Goal: Task Accomplishment & Management: Use online tool/utility

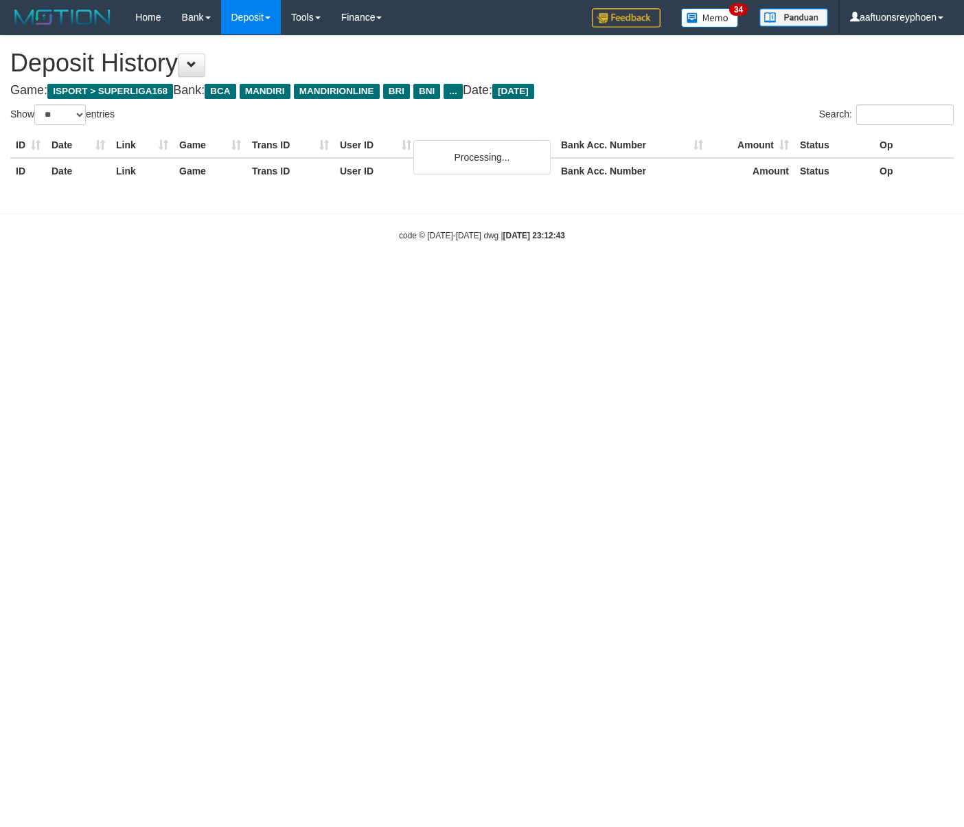
select select "**"
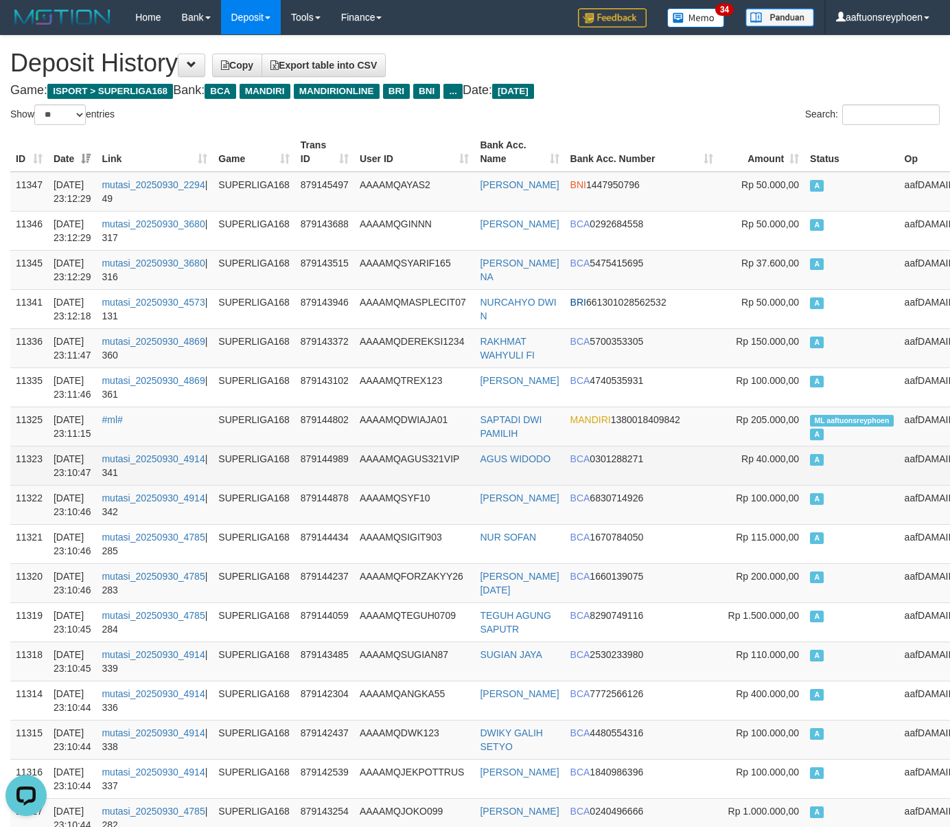
drag, startPoint x: 864, startPoint y: 457, endPoint x: 509, endPoint y: 479, distance: 355.8
click at [858, 459] on tr "11323 30/09/2025 23:10:47 mutasi_20250930_4914 | 341 SUPERLIGA168 879144989 AAA…" at bounding box center [493, 465] width 966 height 39
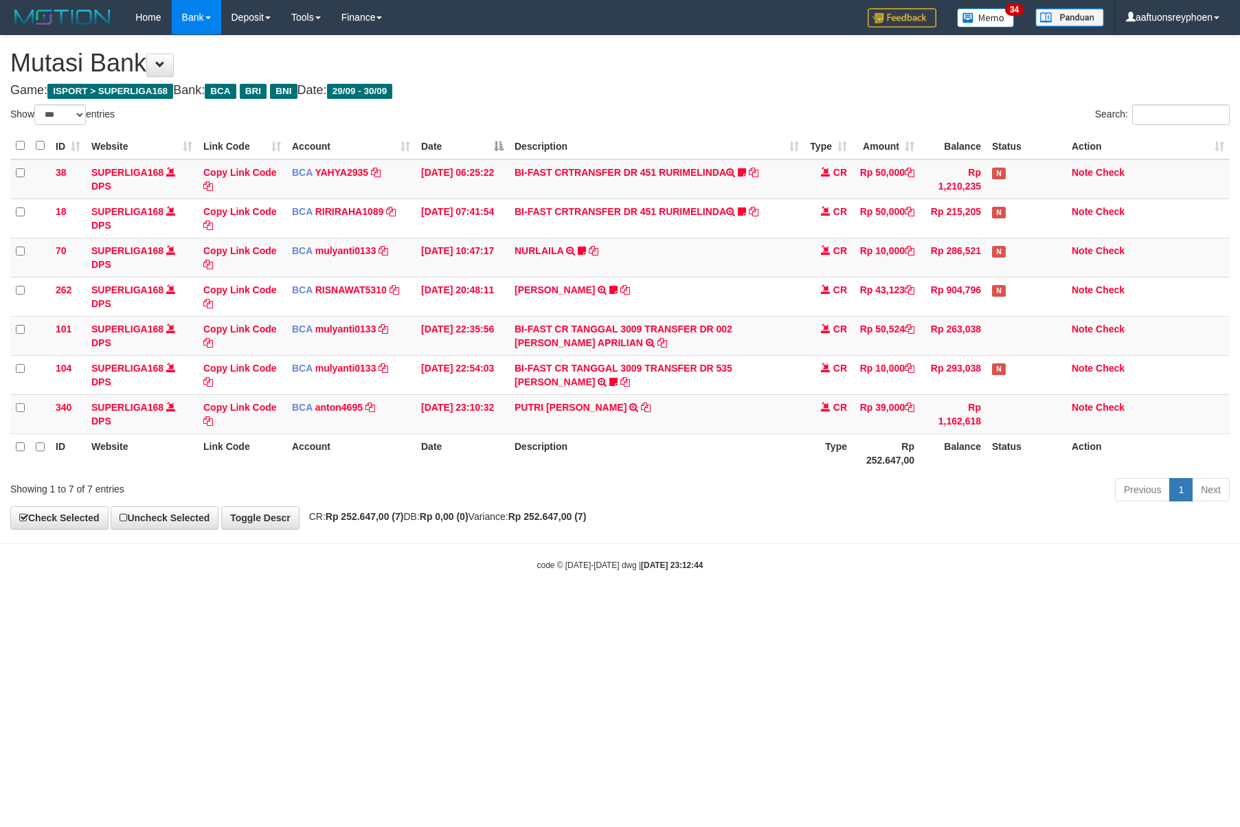
select select "***"
click at [803, 536] on body "Toggle navigation Home Bank Account List Load By Website Group [ISPORT] SUPERLI…" at bounding box center [620, 303] width 1240 height 606
select select "***"
drag, startPoint x: 0, startPoint y: 0, endPoint x: 1238, endPoint y: 465, distance: 1322.0
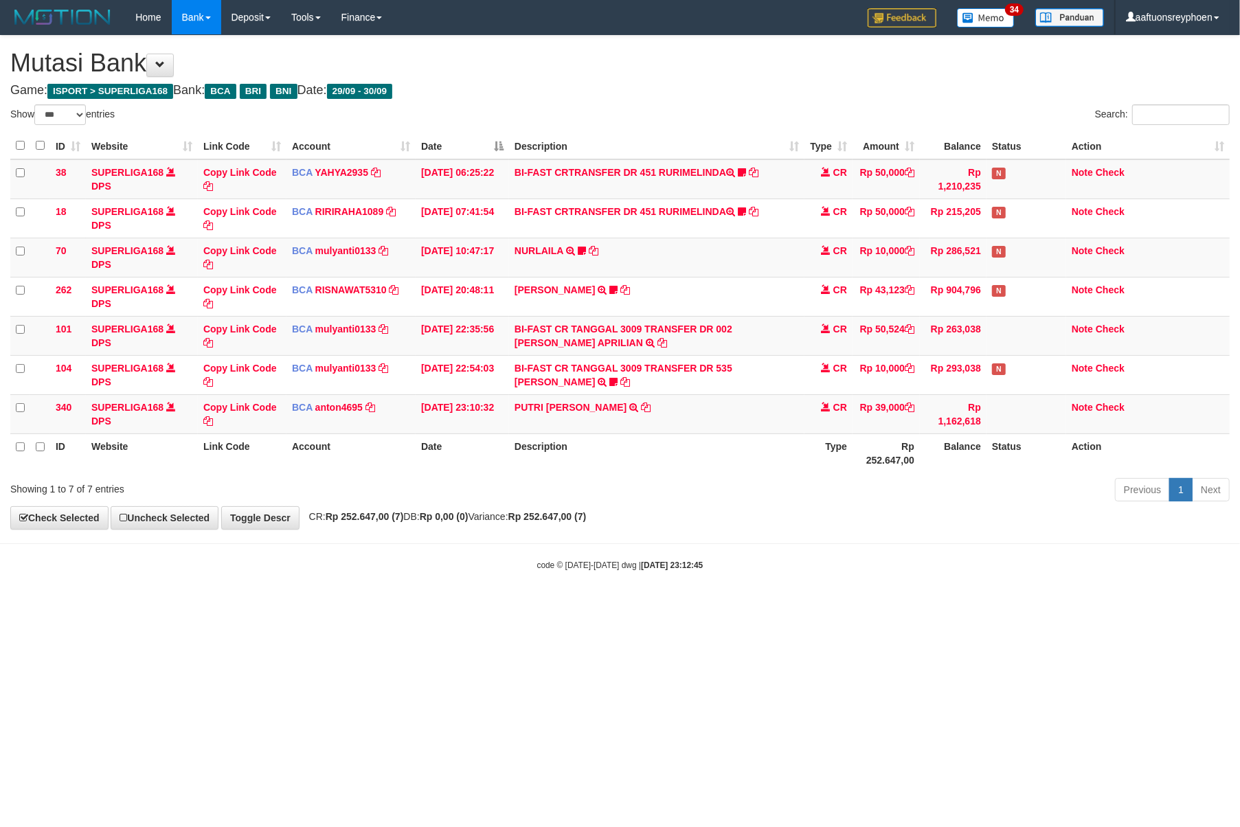
click at [801, 523] on div "**********" at bounding box center [620, 282] width 1240 height 493
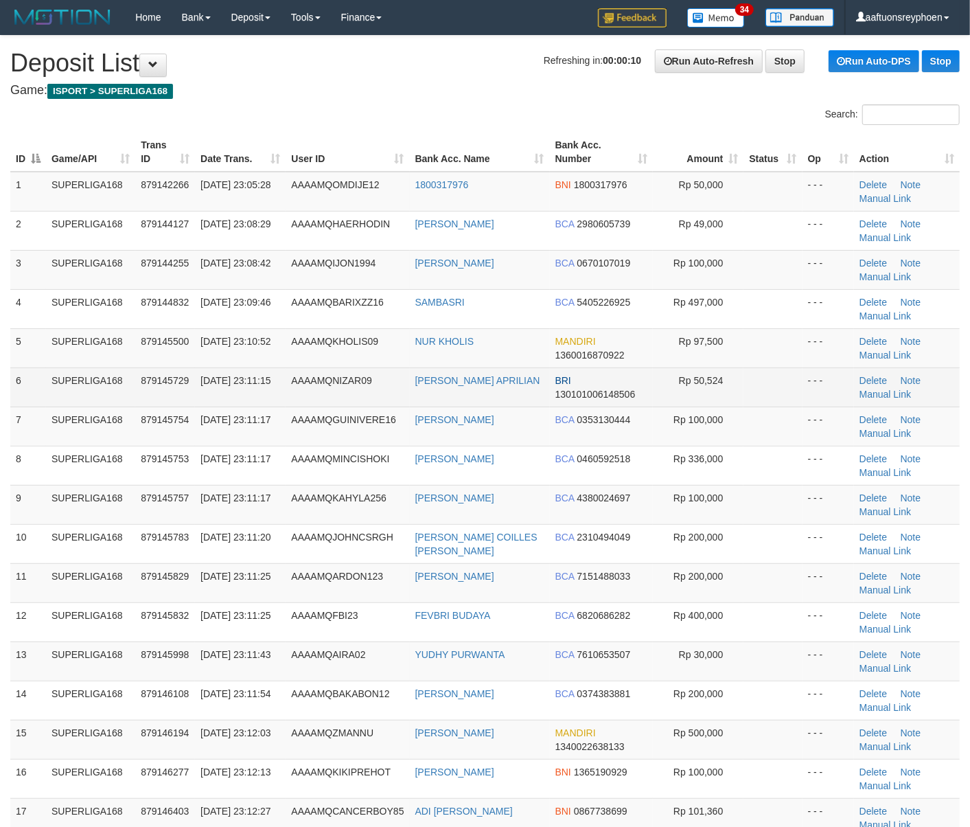
click at [111, 396] on td "SUPERLIGA168" at bounding box center [90, 386] width 89 height 39
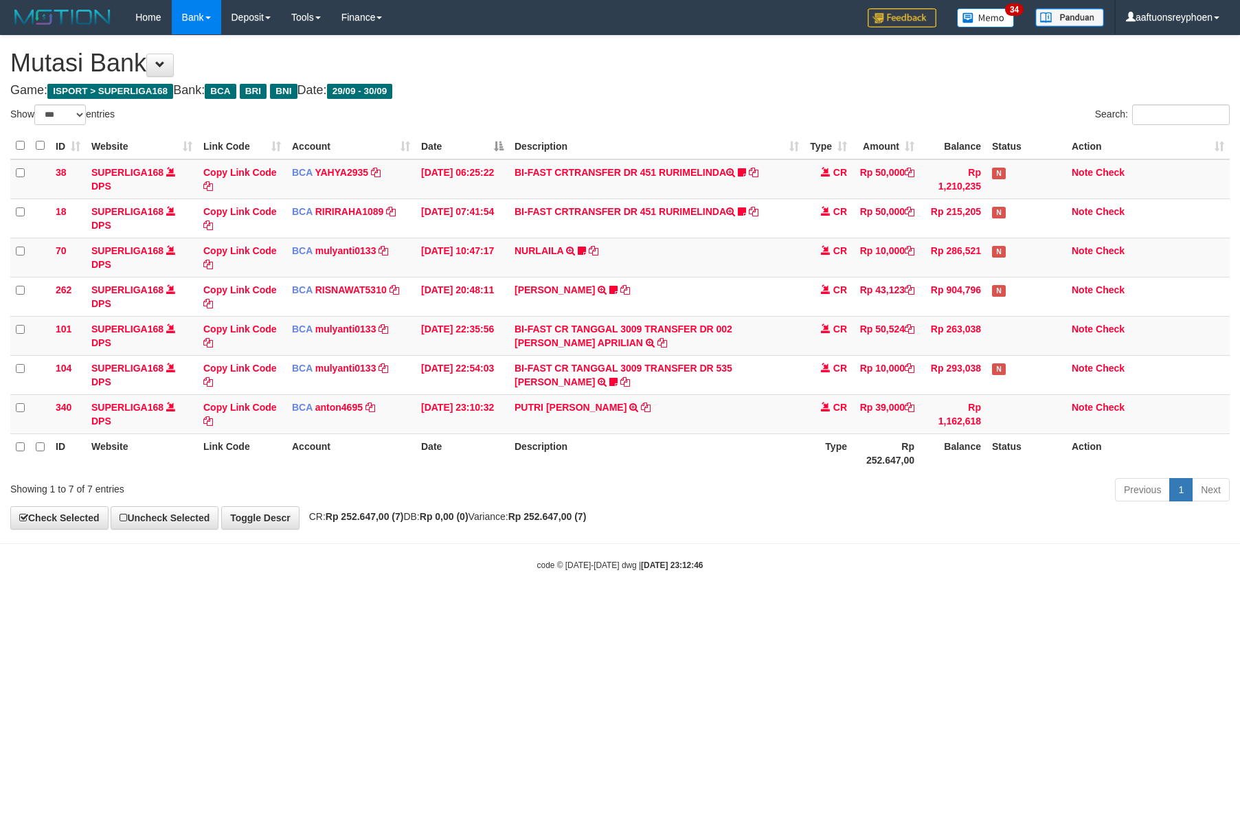
select select "***"
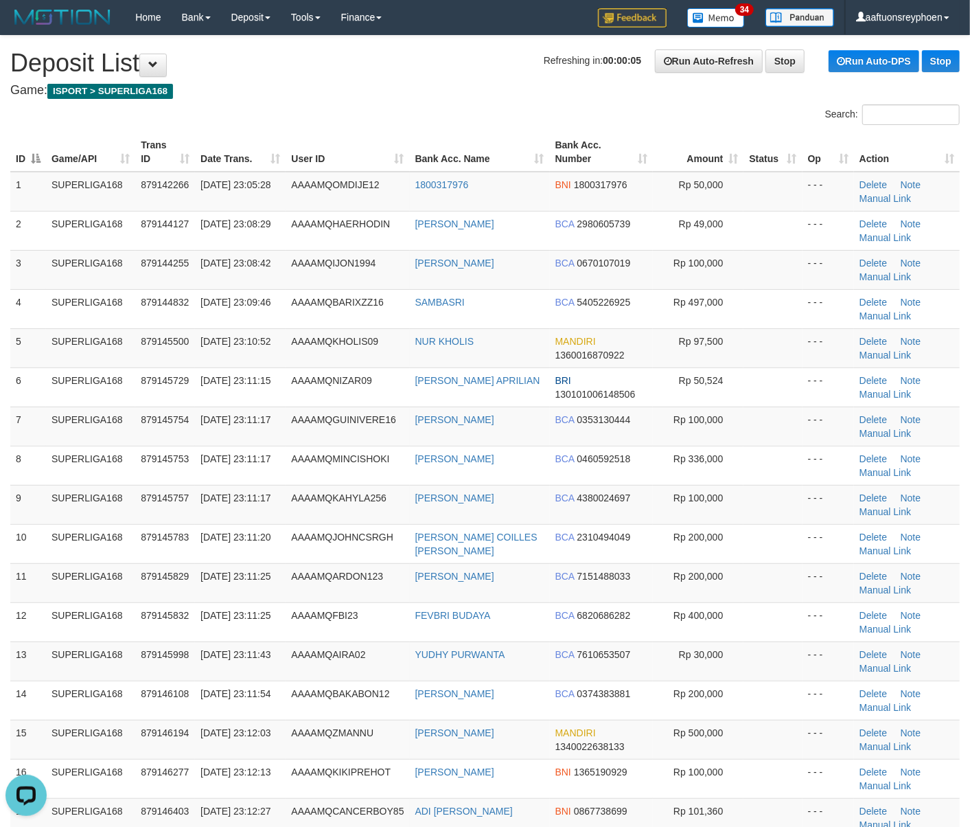
drag, startPoint x: 133, startPoint y: 547, endPoint x: 1, endPoint y: 561, distance: 133.3
click at [135, 545] on td "SUPERLIGA168" at bounding box center [90, 543] width 89 height 39
click at [45, 540] on tr "10 SUPERLIGA168 879145783 30/09/2025 23:11:20 AAAAMQJOHNCSRGH JOHN COILLES SARA…" at bounding box center [485, 543] width 950 height 39
drag, startPoint x: 198, startPoint y: 505, endPoint x: 3, endPoint y: 523, distance: 195.1
click at [185, 505] on tr "9 SUPERLIGA168 879145757 30/09/2025 23:11:17 AAAAMQKAHYLA256 RENDY SUPARDI BCA …" at bounding box center [485, 504] width 950 height 39
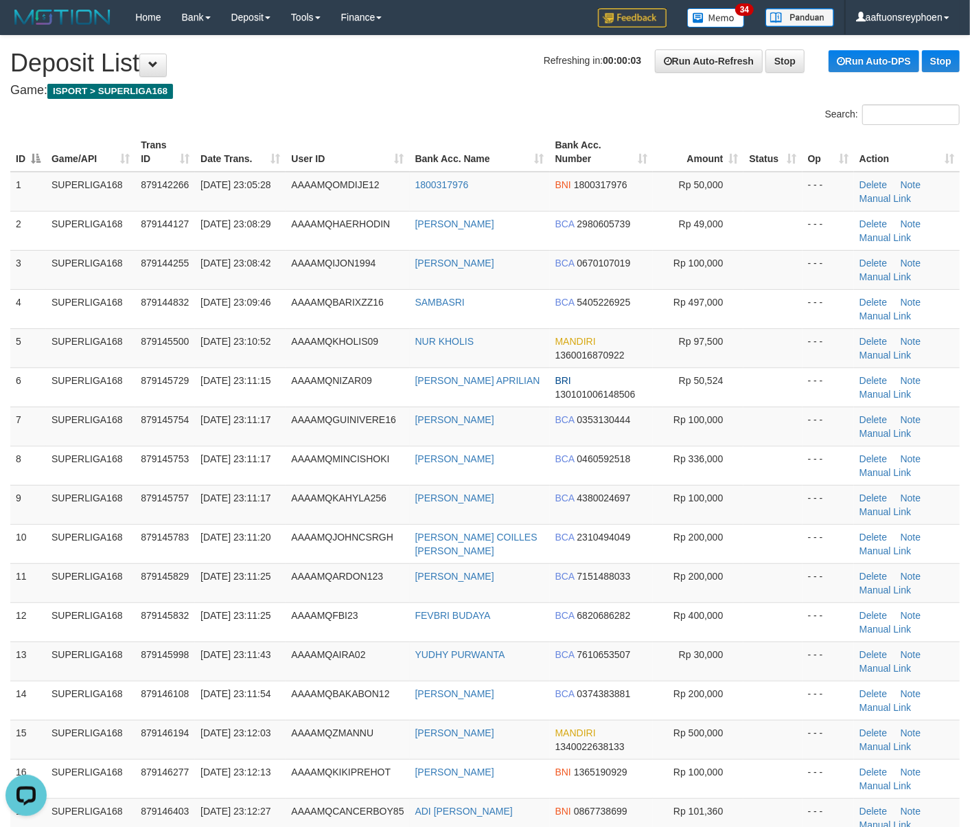
drag, startPoint x: 130, startPoint y: 492, endPoint x: 1, endPoint y: 510, distance: 130.3
click at [128, 490] on td "SUPERLIGA168" at bounding box center [90, 504] width 89 height 39
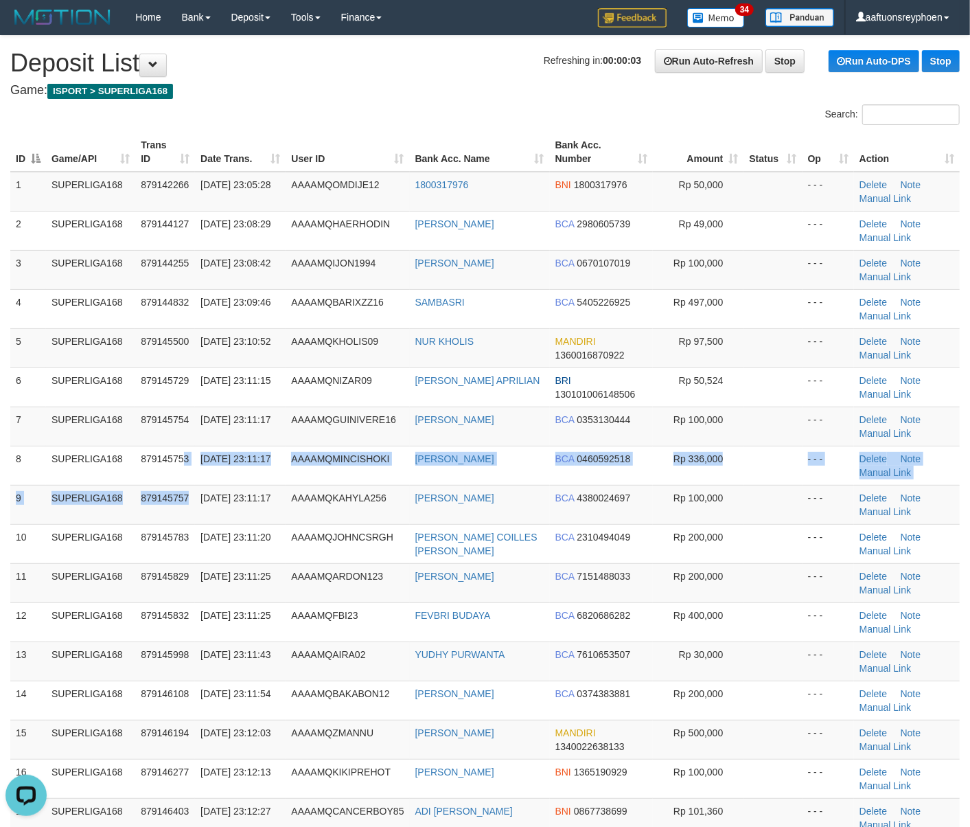
drag, startPoint x: 182, startPoint y: 485, endPoint x: 0, endPoint y: 509, distance: 183.6
click at [133, 490] on tr "9 SUPERLIGA168 879145757 30/09/2025 23:11:17 AAAAMQKAHYLA256 RENDY SUPARDI BCA …" at bounding box center [485, 504] width 950 height 39
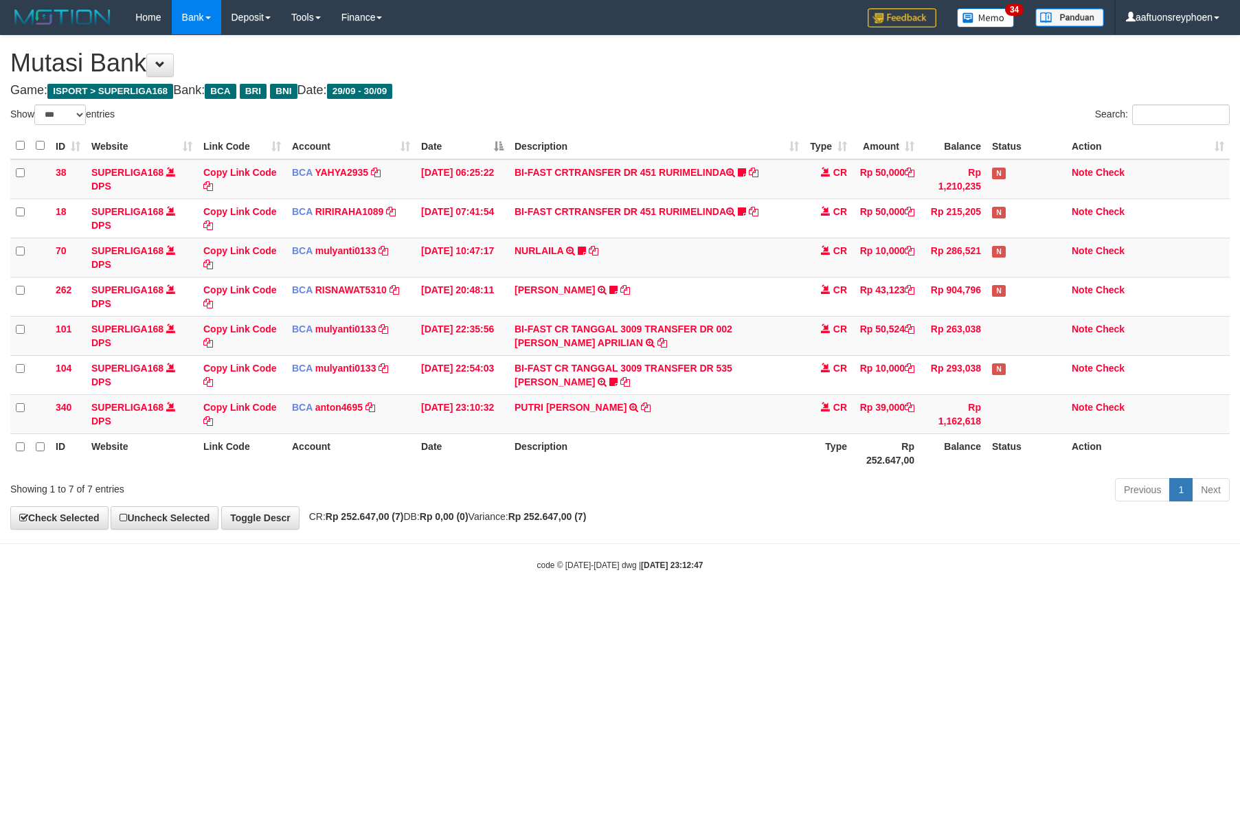
select select "***"
click at [661, 545] on body "Toggle navigation Home Bank Account List Load By Website Group [ISPORT] SUPERLI…" at bounding box center [620, 303] width 1240 height 606
drag, startPoint x: 1118, startPoint y: 509, endPoint x: 594, endPoint y: 581, distance: 528.9
click at [1102, 514] on div "**********" at bounding box center [620, 282] width 1240 height 493
drag, startPoint x: 594, startPoint y: 581, endPoint x: 690, endPoint y: 608, distance: 100.0
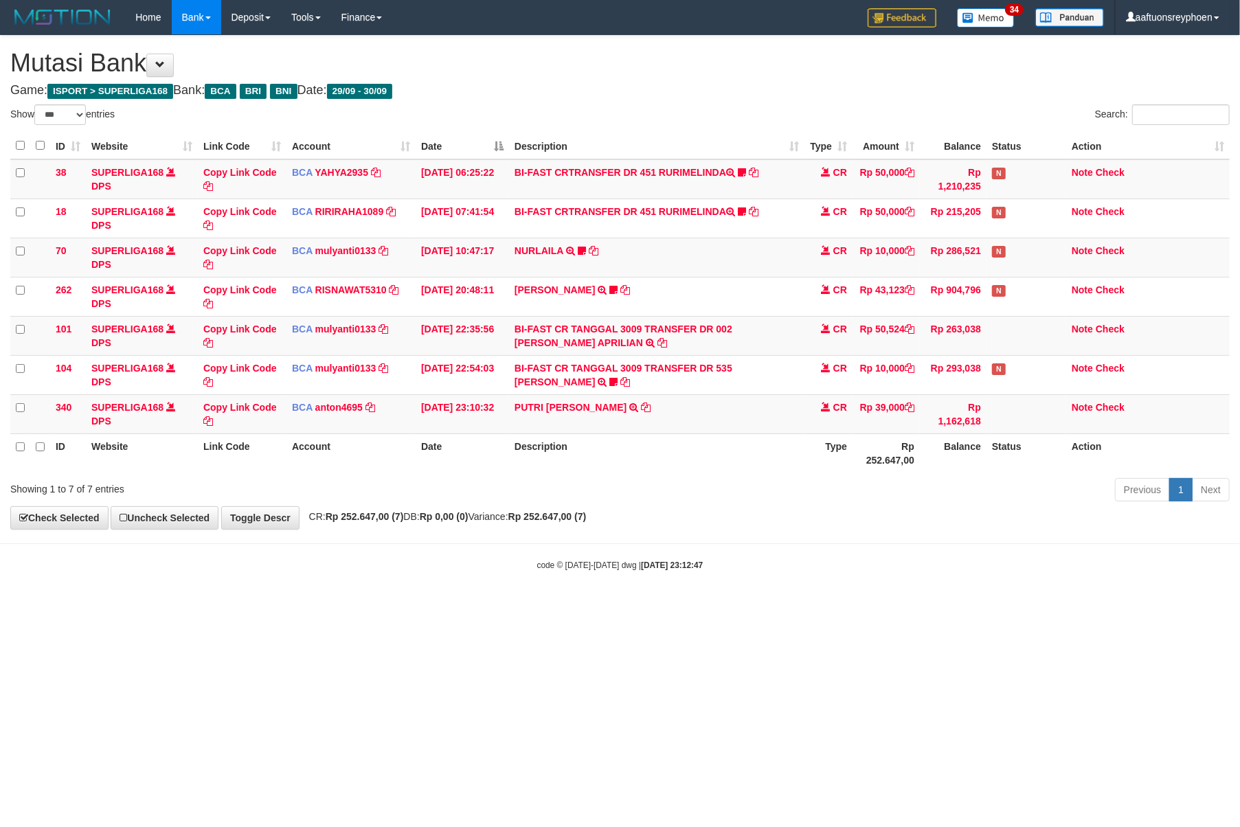
click at [603, 581] on body "Toggle navigation Home Bank Account List Load By Website Group [ISPORT] SUPERLI…" at bounding box center [620, 303] width 1240 height 606
select select "***"
drag, startPoint x: 619, startPoint y: 575, endPoint x: 1234, endPoint y: 549, distance: 615.2
click at [657, 574] on body "Toggle navigation Home Bank Account List Load By Website Group [ISPORT] SUPERLI…" at bounding box center [620, 303] width 1240 height 606
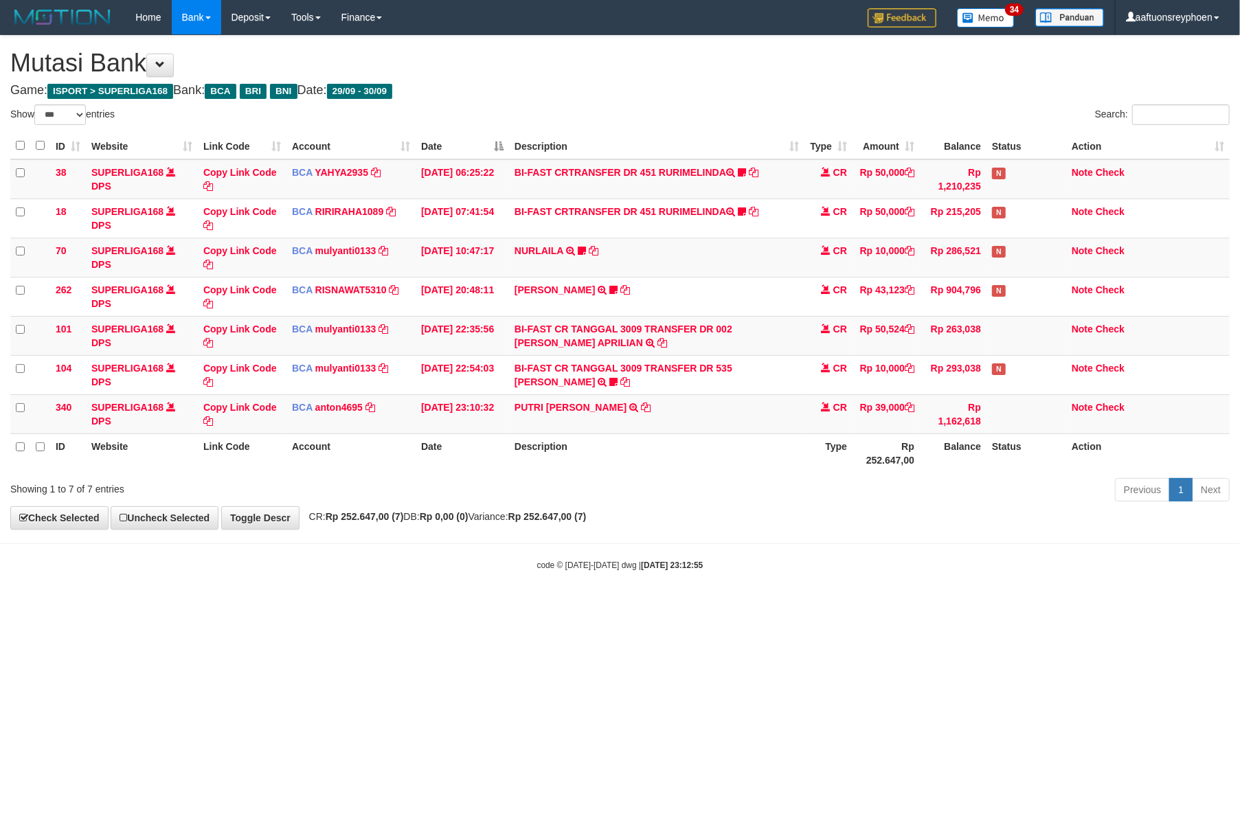
drag, startPoint x: 847, startPoint y: 549, endPoint x: 1249, endPoint y: 558, distance: 401.8
click at [1239, 558] on html "Toggle navigation Home Bank Account List Load By Website Group [ISPORT] SUPERLI…" at bounding box center [620, 303] width 1240 height 606
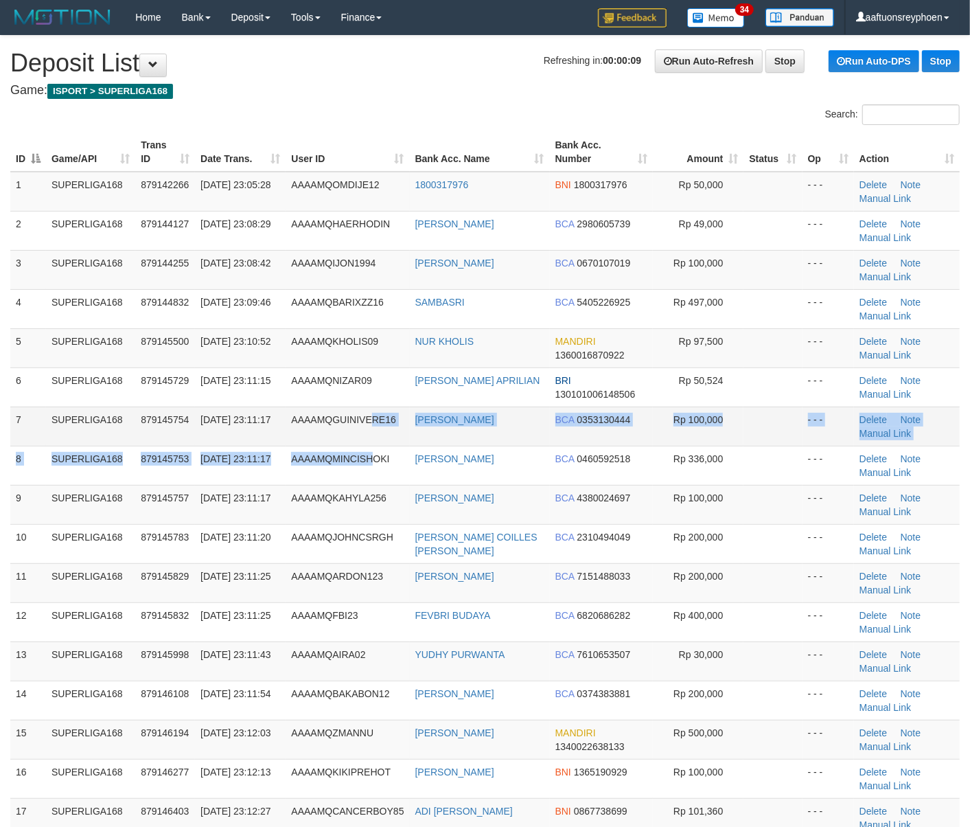
click at [374, 445] on tbody "1 SUPERLIGA168 879142266 30/09/2025 23:05:28 AAAAMQOMDIJE12 1800317976 BNI 1800…" at bounding box center [485, 524] width 950 height 705
drag, startPoint x: 141, startPoint y: 432, endPoint x: 132, endPoint y: 435, distance: 9.3
click at [135, 434] on td "SUPERLIGA168" at bounding box center [90, 426] width 89 height 39
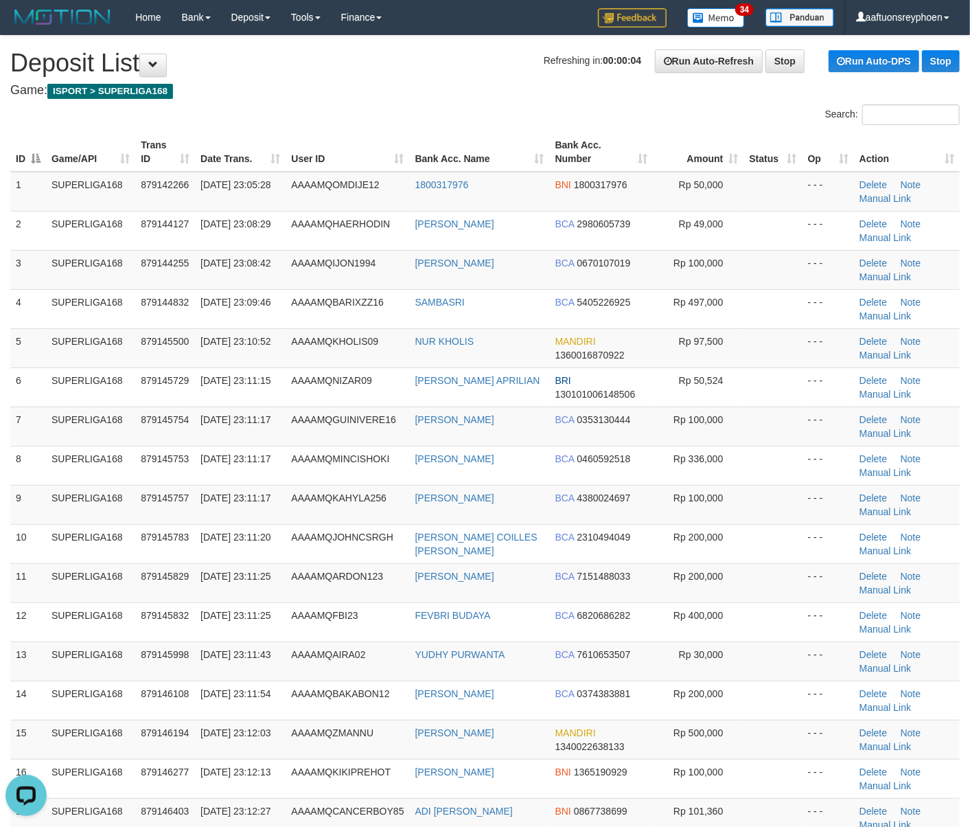
drag, startPoint x: 62, startPoint y: 402, endPoint x: -8, endPoint y: 421, distance: 72.0
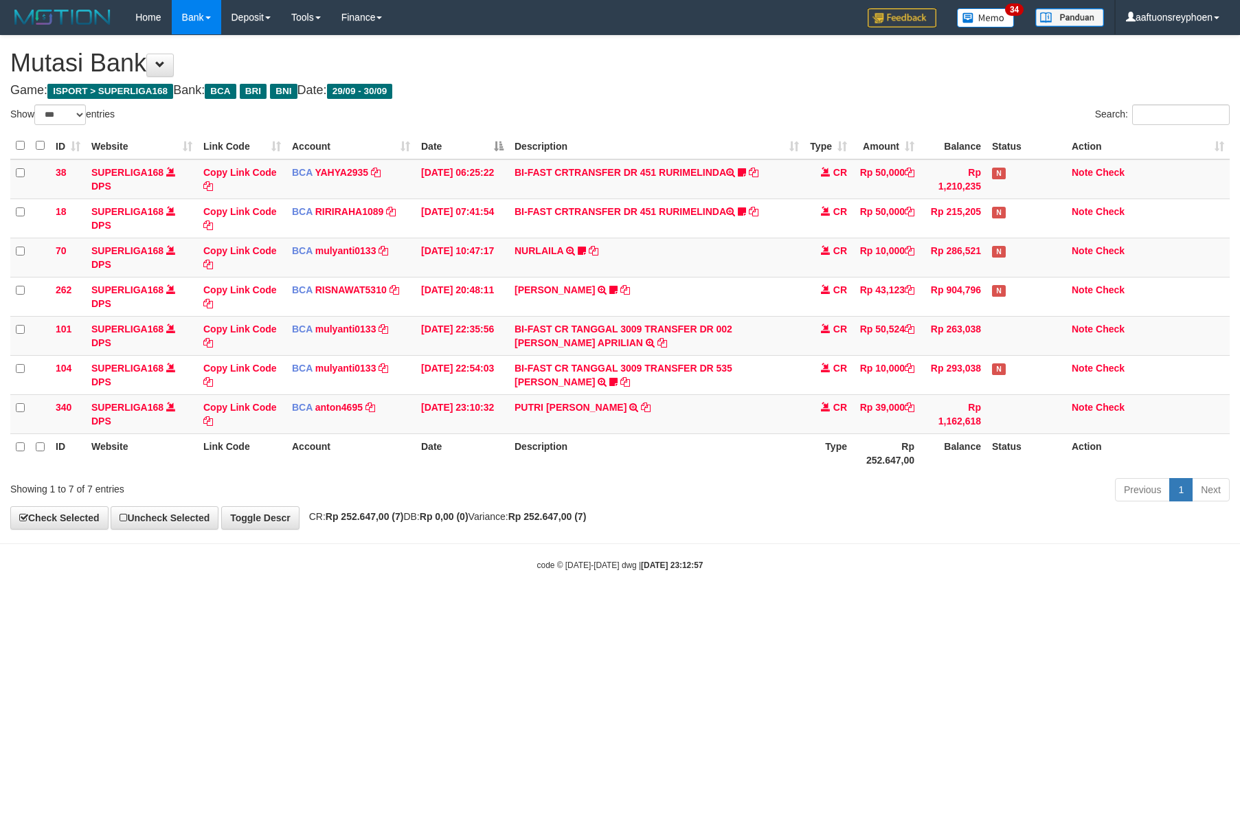
select select "***"
drag, startPoint x: 611, startPoint y: 508, endPoint x: 611, endPoint y: 516, distance: 8.2
click at [611, 509] on div "**********" at bounding box center [620, 282] width 1240 height 493
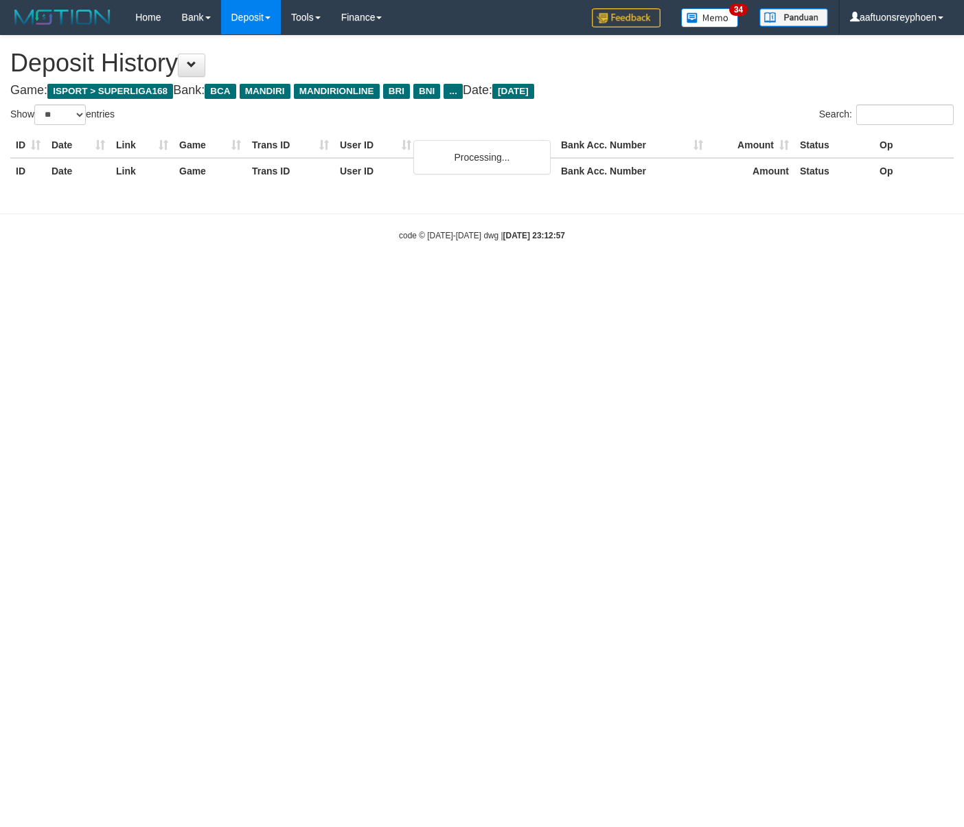
select select "**"
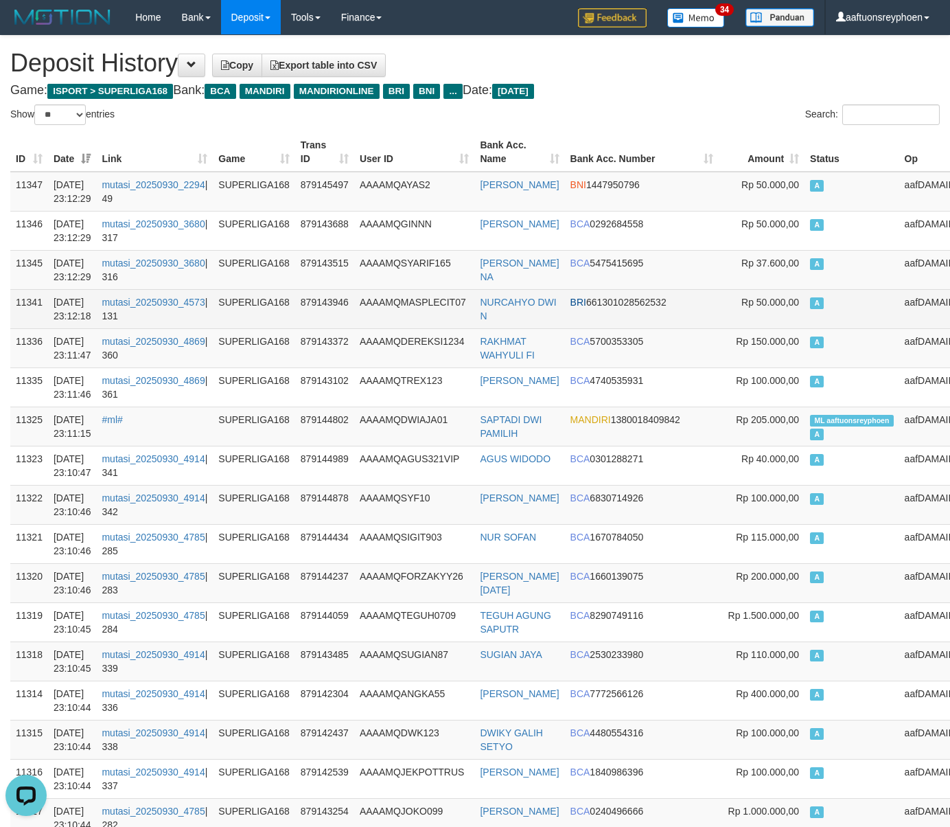
click at [805, 317] on td "A" at bounding box center [852, 308] width 95 height 39
drag, startPoint x: 787, startPoint y: 317, endPoint x: 755, endPoint y: 327, distance: 33.0
click at [805, 319] on td "A" at bounding box center [852, 308] width 95 height 39
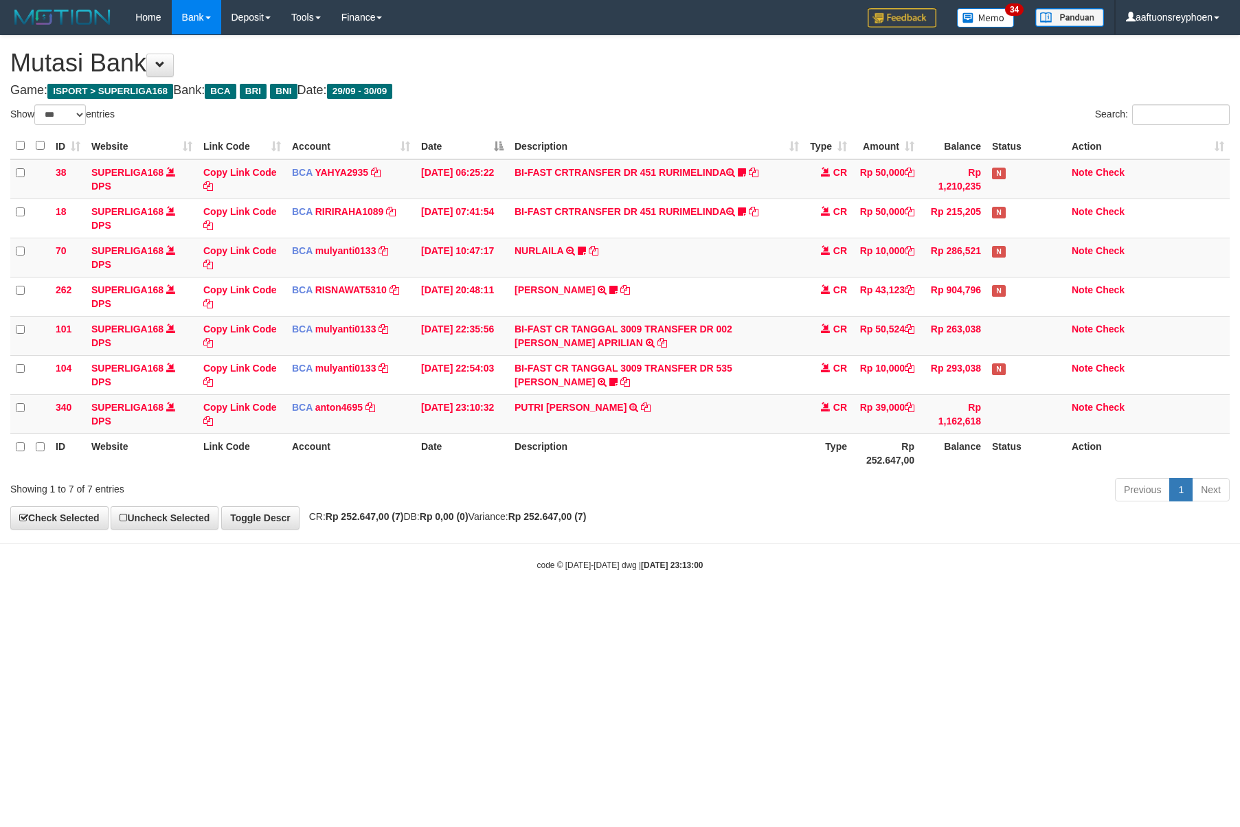
select select "***"
drag, startPoint x: 0, startPoint y: 0, endPoint x: 713, endPoint y: 562, distance: 907.6
click at [714, 565] on div "code © 2012-2018 dwg | 2025/09/30 23:13:01" at bounding box center [620, 565] width 1240 height 14
click at [706, 561] on div "code © 2012-2018 dwg | 2025/09/30 23:13:01" at bounding box center [620, 565] width 1240 height 14
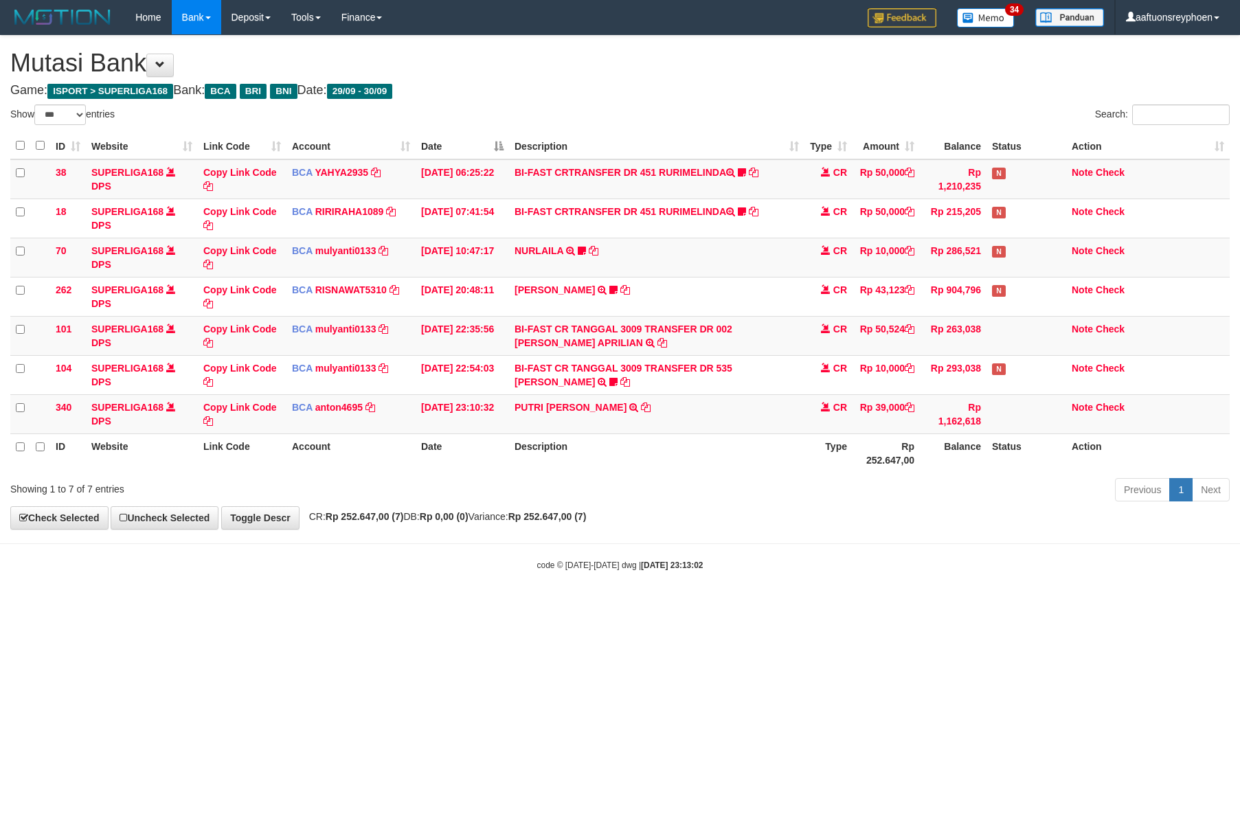
select select "***"
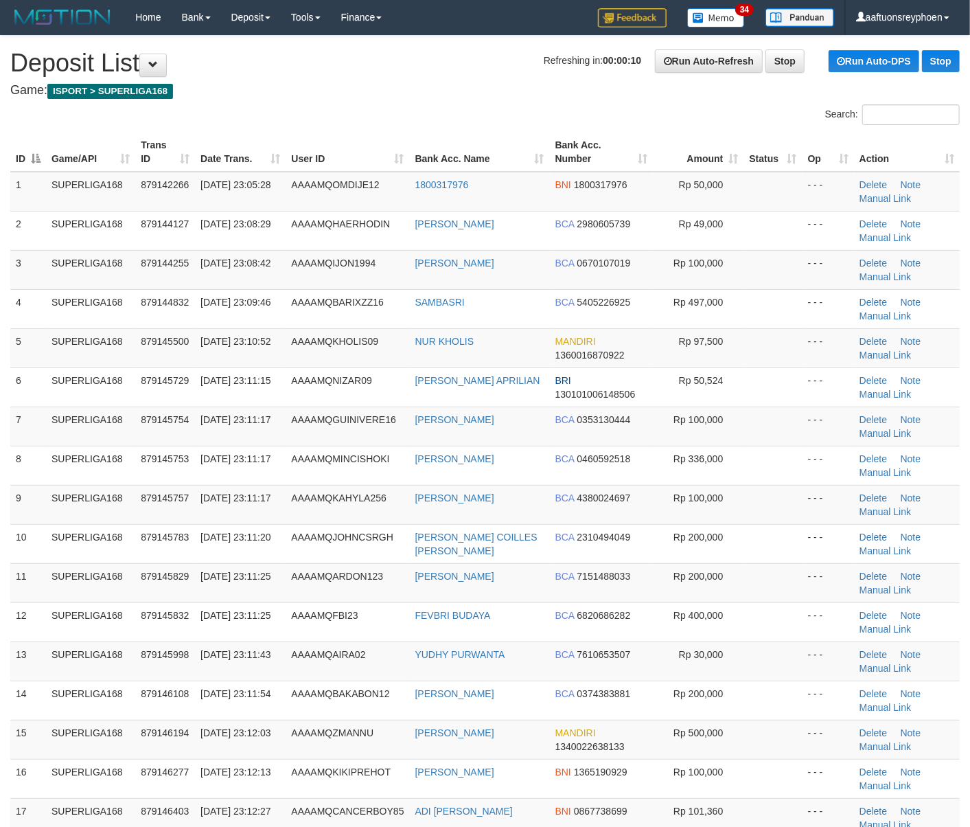
click at [22, 475] on tr "8 SUPERLIGA168 879145753 30/09/2025 23:11:17 AAAAMQMINCISHOKI ARIEF DEDY SETYAD…" at bounding box center [485, 465] width 950 height 39
drag, startPoint x: 235, startPoint y: 409, endPoint x: 212, endPoint y: 422, distance: 26.4
click at [221, 416] on td "30/09/2025 23:11:17" at bounding box center [240, 426] width 91 height 39
click at [80, 383] on tr "6 SUPERLIGA168 879145729 30/09/2025 23:11:15 AAAAMQNIZAR09 NIZAR APRILIAN BRI 1…" at bounding box center [485, 386] width 950 height 39
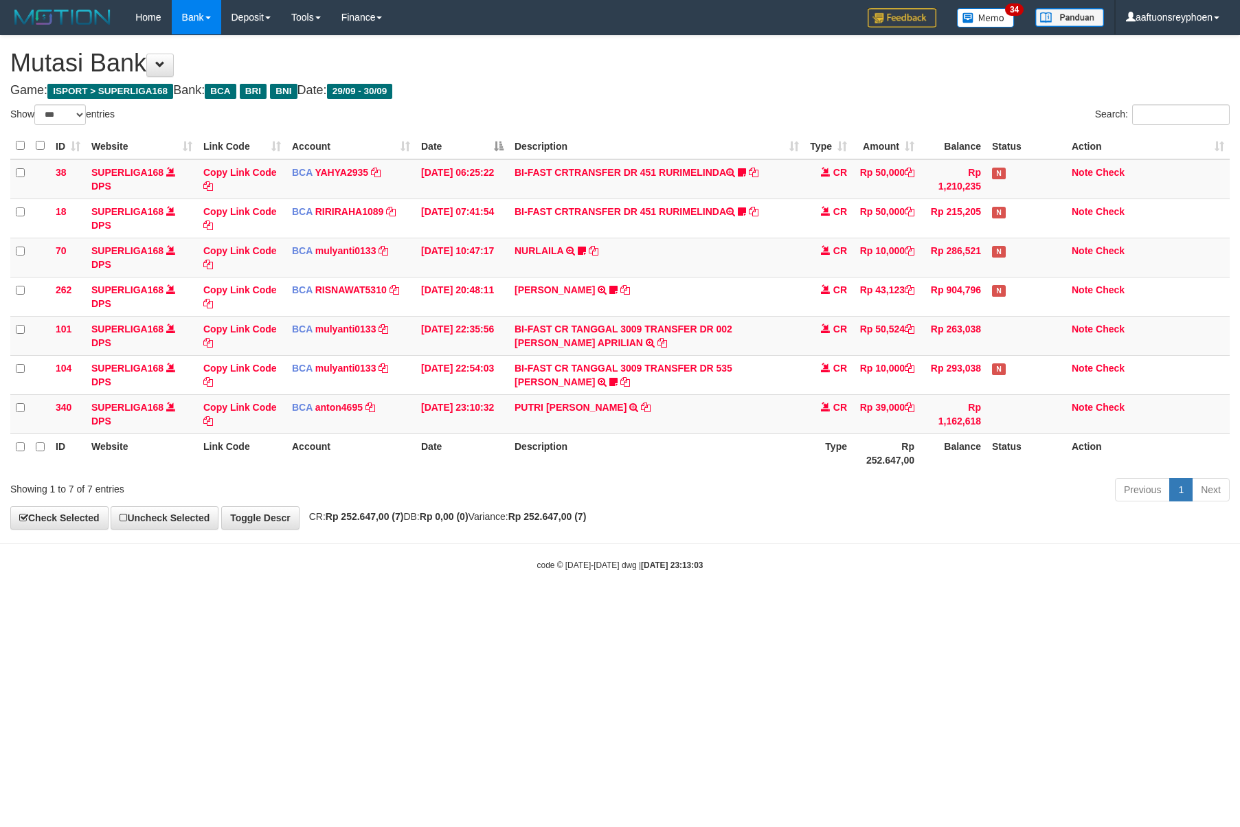
select select "***"
click at [448, 589] on body "Toggle navigation Home Bank Account List Load By Website Group [ISPORT] SUPERLI…" at bounding box center [620, 303] width 1240 height 606
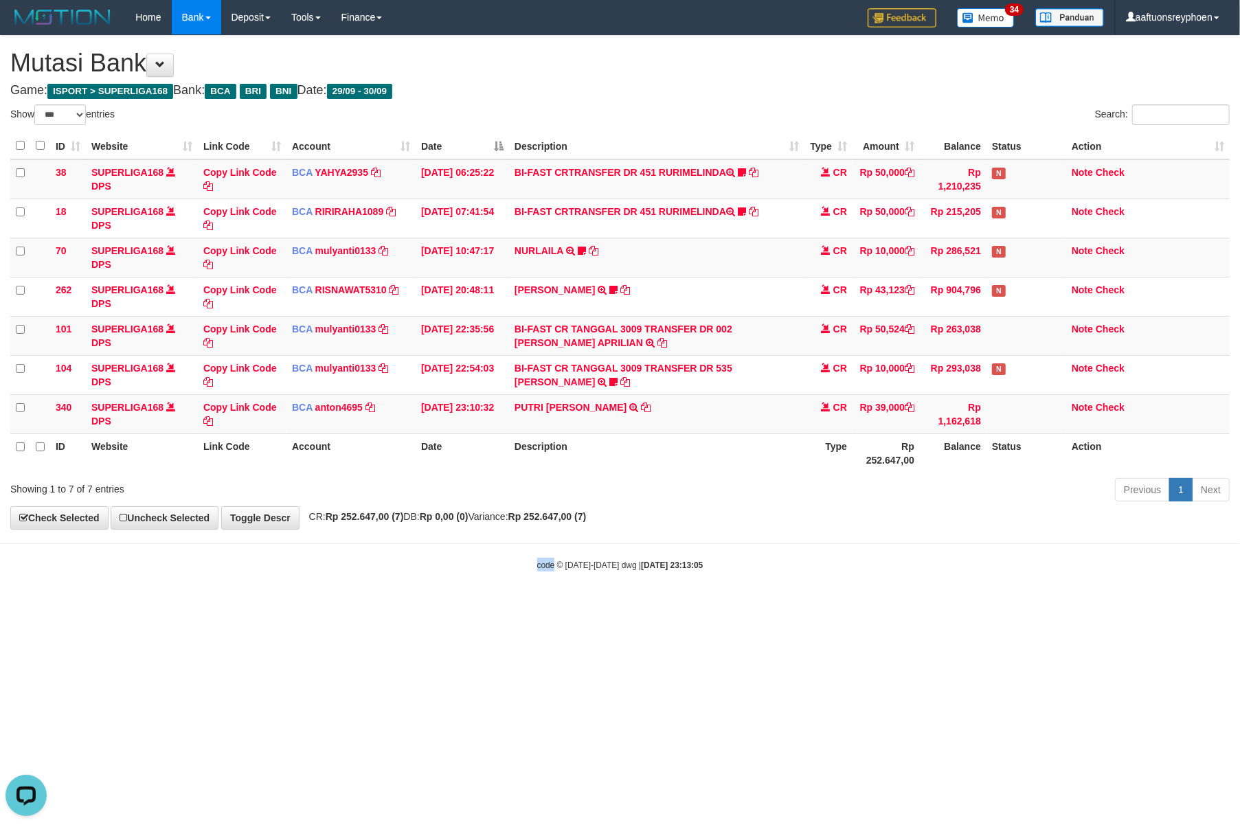
click at [468, 582] on body "Toggle navigation Home Bank Account List Load By Website Group [ISPORT] SUPERLI…" at bounding box center [620, 303] width 1240 height 606
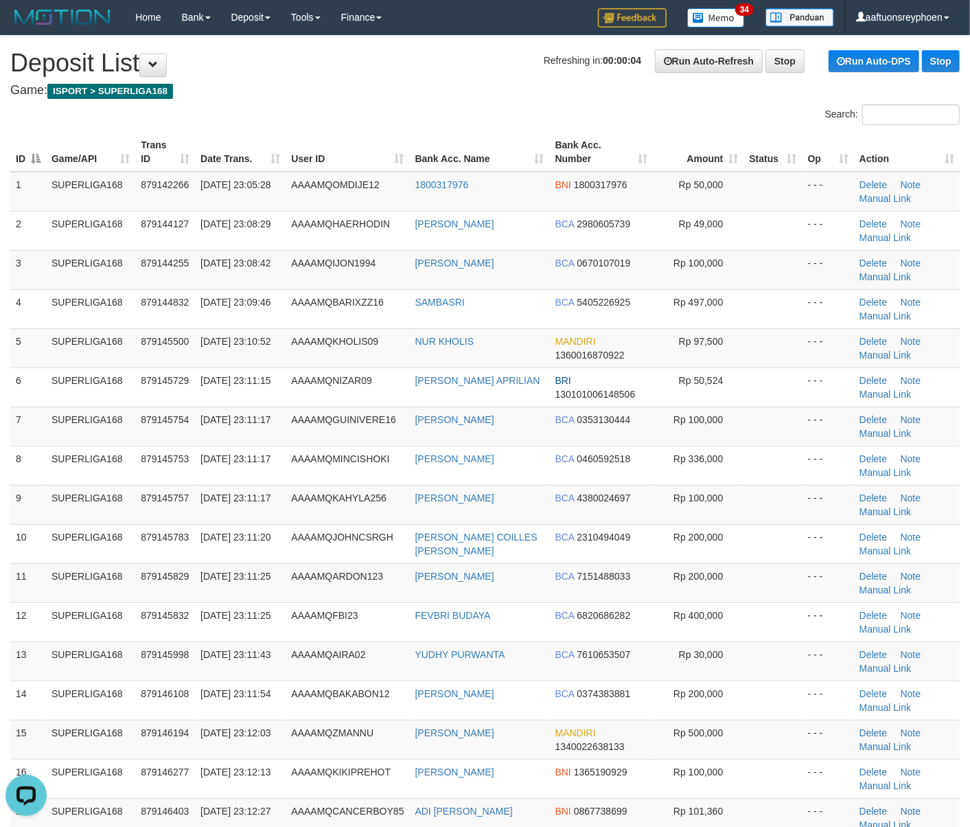
drag, startPoint x: 27, startPoint y: 514, endPoint x: -38, endPoint y: 512, distance: 66.0
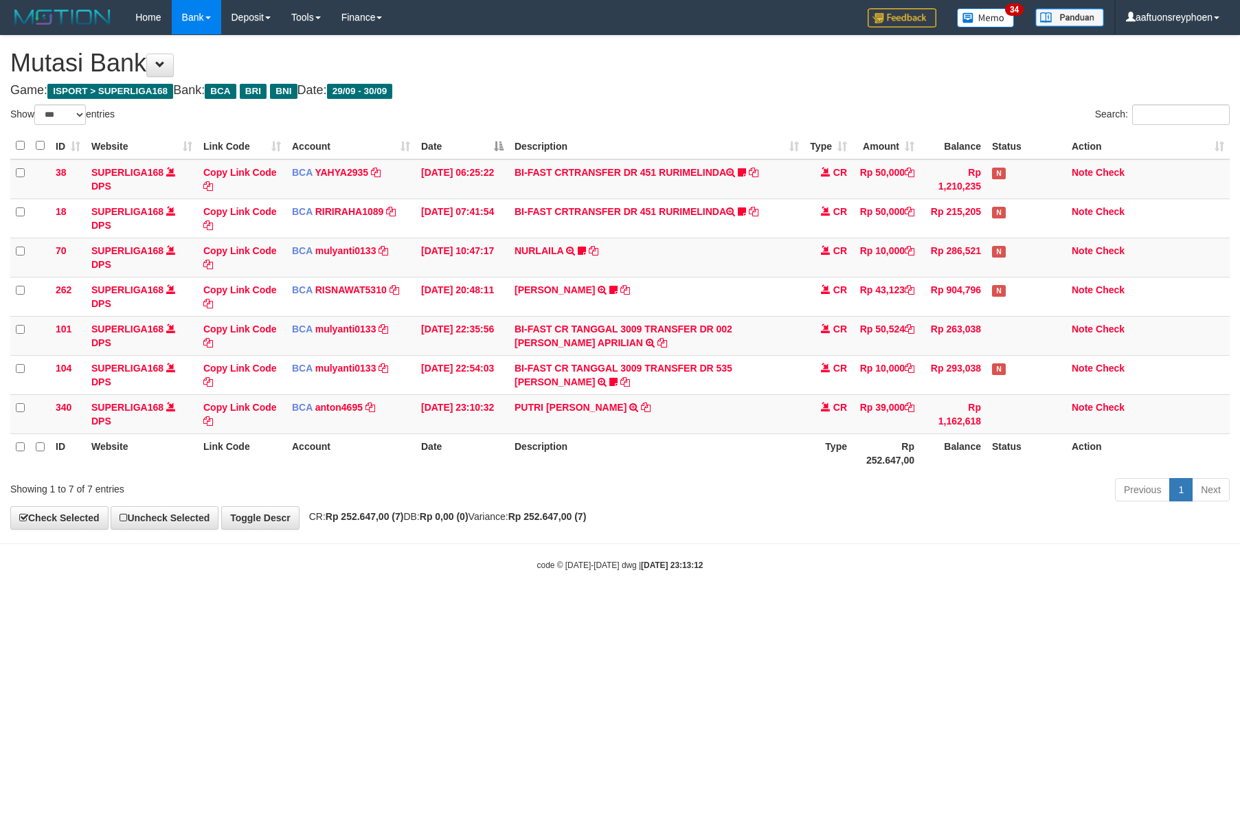
select select "***"
click at [995, 556] on body "Toggle navigation Home Bank Account List Load By Website Group [ISPORT] SUPERLI…" at bounding box center [620, 303] width 1240 height 606
select select "***"
drag, startPoint x: 0, startPoint y: 0, endPoint x: 641, endPoint y: 410, distance: 760.7
click at [641, 410] on td "PUTRI ADININGSIH TRSF E-BANKING CR 3009/FTSCY/WS95031 39000.00PUTRI ADININGSIH" at bounding box center [656, 413] width 295 height 39
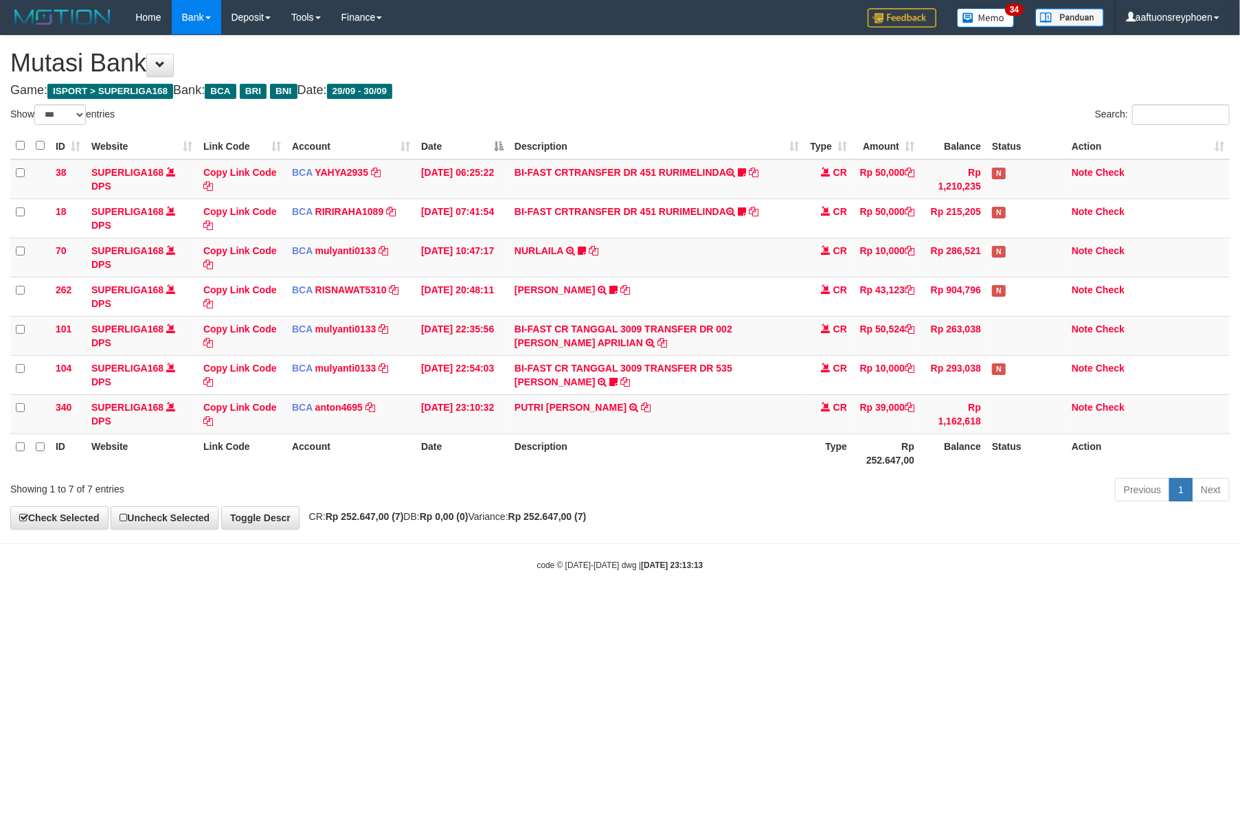
drag, startPoint x: 527, startPoint y: 558, endPoint x: 1229, endPoint y: 508, distance: 702.9
click at [574, 556] on body "Toggle navigation Home Bank Account List Load By Website Group [ISPORT] SUPERLI…" at bounding box center [620, 303] width 1240 height 606
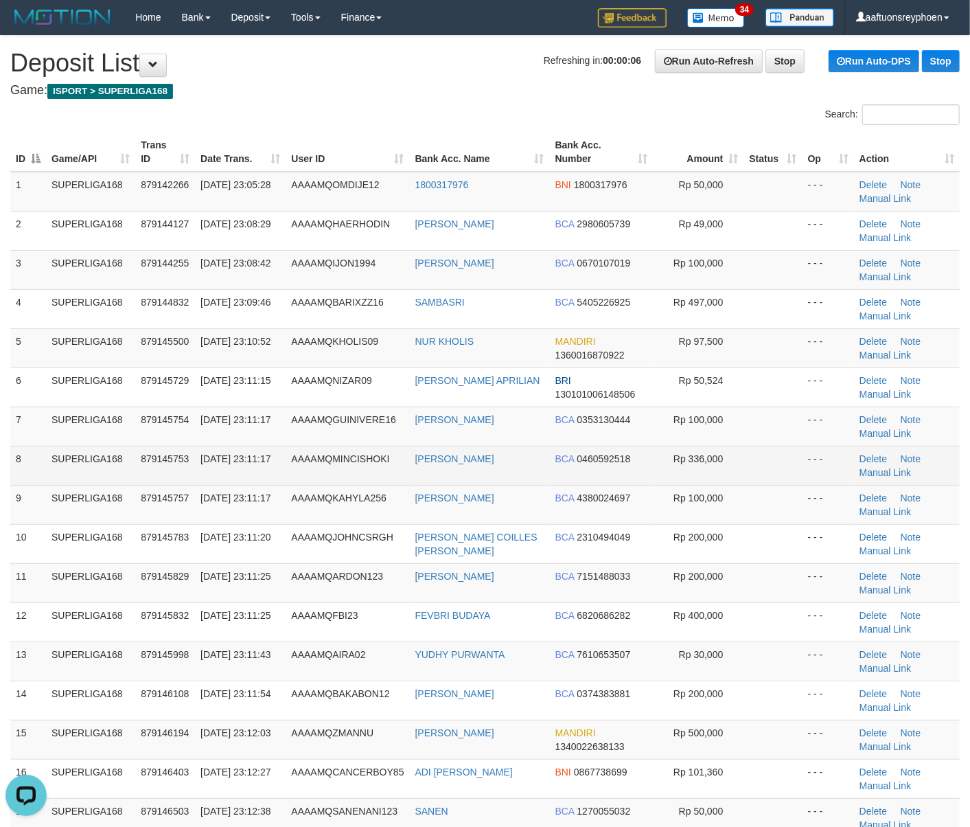
click at [25, 459] on td "8" at bounding box center [28, 465] width 36 height 39
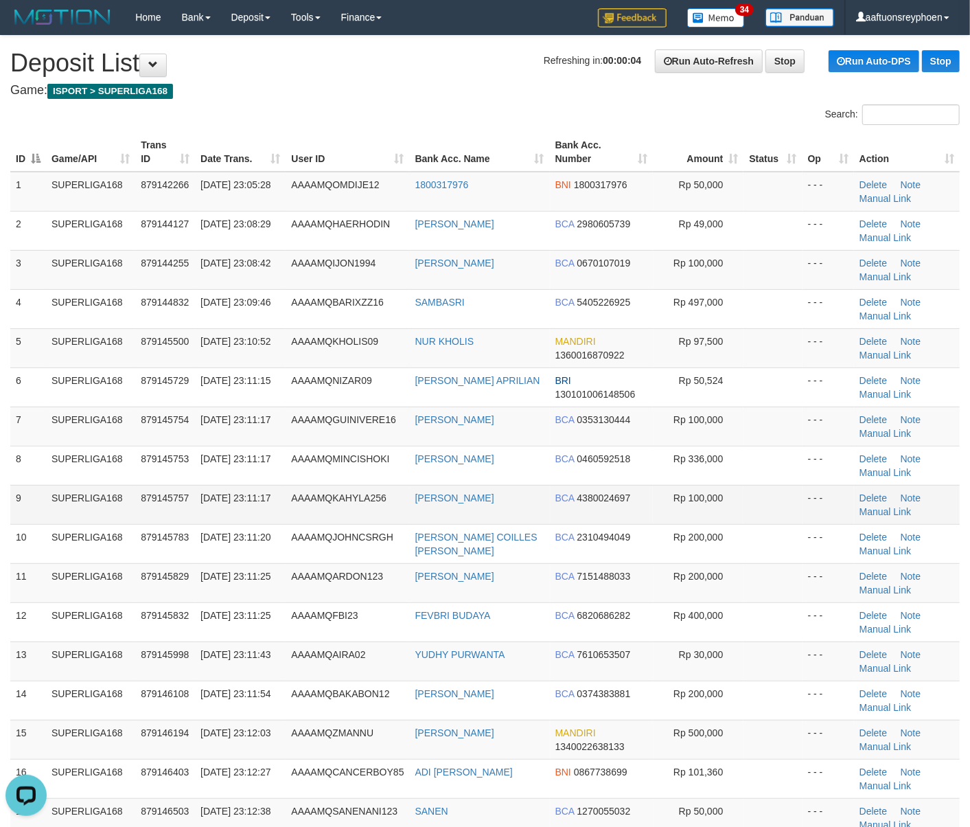
drag, startPoint x: 73, startPoint y: 486, endPoint x: 1, endPoint y: 509, distance: 74.9
click at [55, 492] on td "SUPERLIGA168" at bounding box center [90, 504] width 89 height 39
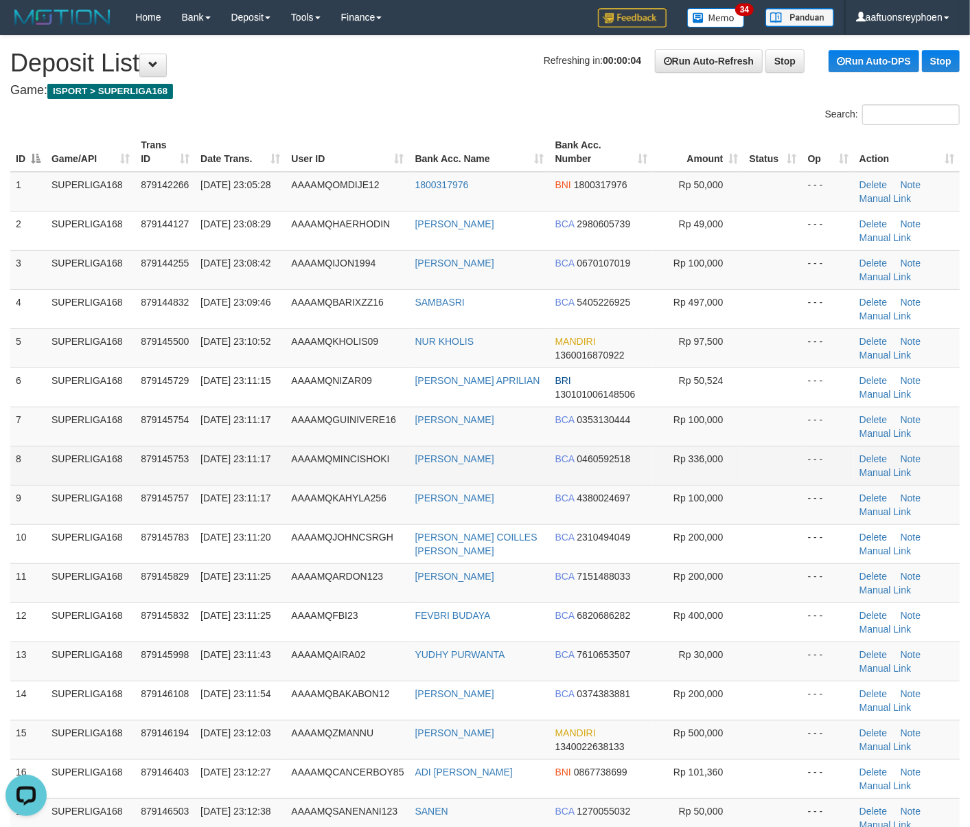
drag, startPoint x: 125, startPoint y: 478, endPoint x: 107, endPoint y: 482, distance: 18.3
click at [113, 479] on td "SUPERLIGA168" at bounding box center [90, 465] width 89 height 39
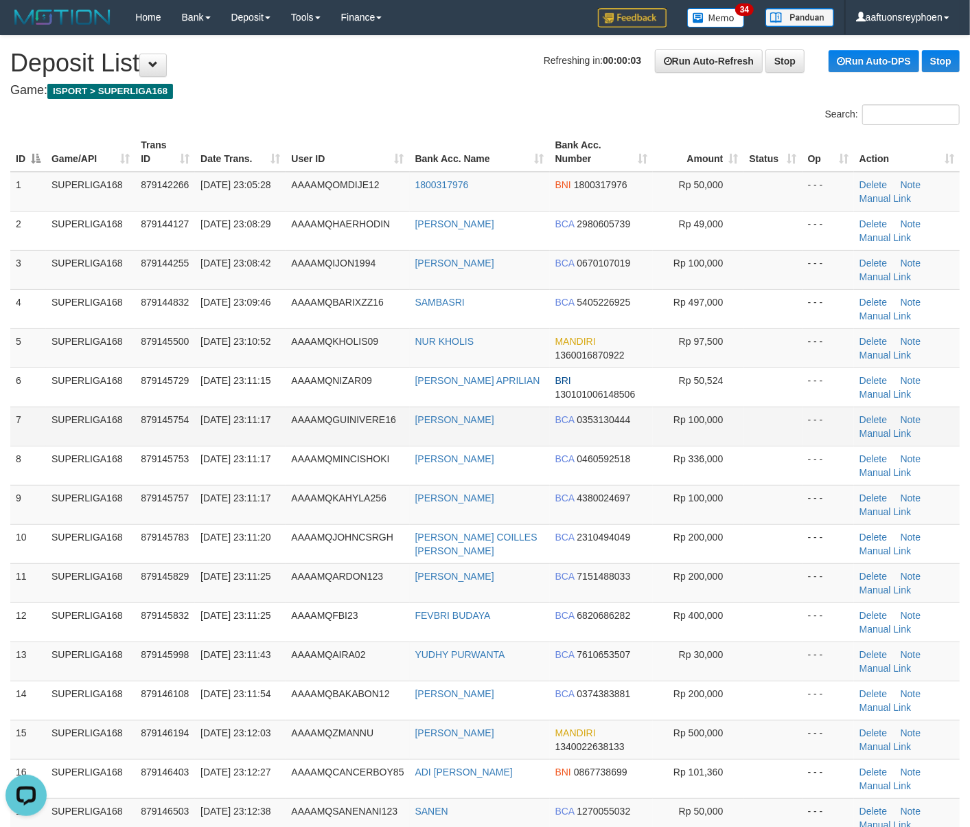
drag, startPoint x: 313, startPoint y: 433, endPoint x: 306, endPoint y: 435, distance: 7.2
click at [306, 435] on td "AAAAMQGUINIVERE16" at bounding box center [348, 426] width 124 height 39
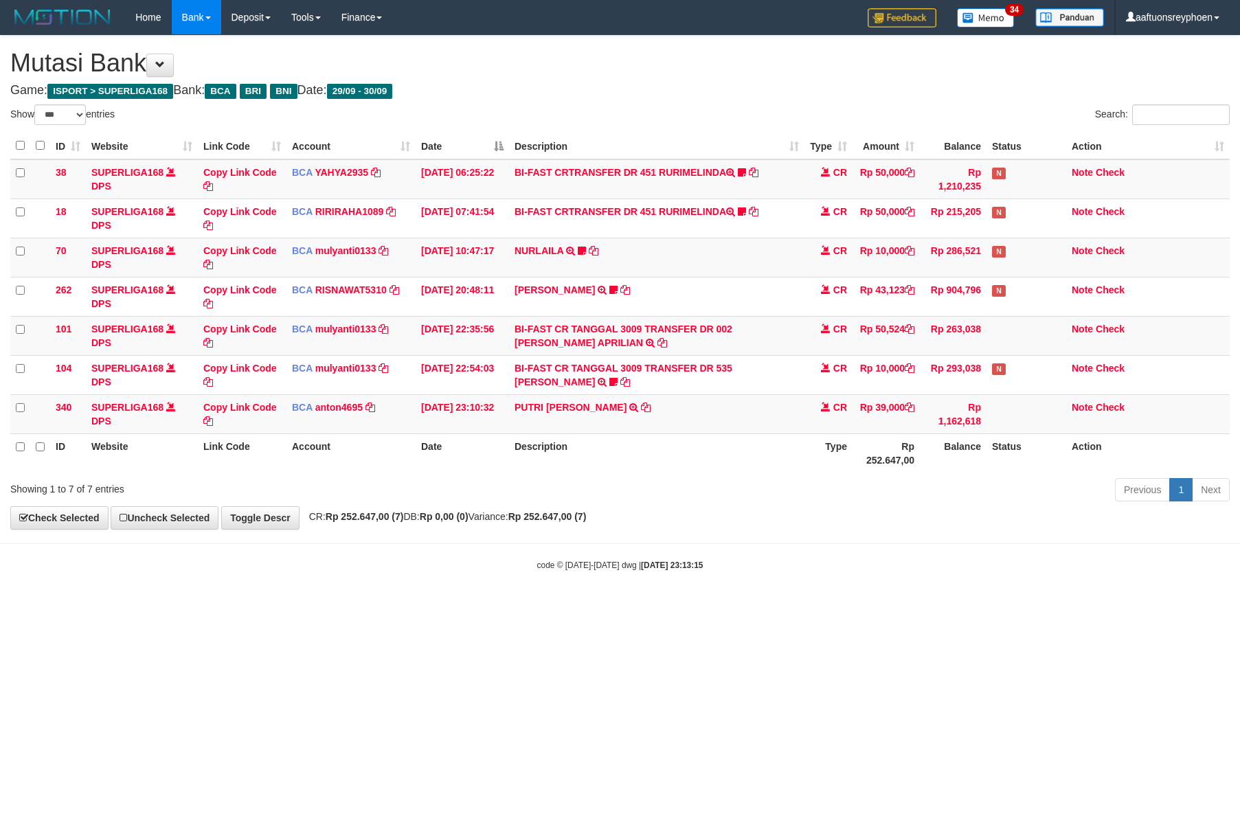
select select "***"
click at [711, 525] on div "**********" at bounding box center [620, 282] width 1240 height 493
drag, startPoint x: 714, startPoint y: 516, endPoint x: 1235, endPoint y: 477, distance: 522.1
click at [720, 516] on div "**********" at bounding box center [620, 282] width 1240 height 493
drag, startPoint x: 775, startPoint y: 624, endPoint x: 1232, endPoint y: 574, distance: 460.1
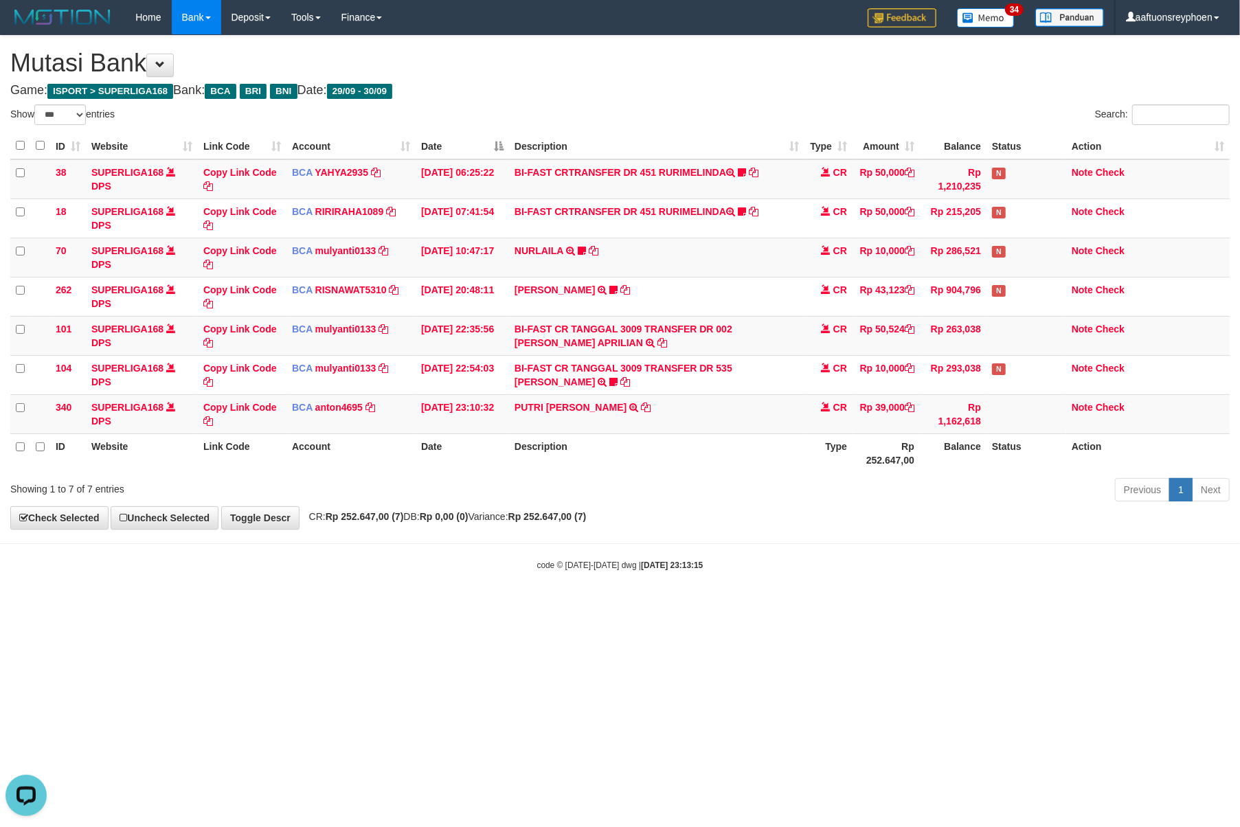
click at [860, 606] on html "Toggle navigation Home Bank Account List Load By Website Group [ISPORT] SUPERLI…" at bounding box center [620, 303] width 1240 height 606
drag, startPoint x: 849, startPoint y: 596, endPoint x: 1234, endPoint y: 539, distance: 389.5
click at [913, 583] on body "Toggle navigation Home Bank Account List Load By Website Group [ISPORT] SUPERLI…" at bounding box center [620, 303] width 1240 height 606
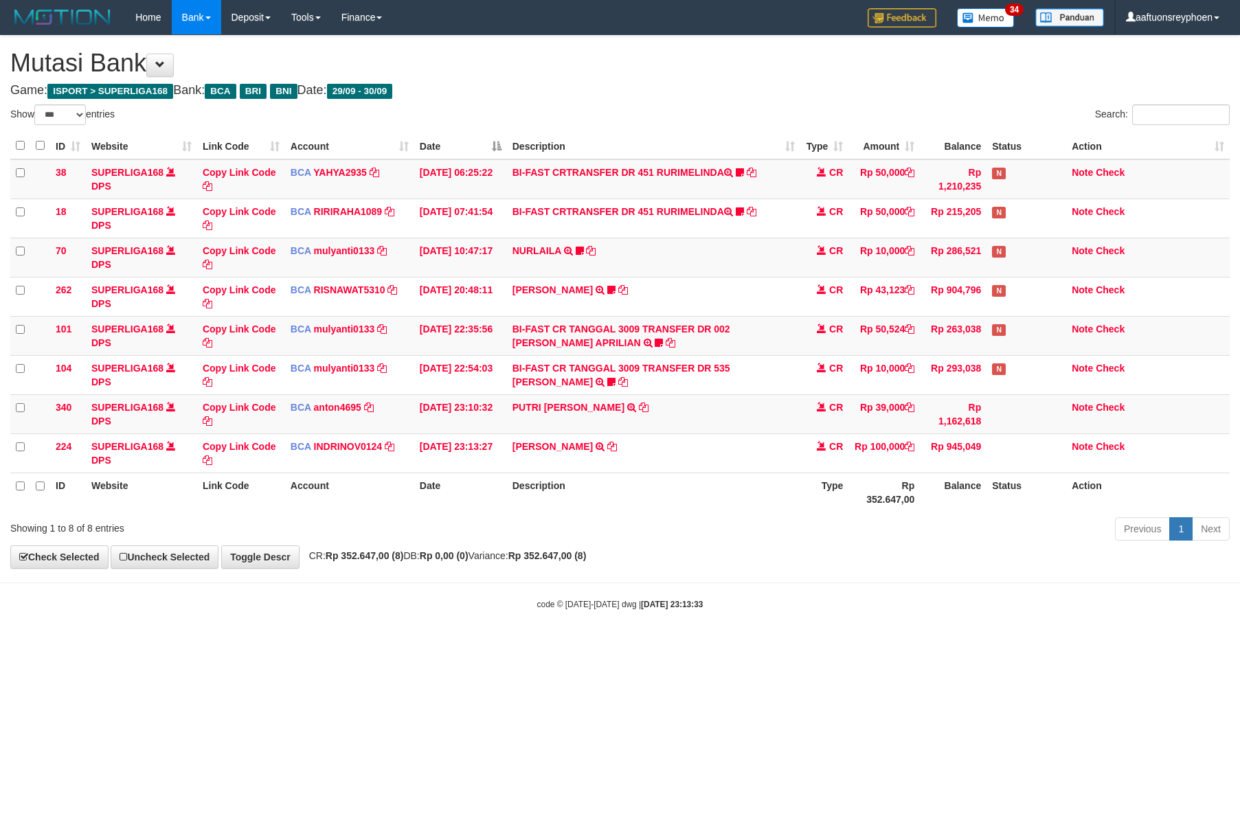
select select "***"
drag, startPoint x: 643, startPoint y: 575, endPoint x: 1217, endPoint y: 539, distance: 574.6
click at [788, 573] on body "Toggle navigation Home Bank Account List Load By Website Group [ISPORT] SUPERLI…" at bounding box center [620, 322] width 1240 height 645
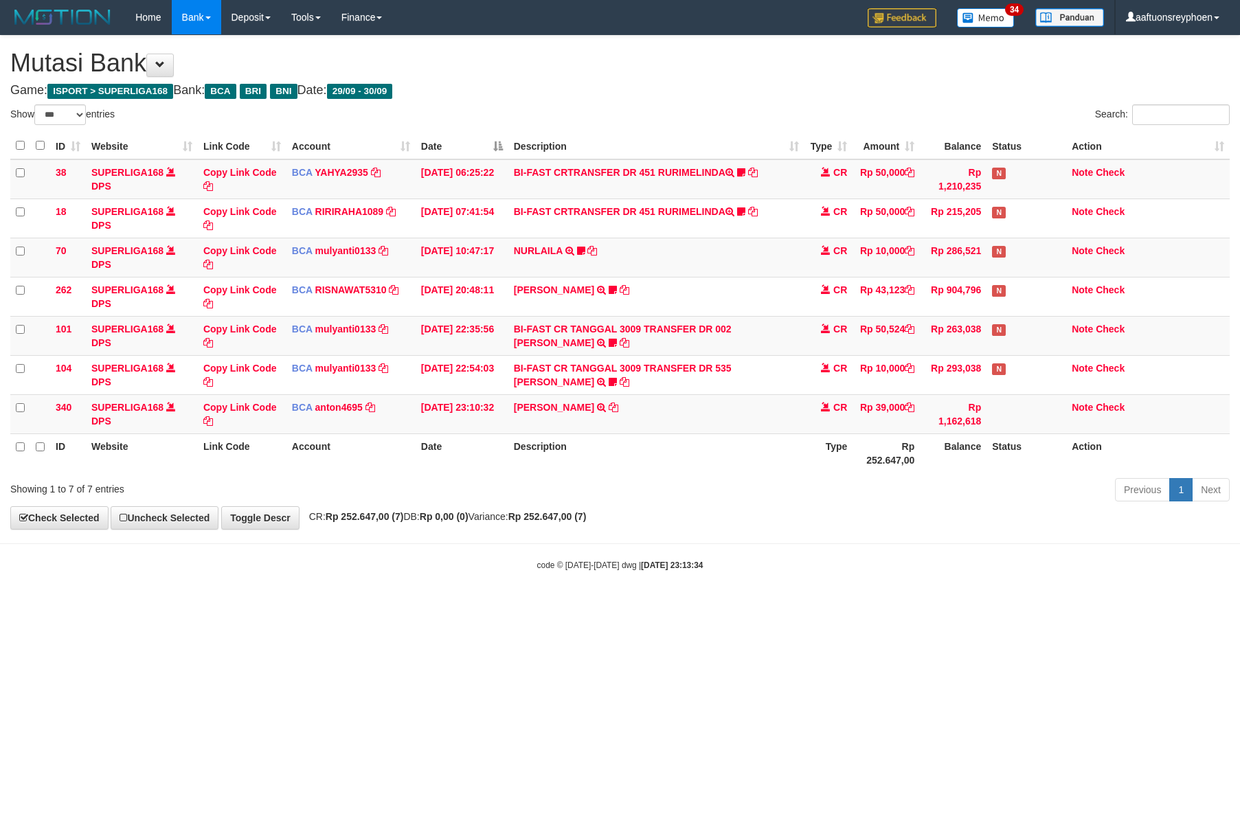
select select "***"
click at [659, 440] on th "Description" at bounding box center [656, 452] width 297 height 39
click at [660, 429] on td "PUTRI ADININGSIH TRSF E-BANKING CR 3009/FTSCY/WS95031 39000.00PUTRI ADININGSIH" at bounding box center [656, 413] width 297 height 39
copy tr "PUTRI ADININGSIH TRSF E-BANKING CR 3009/FTSCY/WS95031 39000.00PUTRI ADININGSIH"
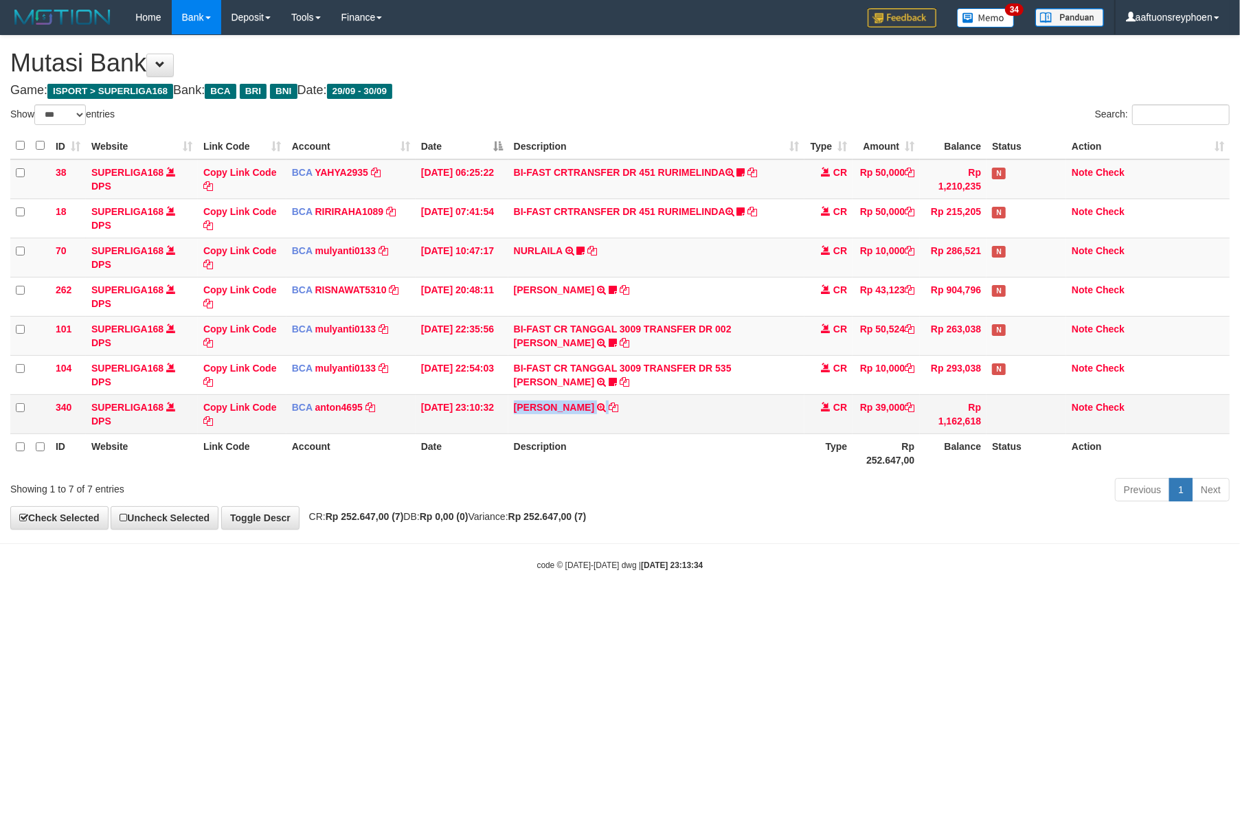
click at [660, 429] on td "PUTRI ADININGSIH TRSF E-BANKING CR 3009/FTSCY/WS95031 39000.00PUTRI ADININGSIH" at bounding box center [656, 413] width 297 height 39
drag, startPoint x: 682, startPoint y: 594, endPoint x: 1236, endPoint y: 536, distance: 557.3
click at [724, 589] on body "Toggle navigation Home Bank Account List Load By Website Group [ISPORT] SUPERLI…" at bounding box center [620, 303] width 1240 height 606
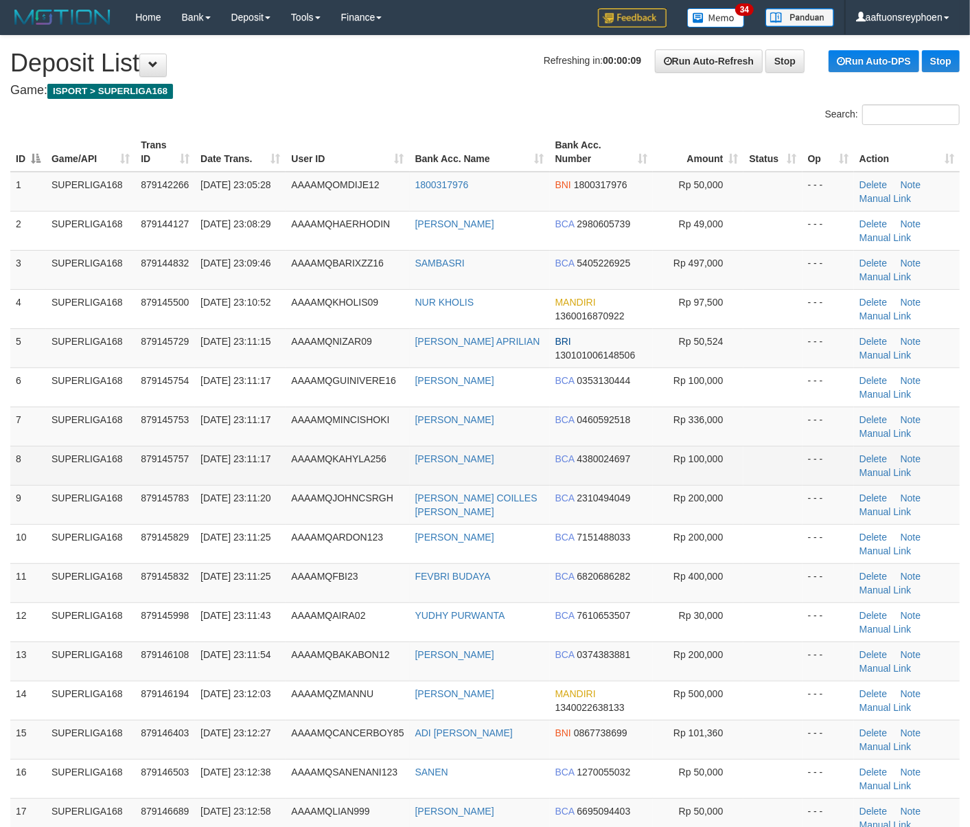
click at [292, 460] on td "AAAAMQKAHYLA256" at bounding box center [348, 465] width 124 height 39
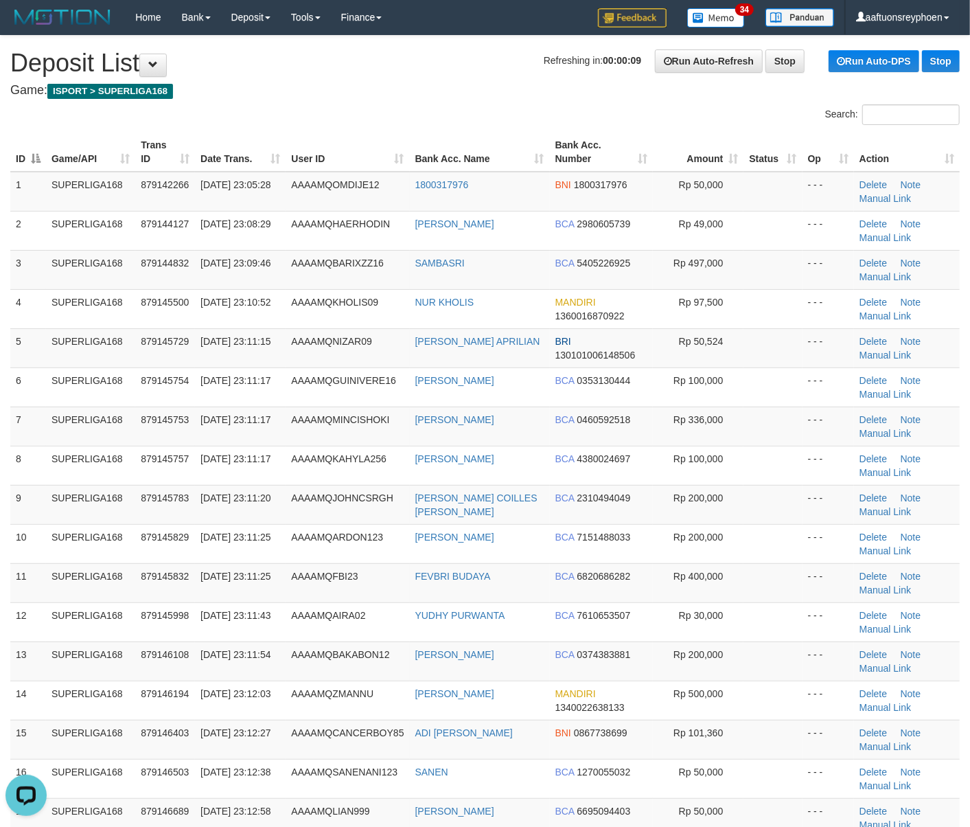
drag, startPoint x: 288, startPoint y: 443, endPoint x: 8, endPoint y: 539, distance: 296.2
click at [237, 471] on tbody "1 SUPERLIGA168 879142266 30/09/2025 23:05:28 AAAAMQOMDIJE12 1800317976 BNI 1800…" at bounding box center [485, 544] width 950 height 744
click at [389, 433] on td "AAAAMQMINCISHOKI" at bounding box center [348, 426] width 124 height 39
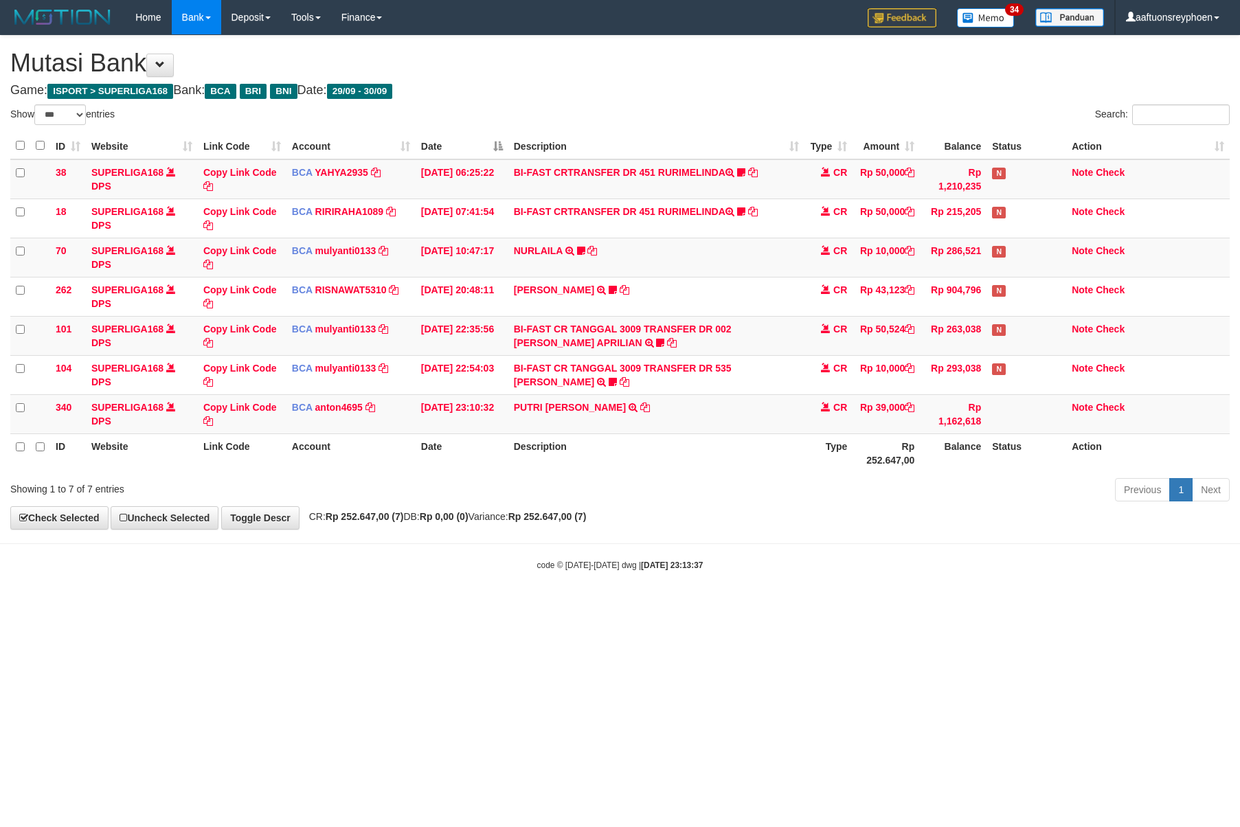
select select "***"
drag, startPoint x: 930, startPoint y: 544, endPoint x: 1058, endPoint y: 533, distance: 128.9
click at [1014, 536] on body "Toggle navigation Home Bank Account List Load By Website Group [ISPORT] SUPERLI…" at bounding box center [620, 303] width 1240 height 606
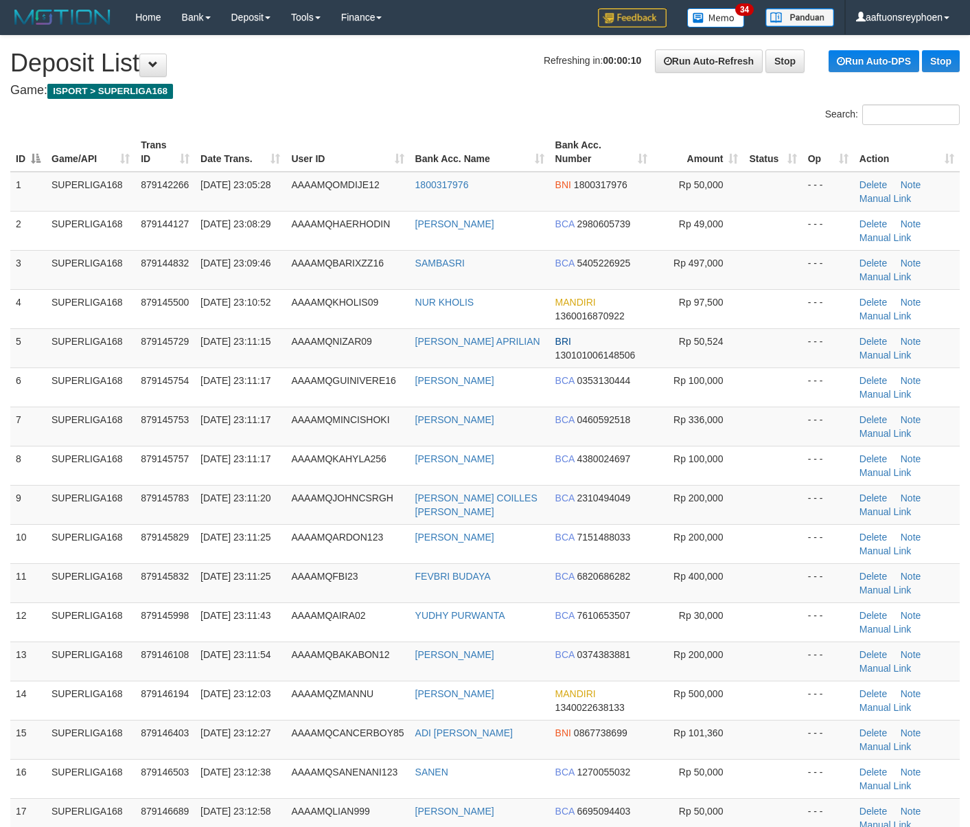
scroll to position [336, 0]
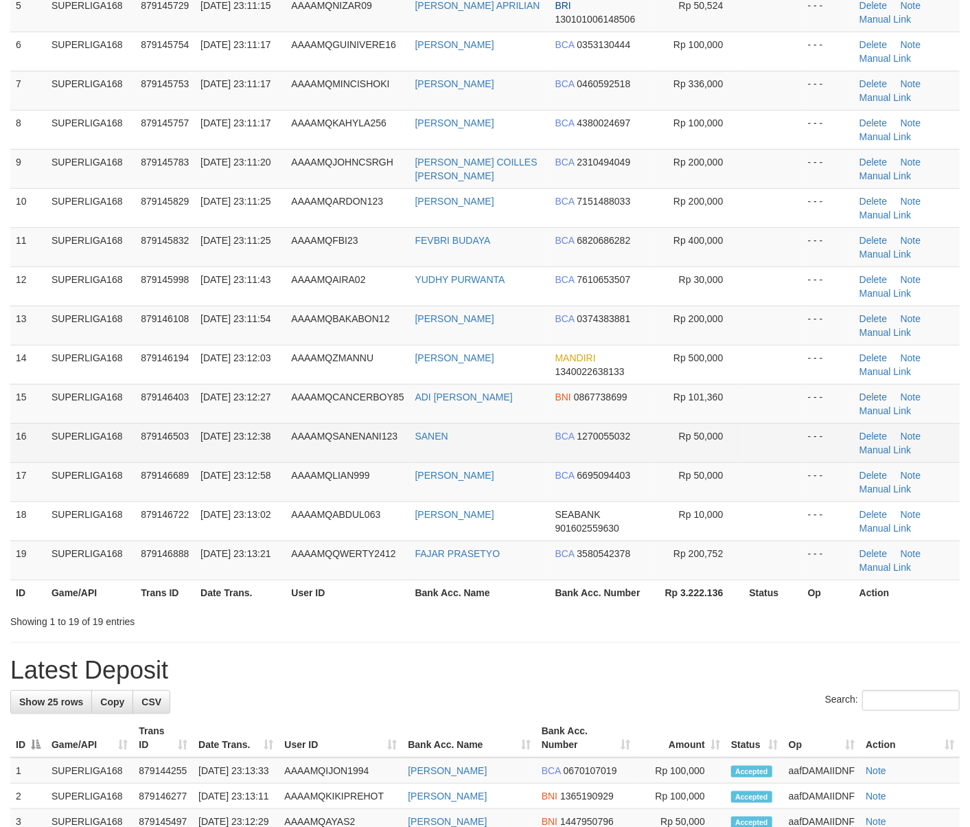
click at [264, 451] on tr "16 SUPERLIGA168 879146503 30/09/2025 23:12:38 AAAAMQSANENANI123 SANEN BCA 12700…" at bounding box center [485, 442] width 950 height 39
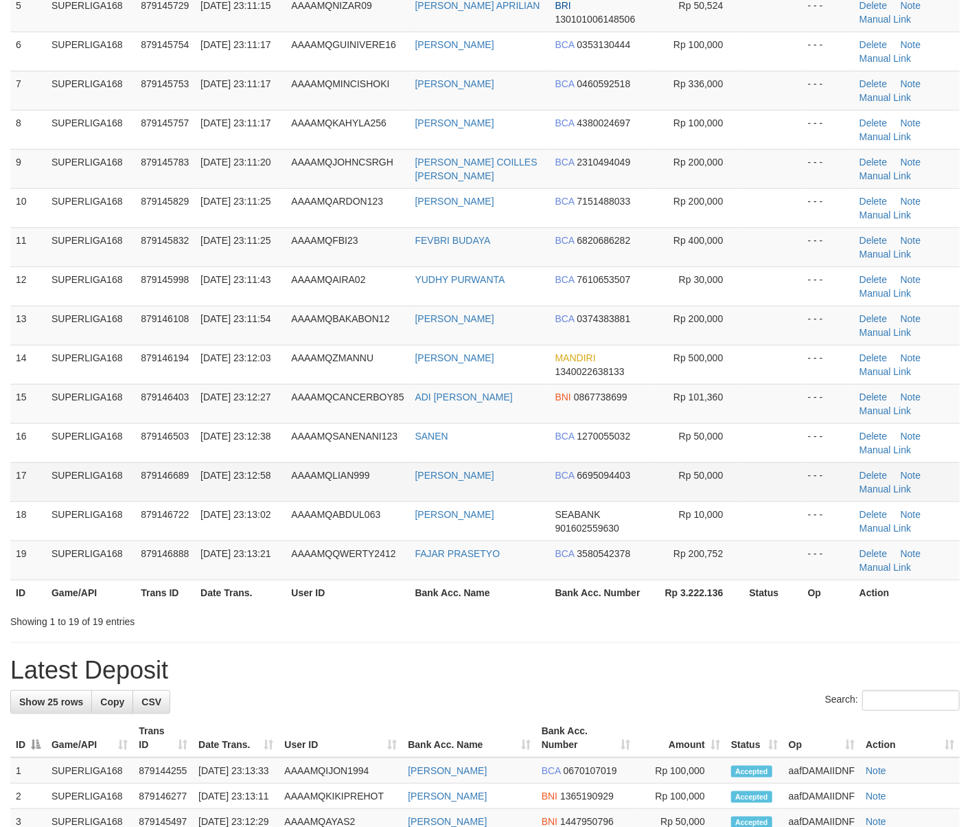
click at [192, 467] on td "879146689" at bounding box center [165, 481] width 60 height 39
drag, startPoint x: 192, startPoint y: 467, endPoint x: 1, endPoint y: 471, distance: 191.0
click at [187, 467] on td "879146689" at bounding box center [165, 481] width 60 height 39
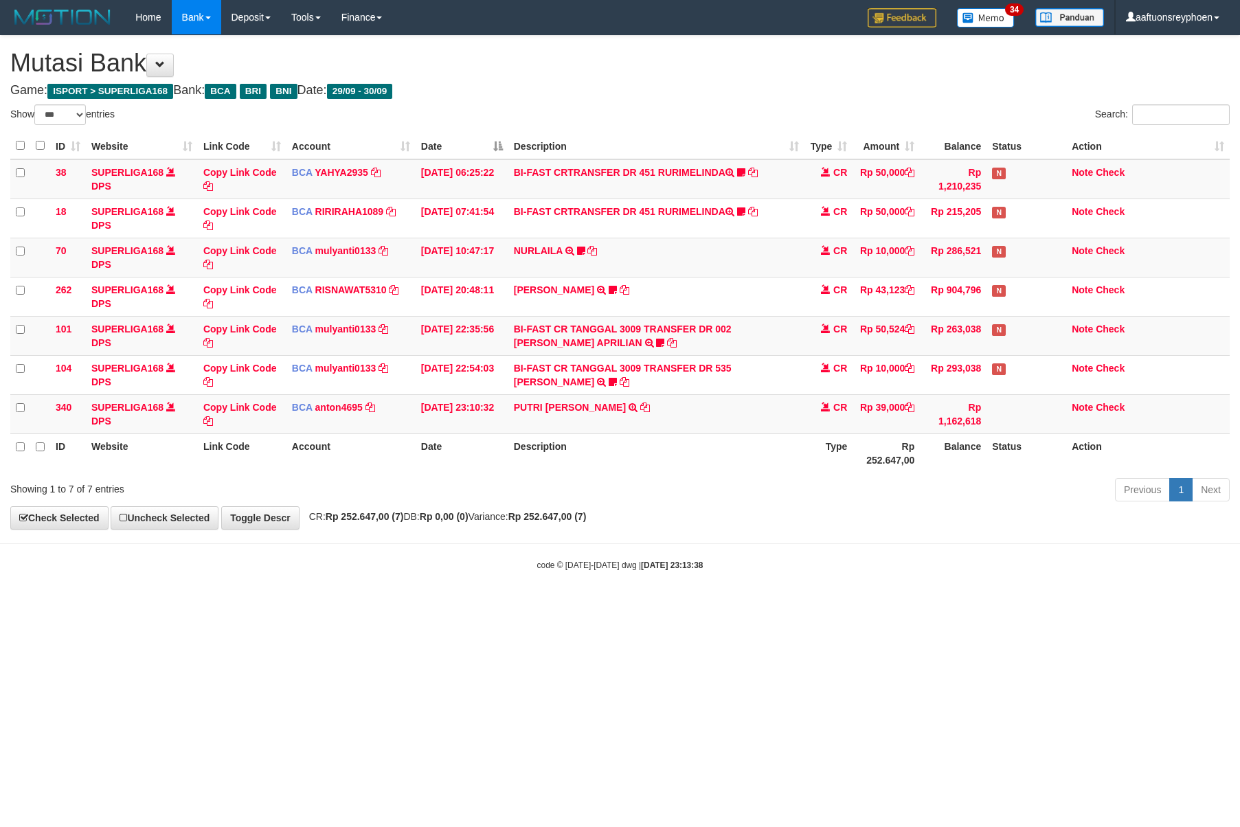
select select "***"
drag, startPoint x: 1053, startPoint y: 551, endPoint x: 1238, endPoint y: 545, distance: 184.2
click at [1113, 550] on body "Toggle navigation Home Bank Account List Load By Website Group [ISPORT] SUPERLI…" at bounding box center [620, 303] width 1240 height 606
select select "***"
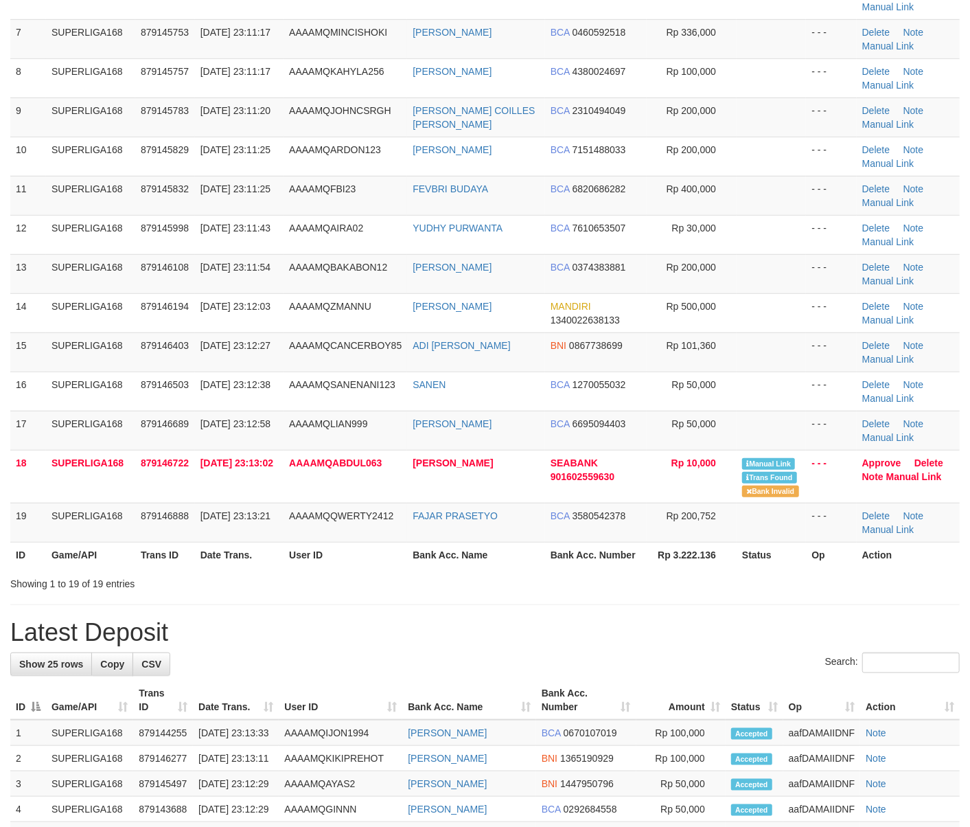
drag, startPoint x: 0, startPoint y: 0, endPoint x: 3, endPoint y: 457, distance: 457.4
click at [160, 429] on span "879146689" at bounding box center [165, 423] width 48 height 11
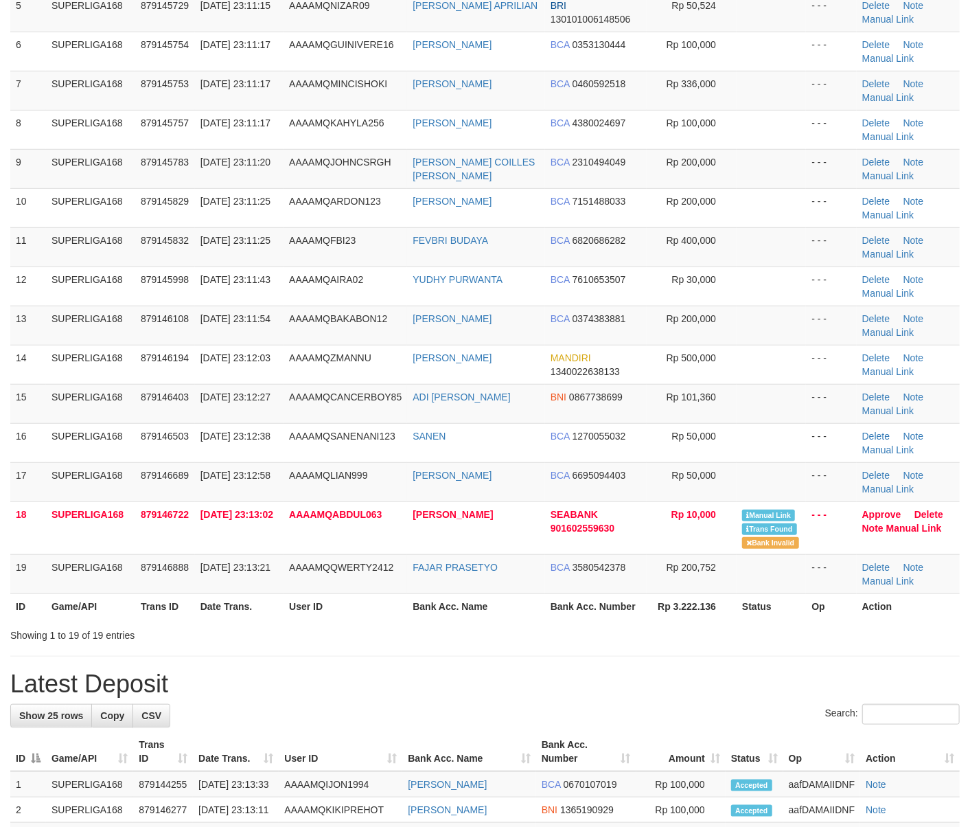
drag, startPoint x: 59, startPoint y: 419, endPoint x: 0, endPoint y: 434, distance: 61.0
click at [16, 429] on tbody "1 SUPERLIGA168 879142266 30/09/2025 23:05:28 AAAAMQOMDIJE12 1800317976 BNI 1800…" at bounding box center [485, 215] width 950 height 758
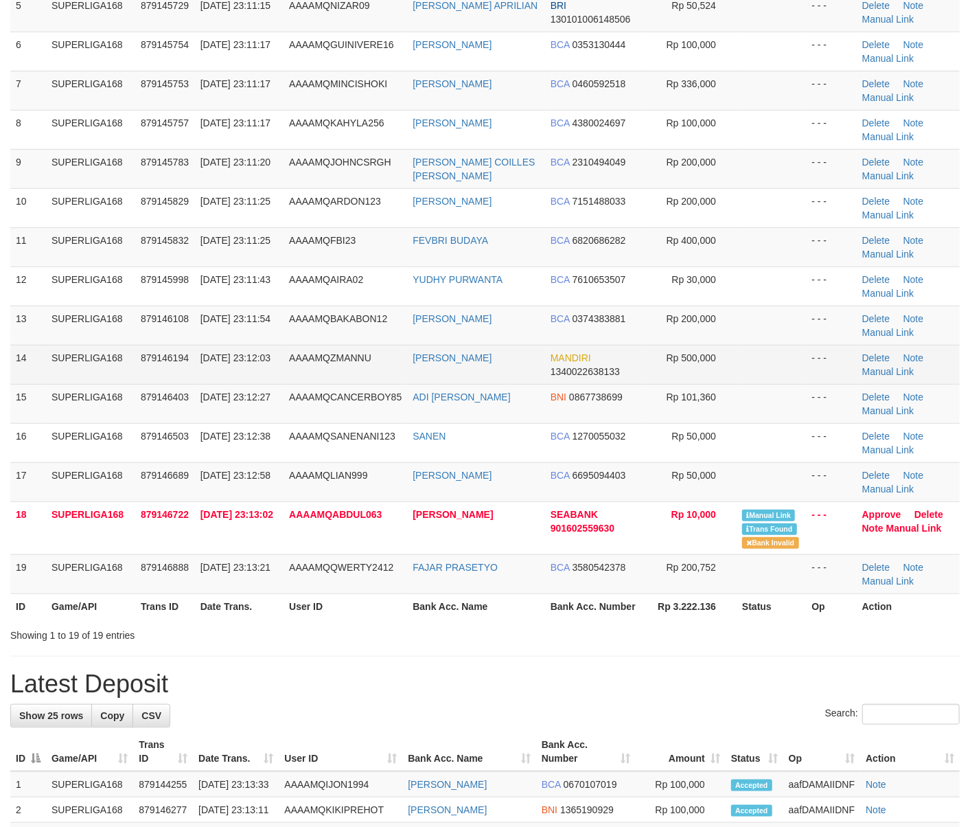
click at [328, 383] on td "AAAAMQZMANNU" at bounding box center [346, 364] width 124 height 39
drag, startPoint x: 328, startPoint y: 383, endPoint x: 14, endPoint y: 449, distance: 320.7
click at [325, 384] on td "AAAAMQZMANNU" at bounding box center [346, 364] width 124 height 39
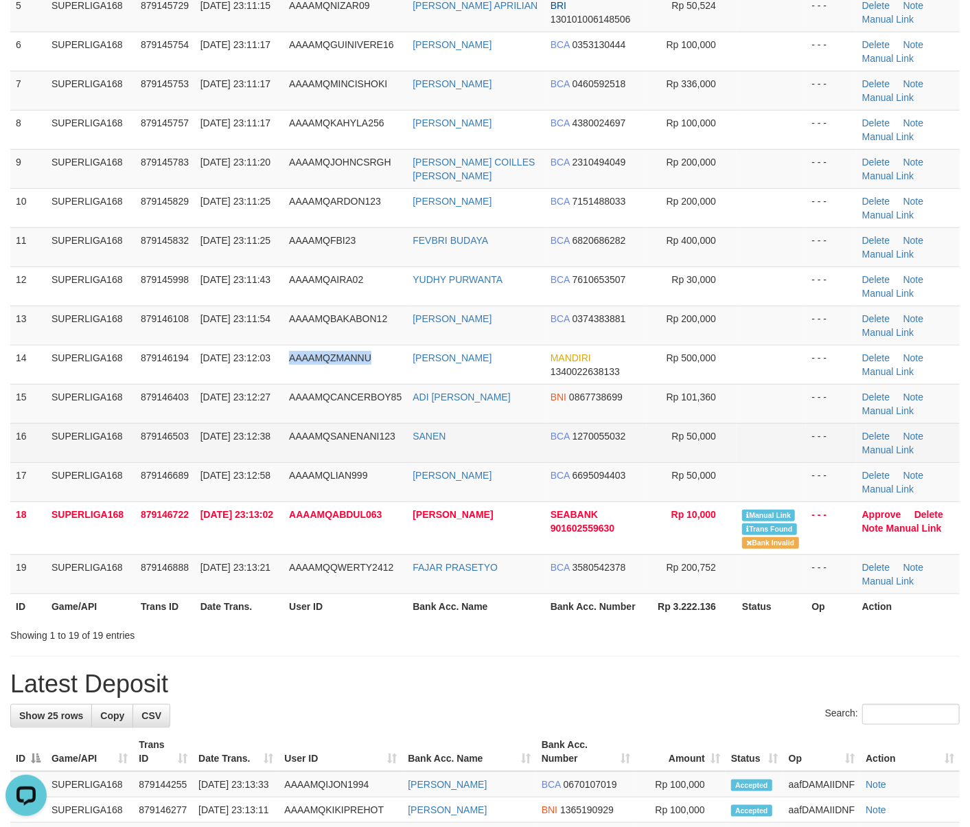
scroll to position [0, 0]
drag, startPoint x: 224, startPoint y: 405, endPoint x: 136, endPoint y: 426, distance: 90.3
click at [141, 423] on tr "15 SUPERLIGA168 879146403 30/09/2025 23:12:27 AAAAMQCANCERBOY85 ADI HENDRA CAHY…" at bounding box center [485, 403] width 950 height 39
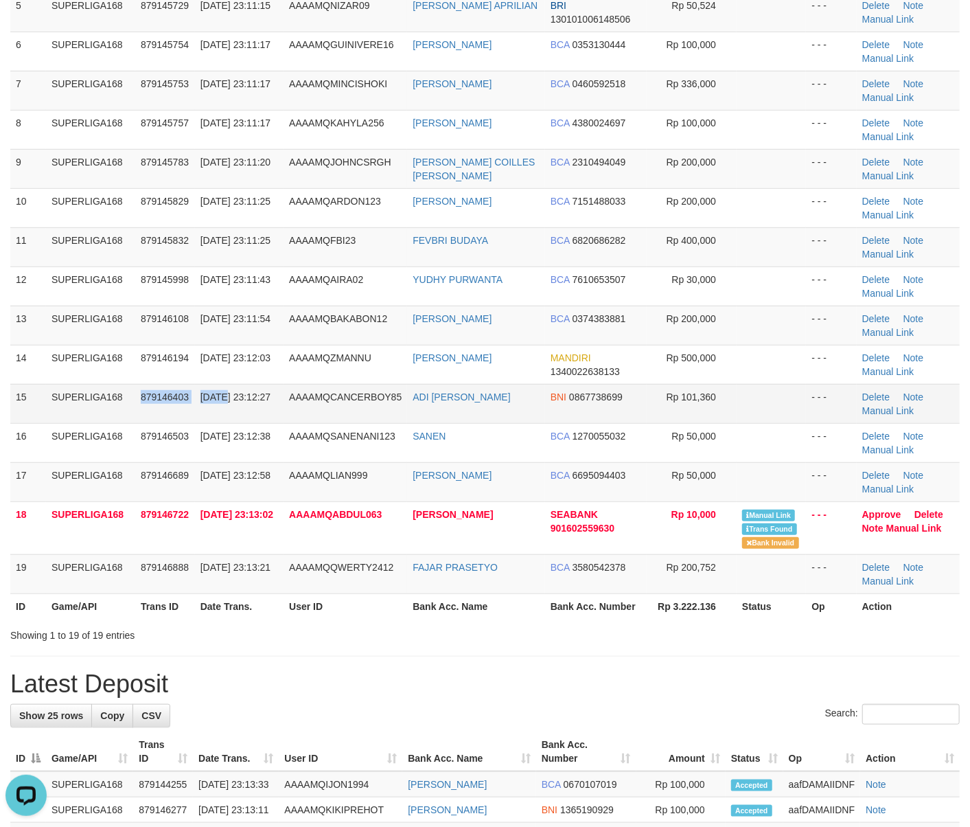
click at [152, 388] on td "879146403" at bounding box center [165, 403] width 60 height 39
drag, startPoint x: 152, startPoint y: 388, endPoint x: 4, endPoint y: 422, distance: 152.1
click at [125, 399] on tr "15 SUPERLIGA168 879146403 30/09/2025 23:12:27 AAAAMQCANCERBOY85 ADI HENDRA CAHY…" at bounding box center [485, 403] width 950 height 39
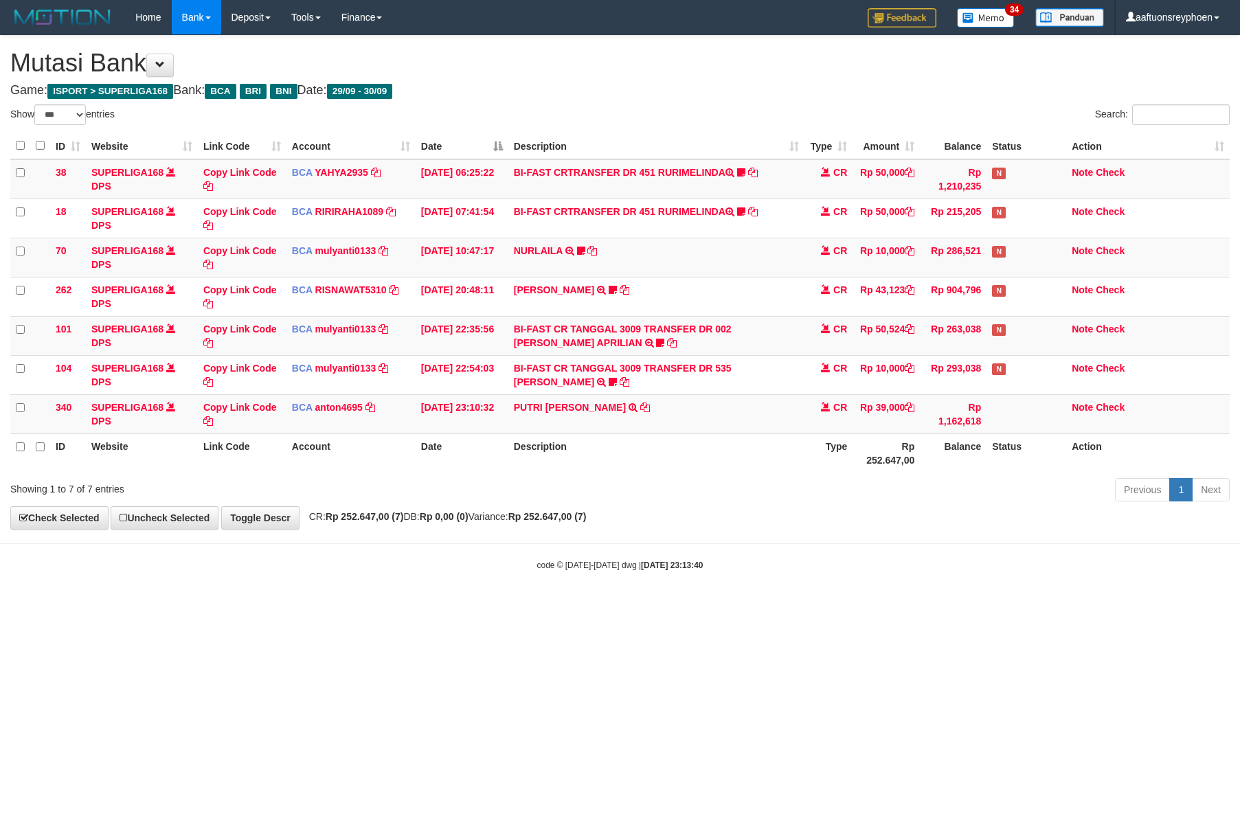
select select "***"
drag, startPoint x: 894, startPoint y: 510, endPoint x: 1231, endPoint y: 470, distance: 339.5
click at [959, 501] on div "Previous 1 Next" at bounding box center [878, 492] width 703 height 30
select select "***"
drag, startPoint x: 834, startPoint y: 483, endPoint x: 1072, endPoint y: 474, distance: 238.5
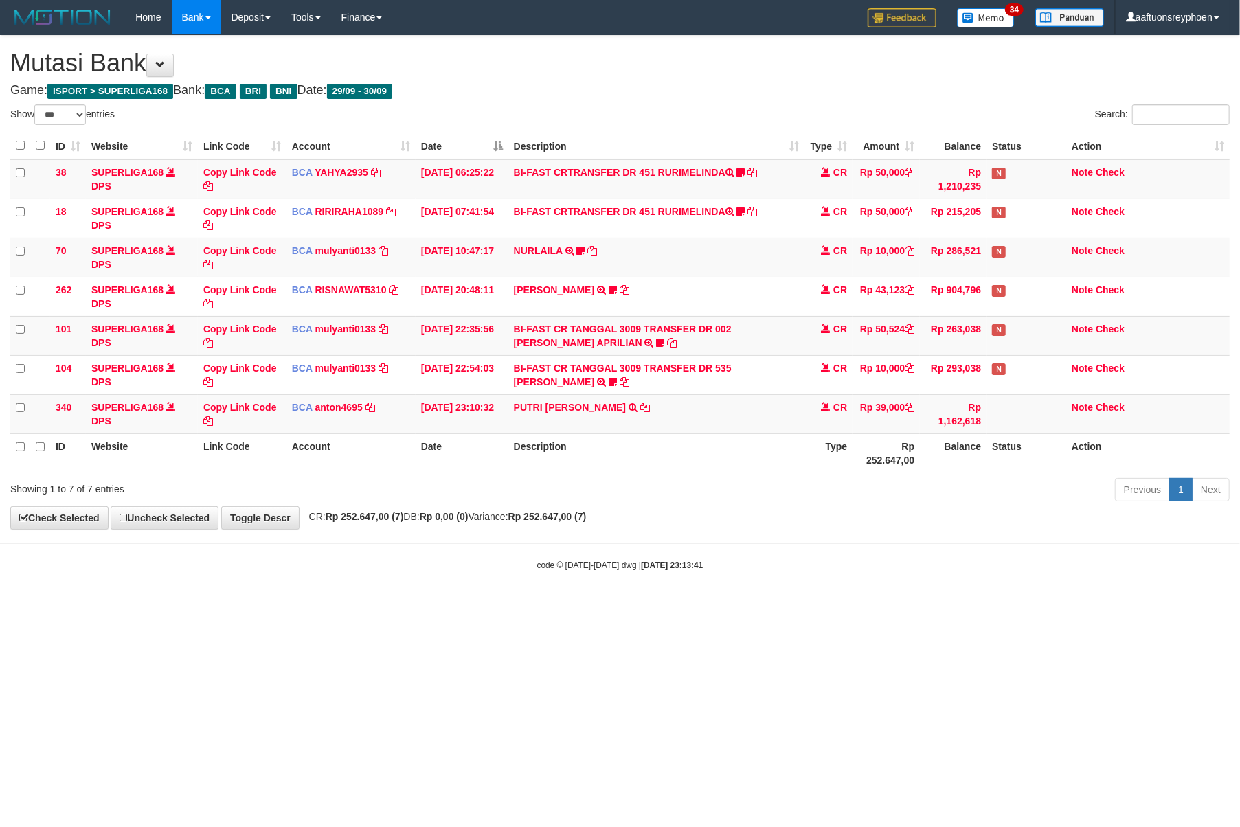
click at [923, 479] on div "Previous 1 Next" at bounding box center [878, 492] width 703 height 30
select select "***"
click at [839, 531] on body "Toggle navigation Home Bank Account List Load By Website Group [ISPORT] SUPERLI…" at bounding box center [620, 303] width 1240 height 606
select select "***"
click at [656, 341] on icon at bounding box center [660, 343] width 8 height 10
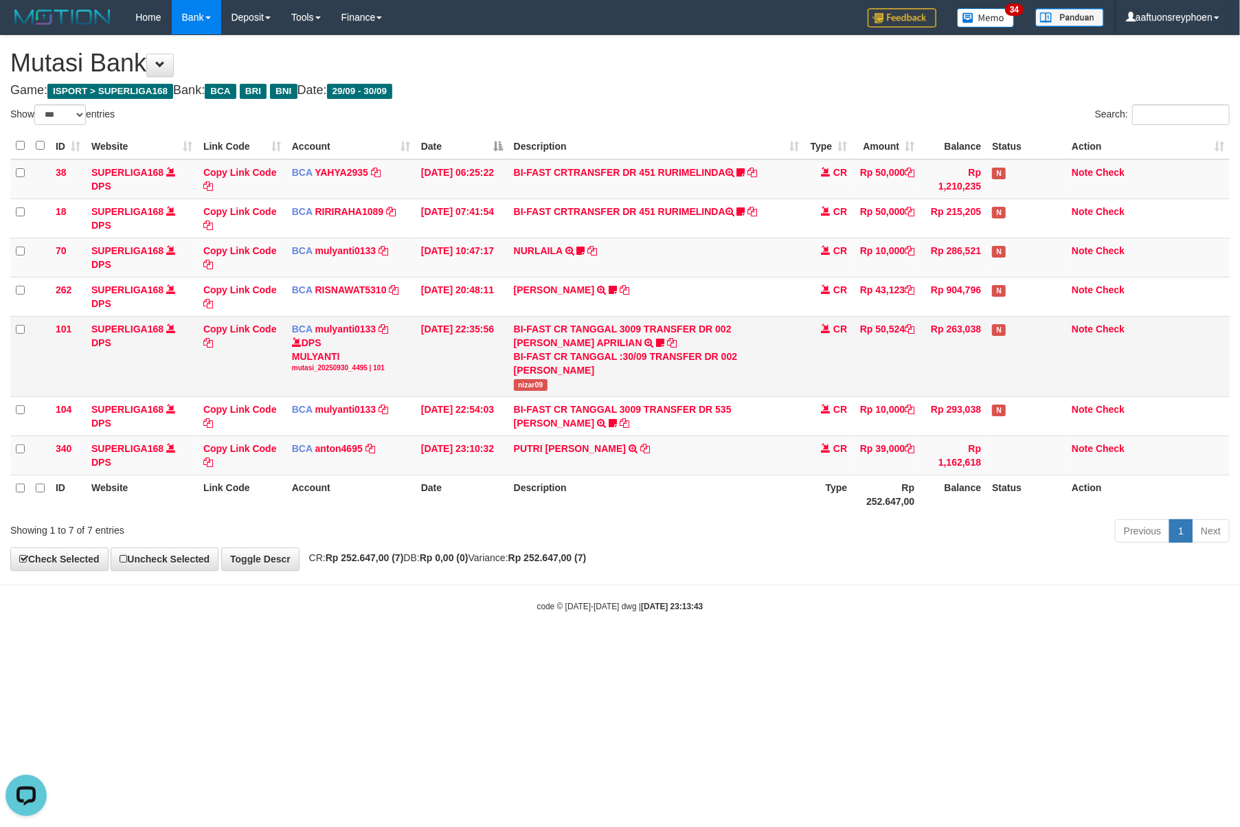
click at [529, 386] on span "nizar09" at bounding box center [531, 385] width 34 height 12
copy span "nizar09"
click at [251, 328] on link "Copy Link Code" at bounding box center [239, 335] width 73 height 25
copy span "nizar09"
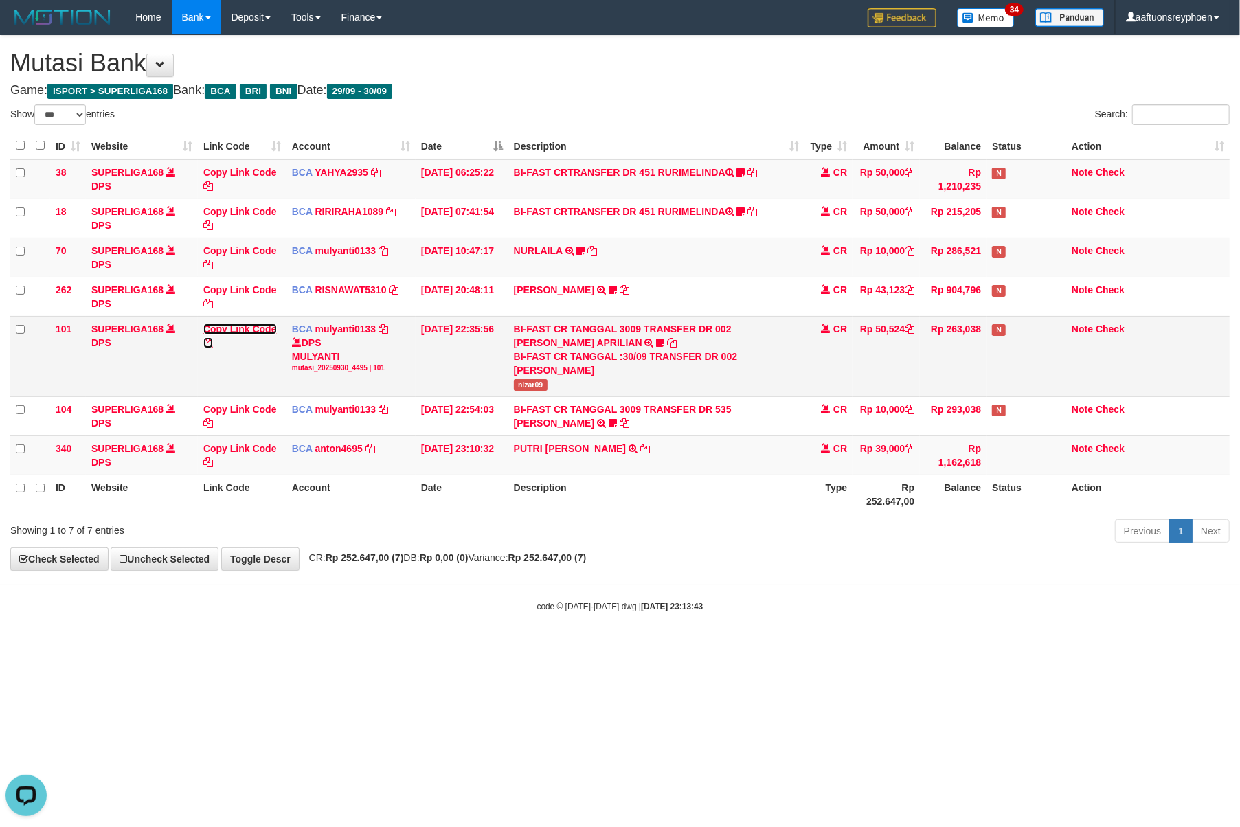
drag, startPoint x: 251, startPoint y: 328, endPoint x: 1237, endPoint y: 475, distance: 996.4
click at [254, 330] on link "Copy Link Code" at bounding box center [239, 335] width 73 height 25
drag, startPoint x: 990, startPoint y: 543, endPoint x: 1238, endPoint y: 429, distance: 272.0
click at [1088, 498] on div "Show ** ** ** *** entries Search: ID Website Link Code Account Date Description…" at bounding box center [619, 325] width 1219 height 443
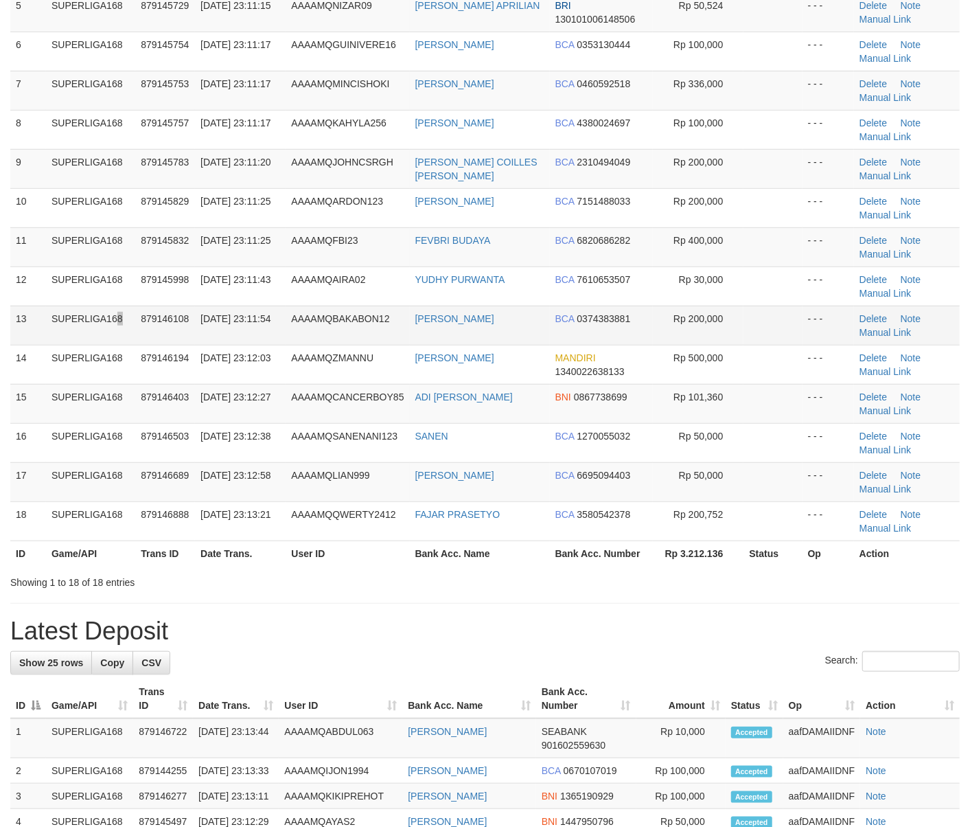
drag, startPoint x: 89, startPoint y: 332, endPoint x: 91, endPoint y: 357, distance: 24.8
click at [89, 333] on td "SUPERLIGA168" at bounding box center [90, 325] width 89 height 39
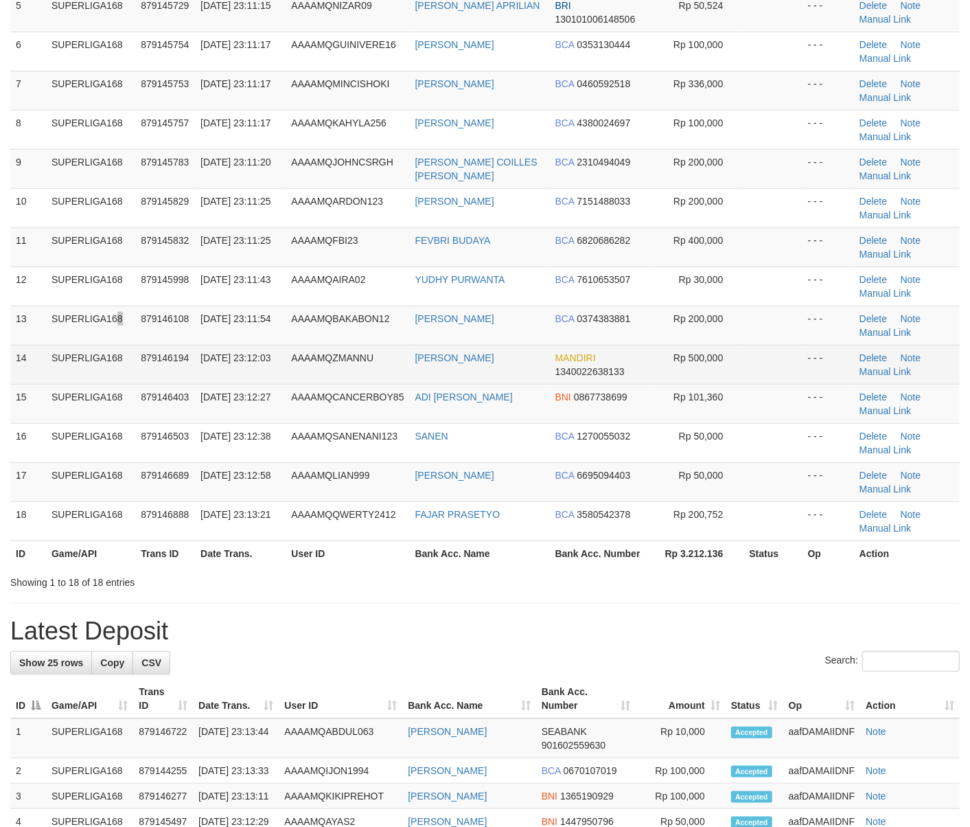
scroll to position [335, 0]
click at [89, 350] on td "SUPERLIGA168" at bounding box center [90, 364] width 89 height 39
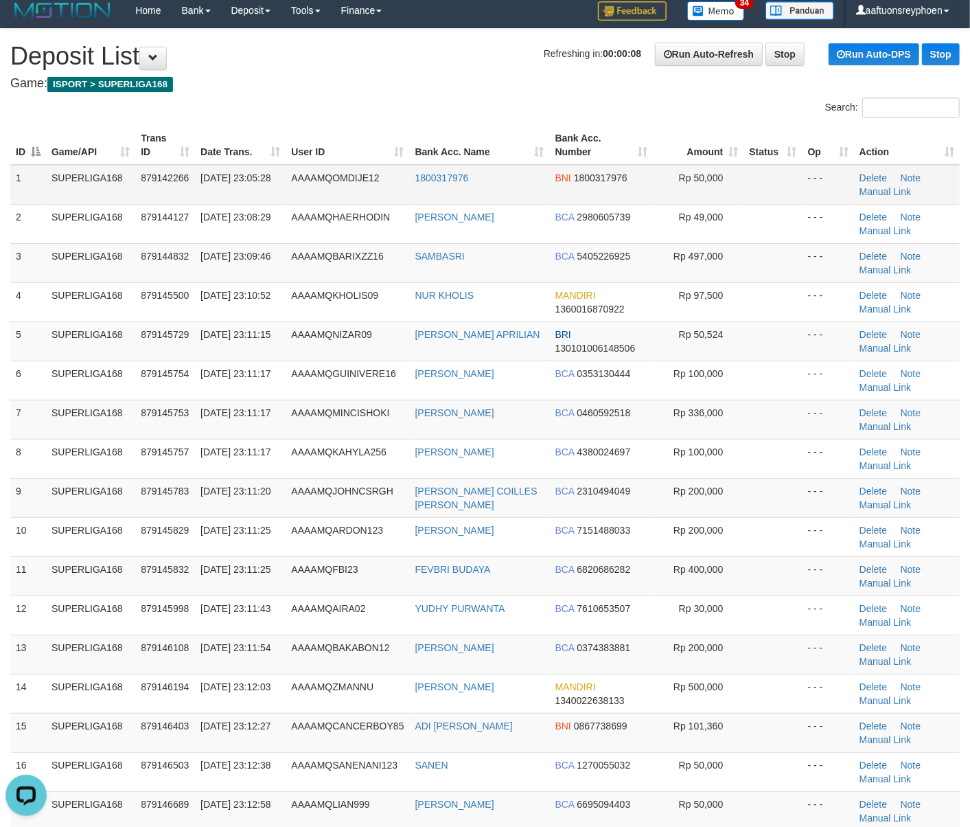
scroll to position [0, 0]
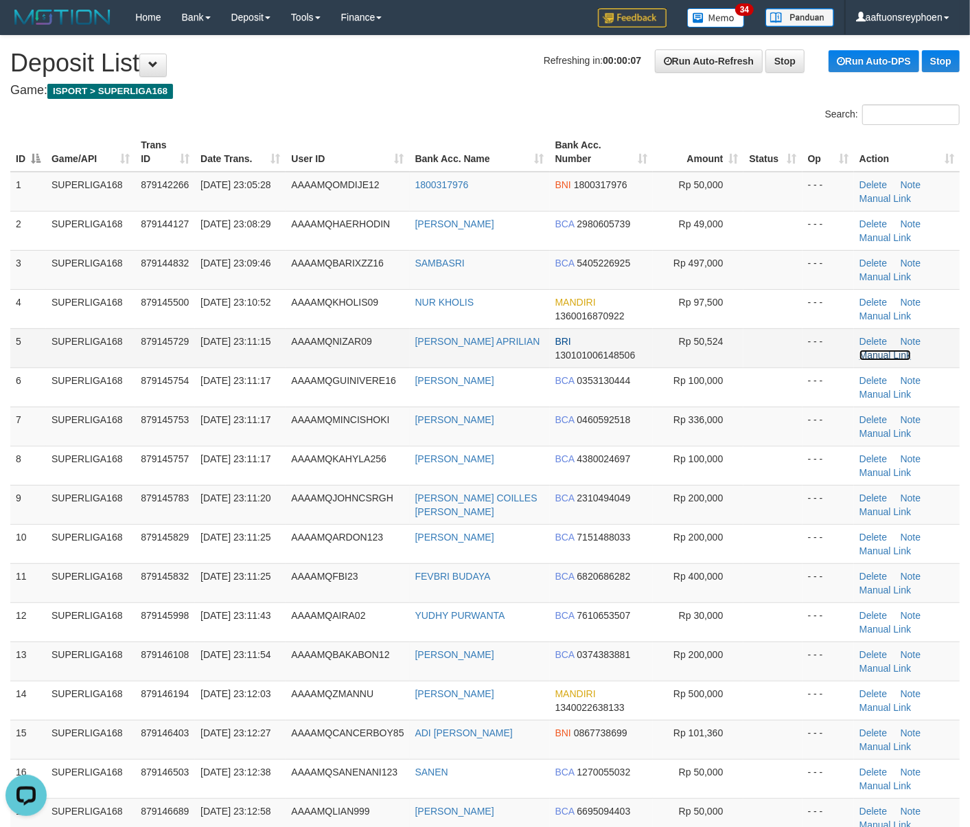
click at [905, 352] on link "Manual Link" at bounding box center [886, 355] width 52 height 11
click at [202, 190] on span "30/09/2025 23:05:28" at bounding box center [236, 184] width 70 height 11
click at [238, 190] on td "[DATE] 23:05:28" at bounding box center [240, 192] width 91 height 40
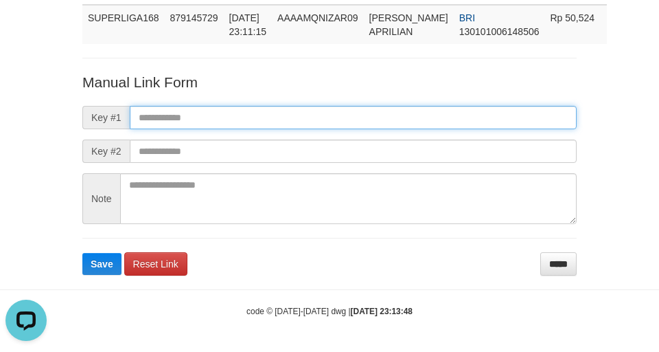
click at [361, 113] on input "text" at bounding box center [353, 117] width 447 height 23
paste input "**********"
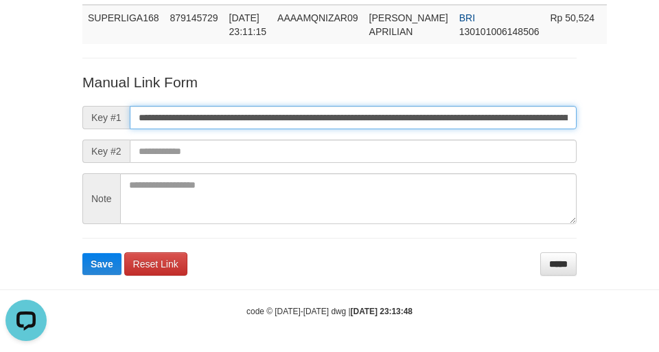
scroll to position [0, 935]
type input "**********"
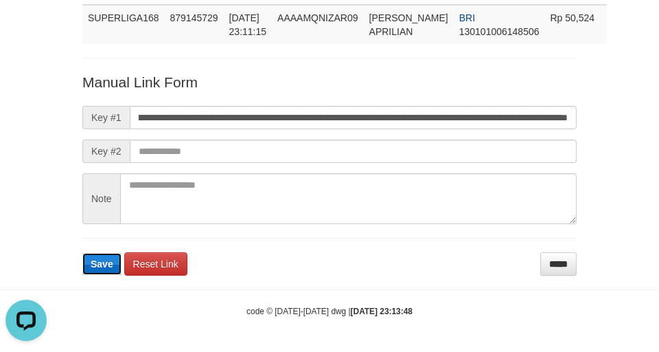
click at [98, 266] on span "Save" at bounding box center [102, 263] width 23 height 11
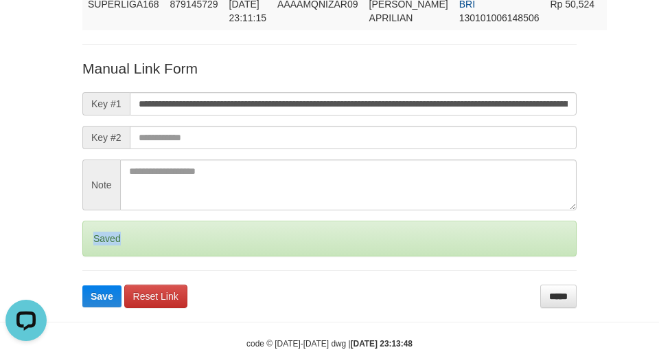
drag, startPoint x: 98, startPoint y: 266, endPoint x: 82, endPoint y: 279, distance: 19.5
click at [93, 272] on form "**********" at bounding box center [329, 182] width 494 height 249
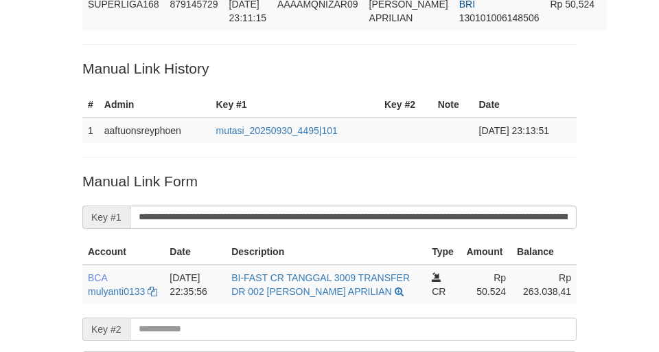
drag, startPoint x: 161, startPoint y: 85, endPoint x: 162, endPoint y: 94, distance: 9.0
click at [162, 78] on p "Manual Link History" at bounding box center [329, 68] width 494 height 20
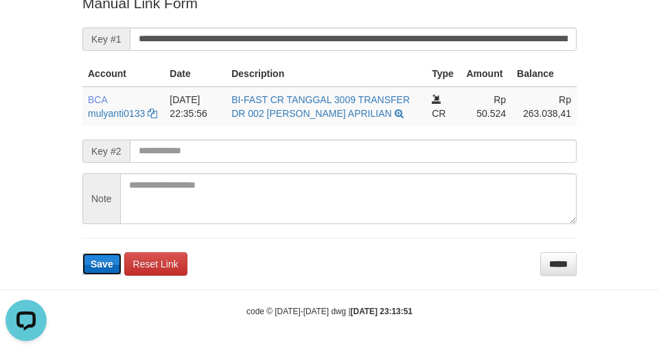
click at [100, 267] on span "Save" at bounding box center [102, 263] width 23 height 11
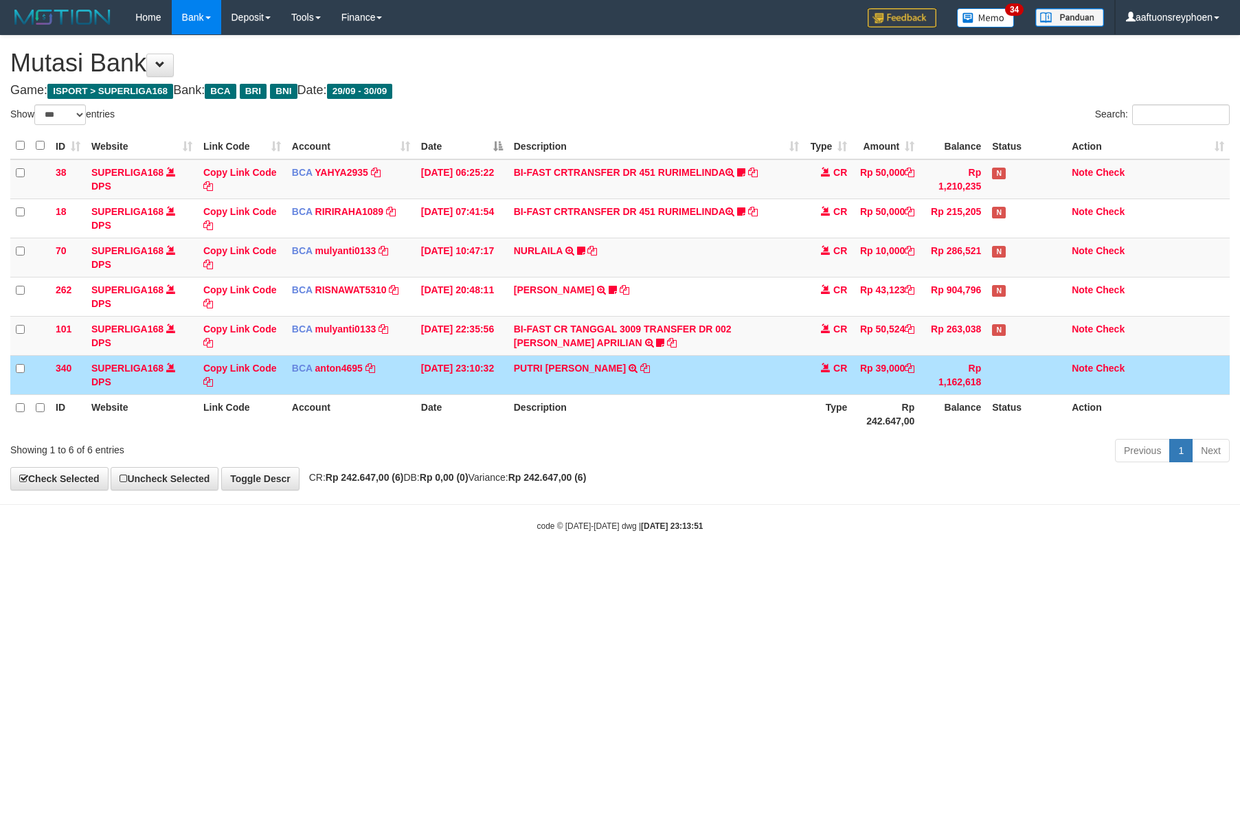
select select "***"
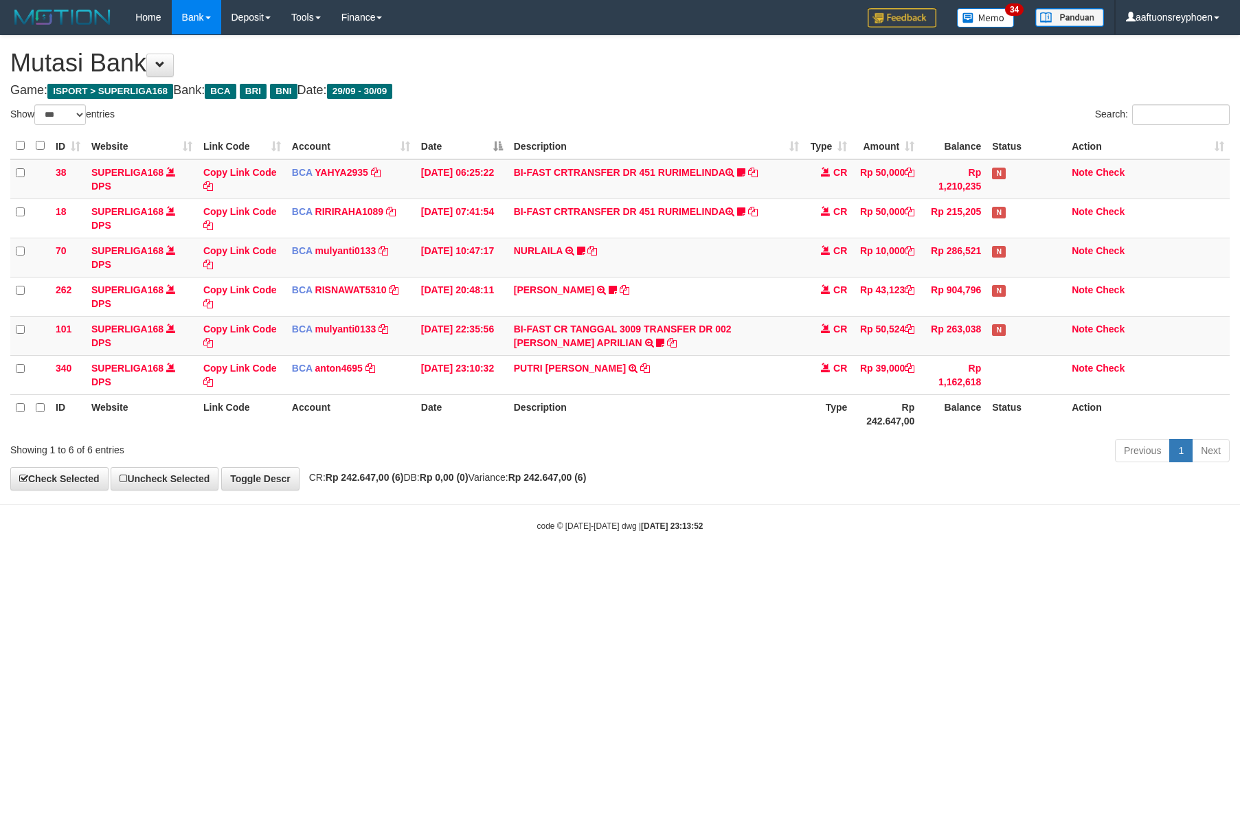
select select "***"
drag, startPoint x: 875, startPoint y: 553, endPoint x: 888, endPoint y: 553, distance: 13.0
click at [876, 553] on body "Toggle navigation Home Bank Account List Load By Website Group [ISPORT] SUPERLI…" at bounding box center [620, 283] width 1240 height 567
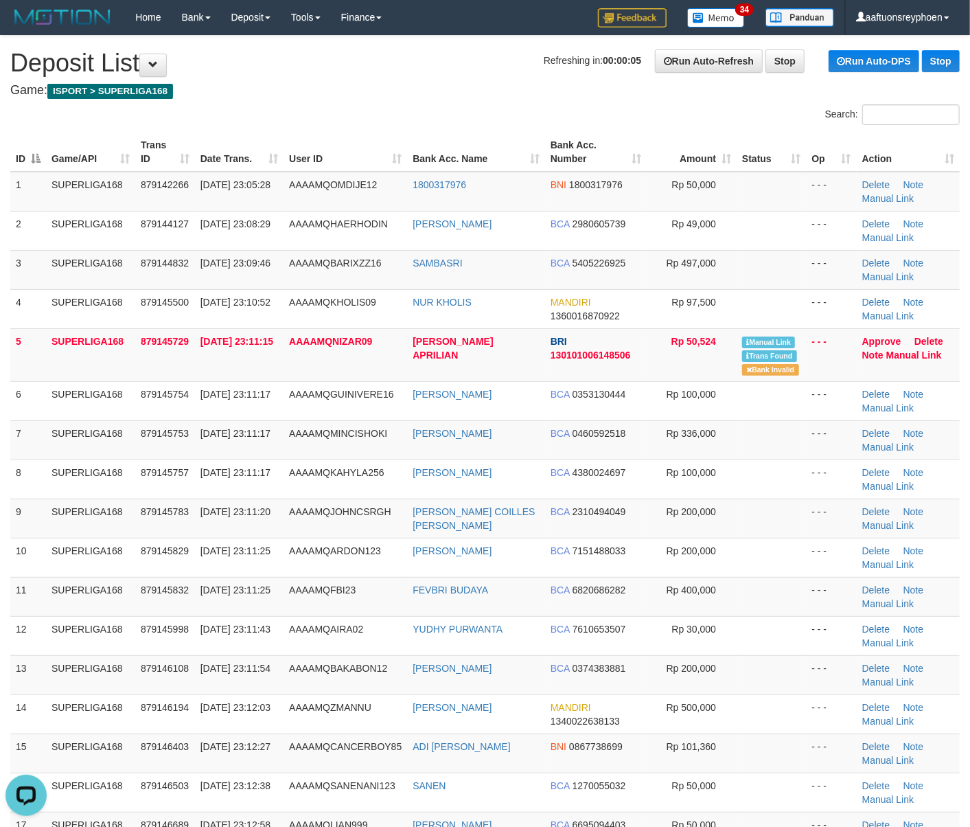
click at [56, 410] on td "SUPERLIGA168" at bounding box center [90, 400] width 89 height 39
drag, startPoint x: 232, startPoint y: 375, endPoint x: 1, endPoint y: 435, distance: 238.5
click at [195, 391] on tbody "1 SUPERLIGA168 879142266 30/09/2025 23:05:28 AAAAMQOMDIJE12 1800317976 BNI 1800…" at bounding box center [485, 531] width 950 height 719
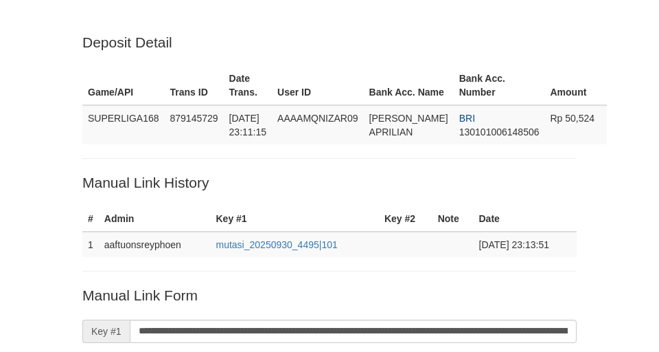
scroll to position [319, 0]
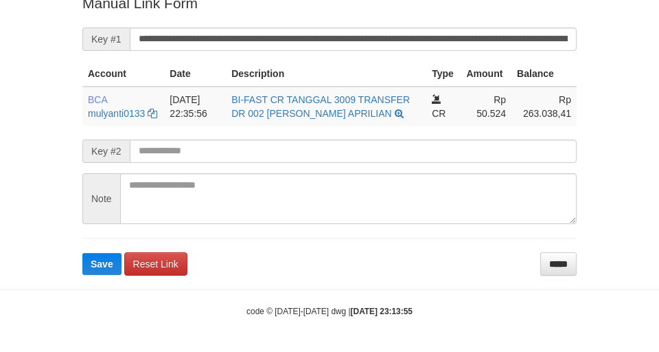
click at [95, 267] on span "Save" at bounding box center [102, 263] width 23 height 11
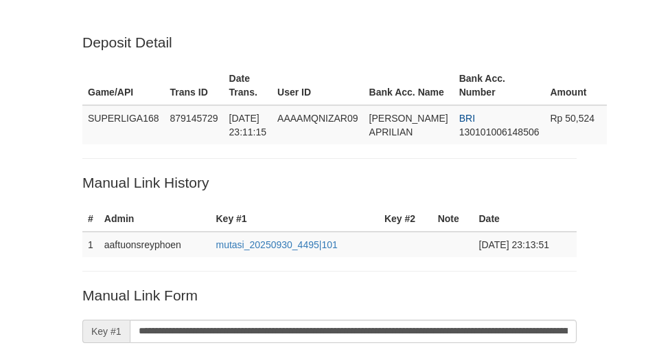
scroll to position [319, 0]
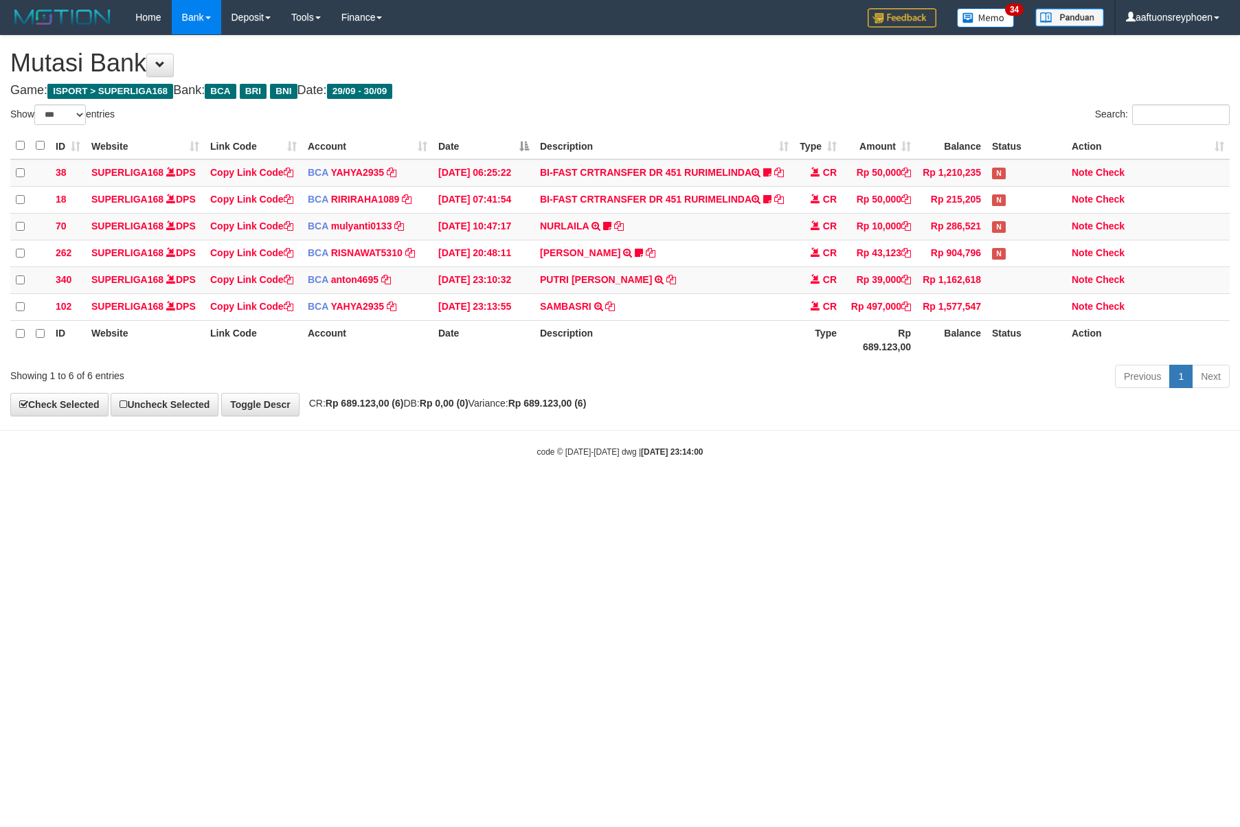
select select "***"
drag, startPoint x: 591, startPoint y: 534, endPoint x: 599, endPoint y: 530, distance: 8.9
click at [591, 492] on html "Toggle navigation Home Bank Account List Load By Website Group [ISPORT] SUPERLI…" at bounding box center [620, 246] width 1240 height 492
drag, startPoint x: 599, startPoint y: 530, endPoint x: 14, endPoint y: 468, distance: 587.8
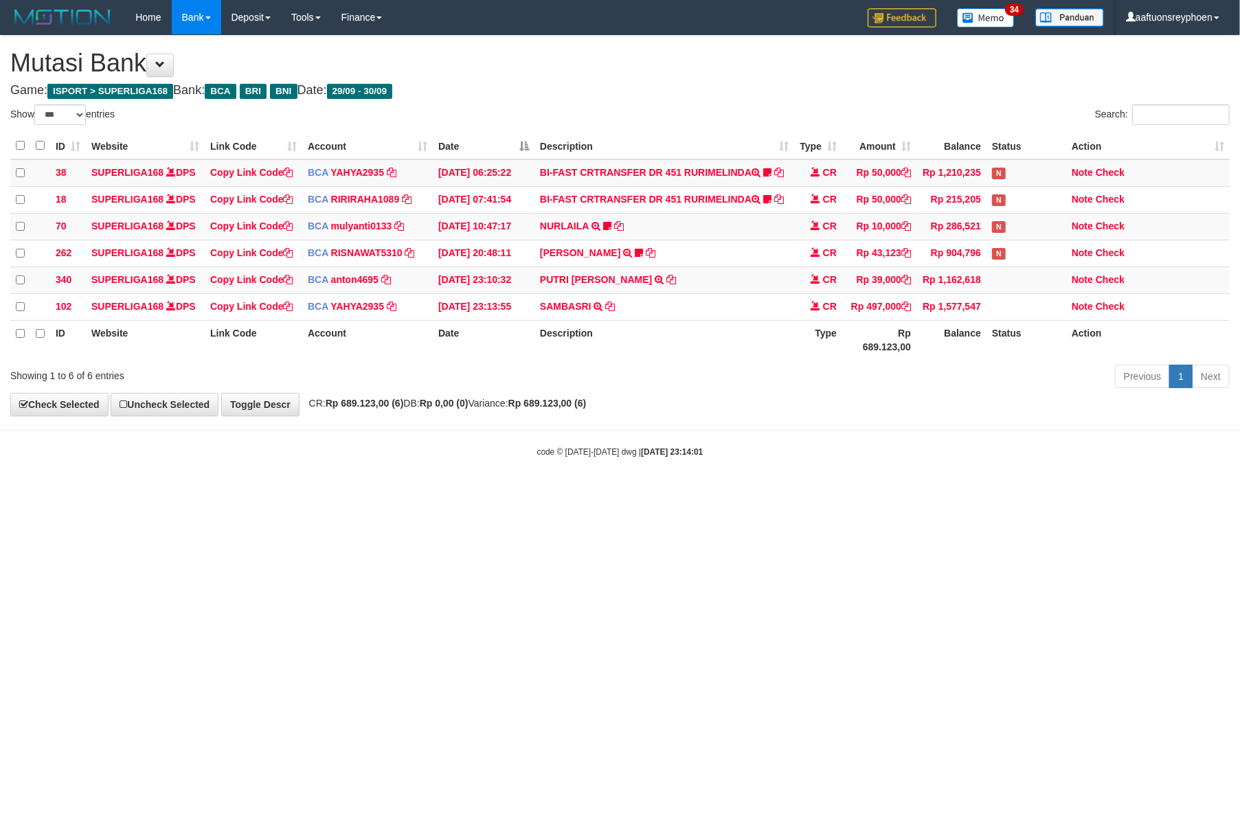
click at [588, 492] on html "Toggle navigation Home Bank Account List Load By Website Group [ISPORT] SUPERLI…" at bounding box center [620, 246] width 1240 height 492
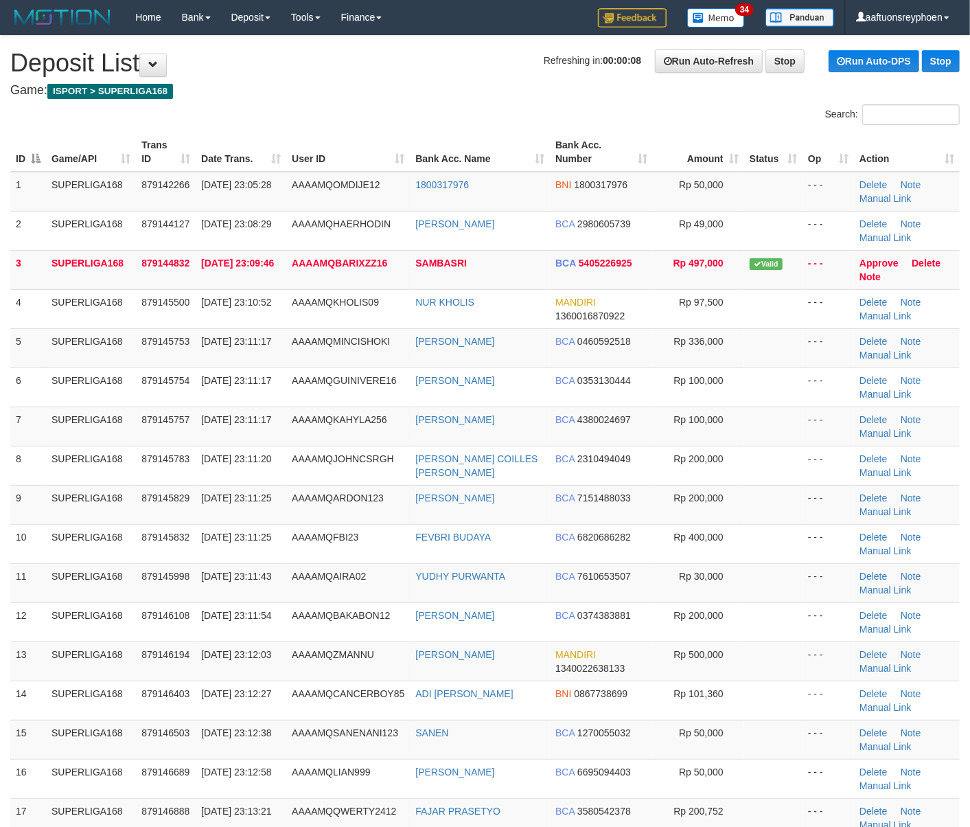
click at [20, 443] on td "7" at bounding box center [28, 426] width 36 height 39
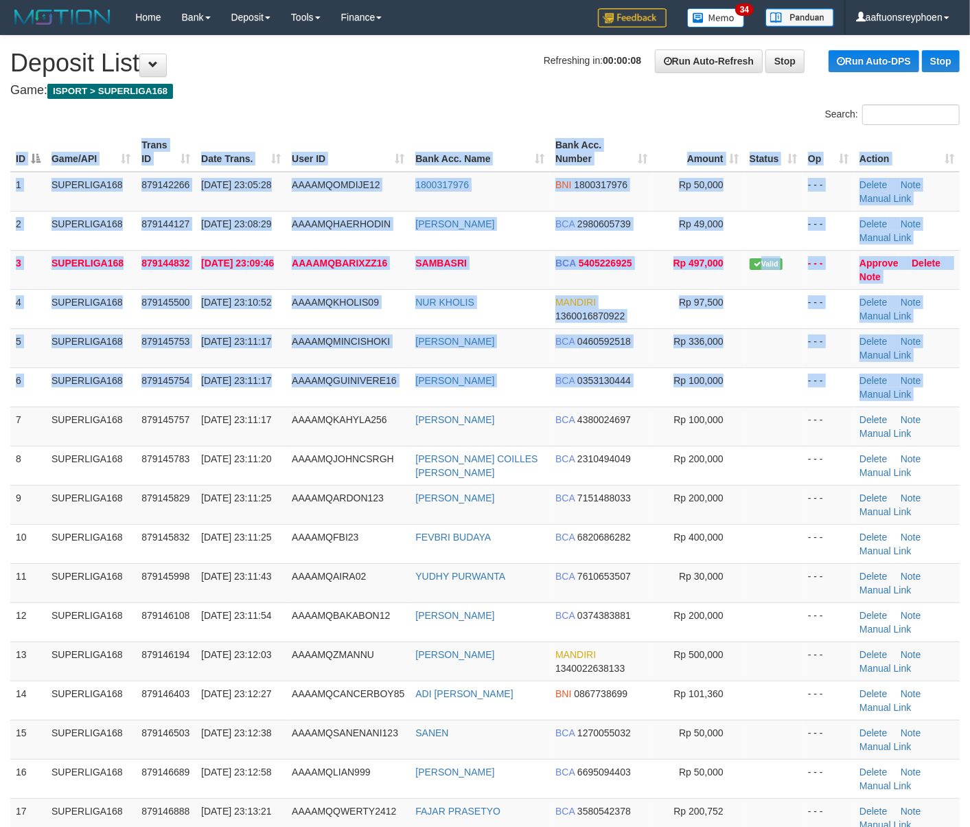
drag, startPoint x: 18, startPoint y: 432, endPoint x: -95, endPoint y: 443, distance: 113.2
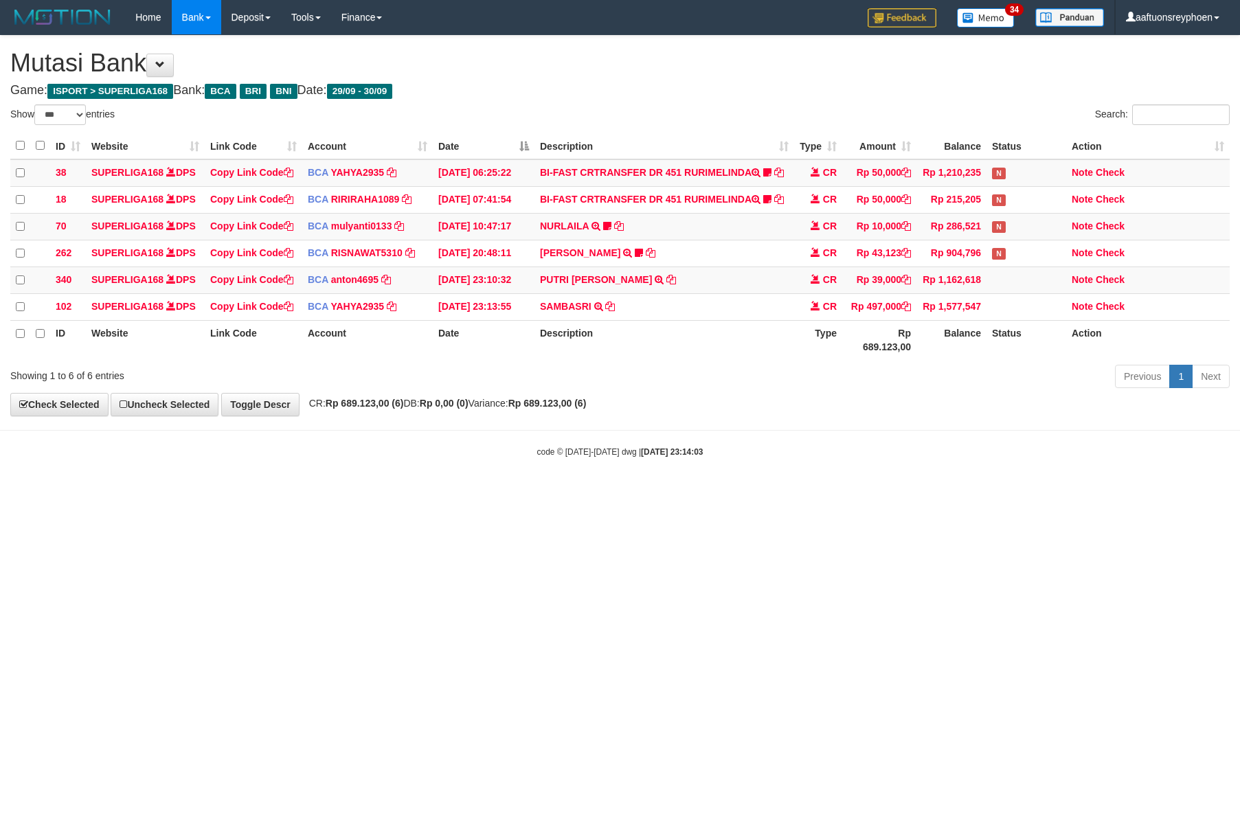
select select "***"
click at [744, 492] on html "Toggle navigation Home Bank Account List Load By Website Group [ISPORT] SUPERLI…" at bounding box center [620, 246] width 1240 height 492
select select "***"
click at [559, 492] on html "Toggle navigation Home Bank Account List Load By Website Group [ISPORT] SUPERLI…" at bounding box center [620, 246] width 1240 height 492
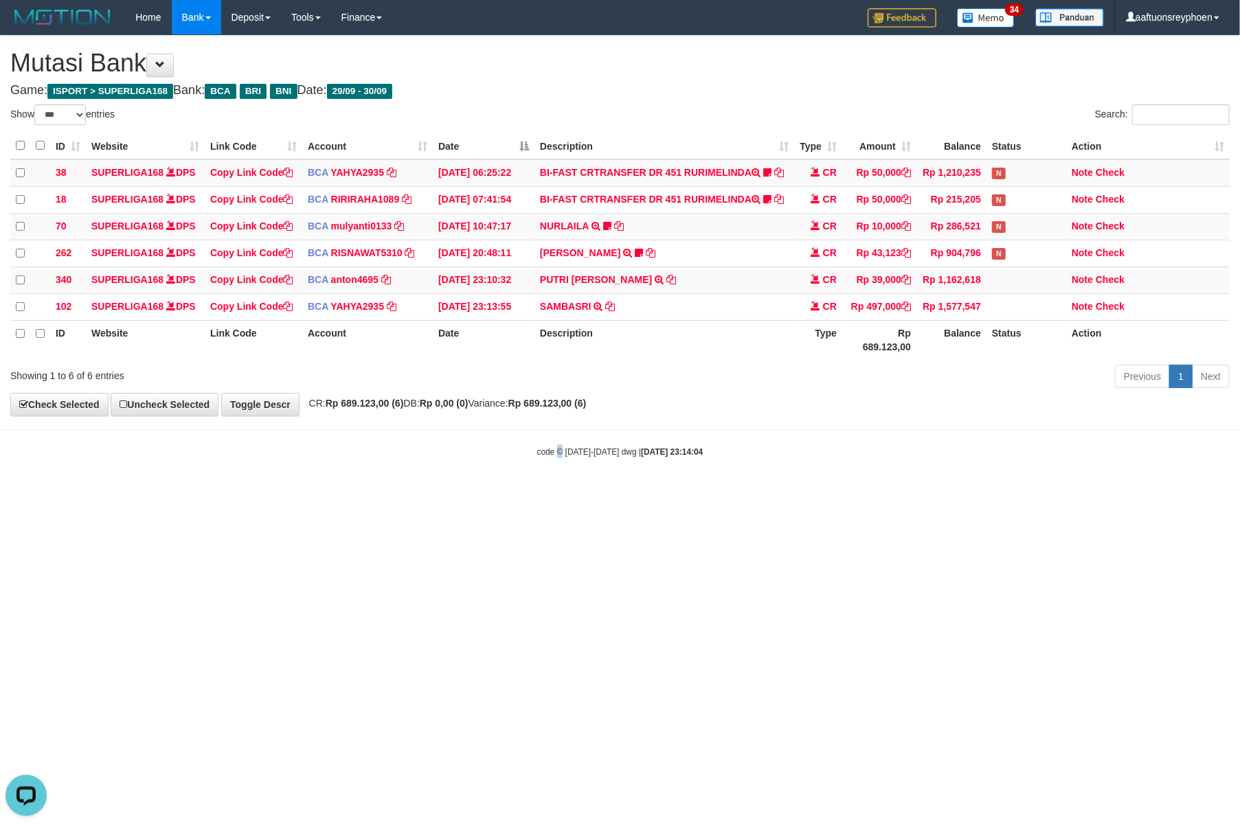
click at [558, 492] on html "Toggle navigation Home Bank Account List Load By Website Group [ISPORT] SUPERLI…" at bounding box center [620, 246] width 1240 height 492
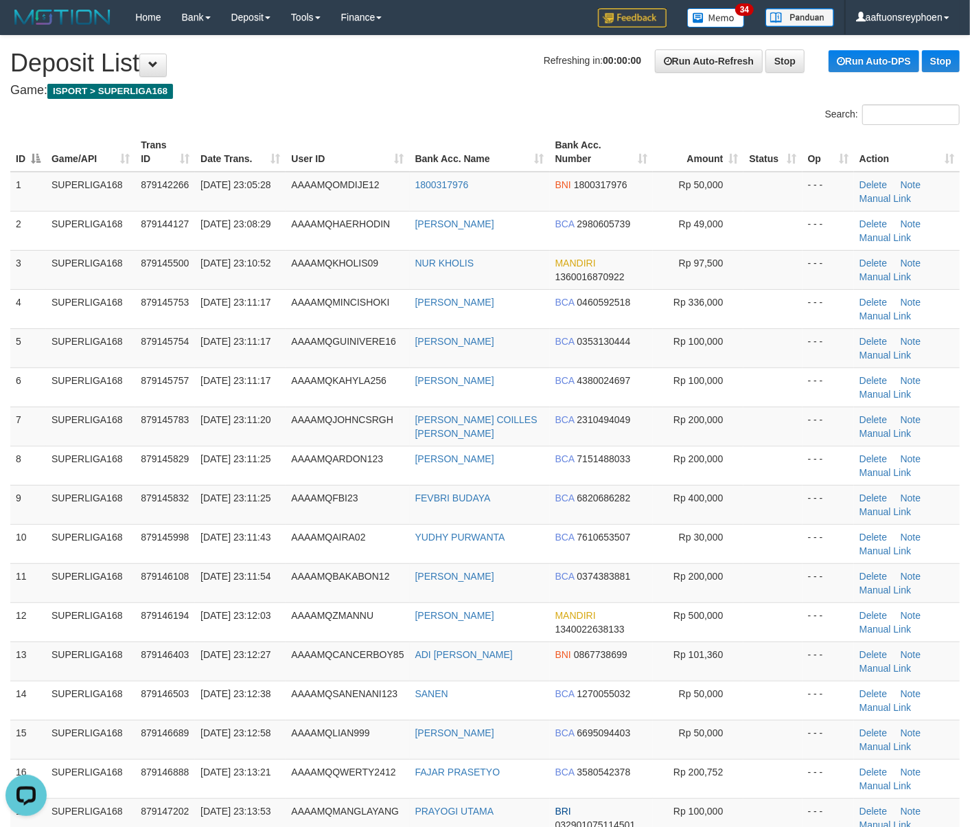
drag, startPoint x: 136, startPoint y: 507, endPoint x: 4, endPoint y: 514, distance: 132.0
click at [18, 512] on tr "9 SUPERLIGA168 879145832 30/09/2025 23:11:25 AAAAMQFBI23 FEVBRI BUDAYA BCA 6820…" at bounding box center [485, 504] width 950 height 39
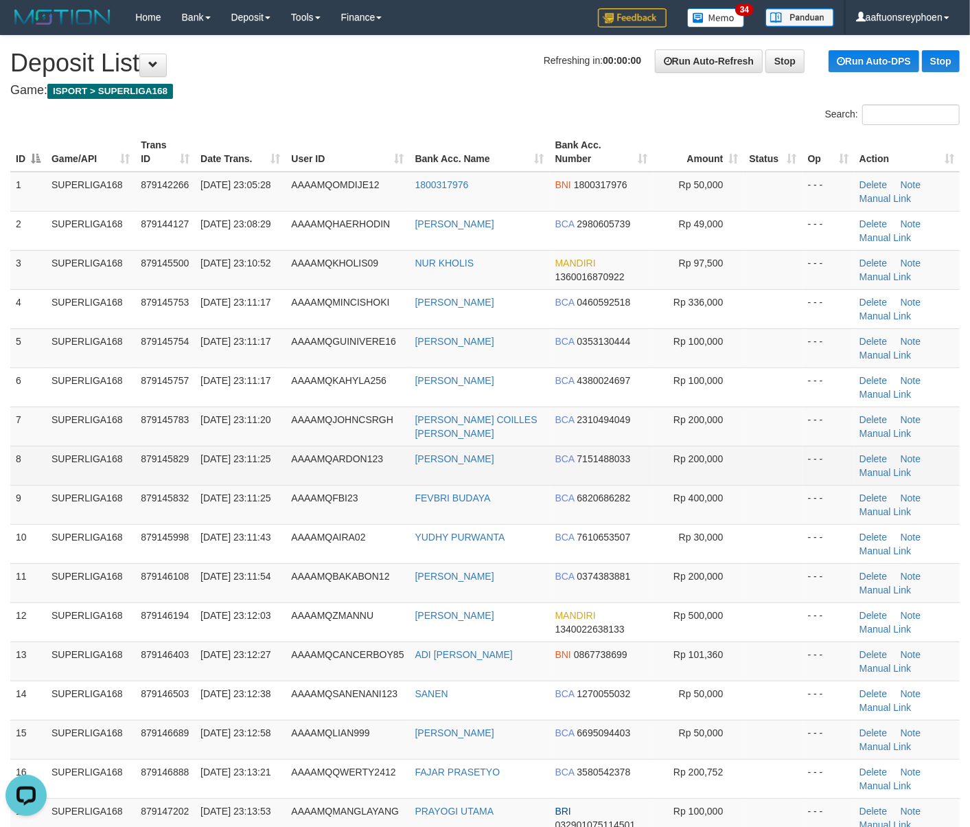
click at [190, 460] on tr "8 SUPERLIGA168 879145829 30/09/2025 23:11:25 AAAAMQARDON123 ARIE DONY BCA 71514…" at bounding box center [485, 465] width 950 height 39
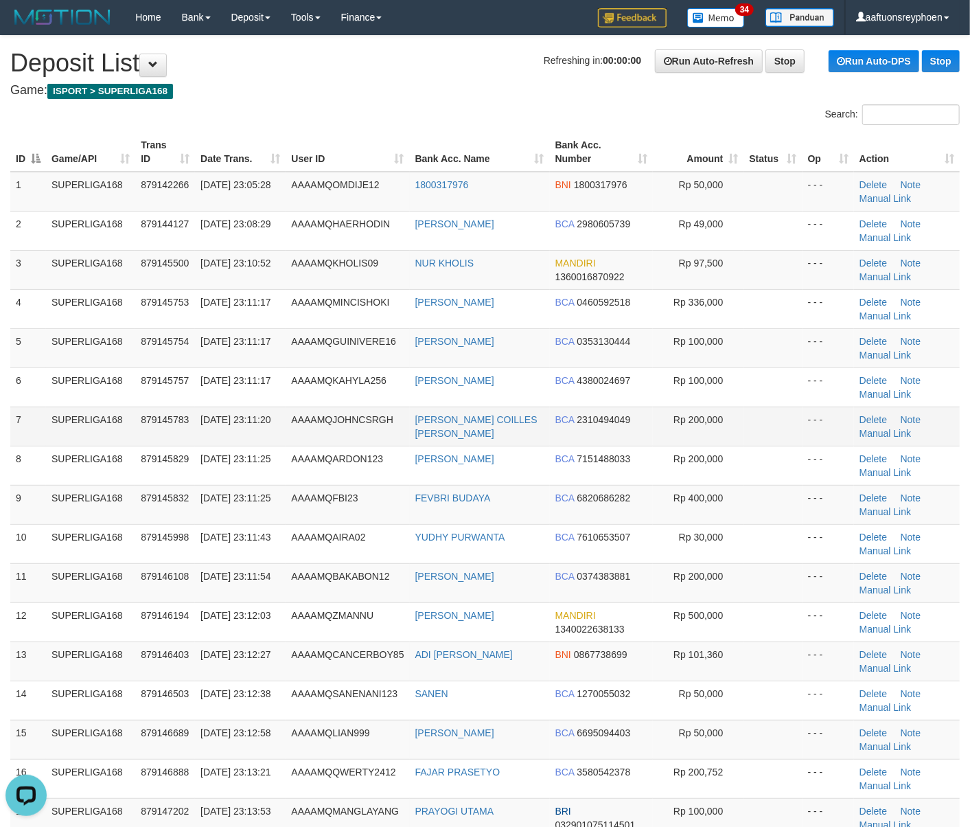
drag, startPoint x: 185, startPoint y: 430, endPoint x: 3, endPoint y: 454, distance: 182.9
click at [160, 434] on tr "7 SUPERLIGA168 879145783 30/09/2025 23:11:20 AAAAMQJOHNCSRGH JOHN COILLES SARAG…" at bounding box center [485, 426] width 950 height 39
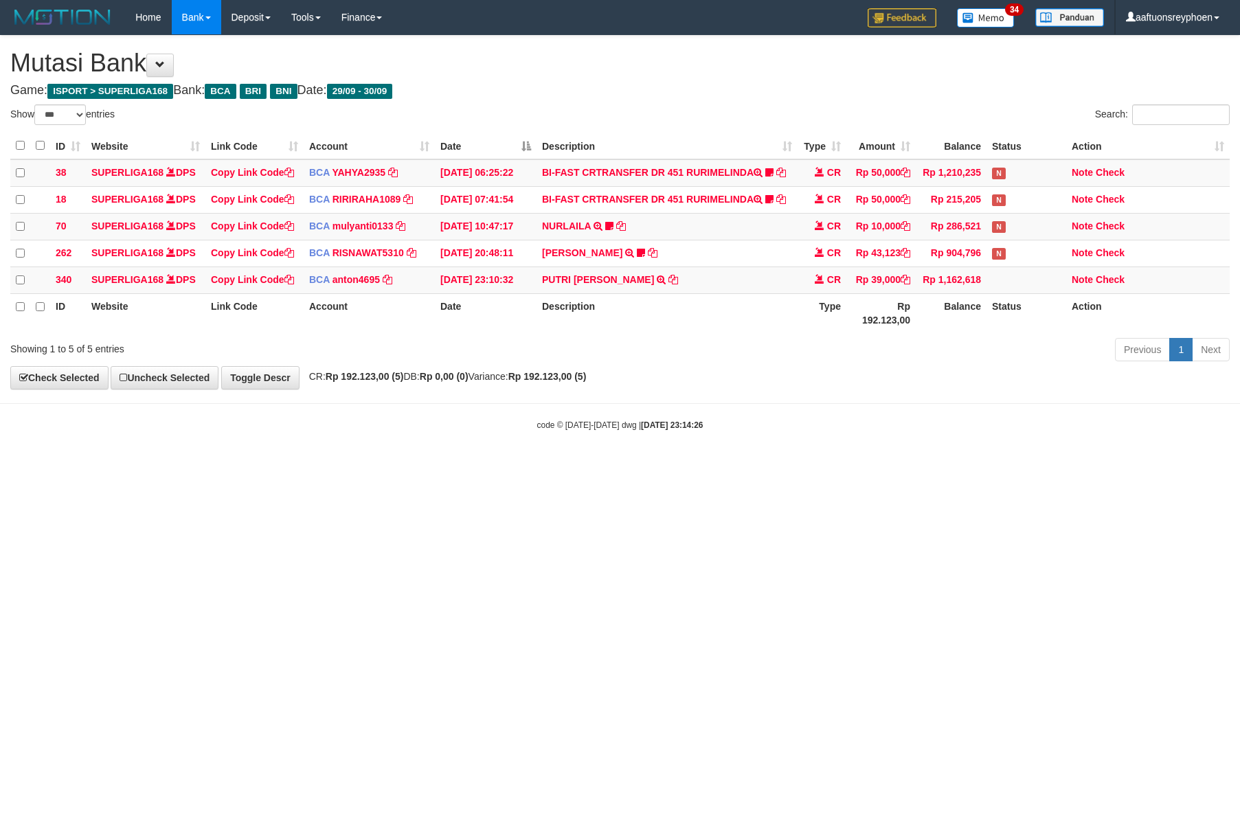
select select "***"
click at [883, 466] on html "Toggle navigation Home Bank Account List Load By Website Group [ISPORT] SUPERLI…" at bounding box center [620, 233] width 1240 height 466
select select "***"
drag, startPoint x: 0, startPoint y: 0, endPoint x: 909, endPoint y: 552, distance: 1063.8
click at [792, 466] on html "Toggle navigation Home Bank Account List Load By Website Group [ISPORT] SUPERLI…" at bounding box center [620, 233] width 1240 height 466
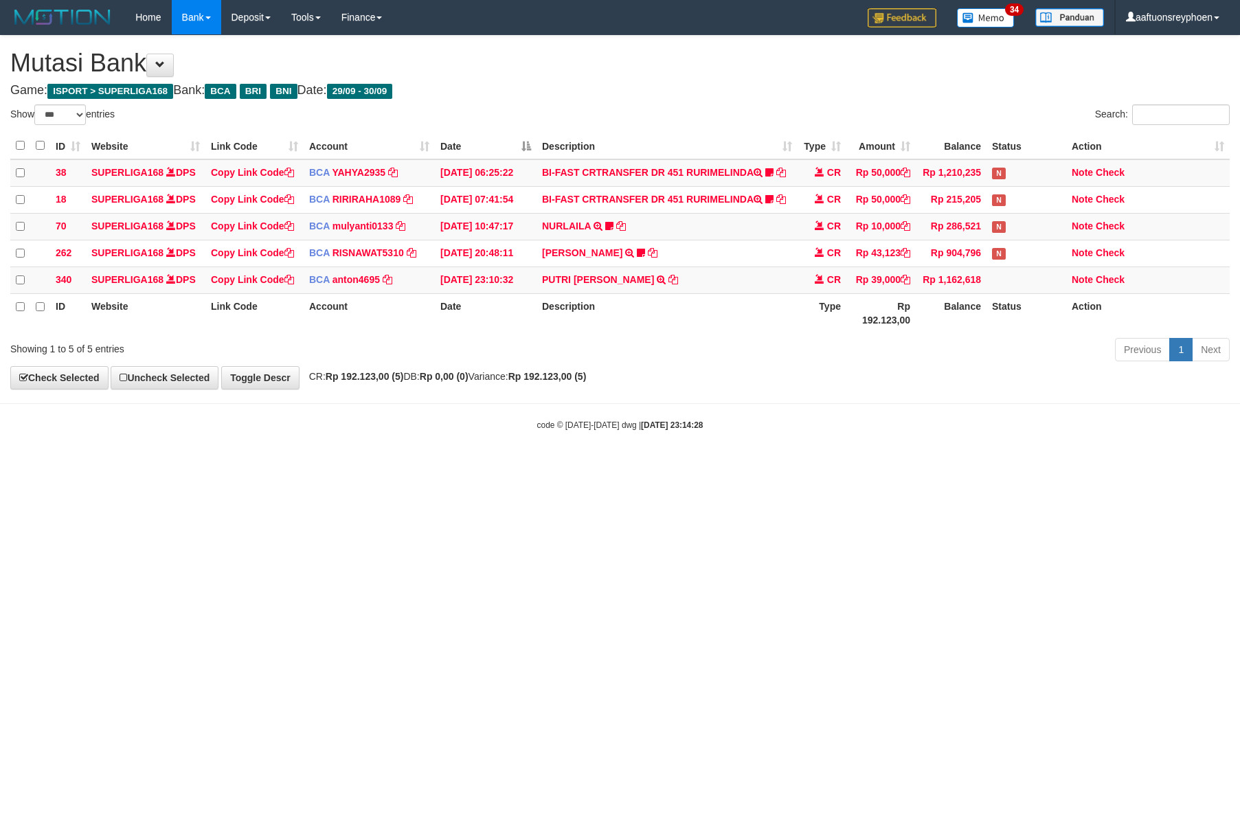
select select "***"
drag, startPoint x: 754, startPoint y: 540, endPoint x: 692, endPoint y: 560, distance: 65.2
click at [736, 466] on html "Toggle navigation Home Bank Account List Load By Website Group [ISPORT] SUPERLI…" at bounding box center [620, 233] width 1240 height 466
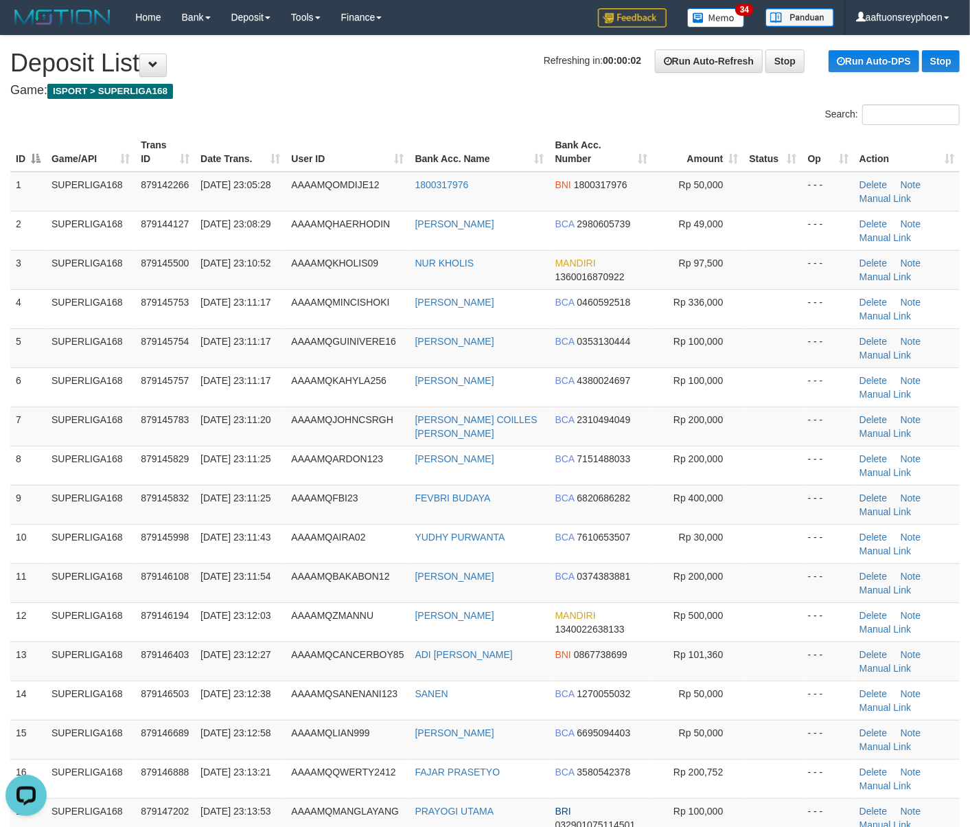
drag, startPoint x: 86, startPoint y: 424, endPoint x: -11, endPoint y: 440, distance: 98.1
click at [12, 416] on td "7" at bounding box center [28, 426] width 36 height 39
drag, startPoint x: 12, startPoint y: 416, endPoint x: -2, endPoint y: 426, distance: 16.8
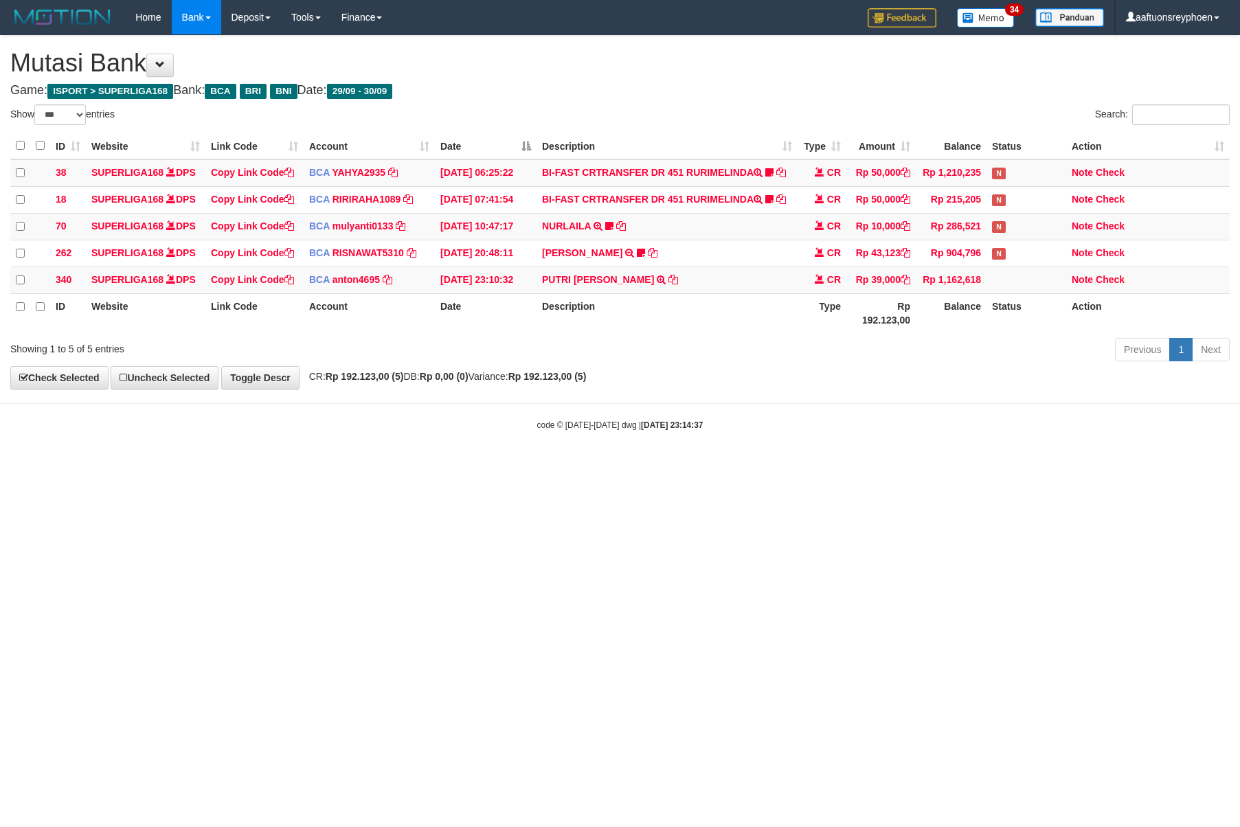
select select "***"
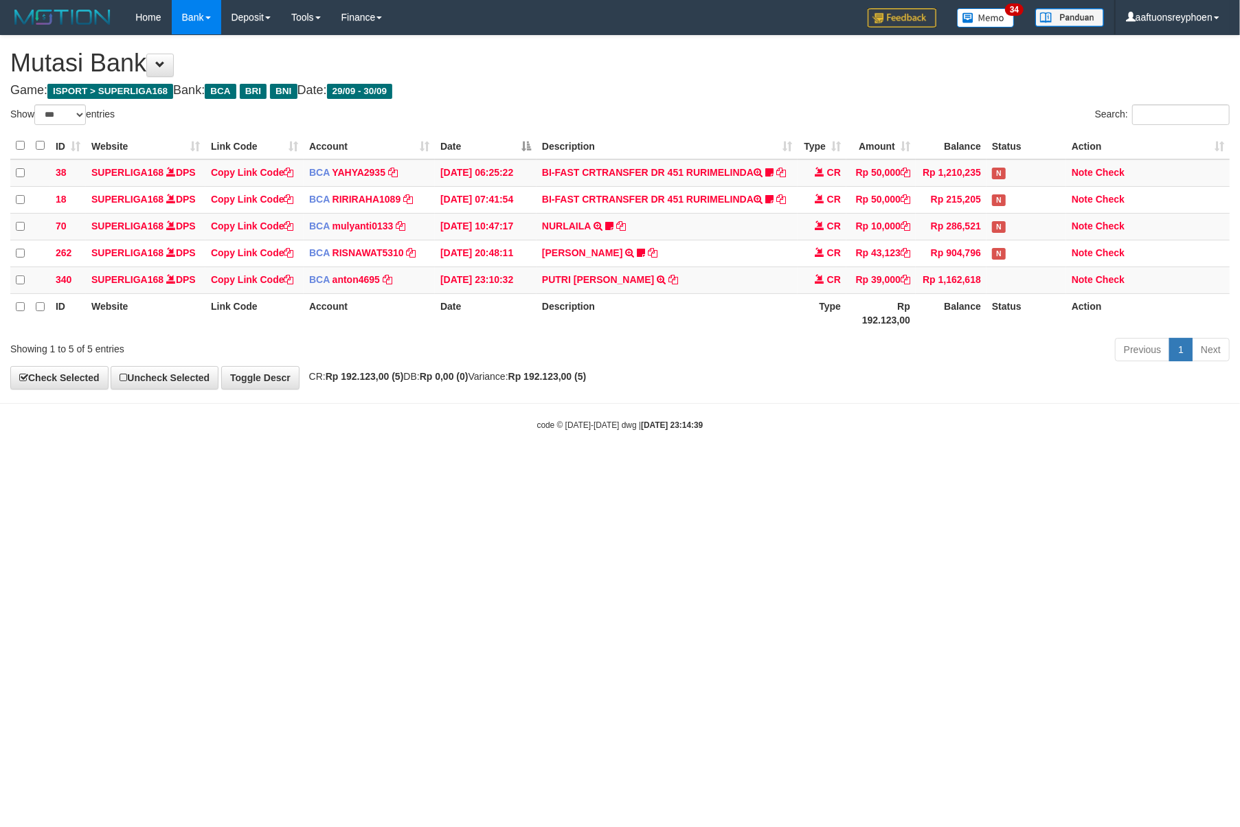
drag, startPoint x: 929, startPoint y: 470, endPoint x: 1233, endPoint y: 448, distance: 305.1
click at [1100, 454] on body "Toggle navigation Home Bank Account List Load By Website Group [ISPORT] SUPERLI…" at bounding box center [620, 233] width 1240 height 466
drag, startPoint x: 738, startPoint y: 519, endPoint x: 751, endPoint y: 521, distance: 13.1
click at [744, 466] on html "Toggle navigation Home Bank Account List Load By Website Group [ISPORT] SUPERLI…" at bounding box center [620, 233] width 1240 height 466
drag, startPoint x: 760, startPoint y: 518, endPoint x: 1207, endPoint y: 481, distance: 448.6
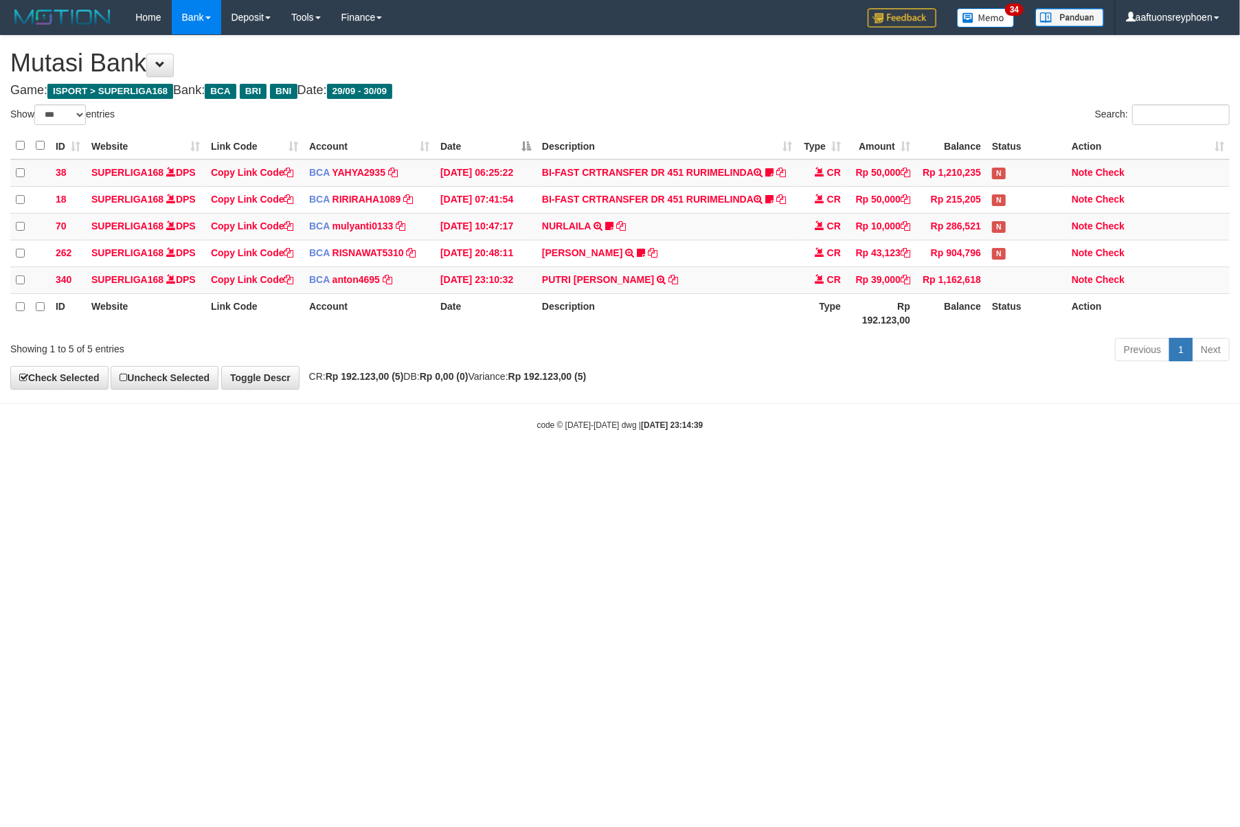
click at [767, 466] on html "Toggle navigation Home Bank Account List Load By Website Group [ISPORT] SUPERLI…" at bounding box center [620, 233] width 1240 height 466
drag, startPoint x: 1209, startPoint y: 479, endPoint x: 924, endPoint y: 534, distance: 289.4
click at [1185, 466] on html "Toggle navigation Home Bank Account List Load By Website Group [ISPORT] SUPERLI…" at bounding box center [620, 233] width 1240 height 466
drag, startPoint x: 456, startPoint y: 548, endPoint x: 472, endPoint y: 552, distance: 17.0
click at [470, 466] on html "Toggle navigation Home Bank Account List Load By Website Group [ISPORT] SUPERLI…" at bounding box center [620, 233] width 1240 height 466
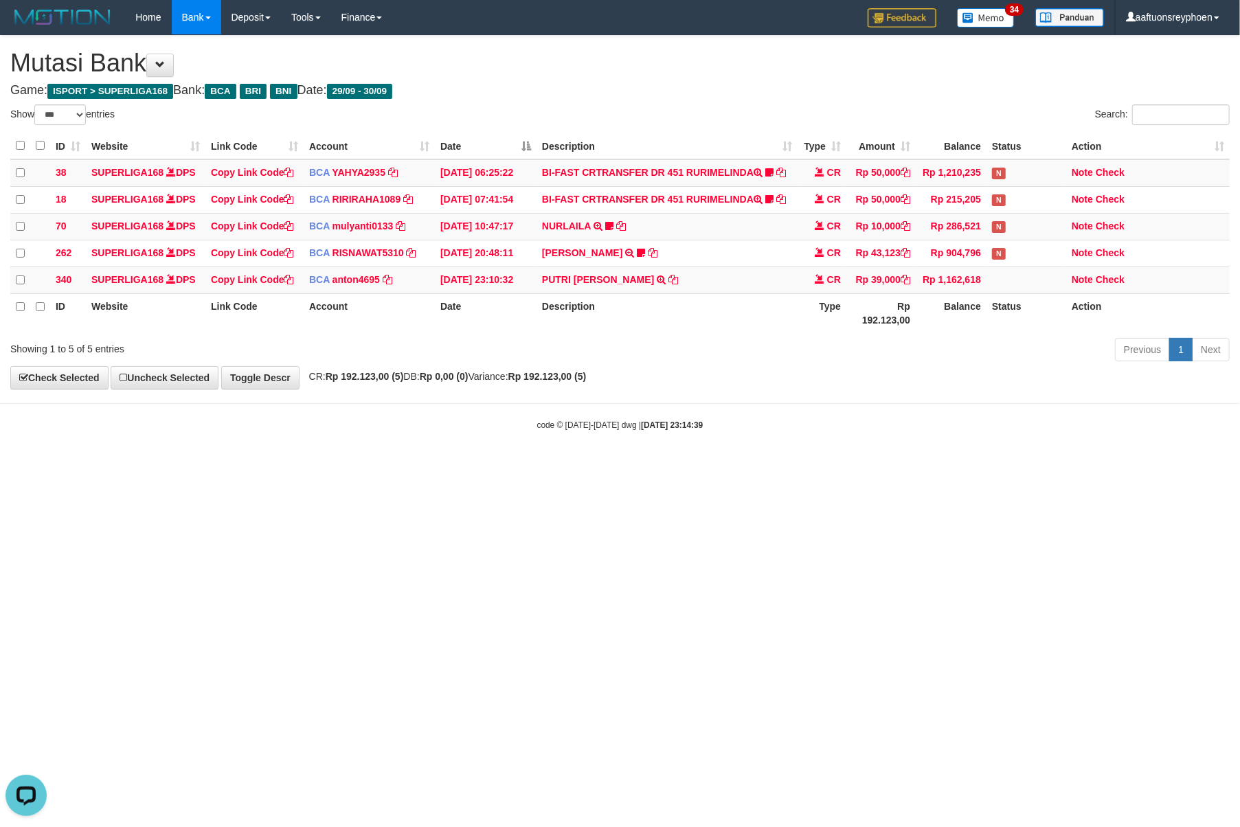
drag, startPoint x: 472, startPoint y: 552, endPoint x: 536, endPoint y: 537, distance: 65.0
click at [514, 466] on html "Toggle navigation Home Bank Account List Load By Website Group [ISPORT] SUPERLI…" at bounding box center [620, 233] width 1240 height 466
drag, startPoint x: 672, startPoint y: 471, endPoint x: 761, endPoint y: 466, distance: 89.4
click at [706, 466] on html "Toggle navigation Home Bank Account List Load By Website Group [ISPORT] SUPERLI…" at bounding box center [620, 233] width 1240 height 466
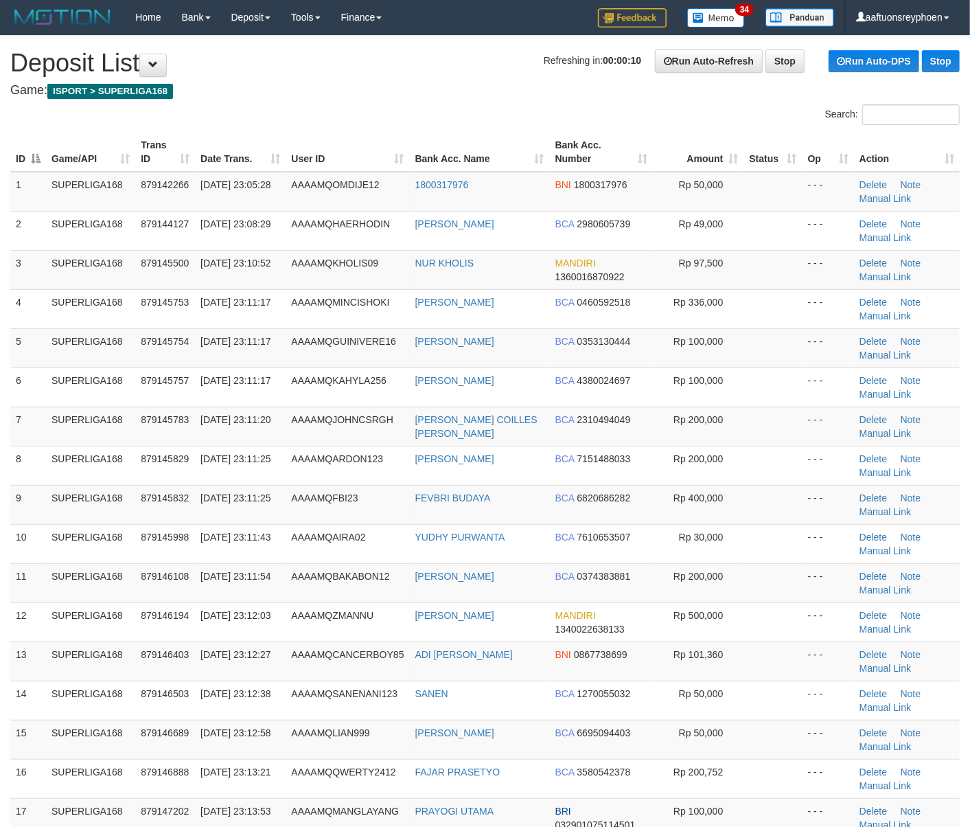
drag, startPoint x: 87, startPoint y: 363, endPoint x: 0, endPoint y: 413, distance: 100.0
click at [80, 368] on tbody "1 SUPERLIGA168 879142266 30/09/2025 23:05:28 AAAAMQOMDIJE12 1800317976 BNI 1800…" at bounding box center [485, 564] width 950 height 784
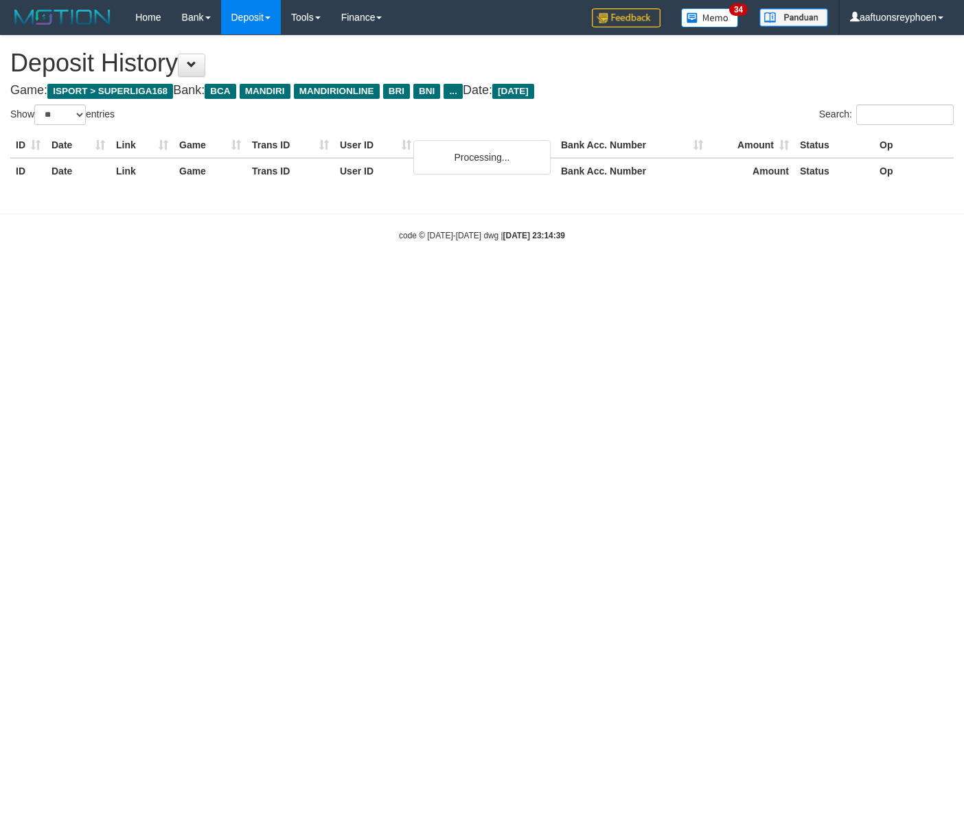
select select "**"
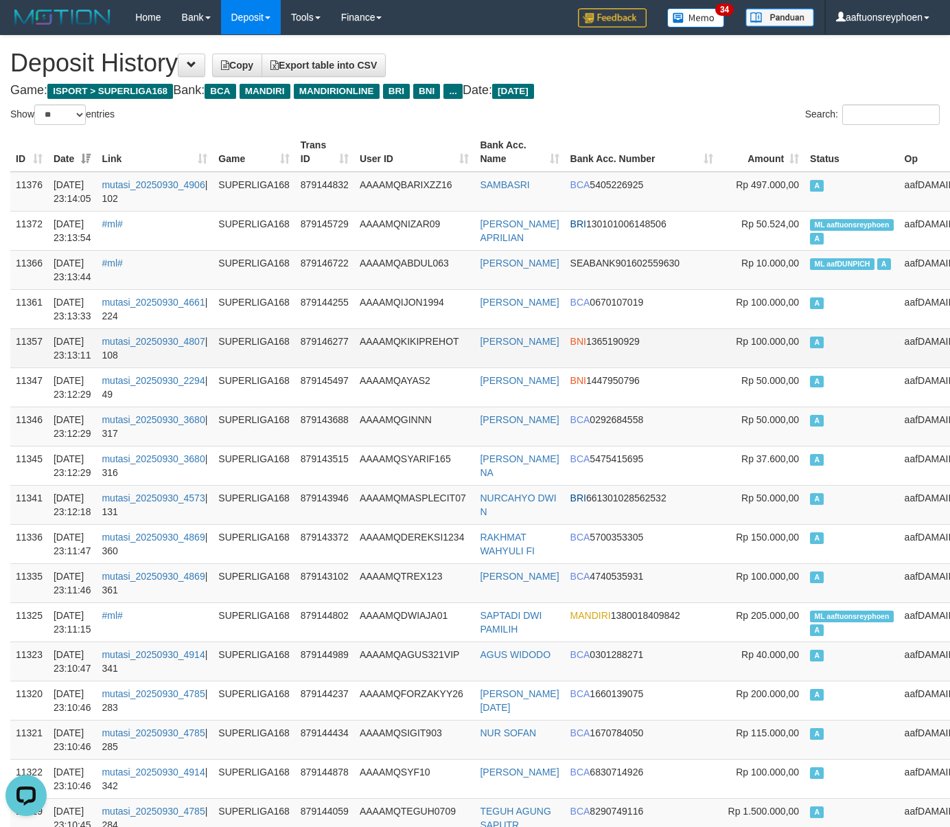
drag, startPoint x: 786, startPoint y: 338, endPoint x: 582, endPoint y: 367, distance: 206.0
click at [805, 338] on td "A" at bounding box center [852, 347] width 95 height 39
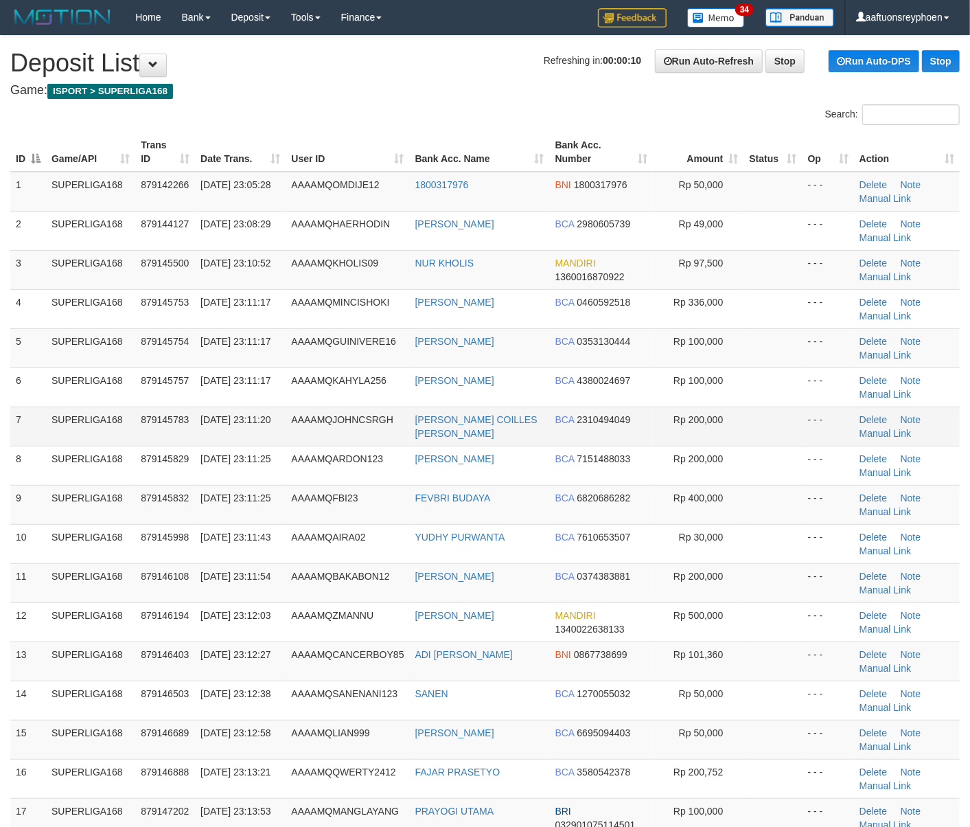
drag, startPoint x: 168, startPoint y: 409, endPoint x: 8, endPoint y: 440, distance: 162.8
click at [165, 409] on td "879145783" at bounding box center [165, 426] width 60 height 39
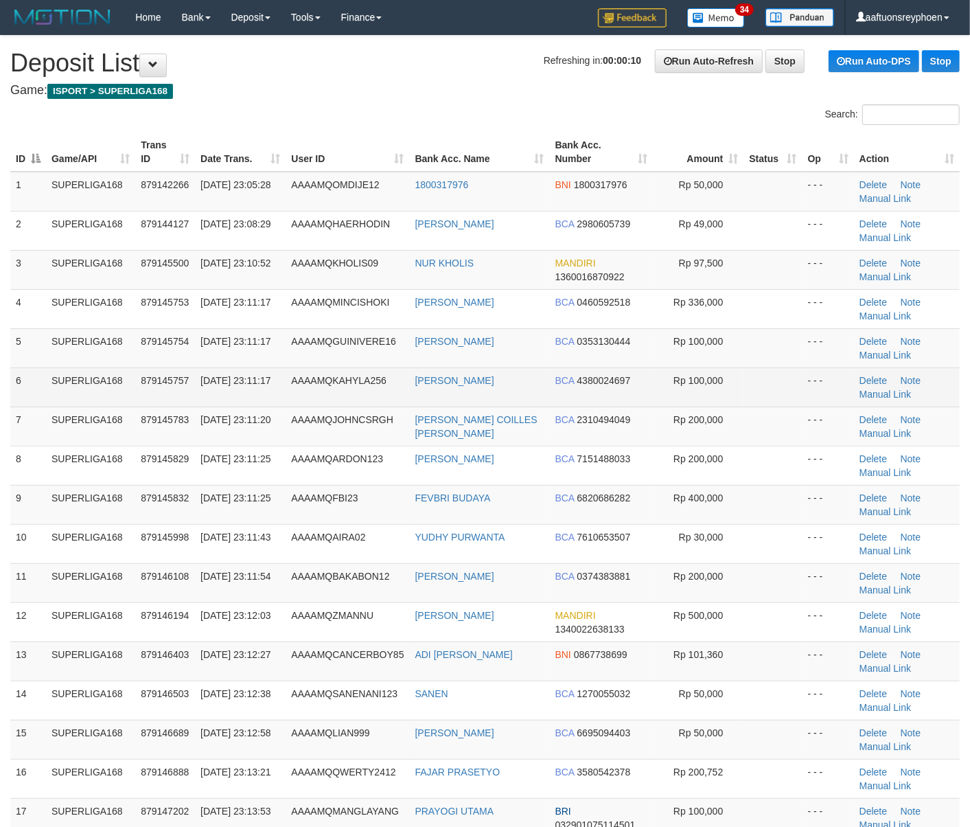
drag, startPoint x: 206, startPoint y: 377, endPoint x: 168, endPoint y: 383, distance: 38.2
click at [205, 377] on span "30/09/2025 23:11:17" at bounding box center [236, 380] width 70 height 11
drag, startPoint x: 119, startPoint y: 358, endPoint x: 38, endPoint y: 371, distance: 81.3
click at [100, 361] on tr "5 SUPERLIGA168 879145754 30/09/2025 23:11:17 AAAAMQGUINIVERE16 IRWAN KRISTANTO …" at bounding box center [485, 347] width 950 height 39
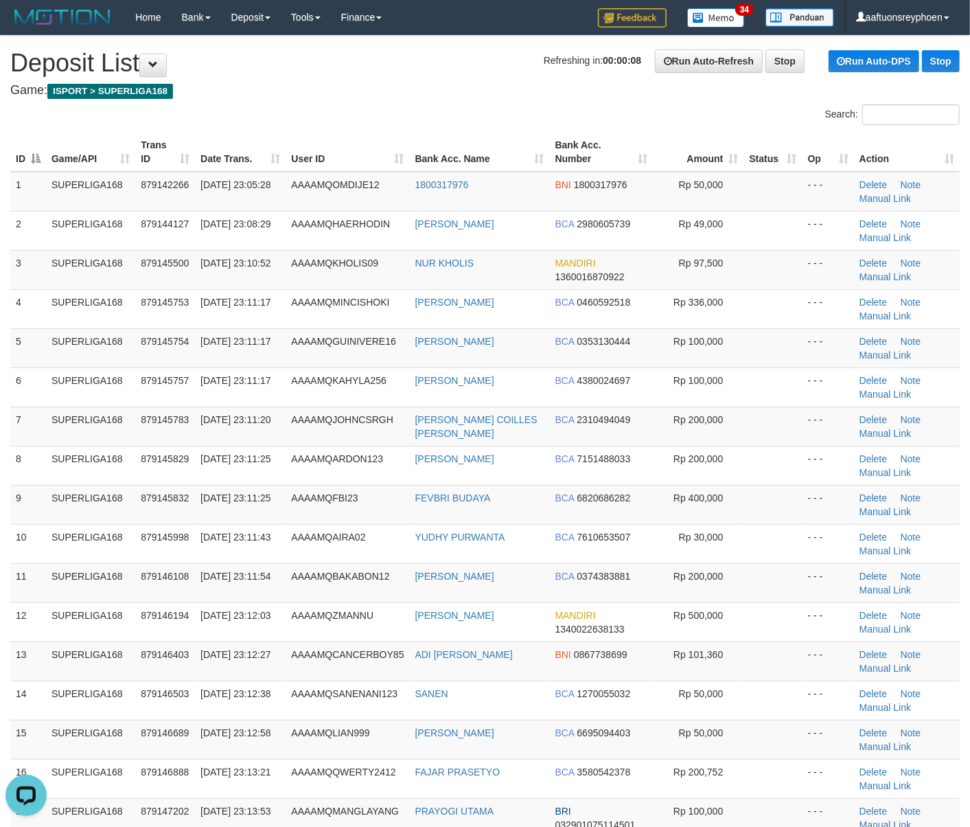
drag, startPoint x: 102, startPoint y: 434, endPoint x: 1, endPoint y: 457, distance: 102.9
click at [80, 440] on td "SUPERLIGA168" at bounding box center [90, 426] width 89 height 39
drag, startPoint x: 179, startPoint y: 419, endPoint x: 5, endPoint y: 460, distance: 177.9
click at [174, 420] on span "879145783" at bounding box center [165, 419] width 48 height 11
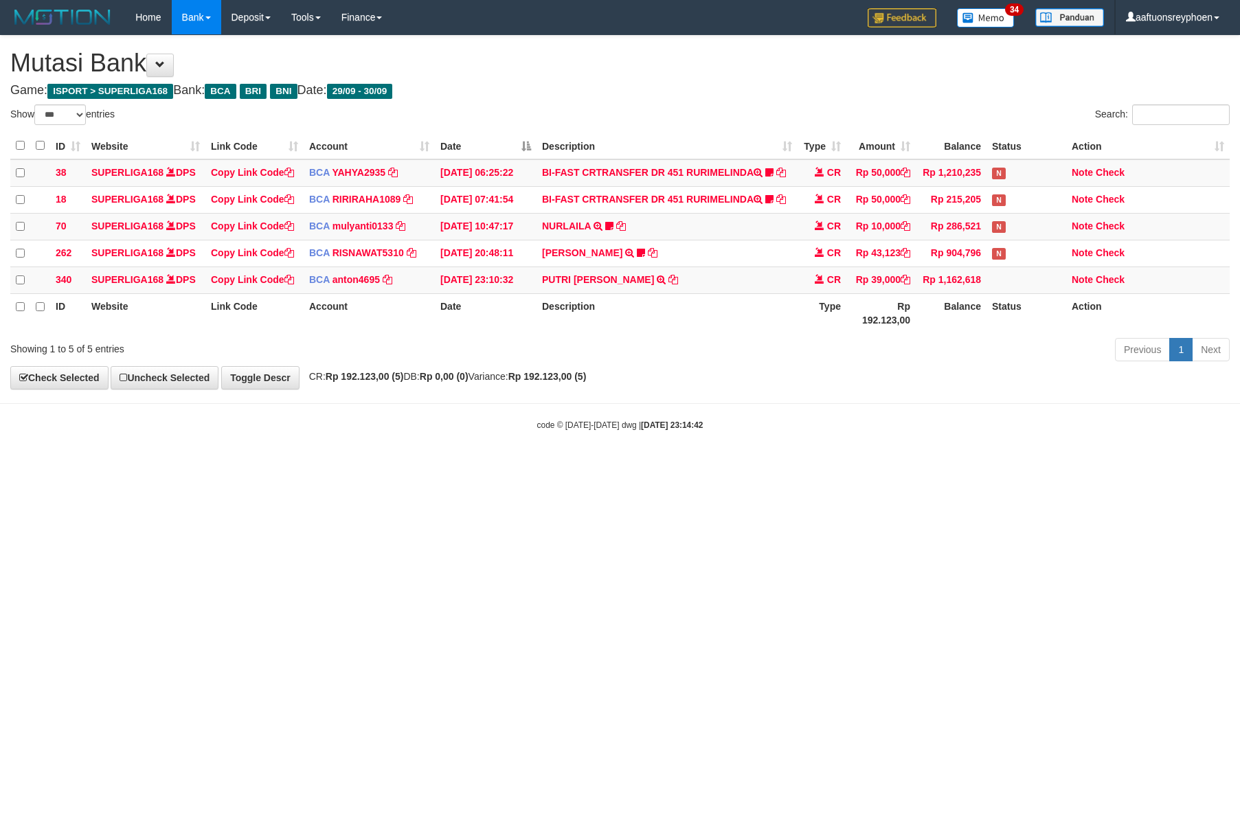
select select "***"
click at [604, 437] on body "Toggle navigation Home Bank Account List Load By Website Group [ISPORT] SUPERLI…" at bounding box center [620, 233] width 1240 height 466
drag, startPoint x: 577, startPoint y: 445, endPoint x: 566, endPoint y: 446, distance: 11.1
click at [580, 445] on body "Toggle navigation Home Bank Account List Load By Website Group [ISPORT] SUPERLI…" at bounding box center [620, 233] width 1240 height 466
drag, startPoint x: 566, startPoint y: 446, endPoint x: 1236, endPoint y: 475, distance: 670.9
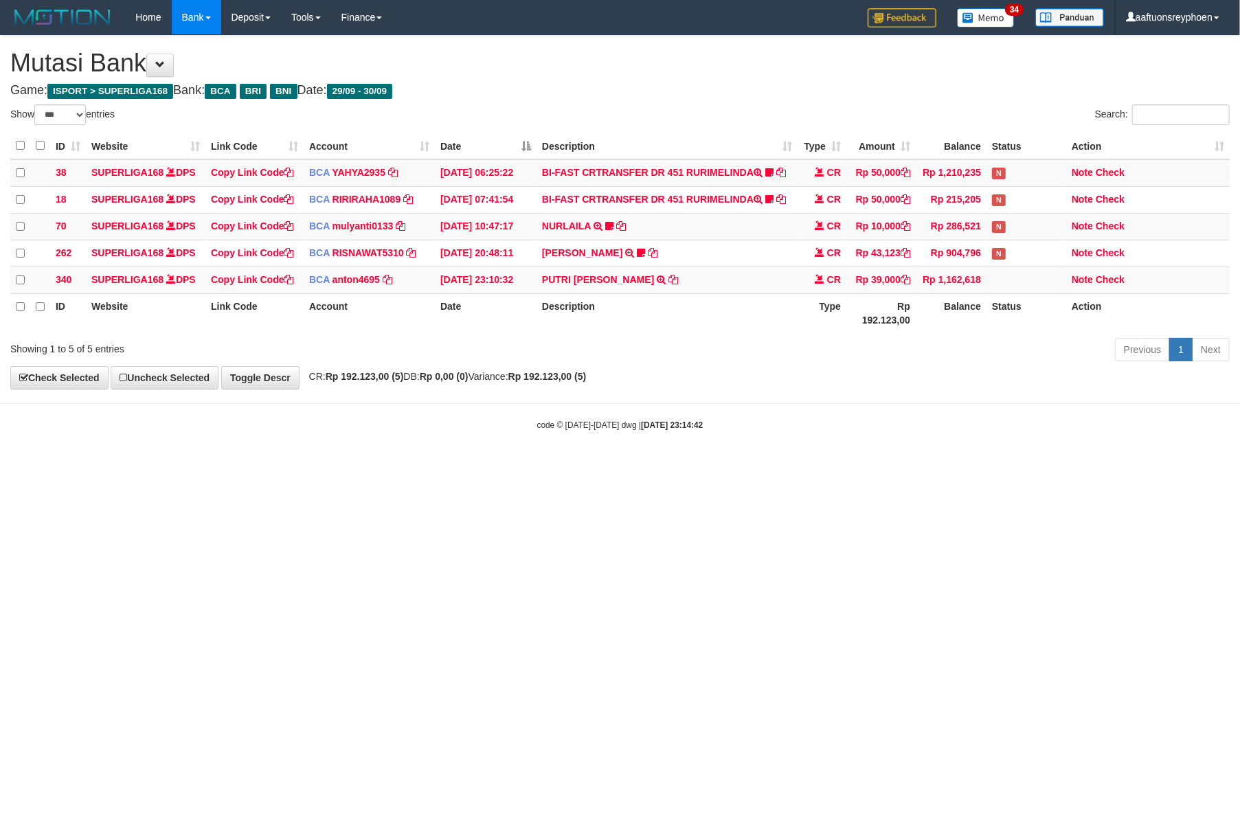
click at [655, 446] on body "Toggle navigation Home Bank Account List Load By Website Group [ISPORT] SUPERLI…" at bounding box center [620, 233] width 1240 height 466
drag, startPoint x: 787, startPoint y: 479, endPoint x: 1231, endPoint y: 476, distance: 444.3
click at [918, 466] on html "Toggle navigation Home Bank Account List Load By Website Group [ISPORT] SUPERLI…" at bounding box center [620, 233] width 1240 height 466
select select "***"
click at [806, 466] on html "Toggle navigation Home Bank Account List Load By Website Group [ISPORT] SUPERLI…" at bounding box center [620, 233] width 1240 height 466
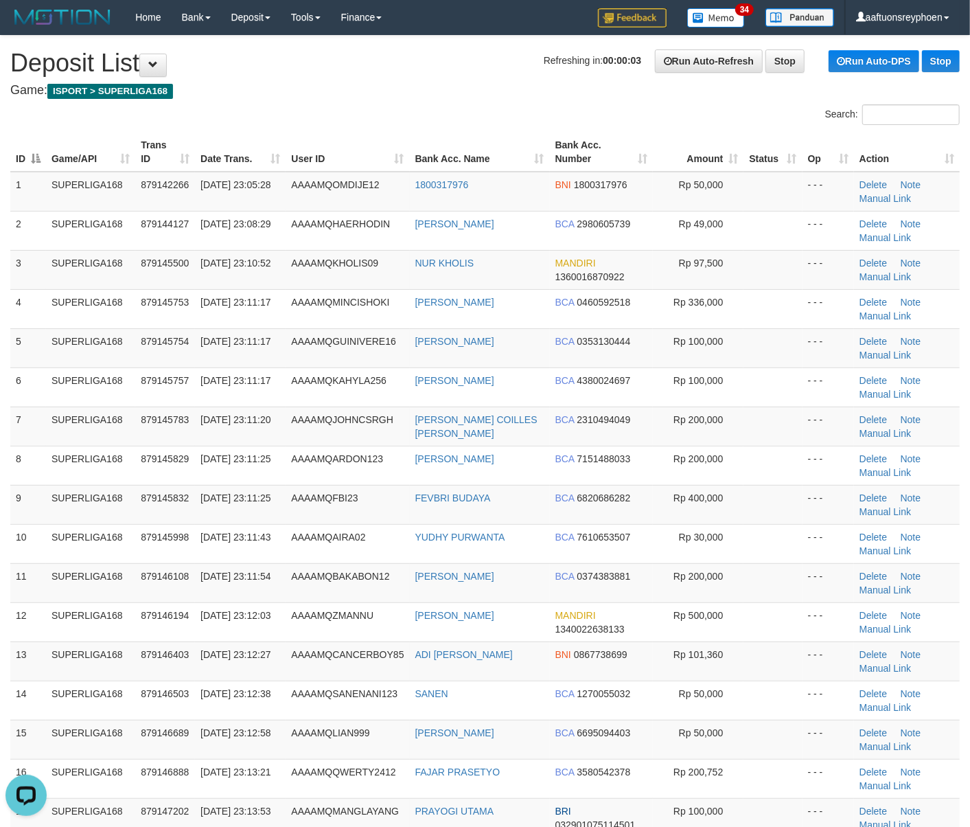
click at [19, 467] on tr "8 SUPERLIGA168 879145829 30/09/2025 23:11:25 AAAAMQARDON123 ARIE DONY BCA 71514…" at bounding box center [485, 465] width 950 height 39
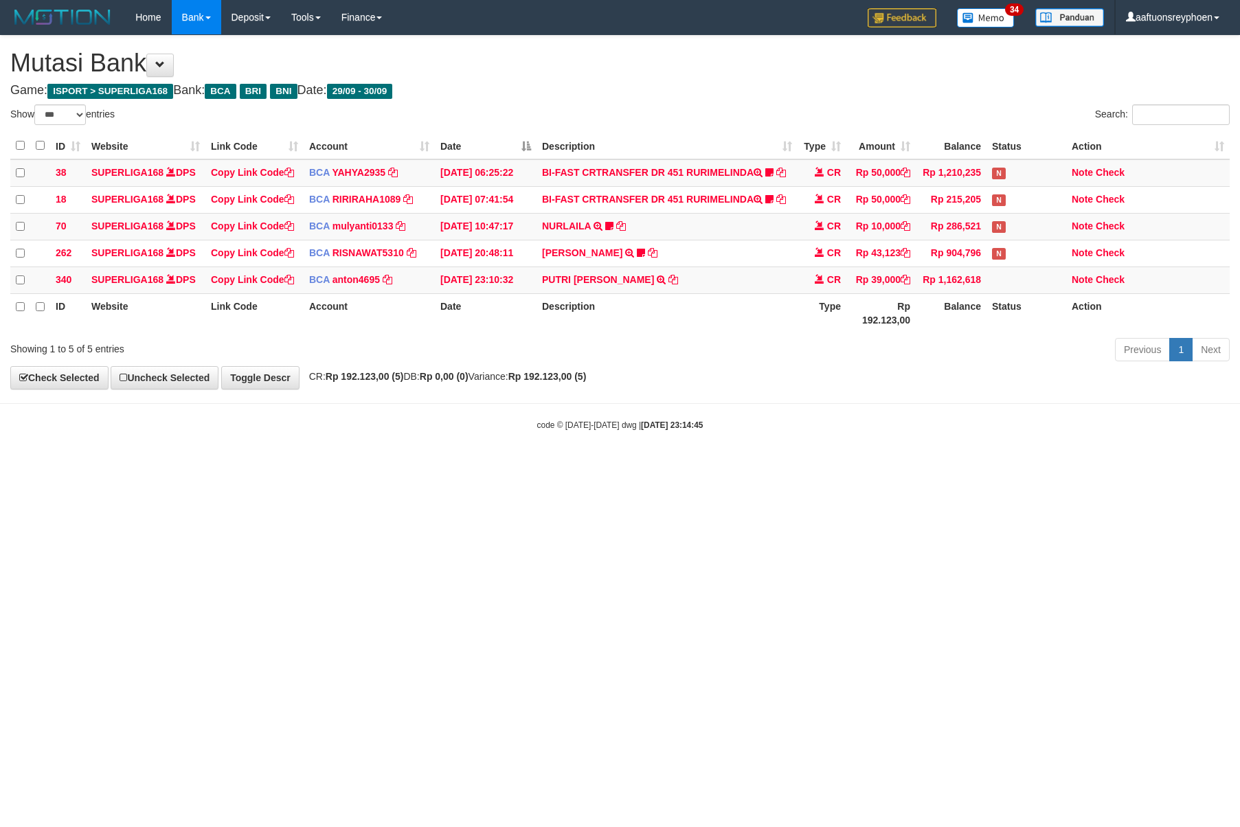
select select "***"
click at [586, 466] on html "Toggle navigation Home Bank Account List Load By Website Group [ISPORT] SUPERLI…" at bounding box center [620, 233] width 1240 height 466
drag, startPoint x: 586, startPoint y: 521, endPoint x: 1228, endPoint y: 490, distance: 642.2
click at [589, 466] on html "Toggle navigation Home Bank Account List Load By Website Group [ISPORT] SUPERLI…" at bounding box center [620, 233] width 1240 height 466
select select "***"
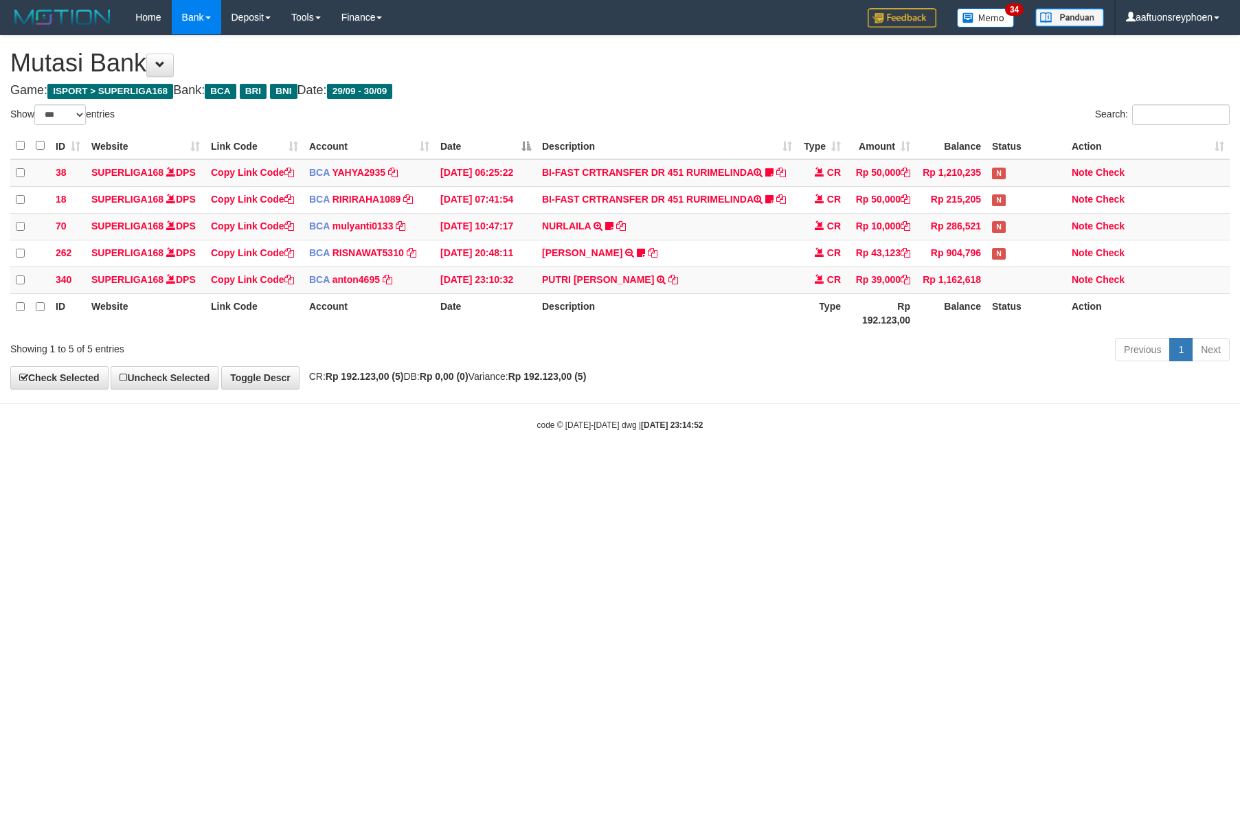
select select "***"
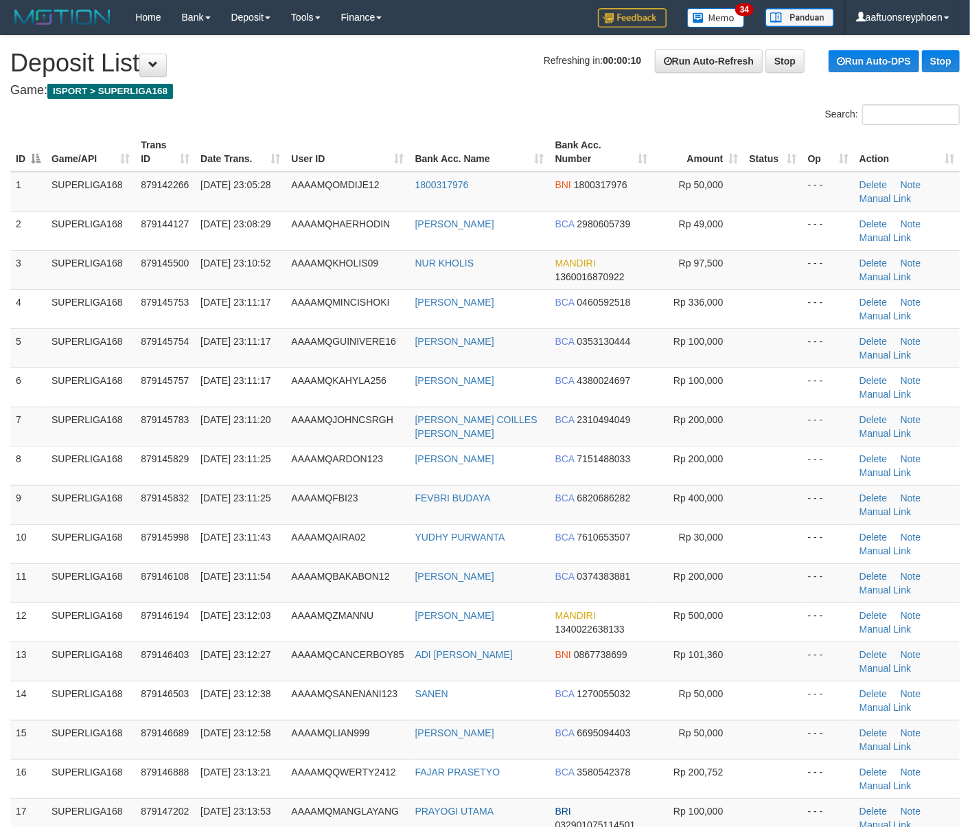
click at [144, 394] on td "879145757" at bounding box center [165, 386] width 60 height 39
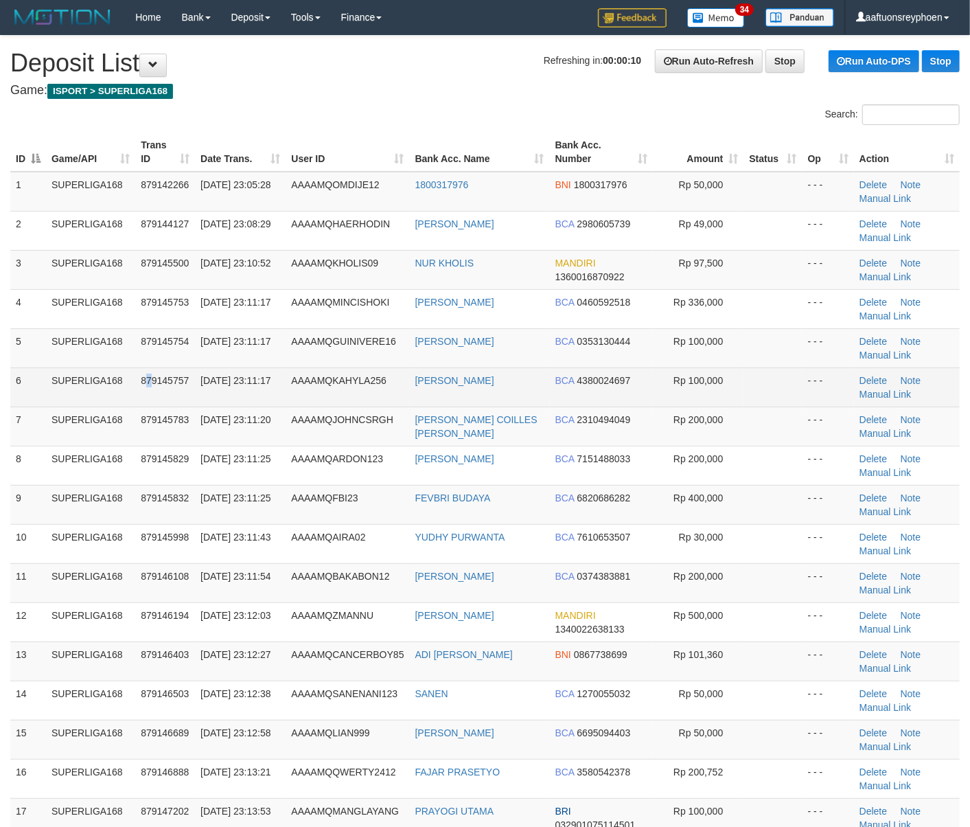
drag, startPoint x: 58, startPoint y: 405, endPoint x: 4, endPoint y: 413, distance: 54.2
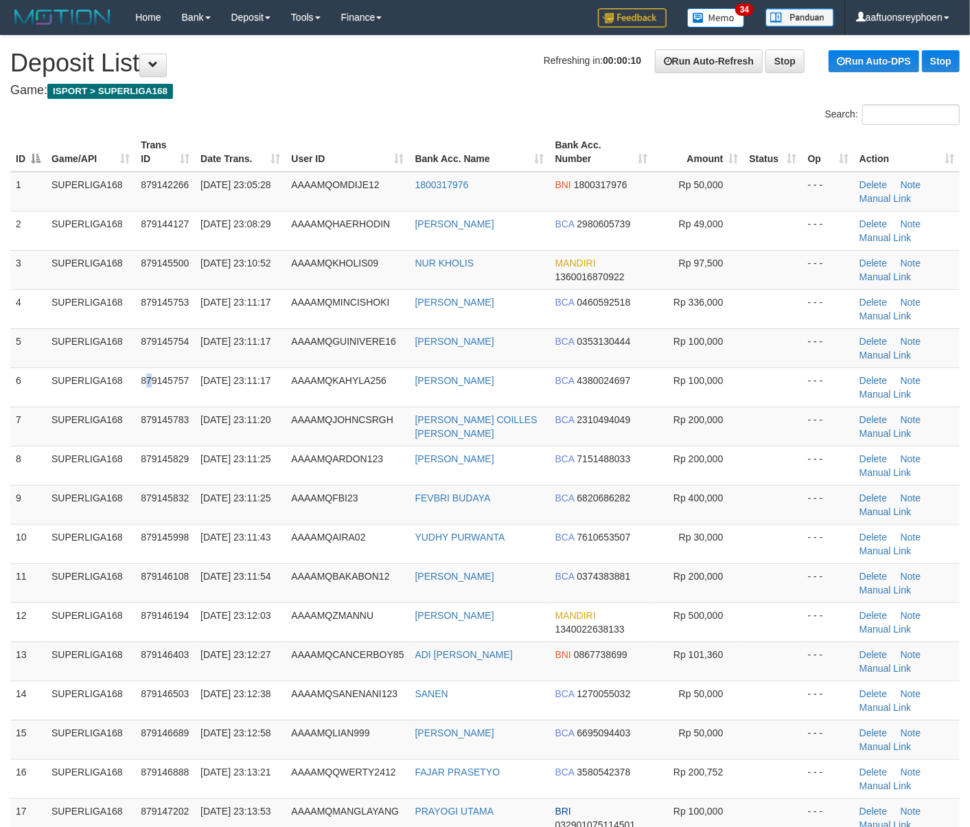
click at [40, 407] on tbody "1 SUPERLIGA168 879142266 30/09/2025 23:05:28 AAAAMQOMDIJE12 1800317976 BNI 1800…" at bounding box center [485, 544] width 950 height 744
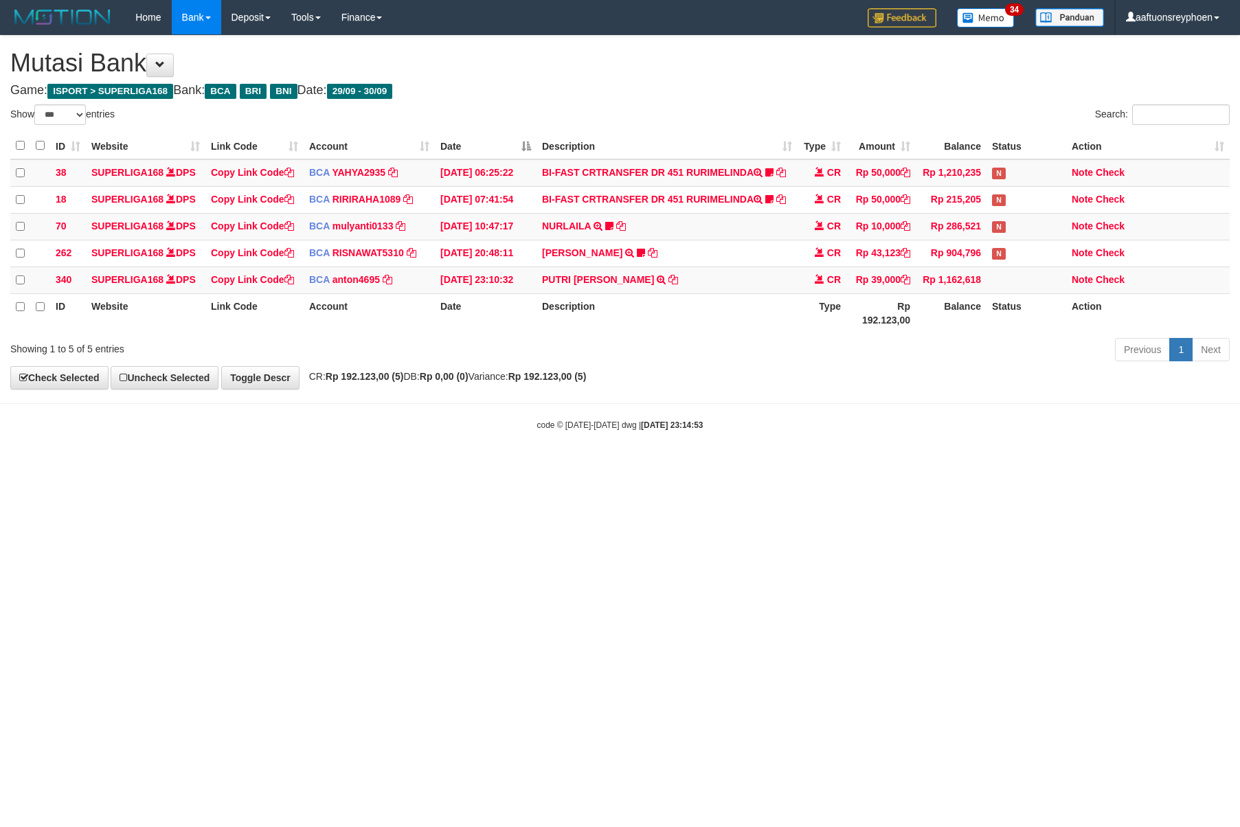
select select "***"
click at [968, 466] on html "Toggle navigation Home Bank Account List Load By Website Group [ISPORT] SUPERLI…" at bounding box center [620, 233] width 1240 height 466
select select "***"
click at [545, 466] on html "Toggle navigation Home Bank Account List Load By Website Group [ISPORT] SUPERLI…" at bounding box center [620, 233] width 1240 height 466
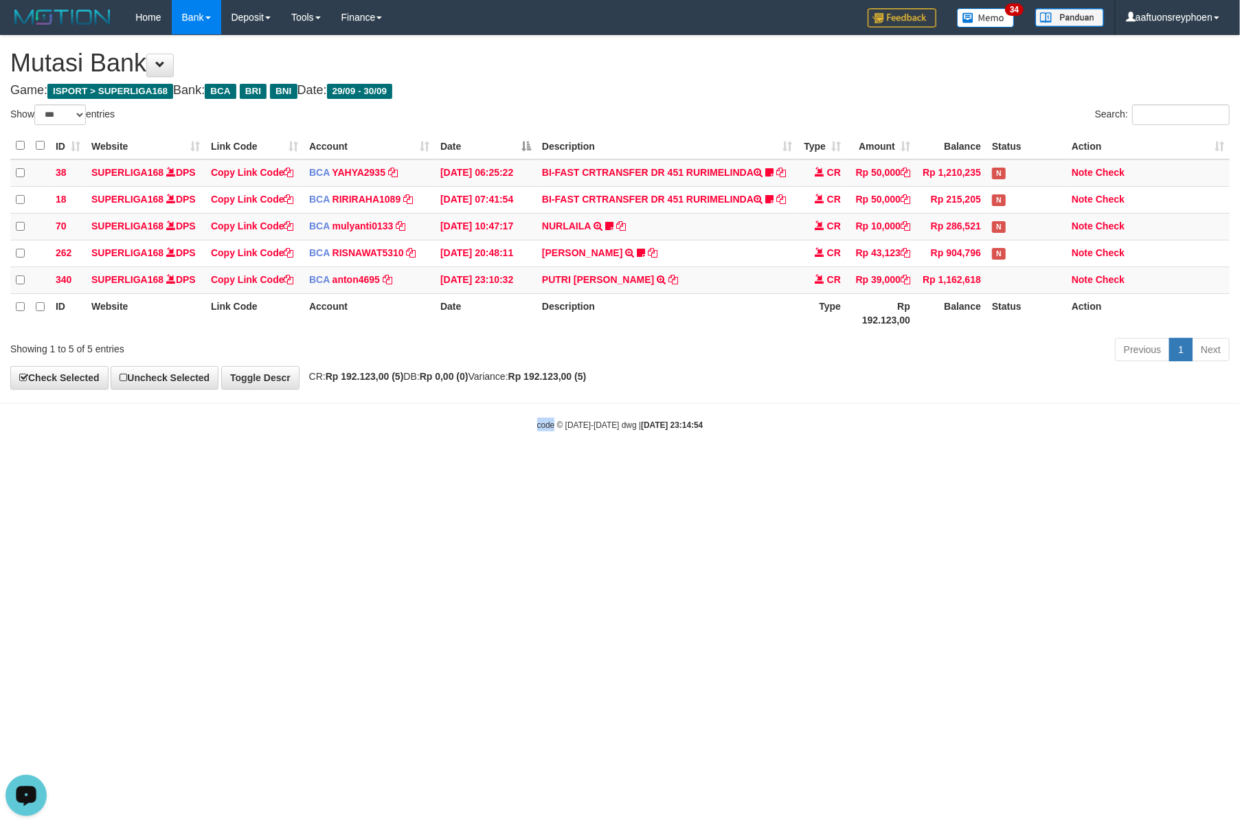
click at [545, 466] on html "Toggle navigation Home Bank Account List Load By Website Group [ISPORT] SUPERLI…" at bounding box center [620, 233] width 1240 height 466
click at [633, 466] on html "Toggle navigation Home Bank Account List Load By Website Group [ISPORT] SUPERLI…" at bounding box center [620, 233] width 1240 height 466
click at [632, 466] on html "Toggle navigation Home Bank Account List Load By Website Group [ISPORT] SUPERLI…" at bounding box center [620, 233] width 1240 height 466
drag, startPoint x: 630, startPoint y: 552, endPoint x: 677, endPoint y: 543, distance: 47.7
click at [654, 466] on html "Toggle navigation Home Bank Account List Load By Website Group [ISPORT] SUPERLI…" at bounding box center [620, 233] width 1240 height 466
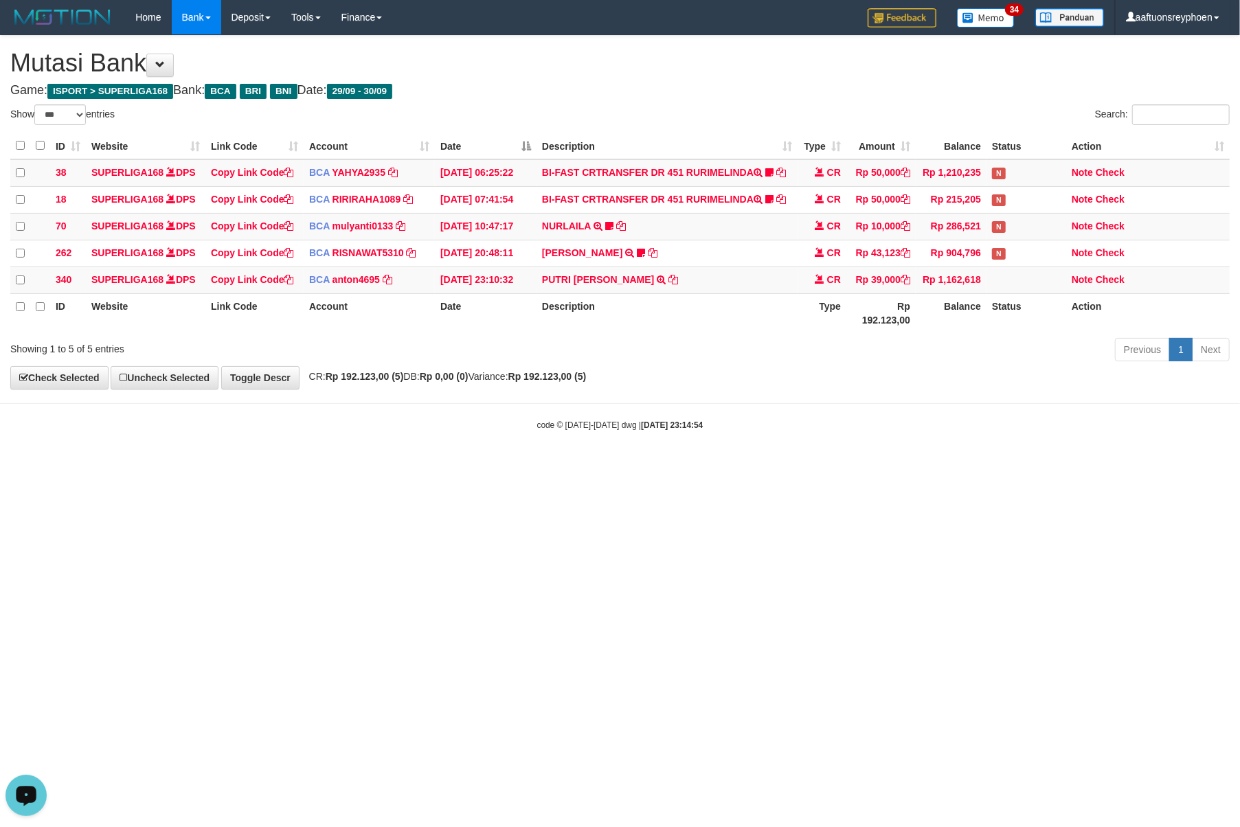
drag, startPoint x: 813, startPoint y: 526, endPoint x: 1236, endPoint y: 448, distance: 430.1
click at [921, 466] on html "Toggle navigation Home Bank Account List Load By Website Group [ISPORT] SUPERLI…" at bounding box center [620, 233] width 1240 height 466
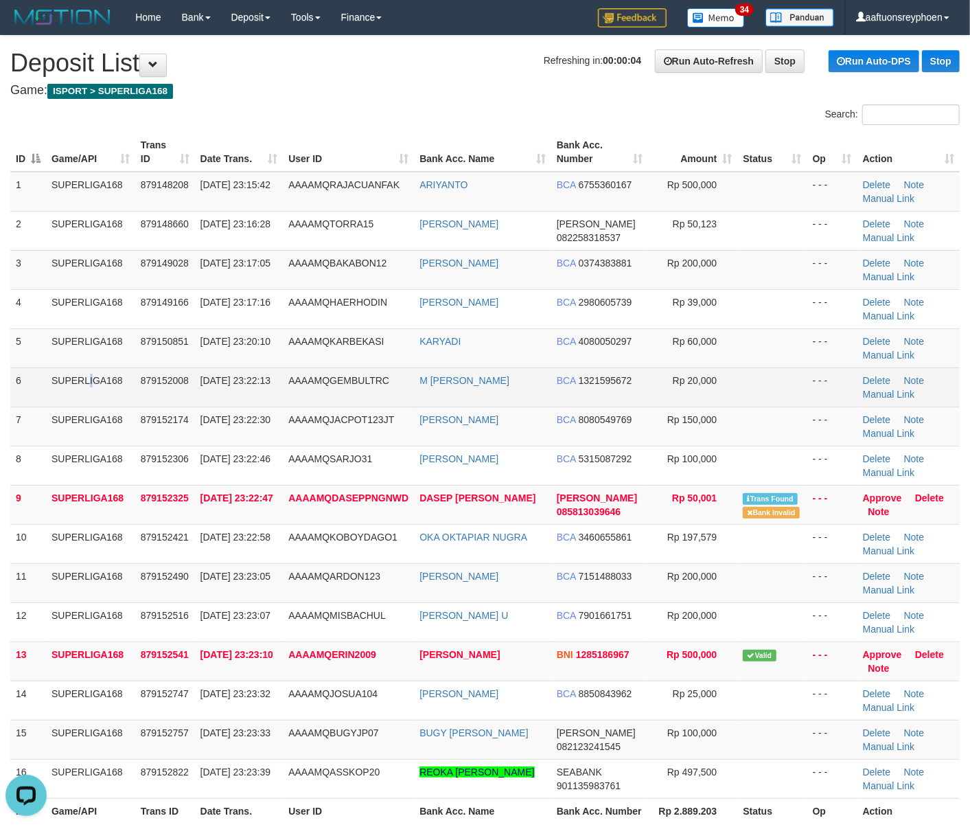
drag, startPoint x: 52, startPoint y: 396, endPoint x: 67, endPoint y: 394, distance: 14.6
click at [55, 396] on td "SUPERLIGA168" at bounding box center [90, 386] width 89 height 39
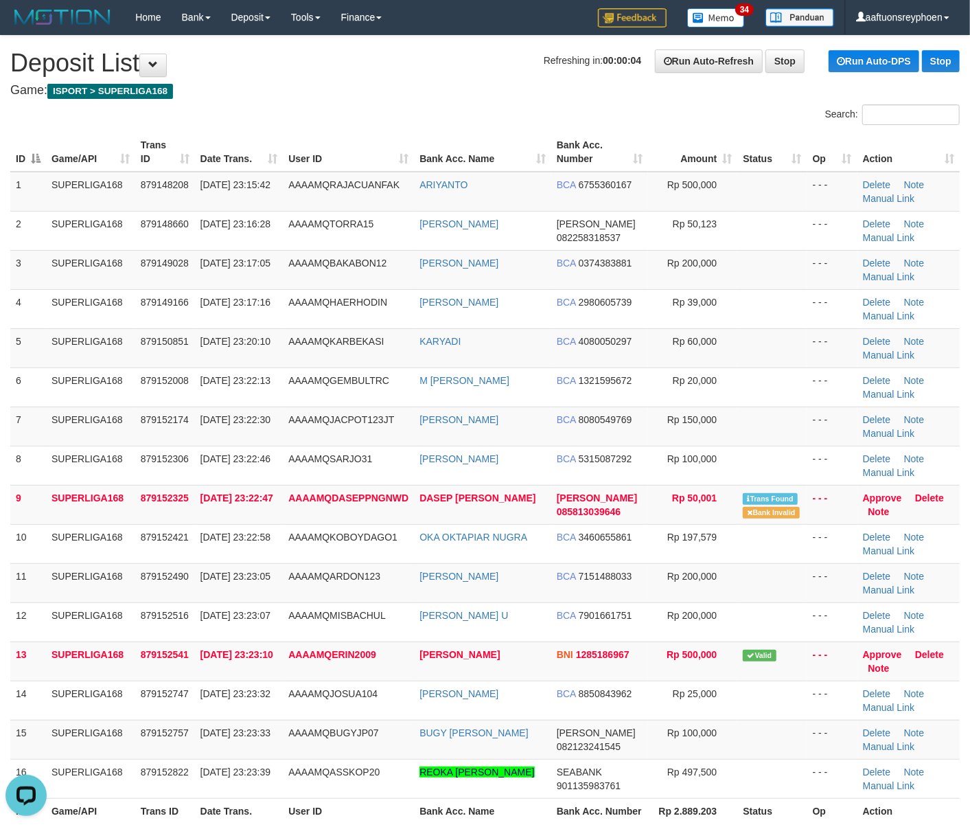
drag, startPoint x: 67, startPoint y: 394, endPoint x: 3, endPoint y: 408, distance: 64.8
click at [45, 397] on tr "6 SUPERLIGA168 879152008 30/09/2025 23:22:13 AAAAMQGEMBULTRC M FEBRI PRASETYO B…" at bounding box center [485, 386] width 950 height 39
drag, startPoint x: 133, startPoint y: 418, endPoint x: 3, endPoint y: 457, distance: 135.8
click at [82, 435] on td "SUPERLIGA168" at bounding box center [90, 426] width 89 height 39
click at [116, 426] on tbody "1 SUPERLIGA168 879148208 30/09/2025 23:15:42 AAAAMQRAJACUANFAK ARIYANTO BCA 675…" at bounding box center [485, 485] width 950 height 627
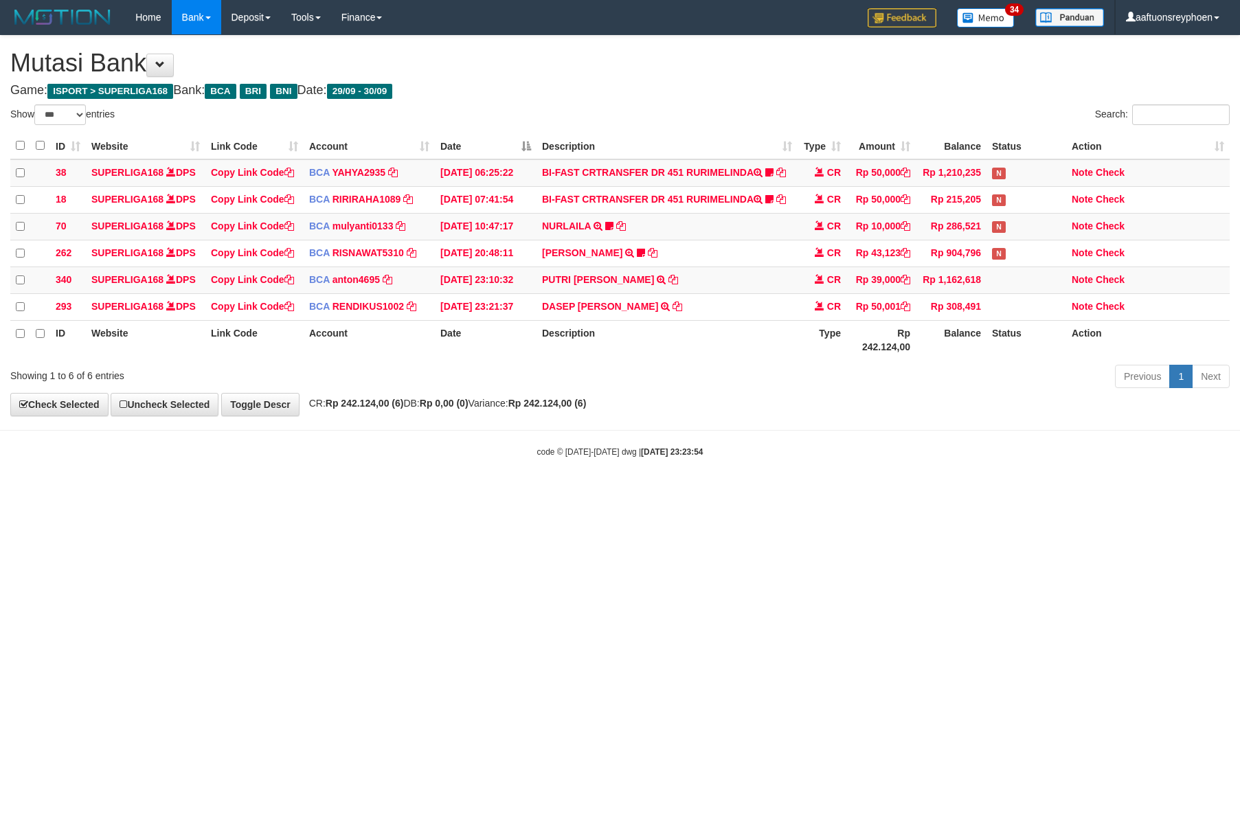
select select "***"
drag, startPoint x: 744, startPoint y: 567, endPoint x: 1223, endPoint y: 495, distance: 484.0
click at [824, 492] on html "Toggle navigation Home Bank Account List Load By Website Group [ISPORT] SUPERLI…" at bounding box center [620, 246] width 1240 height 492
drag, startPoint x: 854, startPoint y: 496, endPoint x: 1231, endPoint y: 481, distance: 377.3
click at [946, 492] on body "Toggle navigation Home Bank Account List Load By Website Group [ISPORT] SUPERLI…" at bounding box center [620, 246] width 1240 height 492
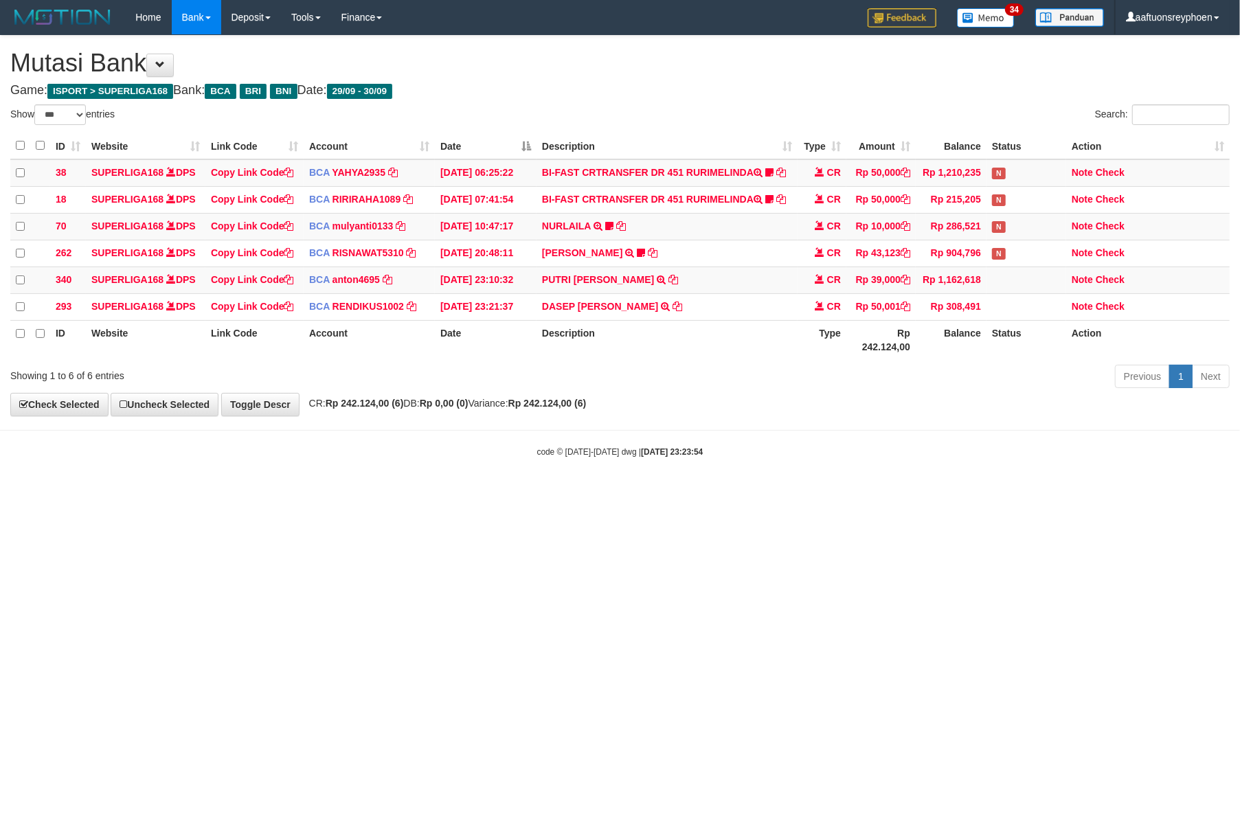
click at [1203, 490] on html "Toggle navigation Home Bank Account List Load By Website Group [ISPORT] SUPERLI…" at bounding box center [620, 246] width 1240 height 492
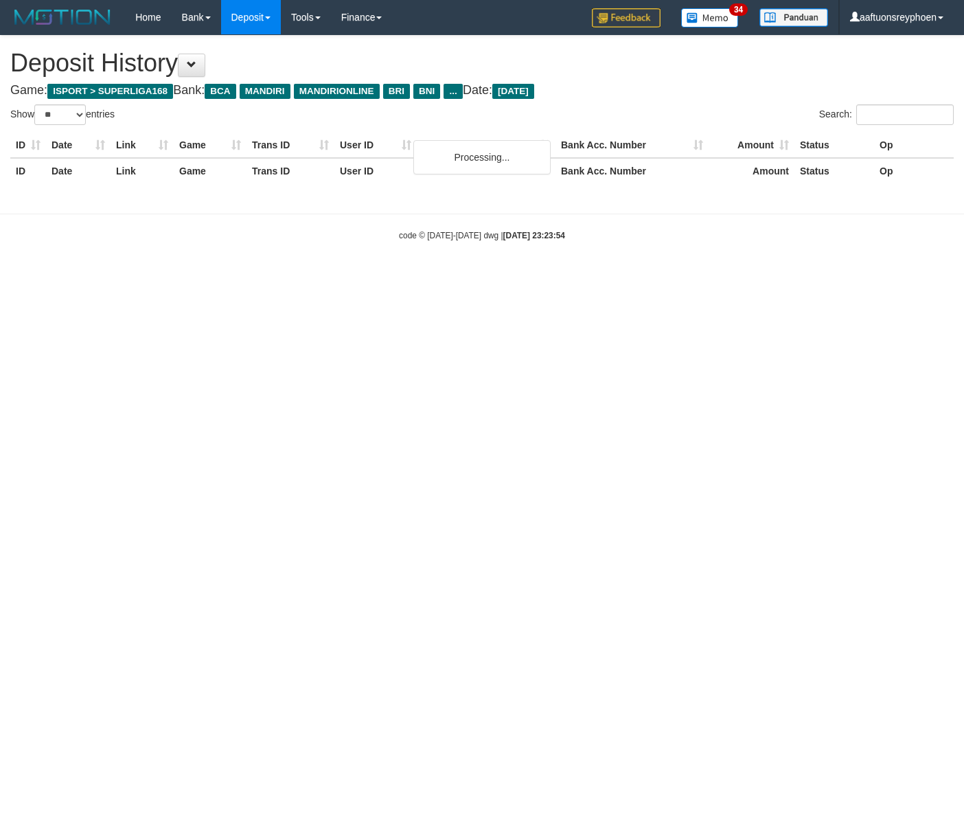
select select "**"
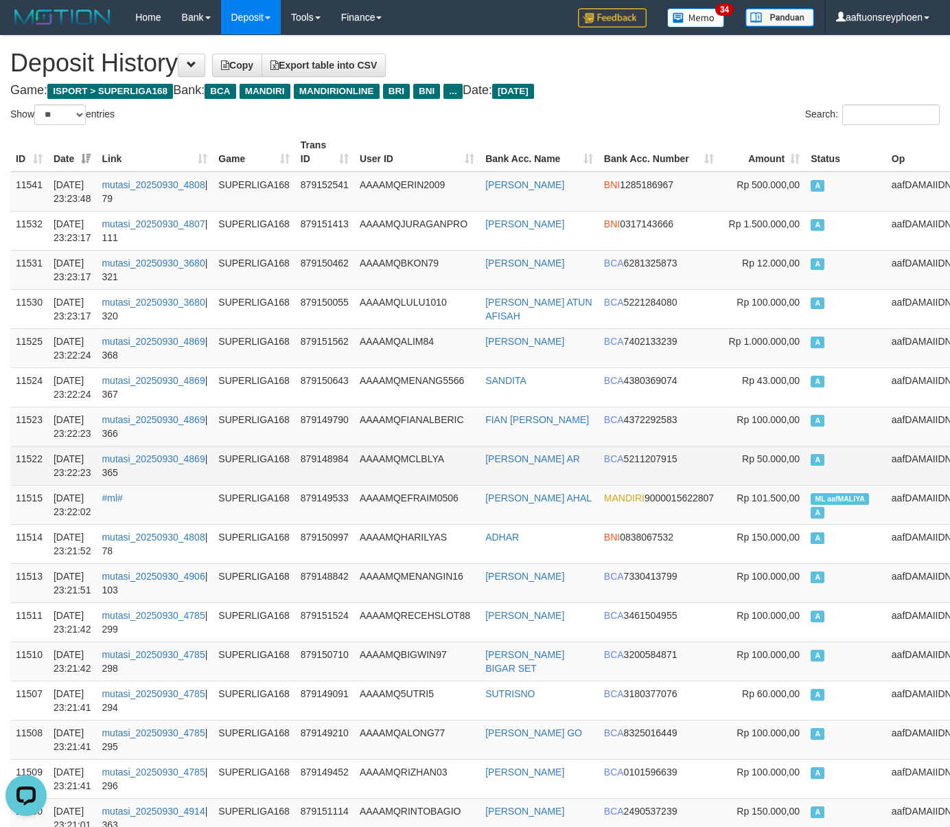
drag, startPoint x: 897, startPoint y: 466, endPoint x: 386, endPoint y: 507, distance: 512.6
click at [896, 466] on td "aafDAMAIIDNF" at bounding box center [925, 465] width 77 height 39
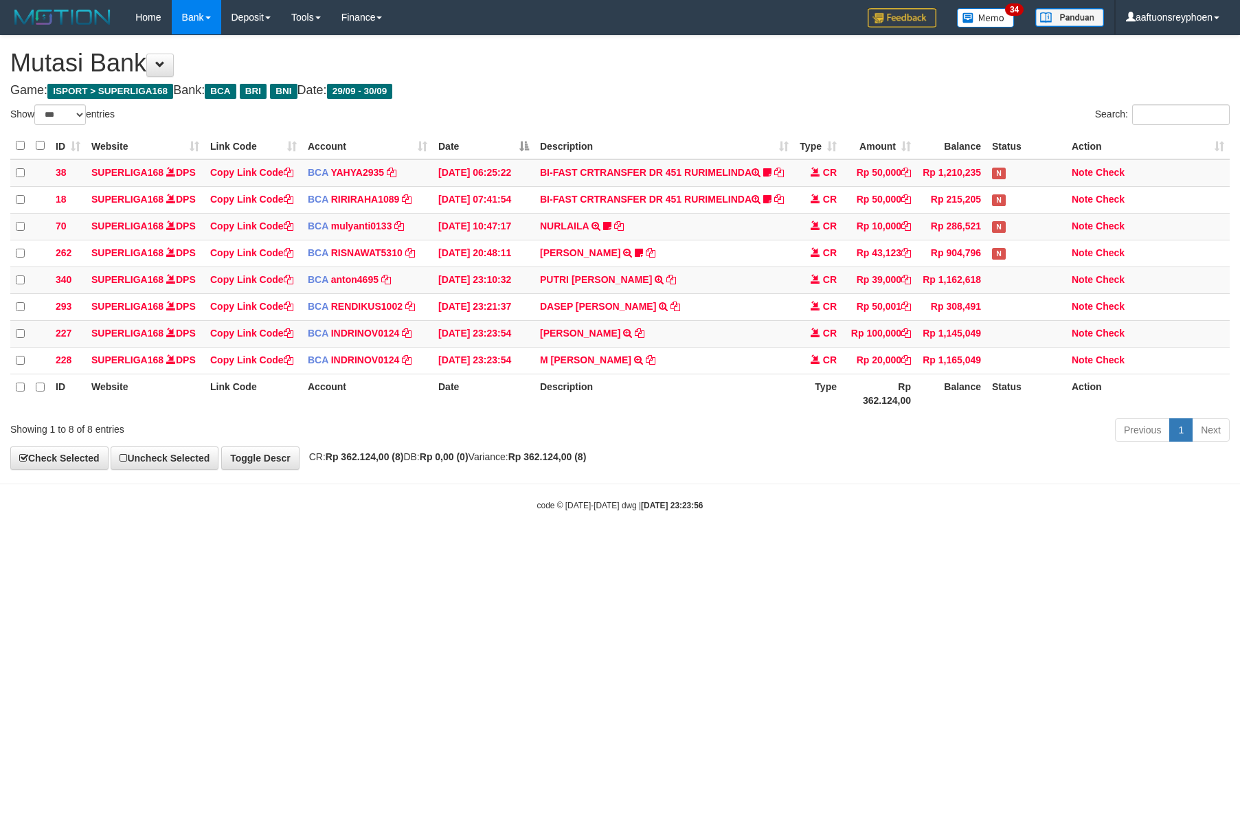
select select "***"
click at [713, 546] on html "Toggle navigation Home Bank Account List Load By Website Group [ISPORT] SUPERLI…" at bounding box center [620, 273] width 1240 height 546
click at [712, 546] on html "Toggle navigation Home Bank Account List Load By Website Group [ISPORT] SUPERLI…" at bounding box center [620, 273] width 1240 height 546
select select "***"
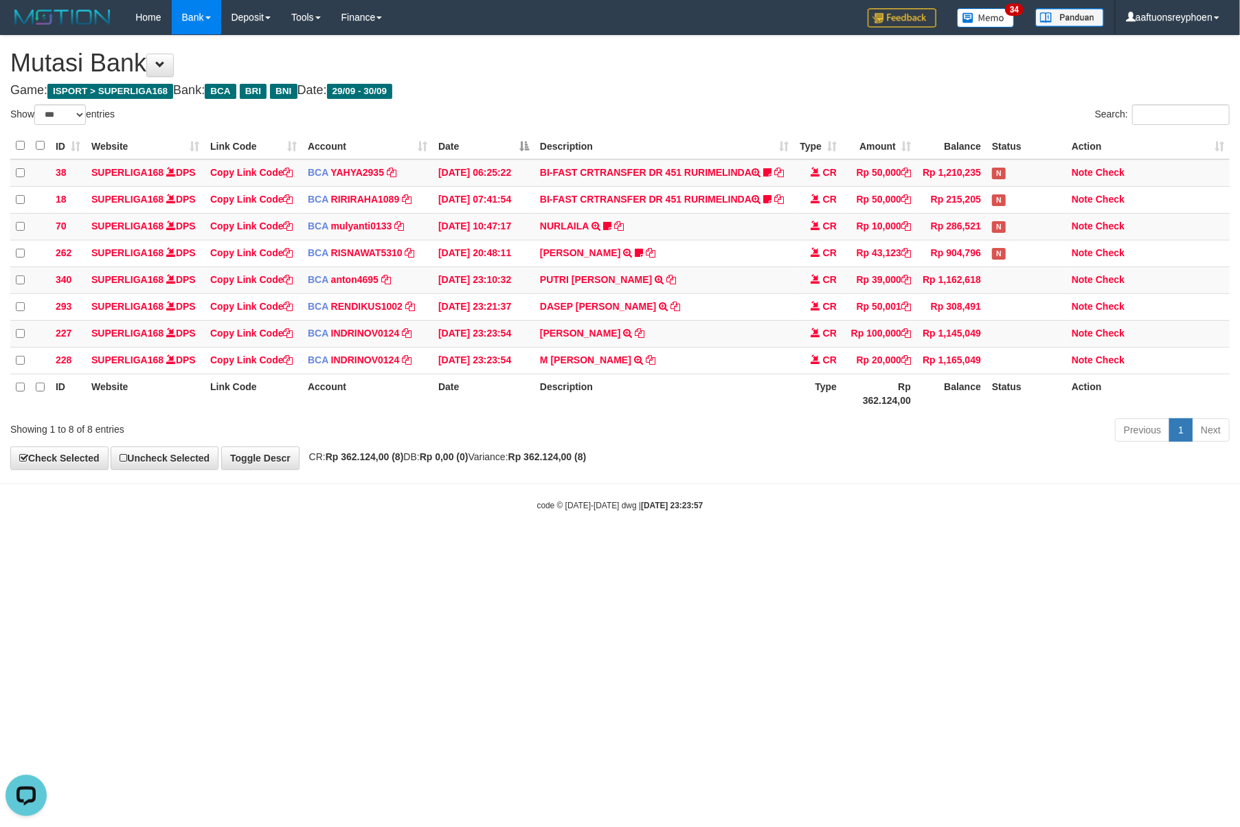
click at [600, 546] on html "Toggle navigation Home Bank Account List Load By Website Group [ISPORT] SUPERLI…" at bounding box center [620, 273] width 1240 height 546
click at [599, 546] on html "Toggle navigation Home Bank Account List Load By Website Group [ISPORT] SUPERLI…" at bounding box center [620, 273] width 1240 height 546
drag, startPoint x: 599, startPoint y: 574, endPoint x: 0, endPoint y: 628, distance: 601.2
click at [597, 546] on html "Toggle navigation Home Bank Account List Load By Website Group [ISPORT] SUPERLI…" at bounding box center [620, 273] width 1240 height 546
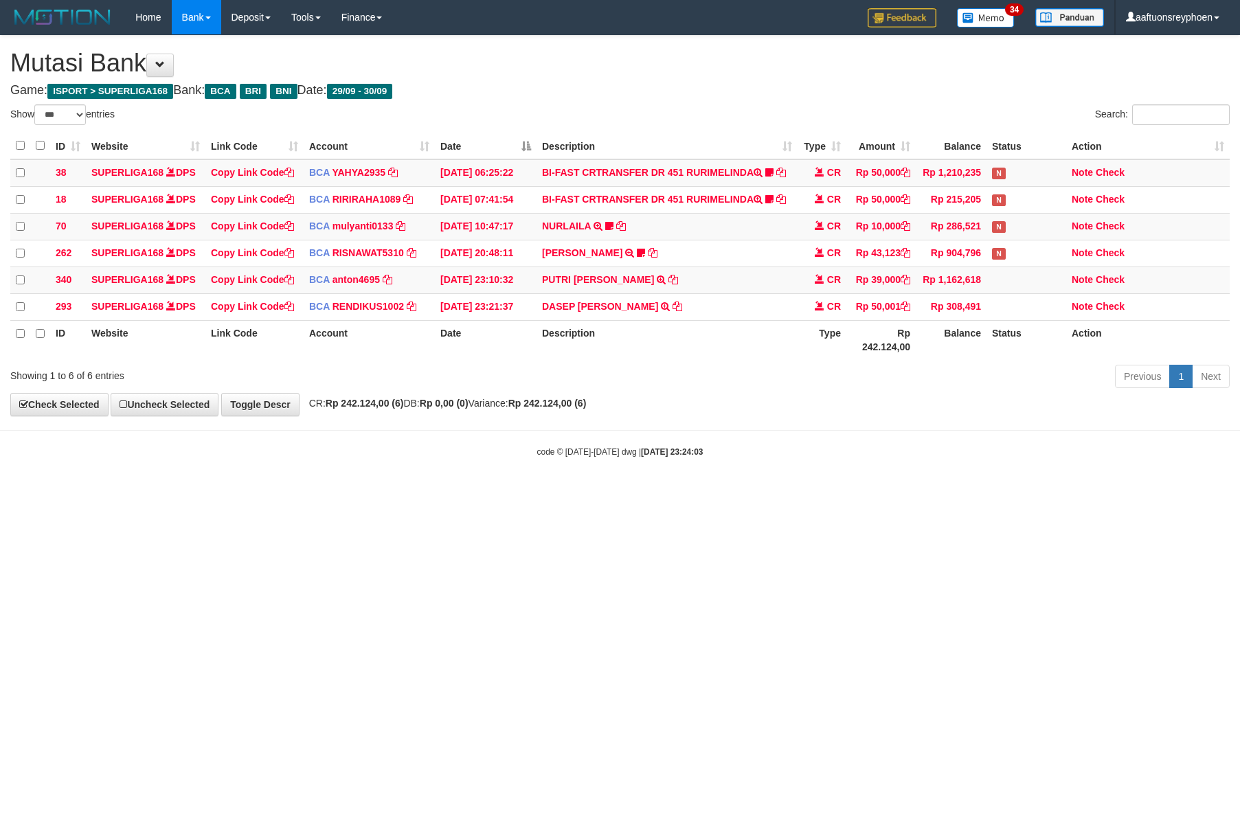
select select "***"
click at [685, 492] on html "Toggle navigation Home Bank Account List Load By Website Group [ISPORT] SUPERLI…" at bounding box center [620, 246] width 1240 height 492
select select "***"
click at [1025, 492] on html "Toggle navigation Home Bank Account List Load By Website Group [ISPORT] SUPERLI…" at bounding box center [620, 246] width 1240 height 492
click at [663, 492] on html "Toggle navigation Home Bank Account List Load By Website Group [ISPORT] SUPERLI…" at bounding box center [620, 246] width 1240 height 492
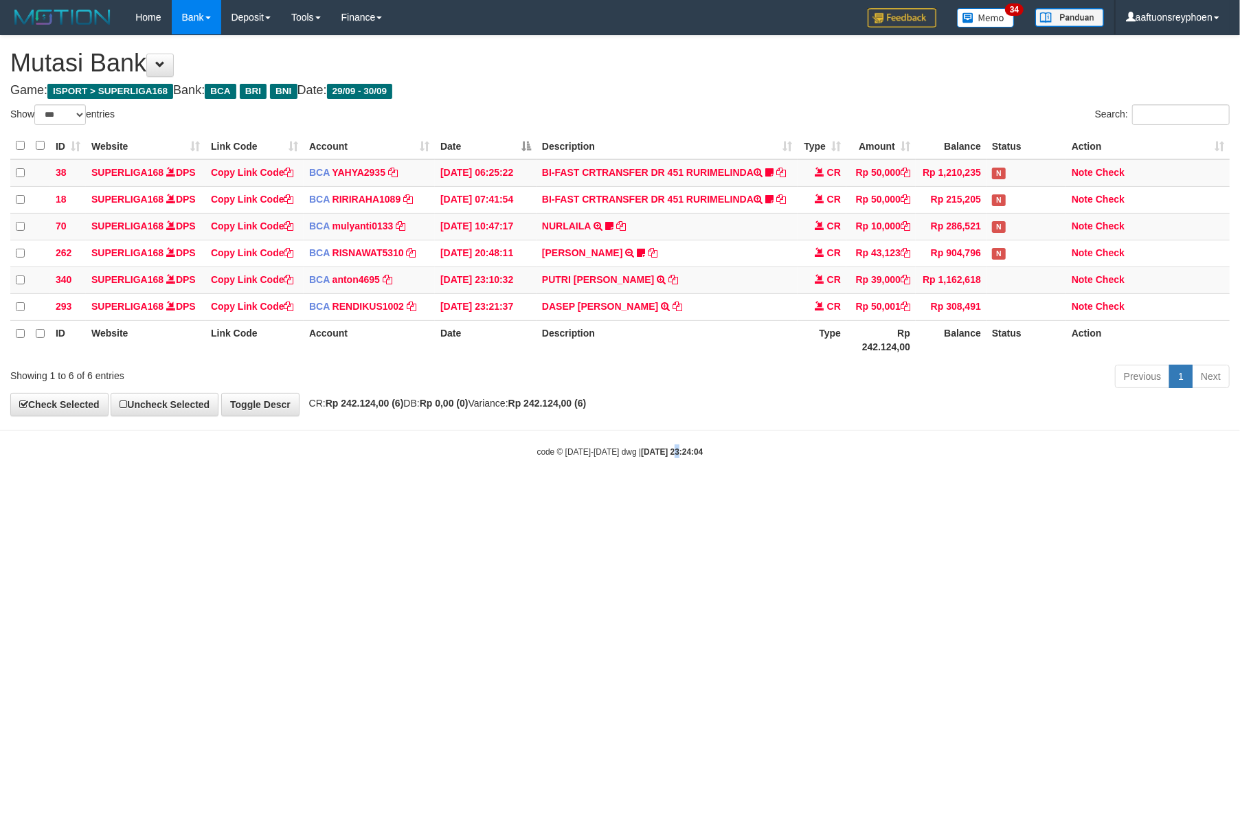
click at [659, 492] on html "Toggle navigation Home Bank Account List Load By Website Group [ISPORT] SUPERLI…" at bounding box center [620, 246] width 1240 height 492
click at [661, 492] on html "Toggle navigation Home Bank Account List Load By Website Group [ISPORT] SUPERLI…" at bounding box center [620, 246] width 1240 height 492
select select "***"
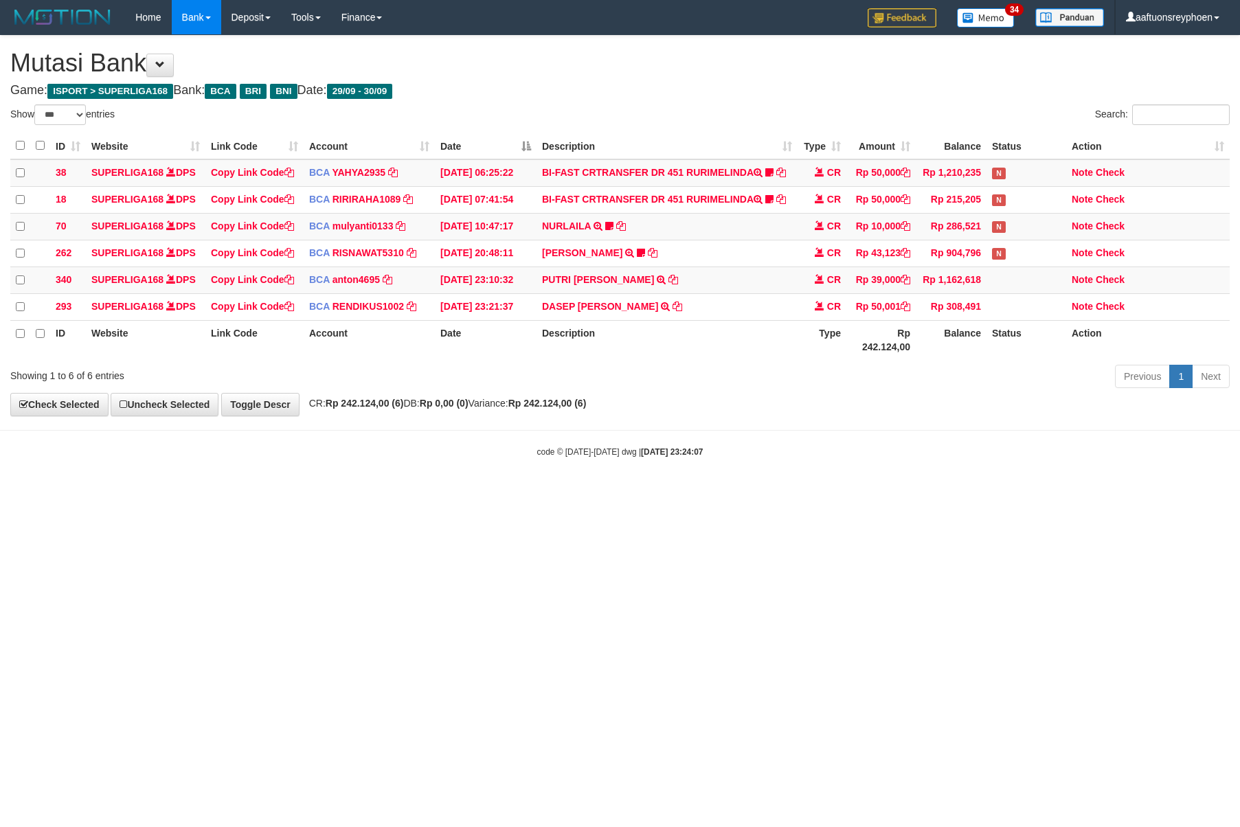
click at [555, 492] on html "Toggle navigation Home Bank Account List Load By Website Group [ISPORT] SUPERLI…" at bounding box center [620, 246] width 1240 height 492
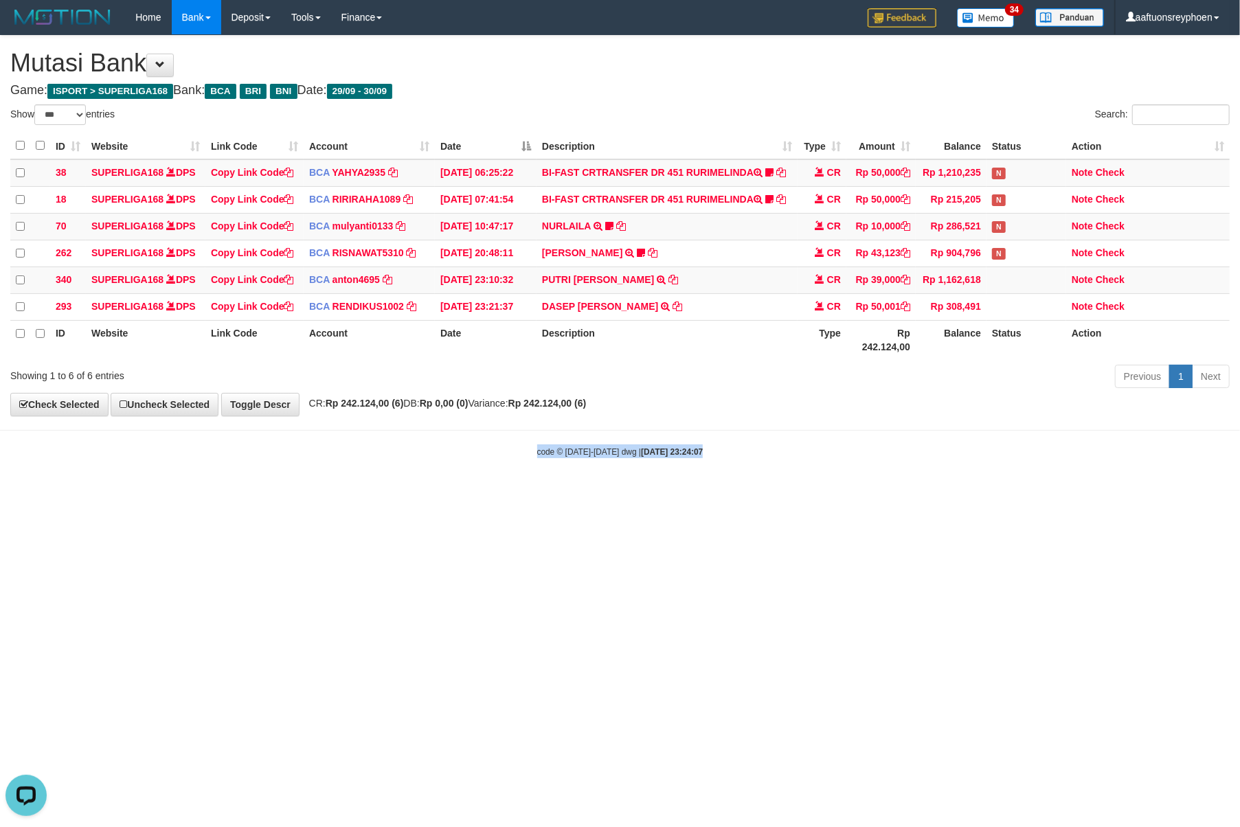
drag, startPoint x: 555, startPoint y: 622, endPoint x: 989, endPoint y: 591, distance: 435.2
click at [559, 492] on html "Toggle navigation Home Bank Account List Load By Website Group [ISPORT] SUPERLI…" at bounding box center [620, 246] width 1240 height 492
click at [465, 492] on html "Toggle navigation Home Bank Account List Load By Website Group [ISPORT] SUPERLI…" at bounding box center [620, 246] width 1240 height 492
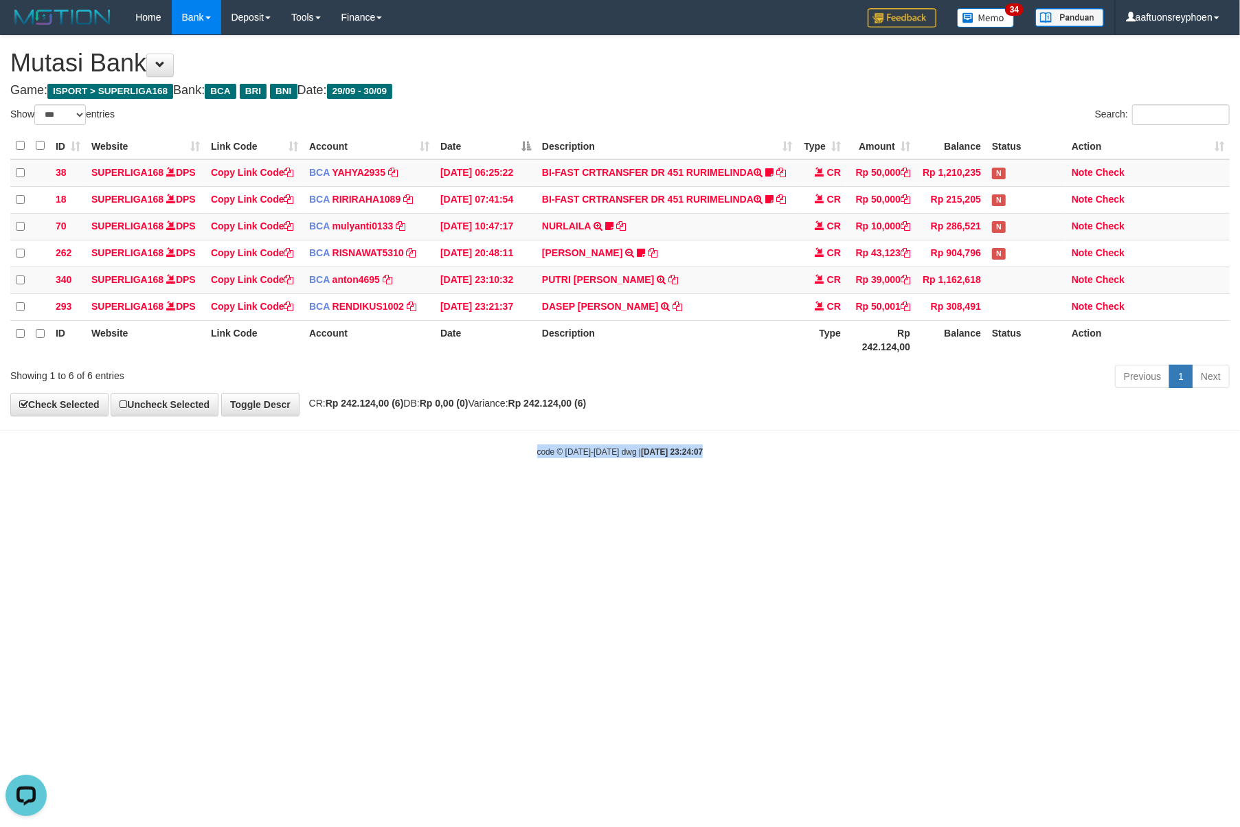
click at [465, 492] on html "Toggle navigation Home Bank Account List Load By Website Group [ISPORT] SUPERLI…" at bounding box center [620, 246] width 1240 height 492
click at [777, 492] on html "Toggle navigation Home Bank Account List Load By Website Group [ISPORT] SUPERLI…" at bounding box center [620, 246] width 1240 height 492
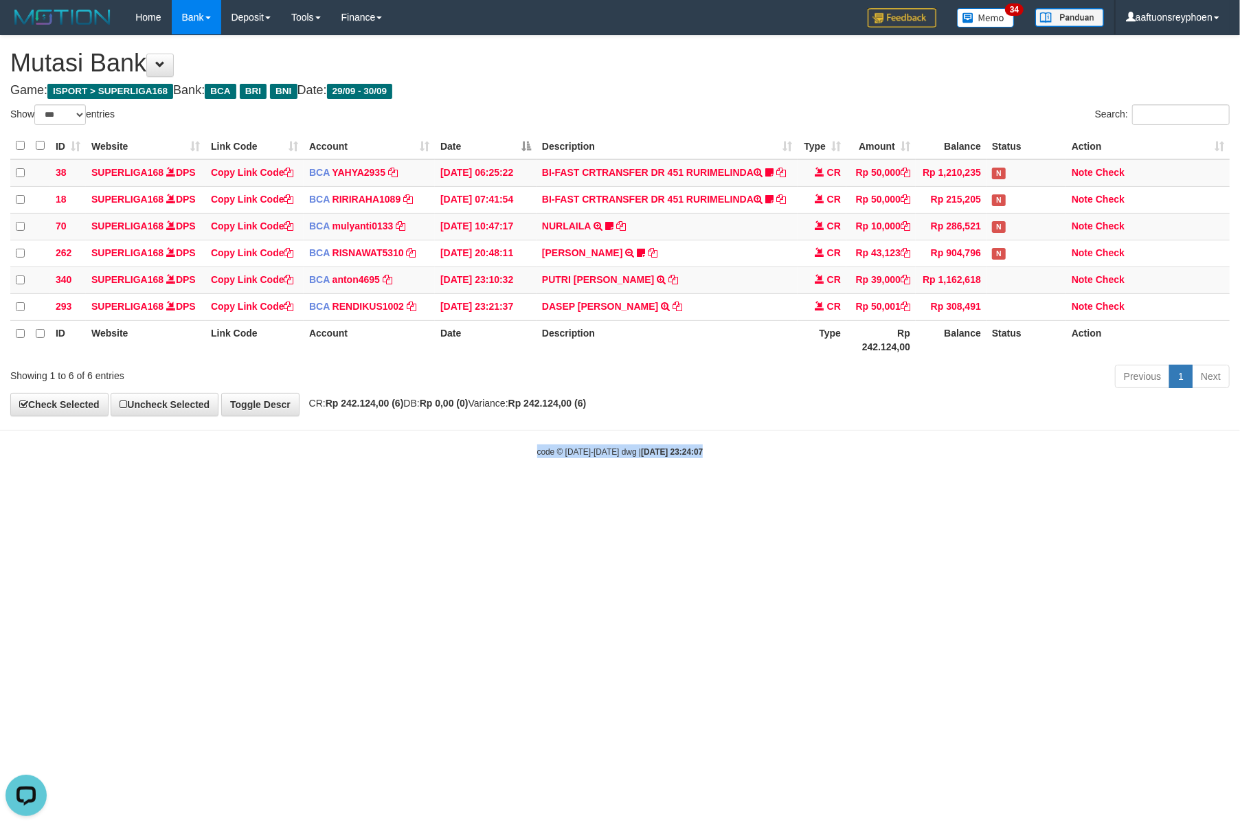
click at [435, 492] on html "Toggle navigation Home Bank Account List Load By Website Group [ISPORT] SUPERLI…" at bounding box center [620, 246] width 1240 height 492
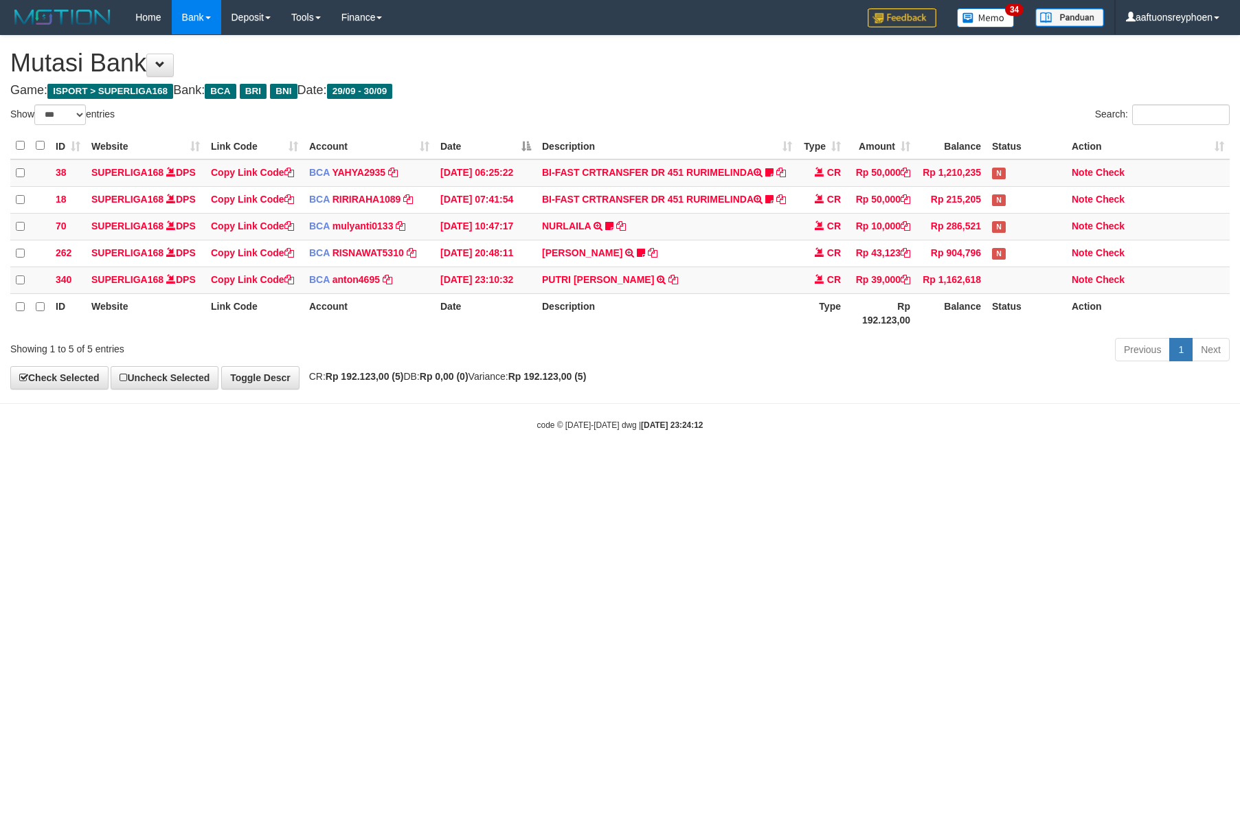
select select "***"
click at [435, 466] on html "Toggle navigation Home Bank Account List Load By Website Group [ISPORT] SUPERLI…" at bounding box center [620, 233] width 1240 height 466
select select "***"
click at [514, 466] on html "Toggle navigation Home Bank Account List Load By Website Group [ISPORT] SUPERLI…" at bounding box center [620, 233] width 1240 height 466
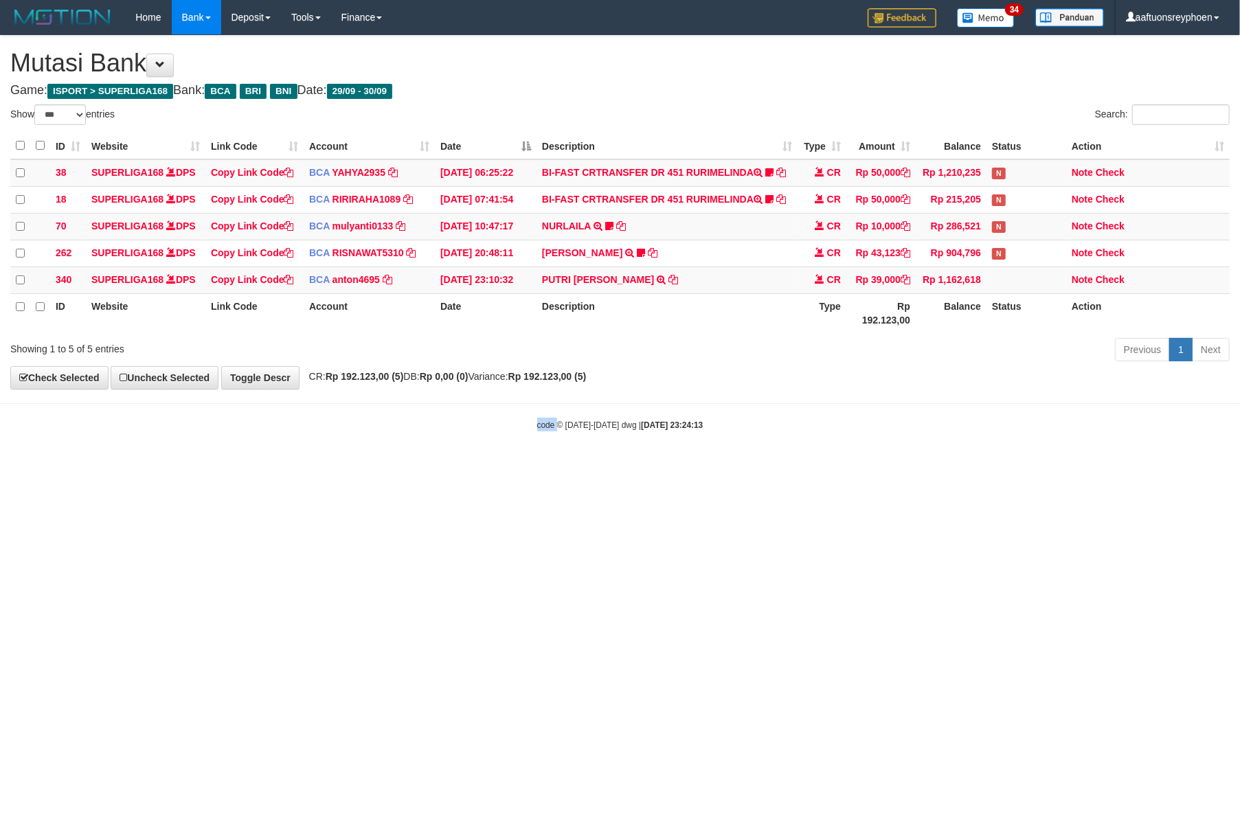
click at [514, 466] on html "Toggle navigation Home Bank Account List Load By Website Group [ISPORT] SUPERLI…" at bounding box center [620, 233] width 1240 height 466
click at [510, 466] on html "Toggle navigation Home Bank Account List Load By Website Group [ISPORT] SUPERLI…" at bounding box center [620, 233] width 1240 height 466
drag, startPoint x: 510, startPoint y: 635, endPoint x: 651, endPoint y: 622, distance: 142.1
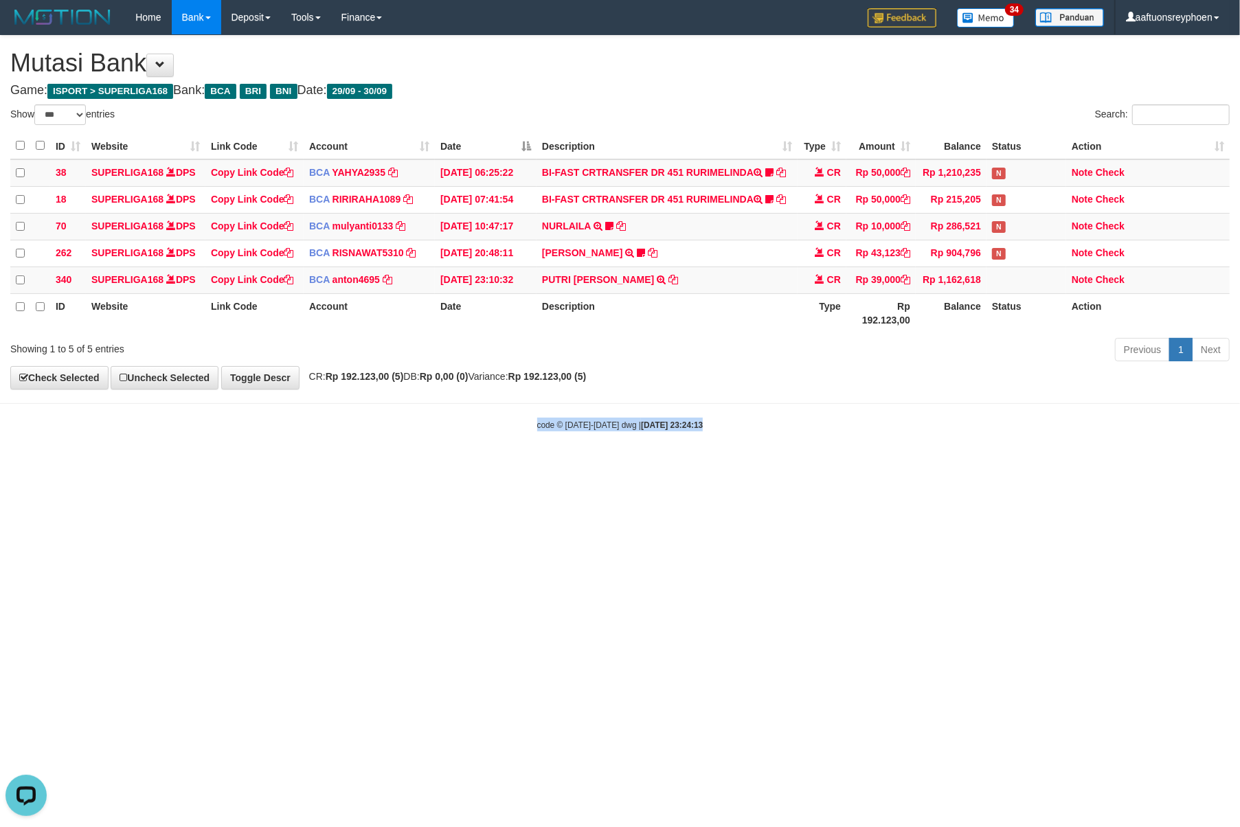
click at [509, 466] on html "Toggle navigation Home Bank Account List Load By Website Group [ISPORT] SUPERLI…" at bounding box center [620, 233] width 1240 height 466
select select "***"
click at [483, 466] on html "Toggle navigation Home Bank Account List Load By Website Group [ISPORT] SUPERLI…" at bounding box center [620, 233] width 1240 height 466
click at [486, 466] on html "Toggle navigation Home Bank Account List Load By Website Group [ISPORT] SUPERLI…" at bounding box center [620, 233] width 1240 height 466
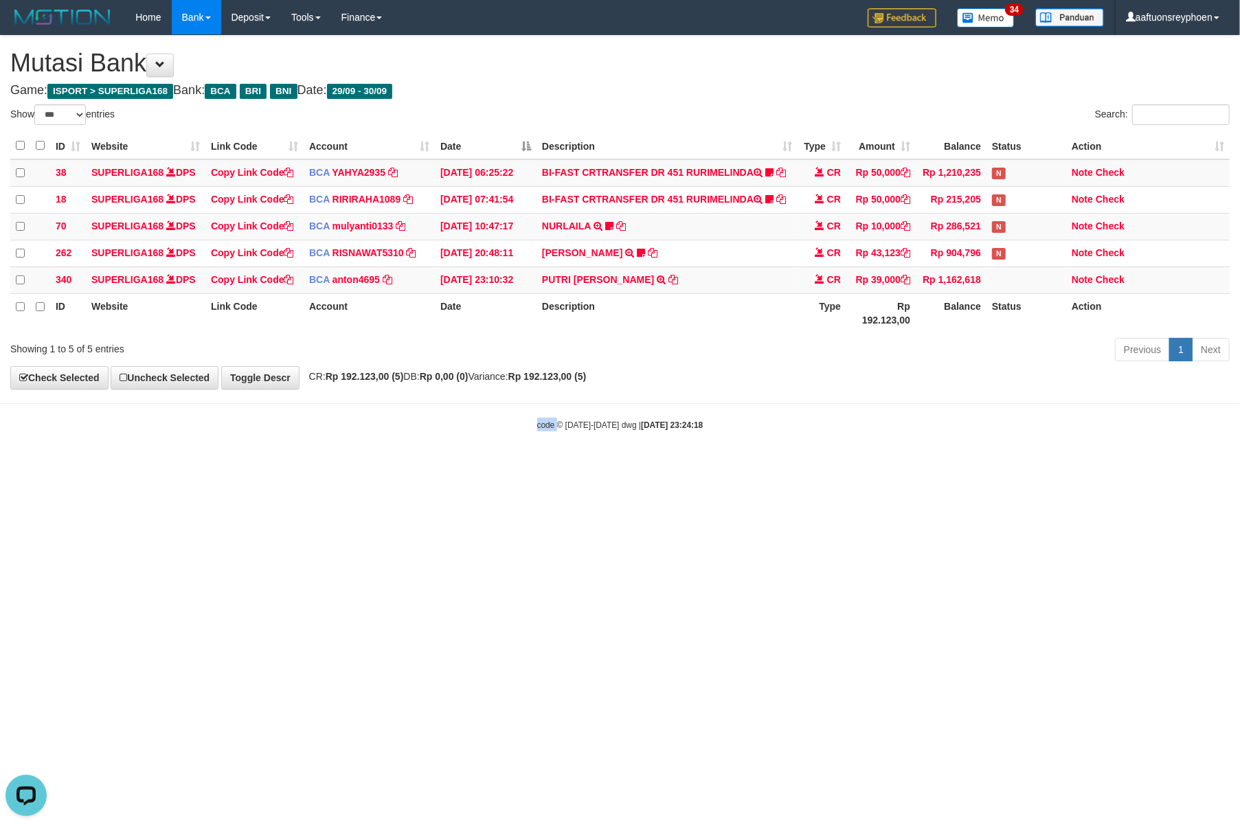
click at [482, 466] on html "Toggle navigation Home Bank Account List Load By Website Group [ISPORT] SUPERLI…" at bounding box center [620, 233] width 1240 height 466
click at [483, 466] on html "Toggle navigation Home Bank Account List Load By Website Group [ISPORT] SUPERLI…" at bounding box center [620, 233] width 1240 height 466
drag, startPoint x: 660, startPoint y: 570, endPoint x: 685, endPoint y: 588, distance: 31.1
click at [665, 466] on html "Toggle navigation Home Bank Account List Load By Website Group [ISPORT] SUPERLI…" at bounding box center [620, 233] width 1240 height 466
click at [660, 466] on html "Toggle navigation Home Bank Account List Load By Website Group [ISPORT] SUPERLI…" at bounding box center [620, 233] width 1240 height 466
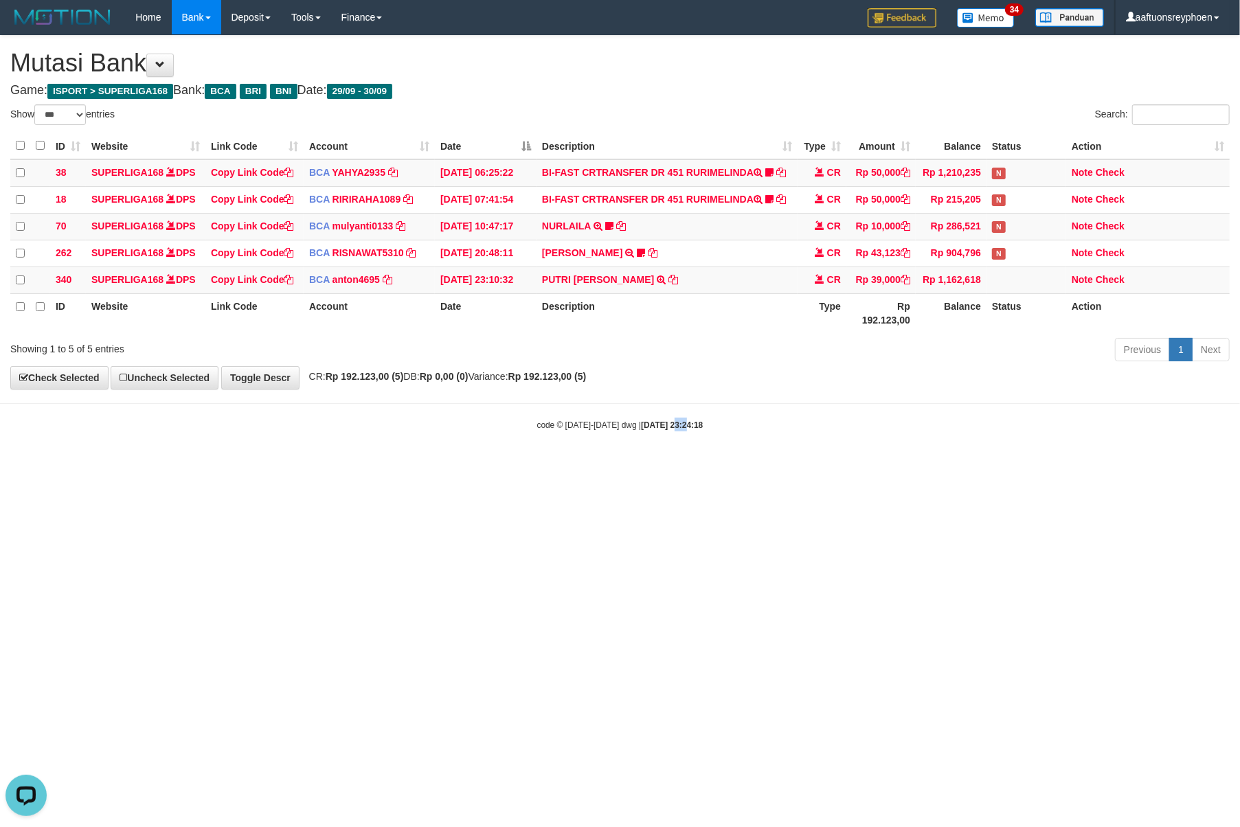
drag, startPoint x: 660, startPoint y: 586, endPoint x: 1060, endPoint y: 555, distance: 401.6
click at [662, 466] on html "Toggle navigation Home Bank Account List Load By Website Group [ISPORT] SUPERLI…" at bounding box center [620, 233] width 1240 height 466
drag, startPoint x: 1060, startPoint y: 555, endPoint x: 580, endPoint y: 613, distance: 484.3
click at [1058, 466] on html "Toggle navigation Home Bank Account List Load By Website Group [ISPORT] SUPERLI…" at bounding box center [620, 233] width 1240 height 466
drag, startPoint x: 569, startPoint y: 614, endPoint x: 583, endPoint y: 625, distance: 18.1
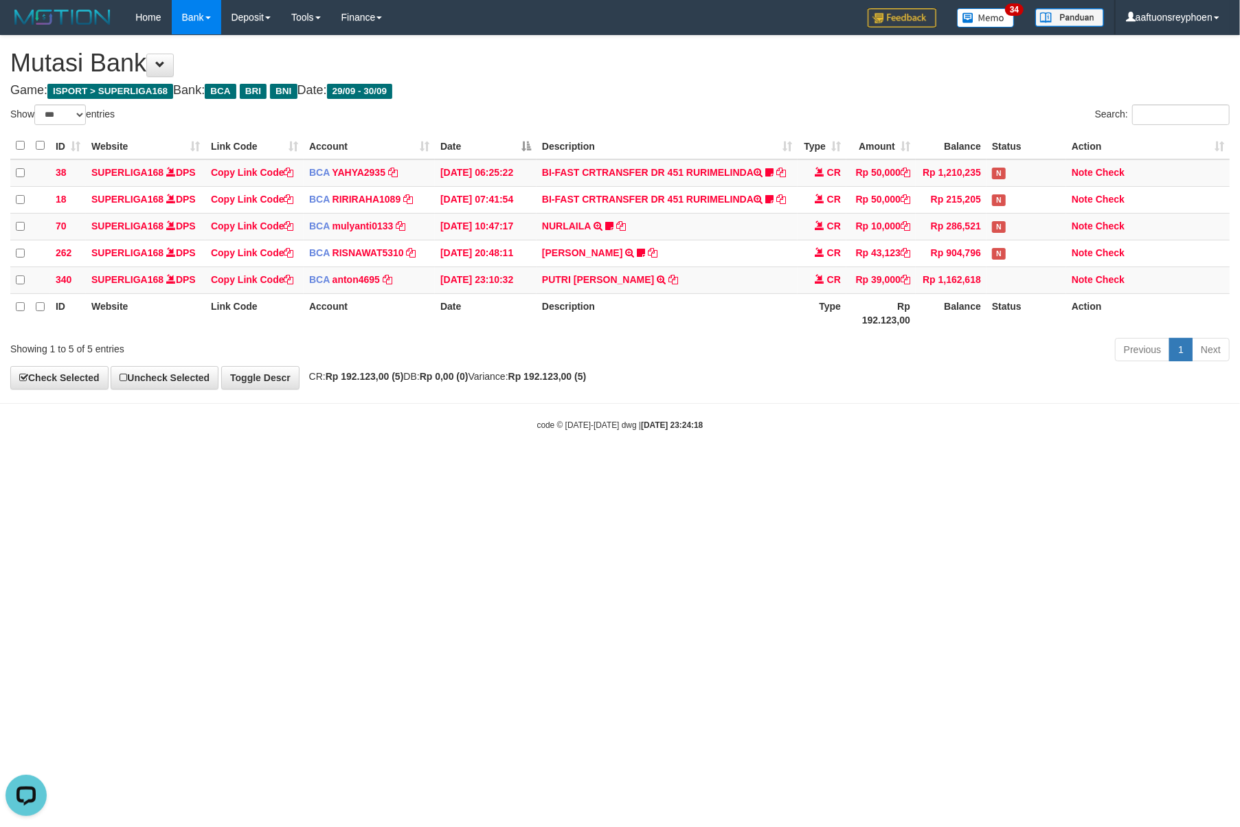
click at [570, 466] on html "Toggle navigation Home Bank Account List Load By Website Group [ISPORT] SUPERLI…" at bounding box center [620, 233] width 1240 height 466
drag, startPoint x: 565, startPoint y: 618, endPoint x: 643, endPoint y: 618, distance: 79.0
click at [572, 466] on html "Toggle navigation Home Bank Account List Load By Website Group [ISPORT] SUPERLI…" at bounding box center [620, 233] width 1240 height 466
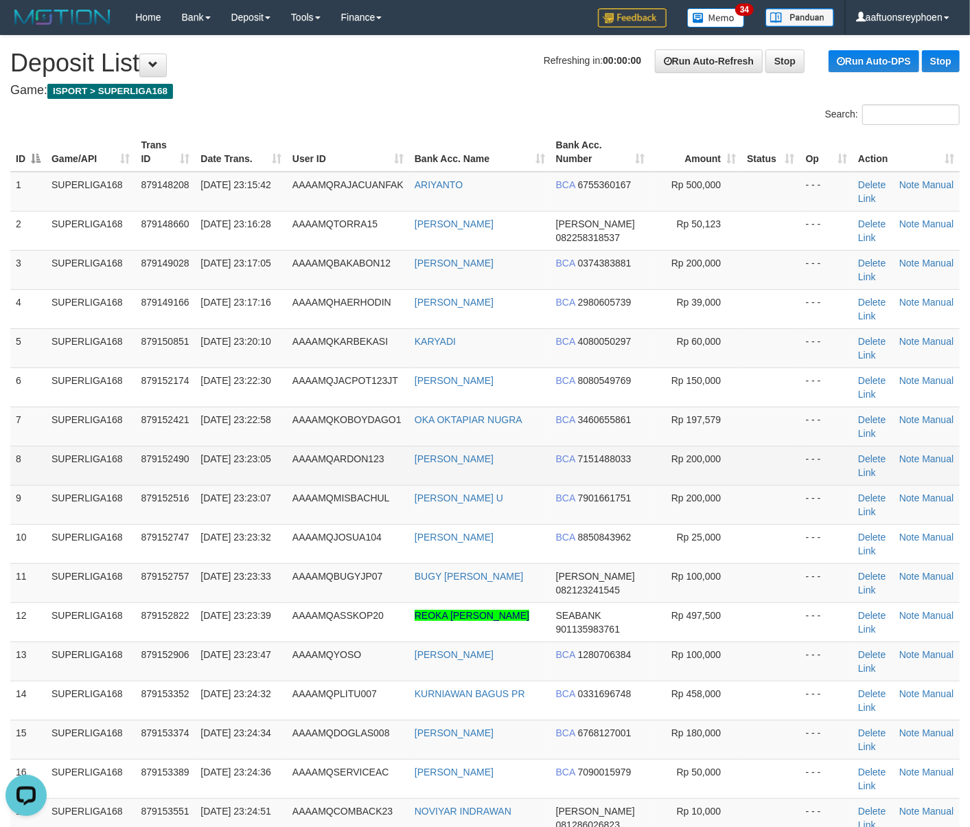
click at [328, 485] on td "AAAAMQARDON123" at bounding box center [348, 465] width 122 height 39
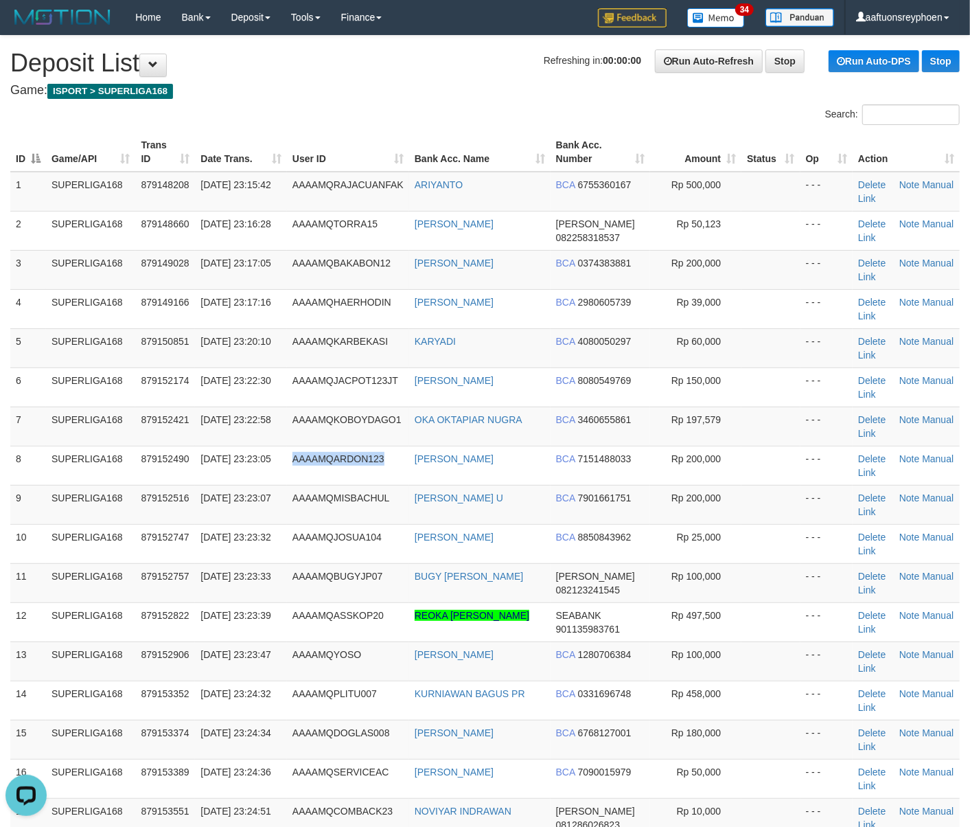
drag, startPoint x: 328, startPoint y: 485, endPoint x: 8, endPoint y: 531, distance: 323.3
click at [305, 489] on tbody "1 SUPERLIGA168 879148208 30/09/2025 23:15:42 AAAAMQRAJACUANFAK ARIYANTO BCA 675…" at bounding box center [485, 524] width 950 height 705
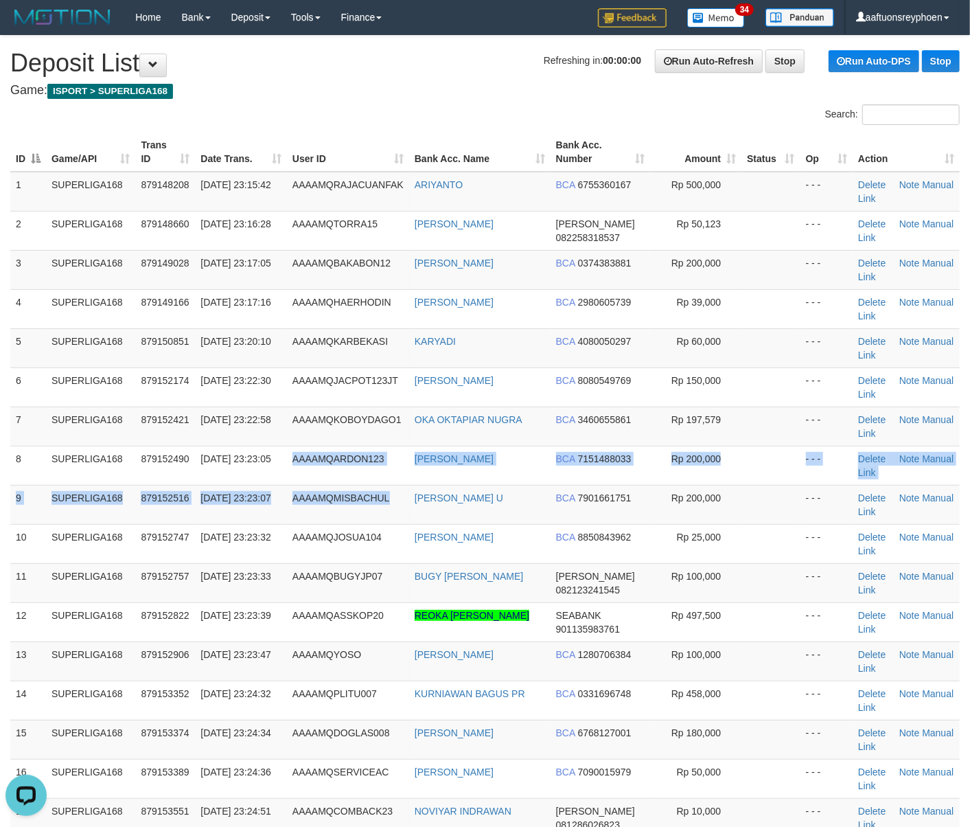
drag, startPoint x: 50, startPoint y: 467, endPoint x: -44, endPoint y: 479, distance: 94.9
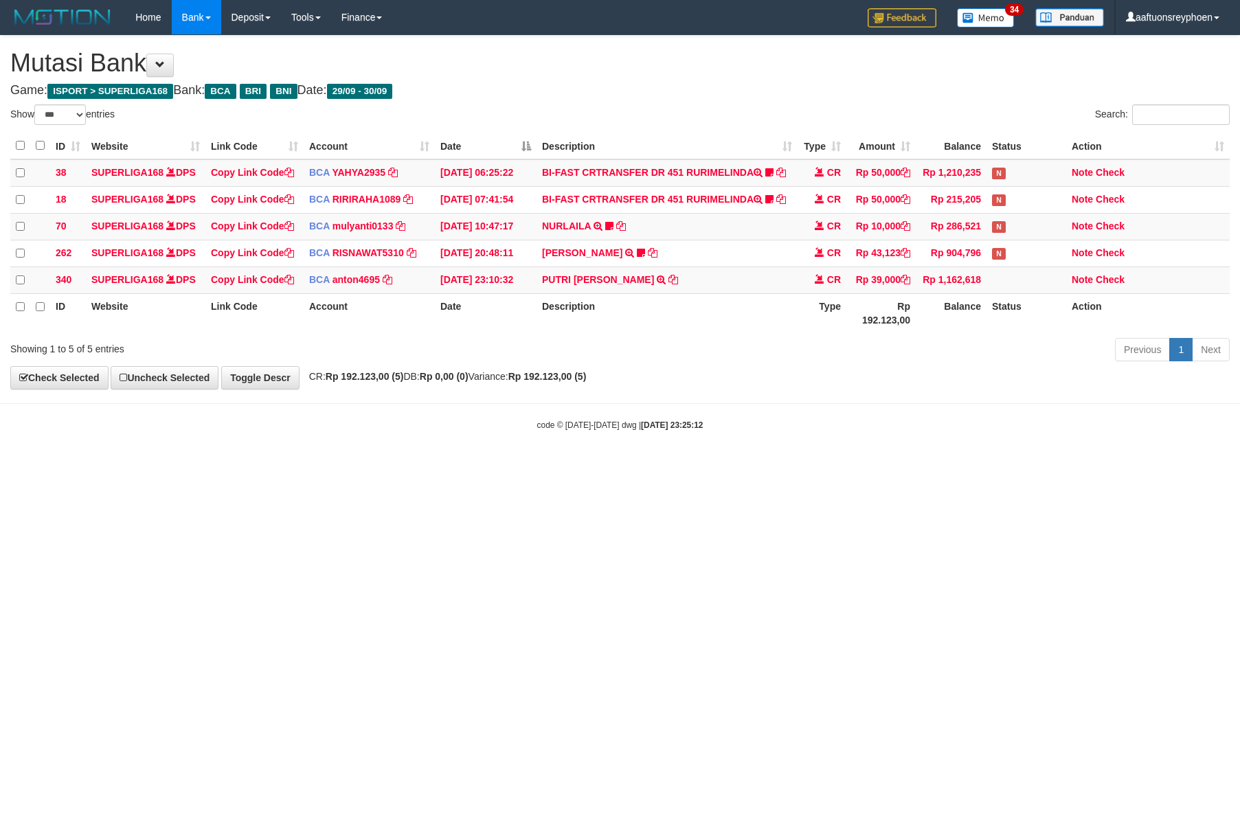
select select "***"
drag, startPoint x: 928, startPoint y: 559, endPoint x: 1234, endPoint y: 536, distance: 306.5
click at [1067, 466] on html "Toggle navigation Home Bank Account List Load By Website Group [ISPORT] SUPERLI…" at bounding box center [620, 233] width 1240 height 466
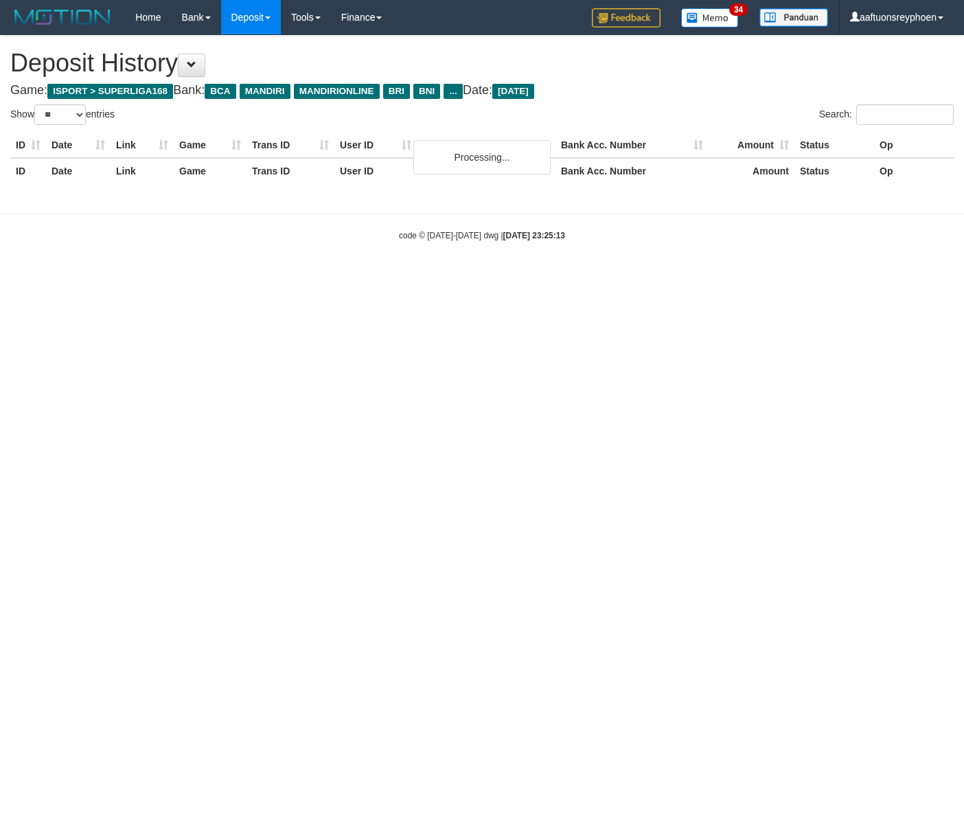
select select "**"
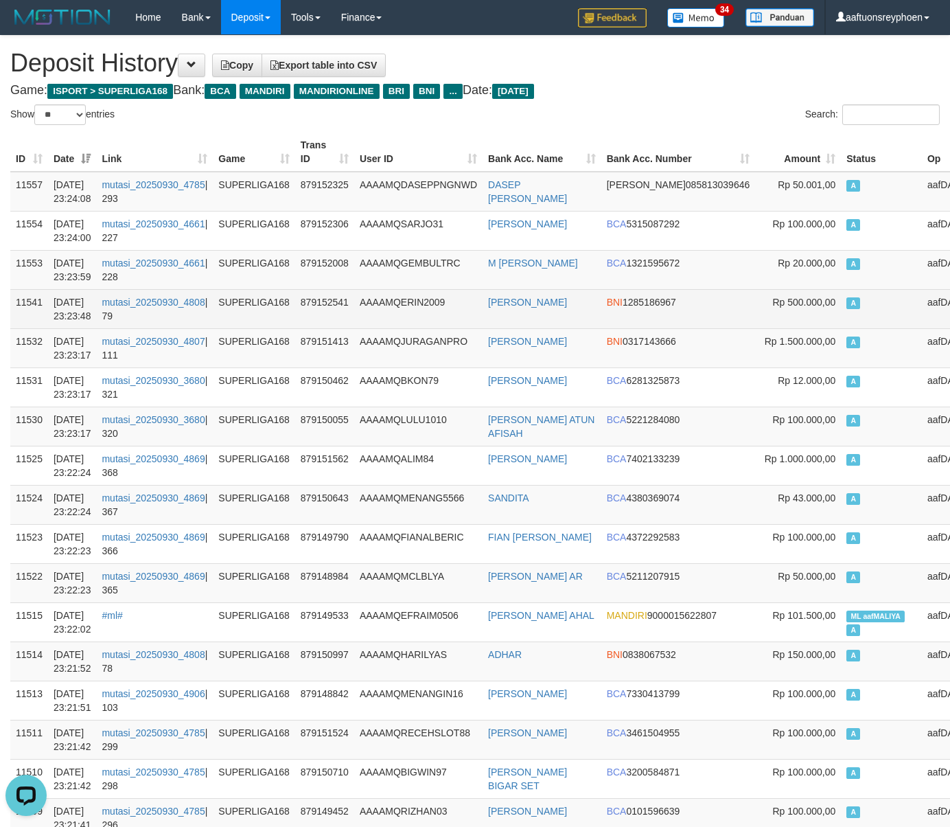
drag, startPoint x: 855, startPoint y: 283, endPoint x: 776, endPoint y: 306, distance: 82.2
click at [852, 284] on td "A" at bounding box center [881, 269] width 81 height 39
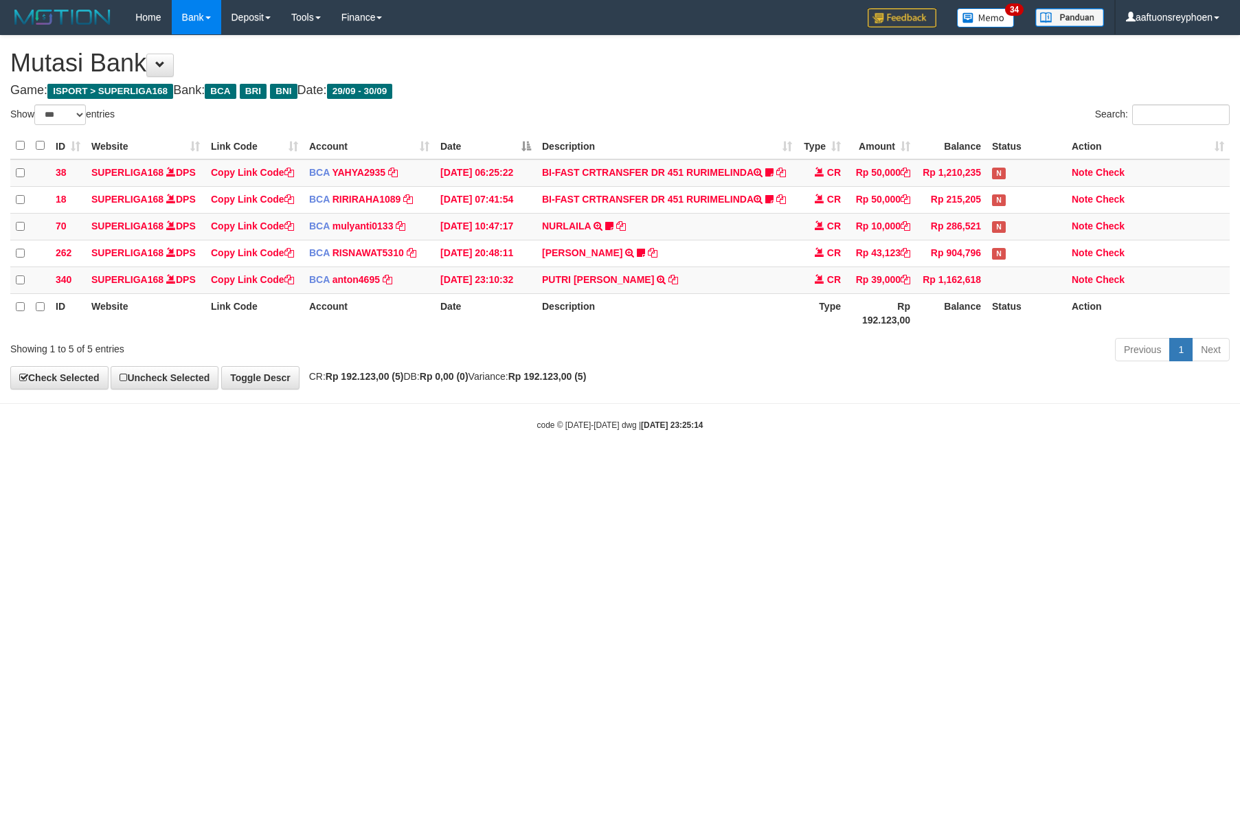
select select "***"
click at [594, 466] on html "Toggle navigation Home Bank Account List Load By Website Group [ISPORT] SUPERLI…" at bounding box center [620, 233] width 1240 height 466
select select "***"
click at [322, 466] on html "Toggle navigation Home Bank Account List Load By Website Group [ISPORT] SUPERLI…" at bounding box center [620, 233] width 1240 height 466
drag, startPoint x: 322, startPoint y: 595, endPoint x: 331, endPoint y: 602, distance: 11.7
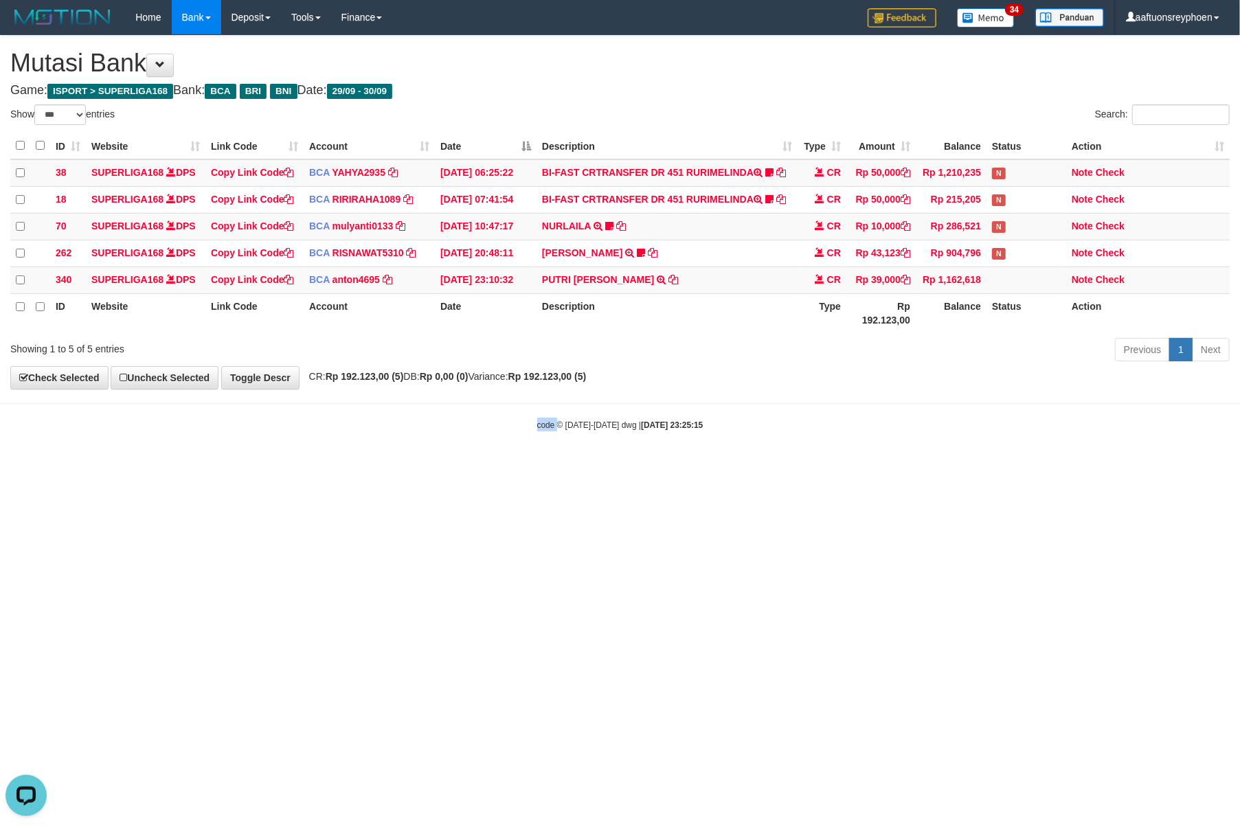
click at [323, 466] on html "Toggle navigation Home Bank Account List Load By Website Group [ISPORT] SUPERLI…" at bounding box center [620, 233] width 1240 height 466
click at [322, 466] on html "Toggle navigation Home Bank Account List Load By Website Group [ISPORT] SUPERLI…" at bounding box center [620, 233] width 1240 height 466
click at [320, 466] on html "Toggle navigation Home Bank Account List Load By Website Group [ISPORT] SUPERLI…" at bounding box center [620, 233] width 1240 height 466
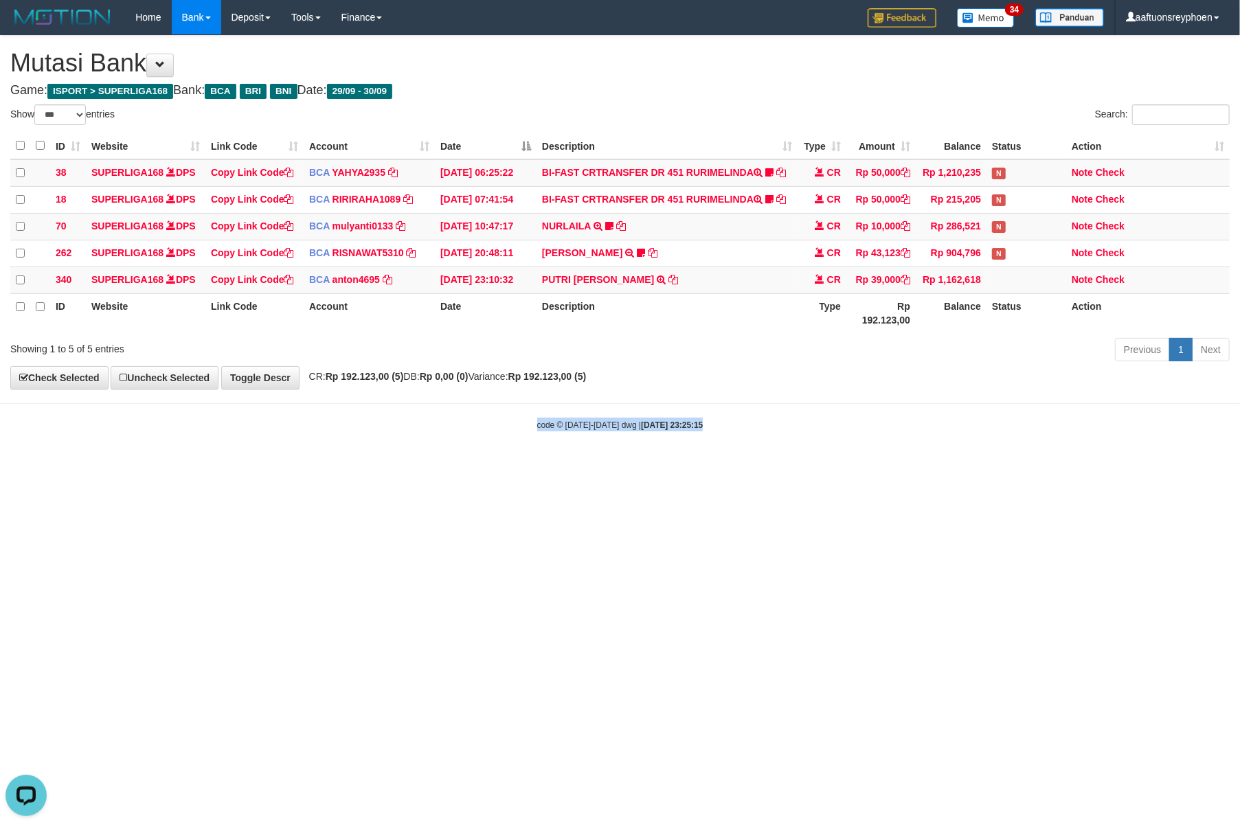
drag, startPoint x: 320, startPoint y: 602, endPoint x: 926, endPoint y: 569, distance: 606.6
click at [325, 466] on html "Toggle navigation Home Bank Account List Load By Website Group [ISPORT] SUPERLI…" at bounding box center [620, 233] width 1240 height 466
select select "***"
click at [521, 466] on html "Toggle navigation Home Bank Account List Load By Website Group [ISPORT] SUPERLI…" at bounding box center [620, 233] width 1240 height 466
click at [498, 466] on html "Toggle navigation Home Bank Account List Load By Website Group [ISPORT] SUPERLI…" at bounding box center [620, 233] width 1240 height 466
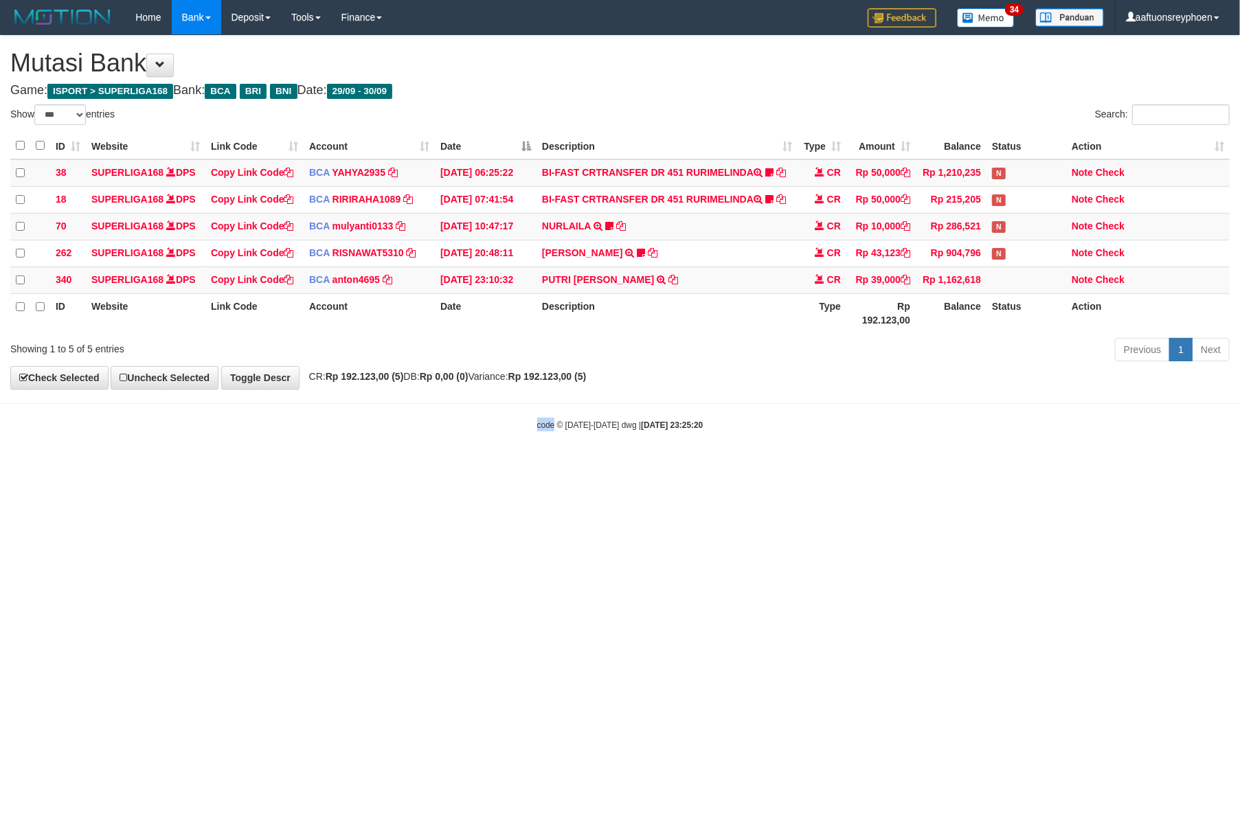
click at [497, 466] on html "Toggle navigation Home Bank Account List Load By Website Group [ISPORT] SUPERLI…" at bounding box center [620, 233] width 1240 height 466
select select "***"
click at [350, 466] on html "Toggle navigation Home Bank Account List Load By Website Group [ISPORT] SUPERLI…" at bounding box center [620, 233] width 1240 height 466
drag, startPoint x: 350, startPoint y: 624, endPoint x: 984, endPoint y: 556, distance: 638.3
click at [354, 466] on html "Toggle navigation Home Bank Account List Load By Website Group [ISPORT] SUPERLI…" at bounding box center [620, 233] width 1240 height 466
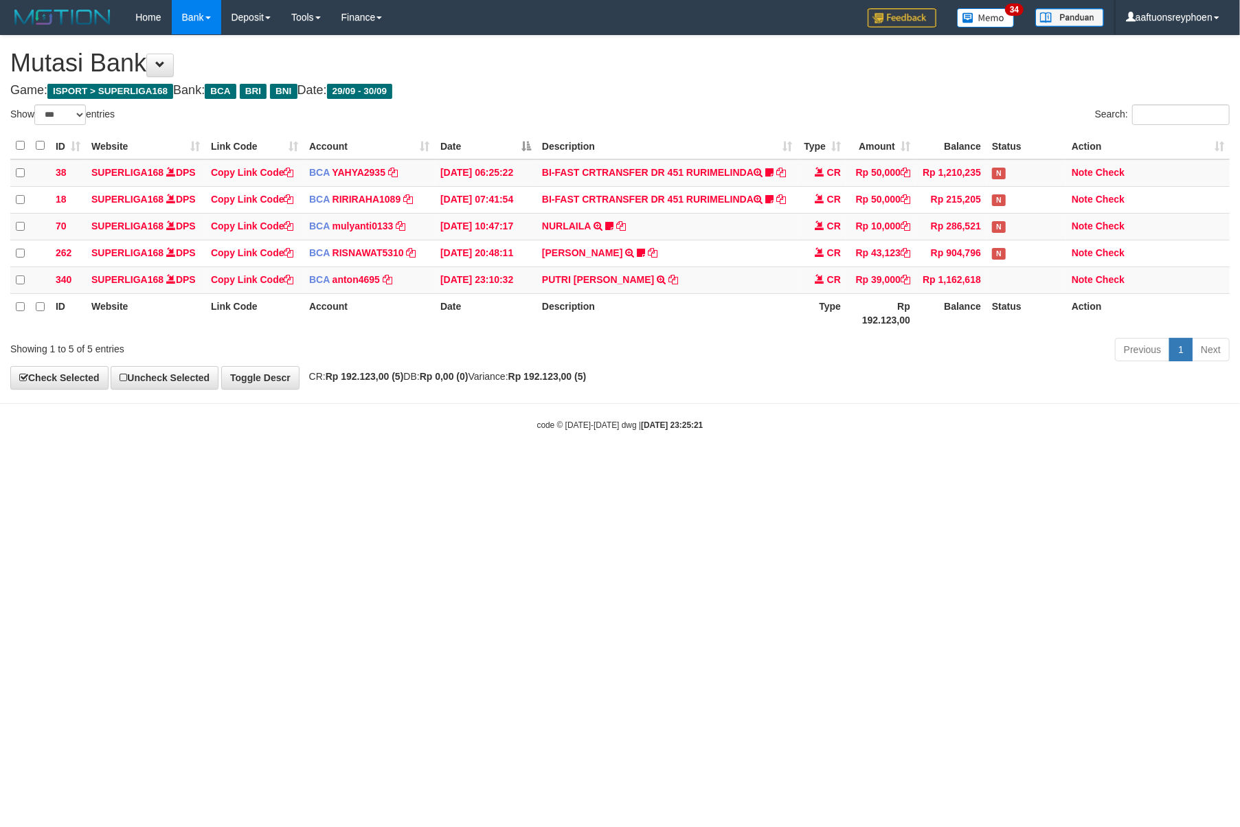
drag, startPoint x: 1038, startPoint y: 545, endPoint x: 926, endPoint y: 575, distance: 116.4
click at [1012, 466] on html "Toggle navigation Home Bank Account List Load By Website Group [ISPORT] SUPERLI…" at bounding box center [620, 233] width 1240 height 466
drag, startPoint x: 377, startPoint y: 629, endPoint x: 361, endPoint y: 635, distance: 17.0
click at [379, 466] on html "Toggle navigation Home Bank Account List Load By Website Group [ISPORT] SUPERLI…" at bounding box center [620, 233] width 1240 height 466
drag, startPoint x: 360, startPoint y: 635, endPoint x: 540, endPoint y: 628, distance: 180.1
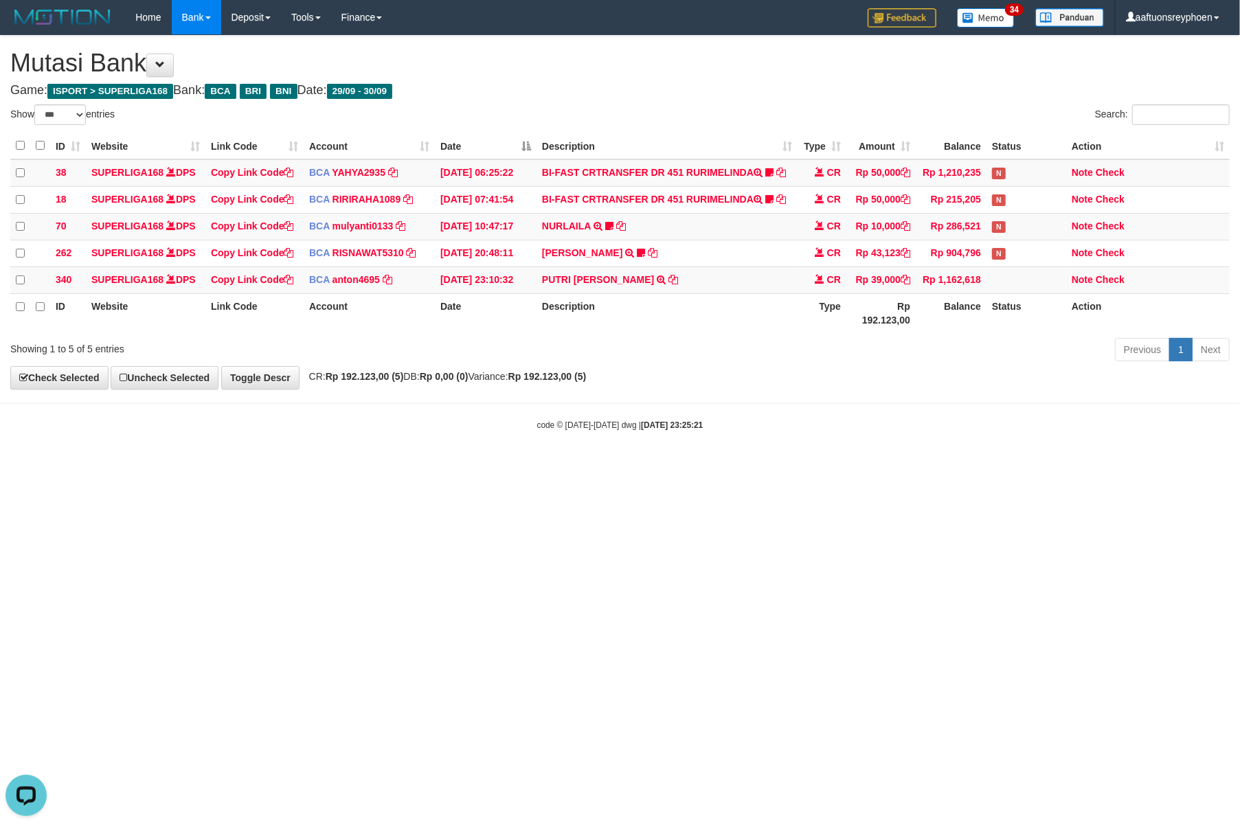
click at [409, 466] on html "Toggle navigation Home Bank Account List Load By Website Group [ISPORT] SUPERLI…" at bounding box center [620, 233] width 1240 height 466
drag, startPoint x: 1077, startPoint y: 572, endPoint x: 476, endPoint y: 627, distance: 603.4
click at [1016, 466] on html "Toggle navigation Home Bank Account List Load By Website Group [ISPORT] SUPERLI…" at bounding box center [620, 233] width 1240 height 466
drag, startPoint x: 476, startPoint y: 627, endPoint x: 1074, endPoint y: 559, distance: 602.0
click at [577, 466] on html "Toggle navigation Home Bank Account List Load By Website Group [ISPORT] SUPERLI…" at bounding box center [620, 233] width 1240 height 466
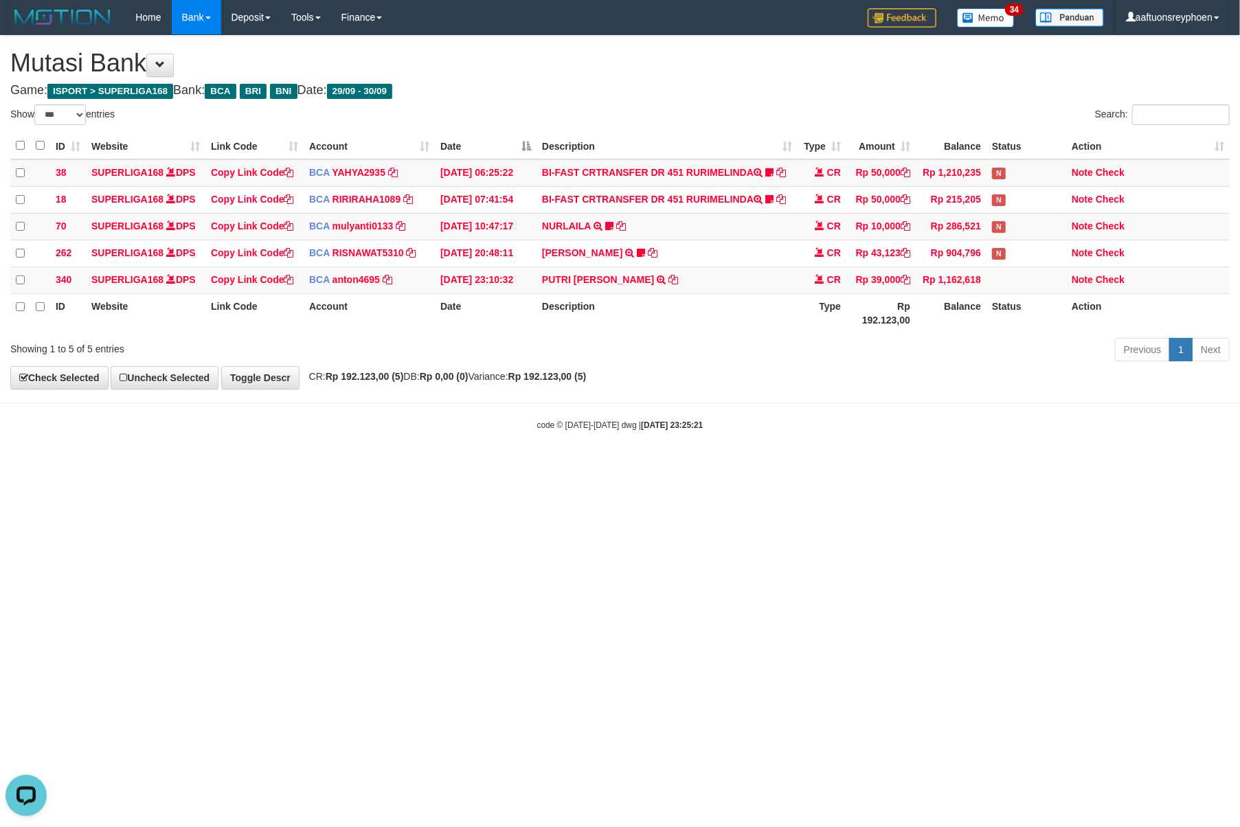
click at [1192, 466] on html "Toggle navigation Home Bank Account List Load By Website Group [ISPORT] SUPERLI…" at bounding box center [620, 233] width 1240 height 466
click at [396, 466] on html "Toggle navigation Home Bank Account List Load By Website Group [ISPORT] SUPERLI…" at bounding box center [620, 233] width 1240 height 466
click at [391, 466] on html "Toggle navigation Home Bank Account List Load By Website Group [ISPORT] SUPERLI…" at bounding box center [620, 233] width 1240 height 466
click at [1166, 466] on html "Toggle navigation Home Bank Account List Load By Website Group [ISPORT] SUPERLI…" at bounding box center [620, 233] width 1240 height 466
click at [371, 466] on html "Toggle navigation Home Bank Account List Load By Website Group [ISPORT] SUPERLI…" at bounding box center [620, 233] width 1240 height 466
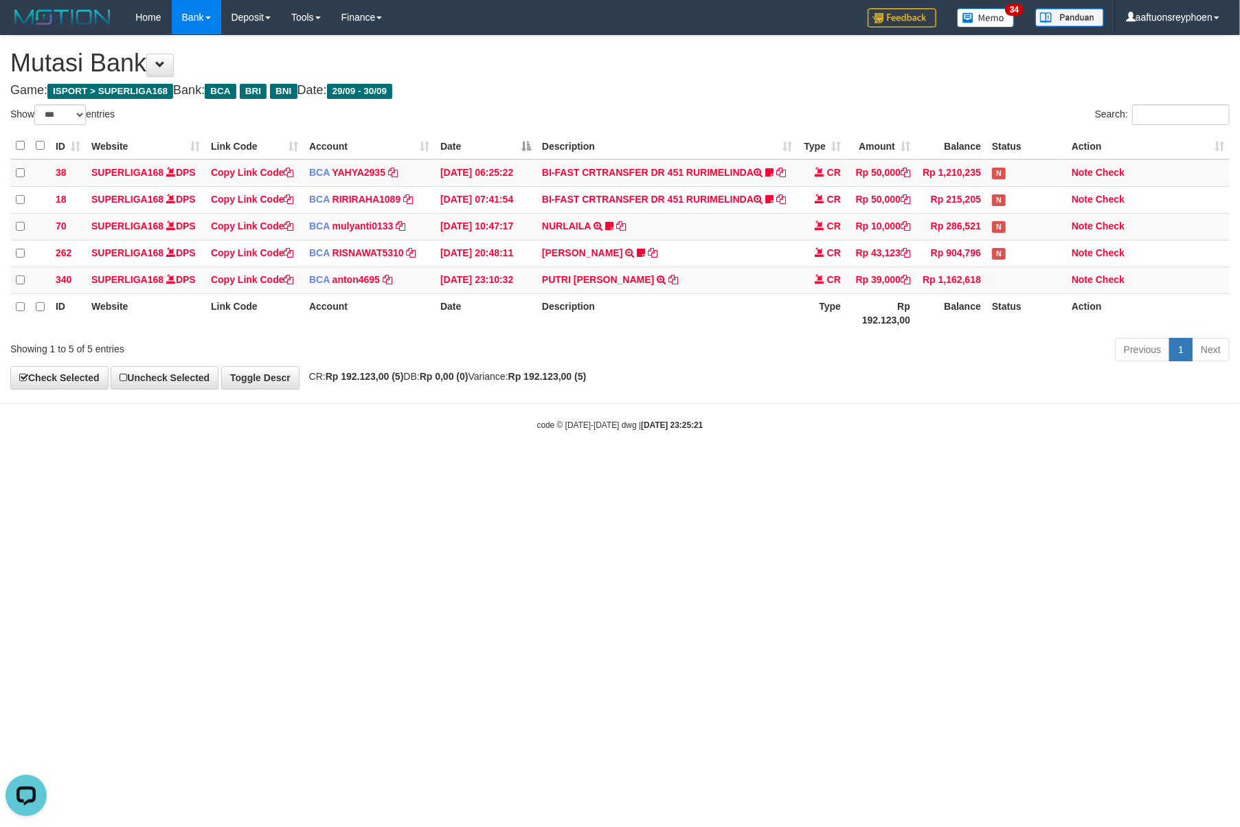
click at [371, 466] on html "Toggle navigation Home Bank Account List Load By Website Group [ISPORT] SUPERLI…" at bounding box center [620, 233] width 1240 height 466
click at [369, 466] on html "Toggle navigation Home Bank Account List Load By Website Group [ISPORT] SUPERLI…" at bounding box center [620, 233] width 1240 height 466
select select "***"
click at [583, 466] on html "Toggle navigation Home Bank Account List Load By Website Group [ISPORT] SUPERLI…" at bounding box center [620, 233] width 1240 height 466
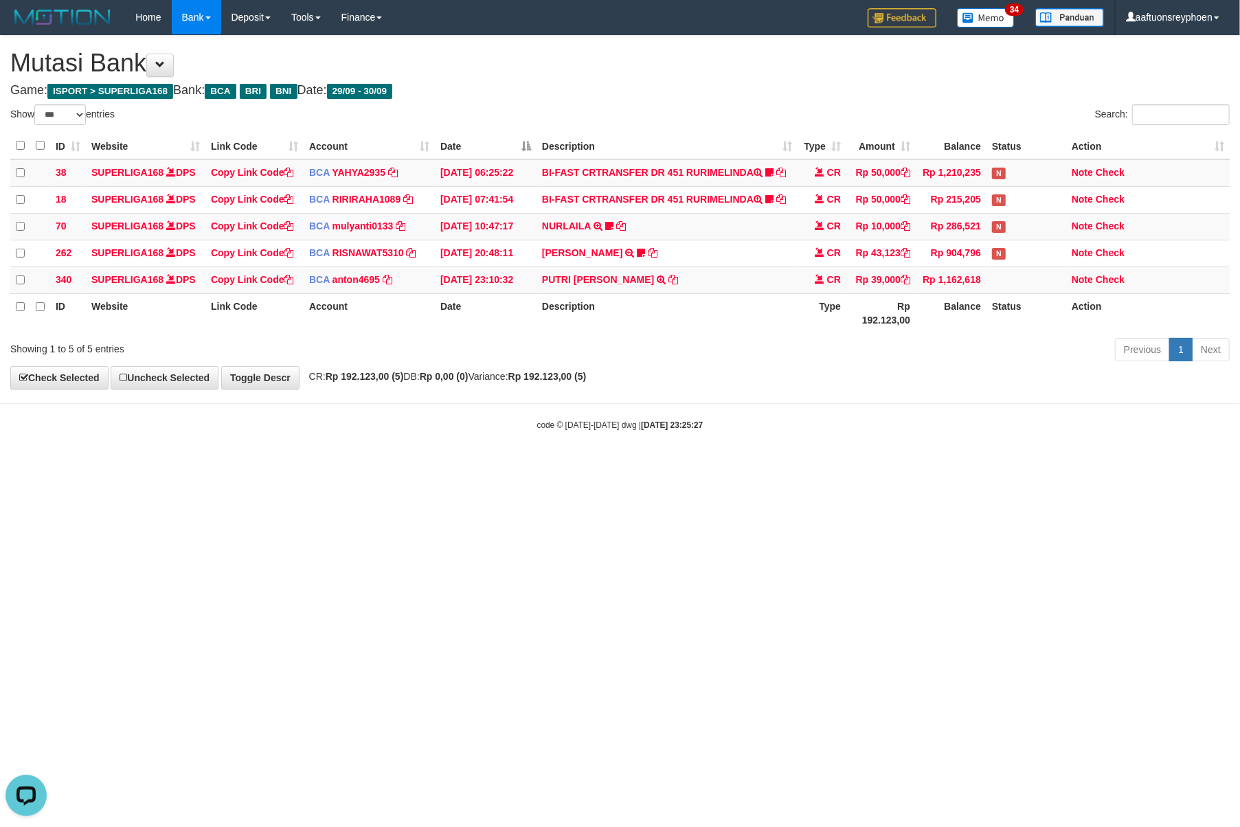
click at [589, 466] on html "Toggle navigation Home Bank Account List Load By Website Group [ISPORT] SUPERLI…" at bounding box center [620, 233] width 1240 height 466
click at [597, 466] on html "Toggle navigation Home Bank Account List Load By Website Group [ISPORT] SUPERLI…" at bounding box center [620, 233] width 1240 height 466
drag, startPoint x: 666, startPoint y: 465, endPoint x: 1231, endPoint y: 401, distance: 568.1
click at [871, 429] on body "Toggle navigation Home Bank Account List Load By Website Group [ISPORT] SUPERLI…" at bounding box center [620, 233] width 1240 height 466
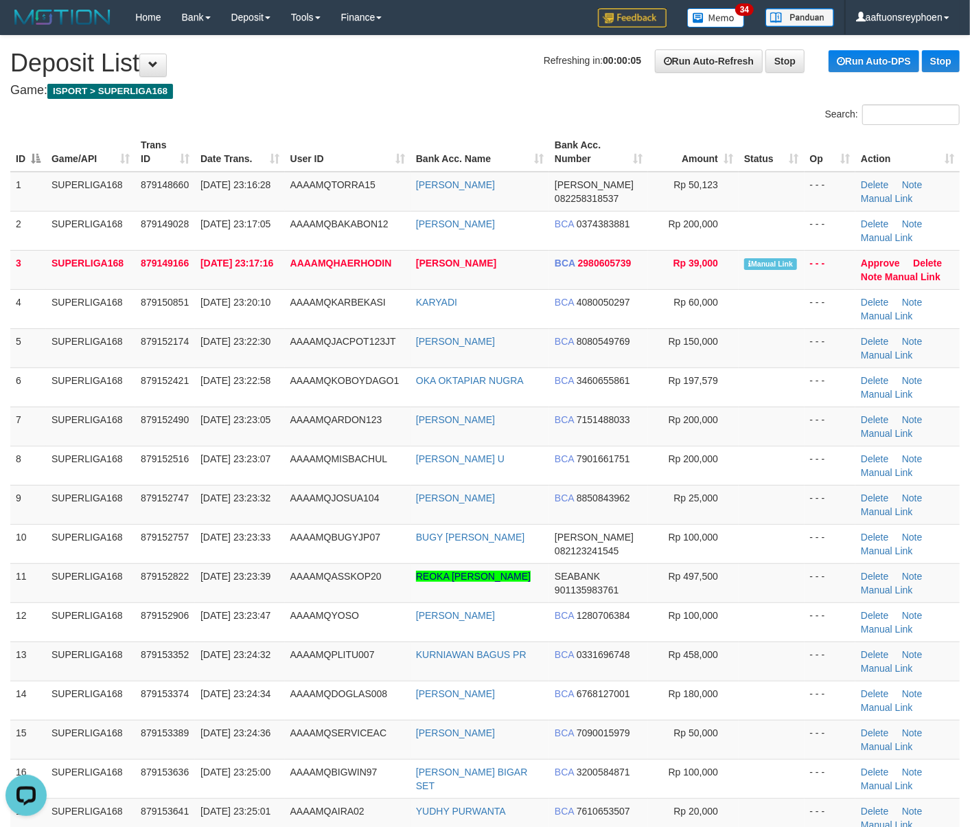
click at [72, 314] on td "SUPERLIGA168" at bounding box center [90, 308] width 89 height 39
click at [339, 342] on span "AAAAMQJACPOT123JT" at bounding box center [343, 341] width 106 height 11
drag, startPoint x: 338, startPoint y: 342, endPoint x: 361, endPoint y: 343, distance: 22.7
click at [352, 343] on span "AAAAMQJACPOT123JT" at bounding box center [343, 341] width 106 height 11
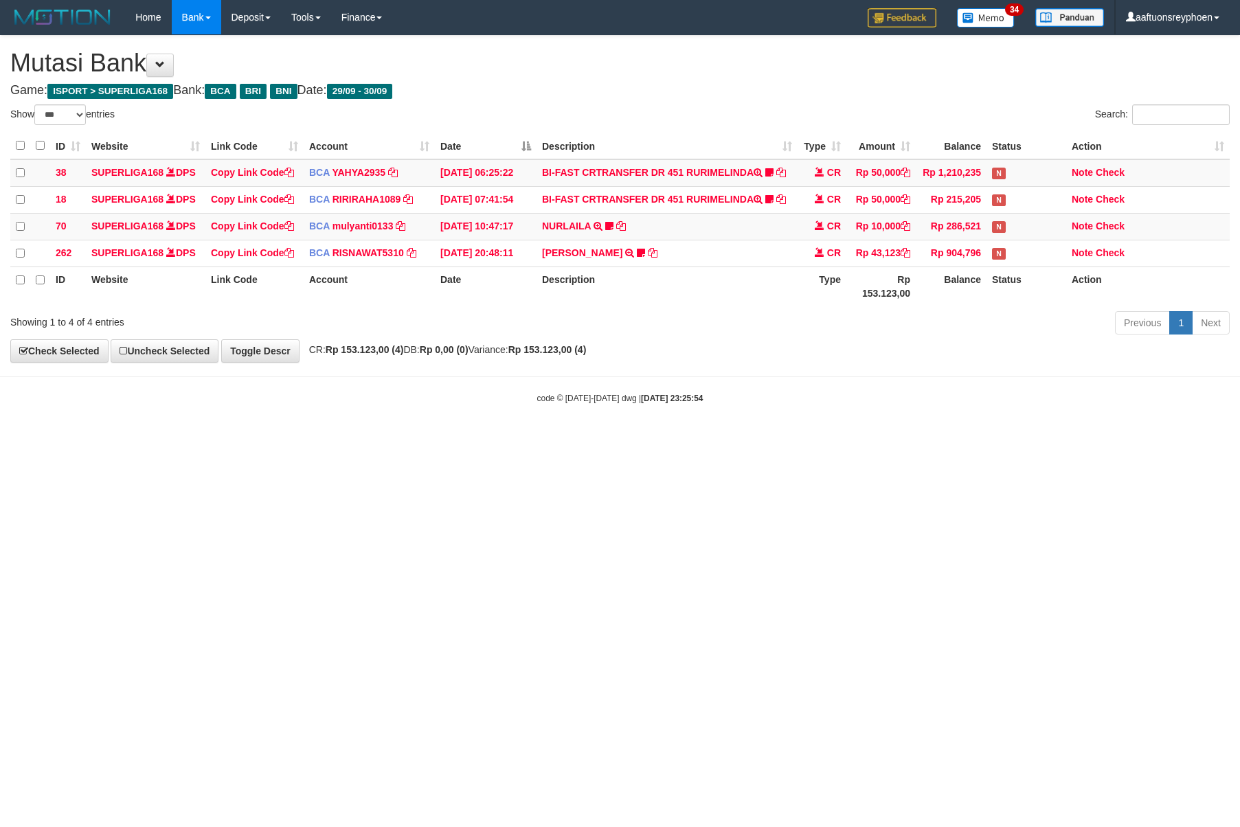
select select "***"
drag, startPoint x: 563, startPoint y: 542, endPoint x: 1182, endPoint y: 426, distance: 629.6
click at [661, 439] on html "Toggle navigation Home Bank Account List Load By Website Group [ISPORT] SUPERLI…" at bounding box center [620, 219] width 1240 height 439
drag, startPoint x: 1190, startPoint y: 423, endPoint x: 695, endPoint y: 510, distance: 502.7
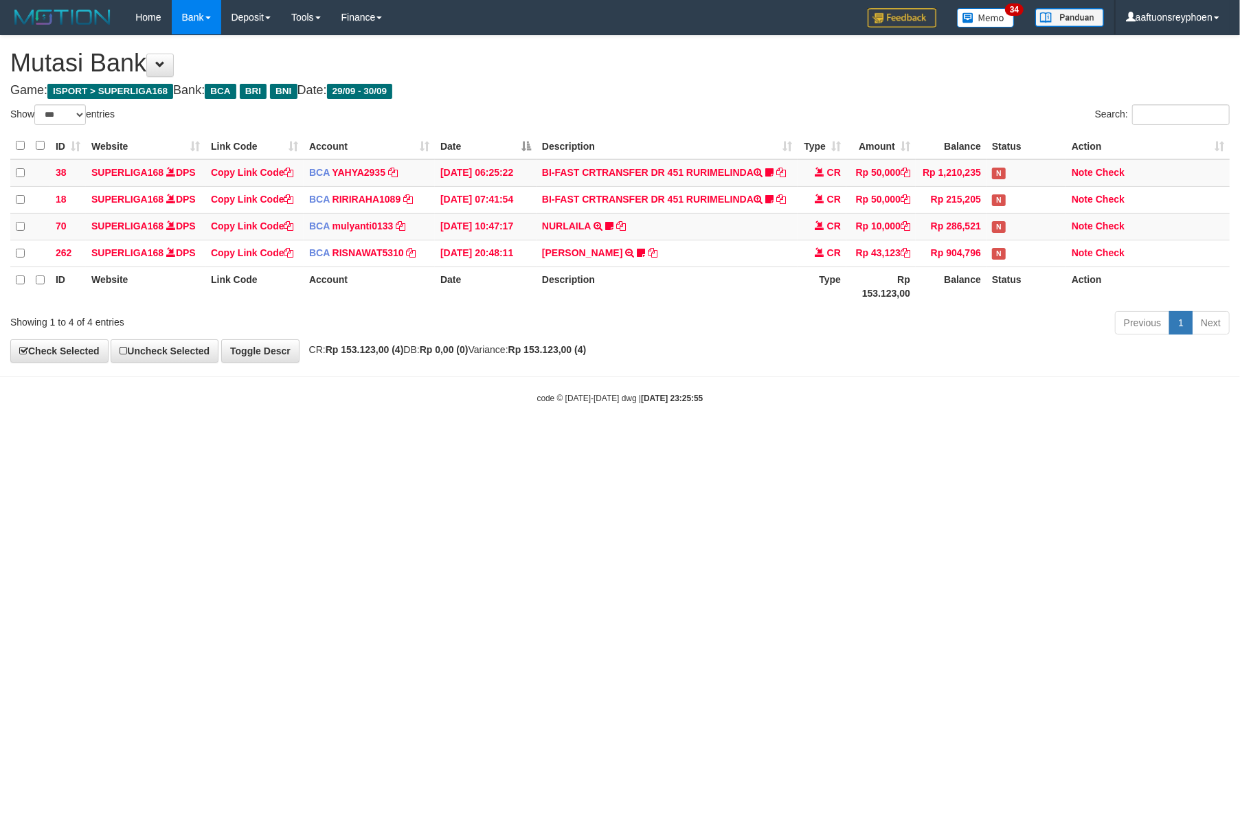
click at [1124, 439] on html "Toggle navigation Home Bank Account List Load By Website Group [ISPORT] SUPERLI…" at bounding box center [620, 219] width 1240 height 439
drag, startPoint x: 666, startPoint y: 514, endPoint x: 987, endPoint y: 503, distance: 320.9
click at [737, 439] on html "Toggle navigation Home Bank Account List Load By Website Group [ISPORT] SUPERLI…" at bounding box center [620, 219] width 1240 height 439
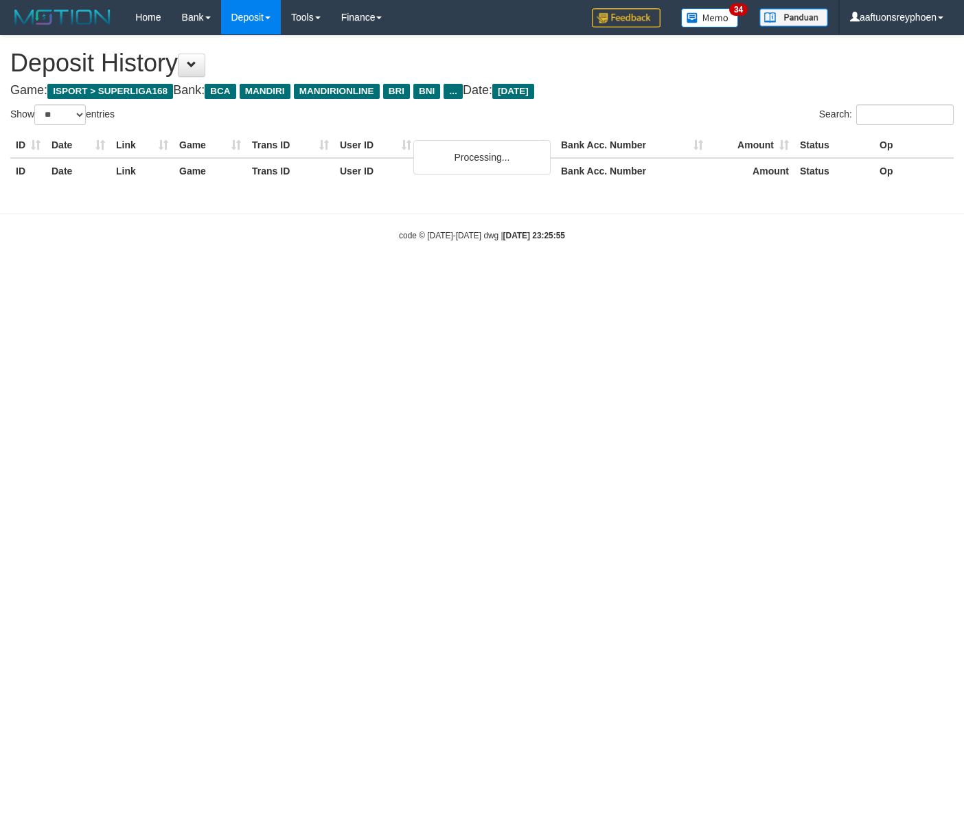
select select "**"
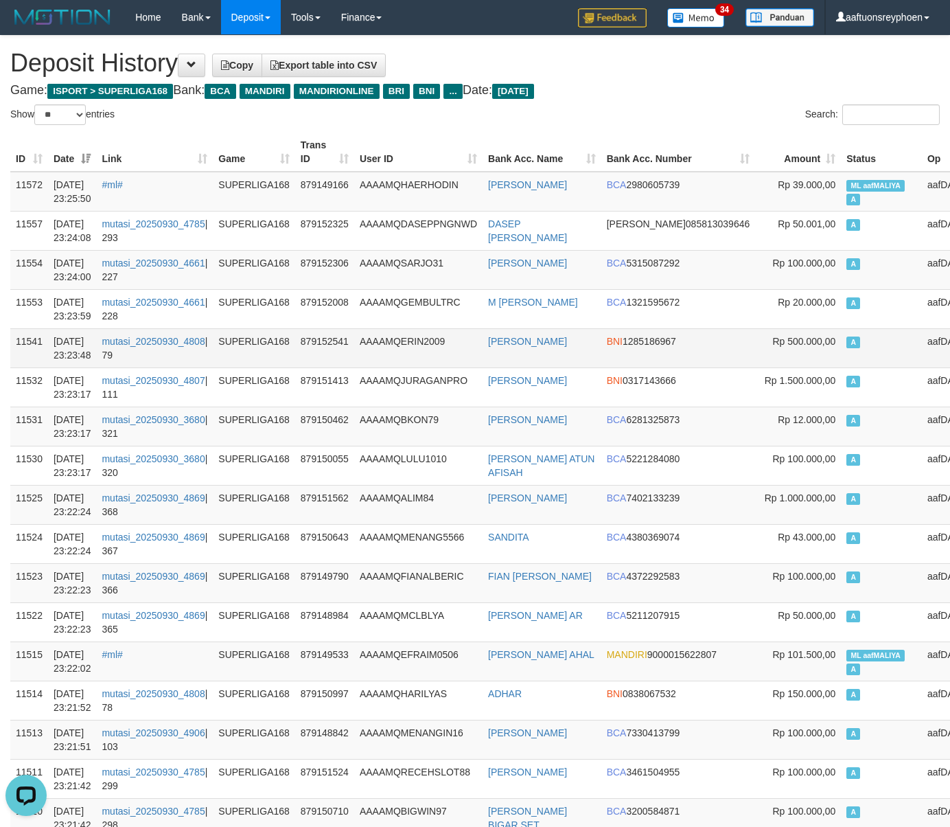
click at [841, 354] on td "A" at bounding box center [881, 347] width 81 height 39
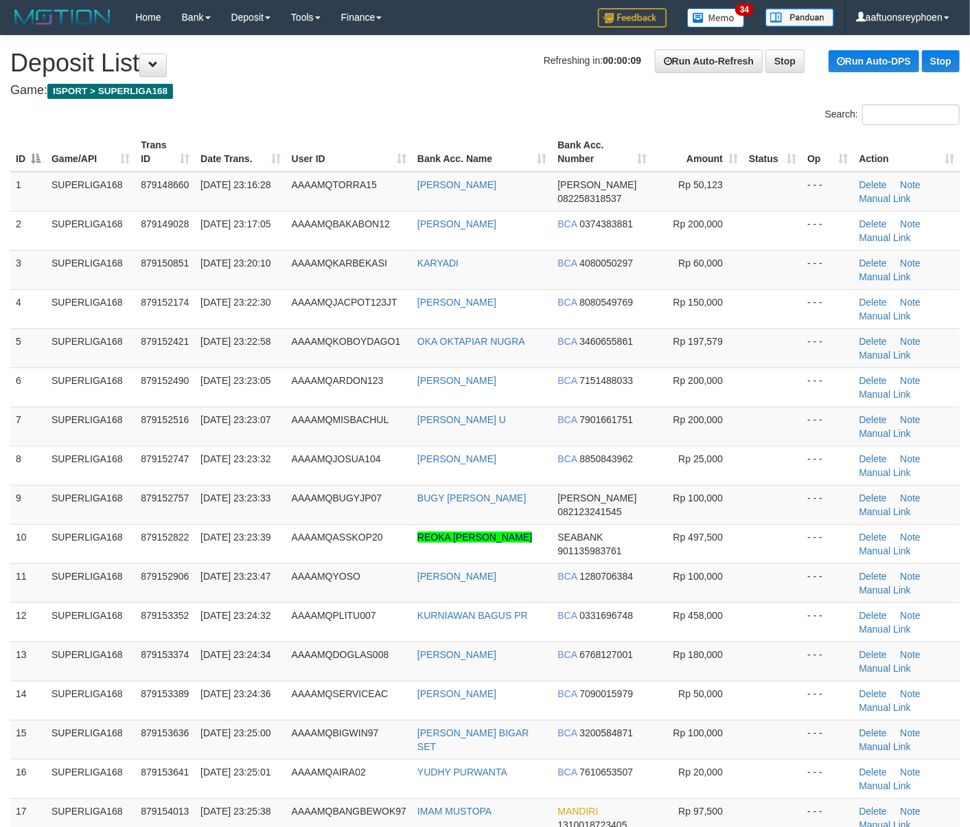
drag, startPoint x: 33, startPoint y: 356, endPoint x: -18, endPoint y: 364, distance: 51.5
click at [12, 408] on td "7" at bounding box center [28, 426] width 36 height 39
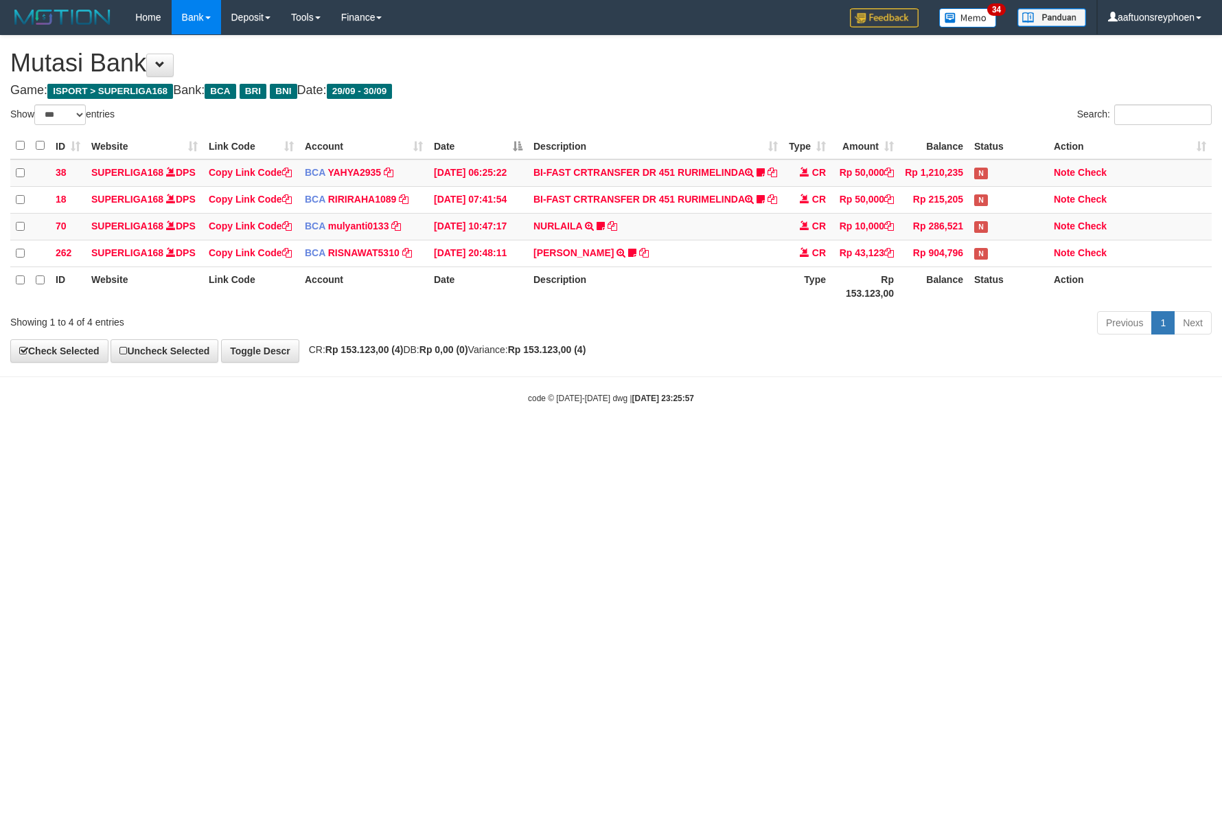
select select "***"
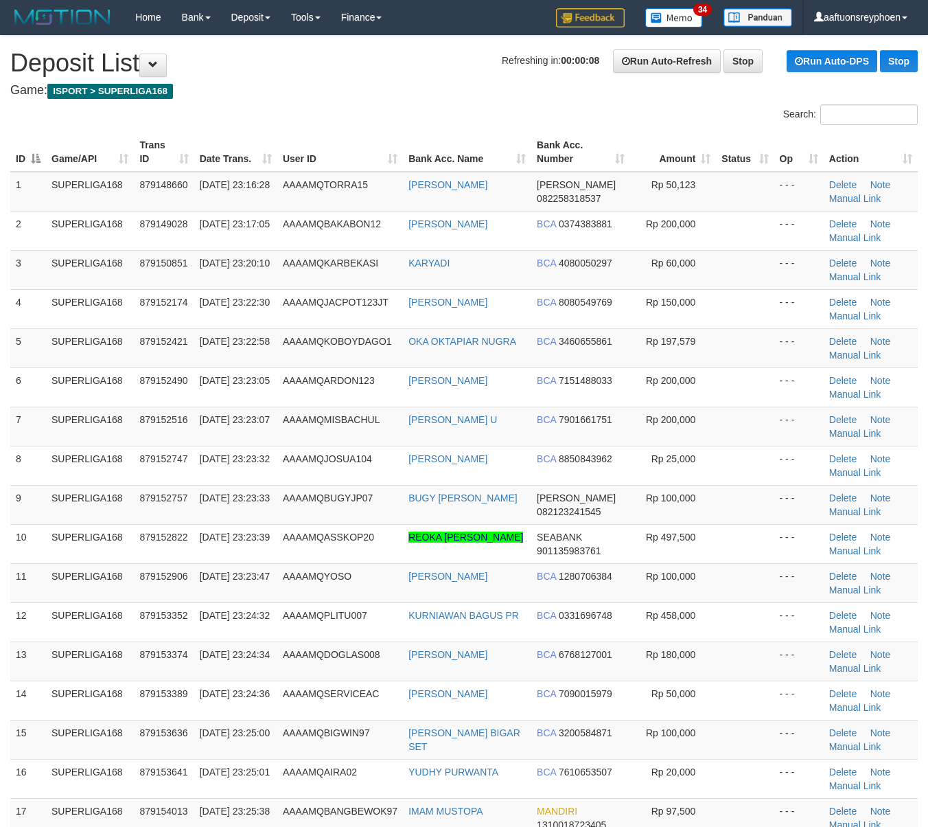
click at [80, 369] on td "SUPERLIGA168" at bounding box center [90, 386] width 88 height 39
drag, startPoint x: 146, startPoint y: 369, endPoint x: 0, endPoint y: 390, distance: 147.0
click at [78, 375] on tr "6 SUPERLIGA168 879152490 30/09/2025 23:23:05 AAAAMQARDON123 ARIE DONY BCA 71514…" at bounding box center [464, 386] width 908 height 39
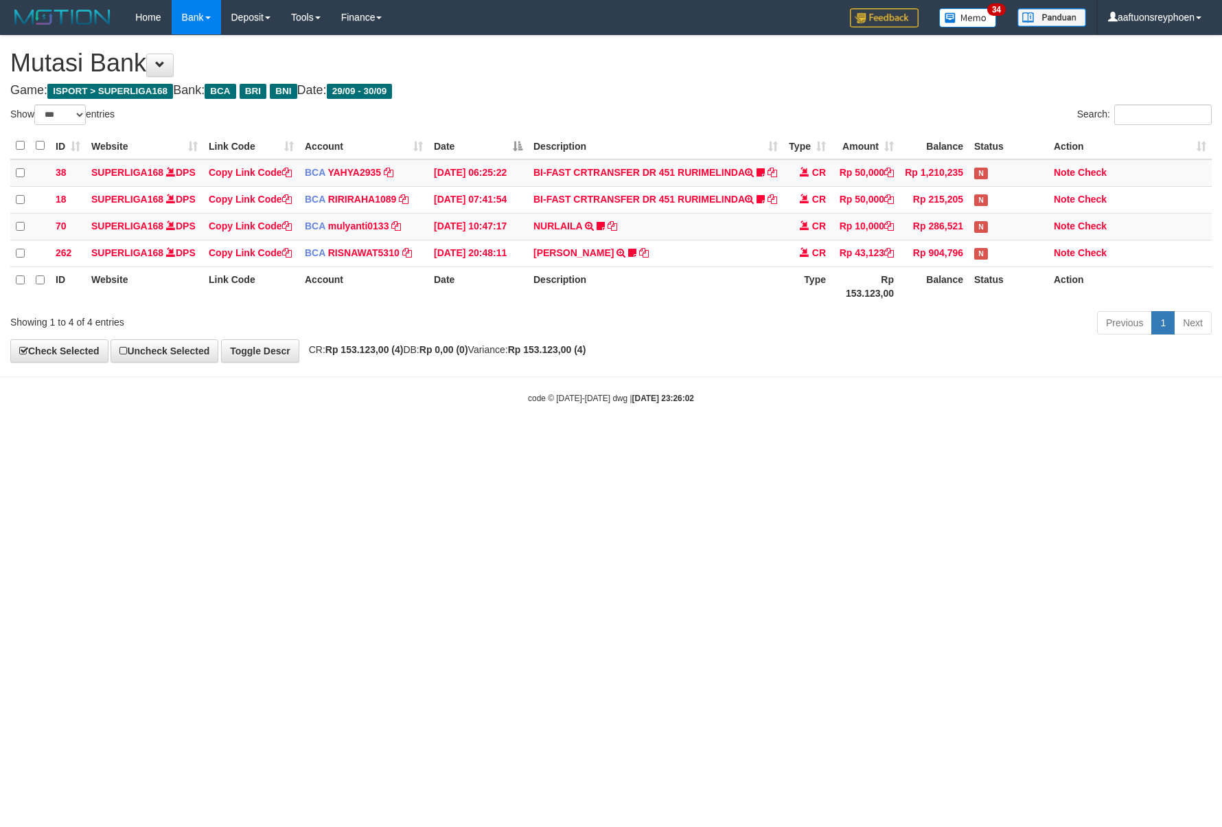
select select "***"
click at [759, 439] on html "Toggle navigation Home Bank Account List Load By Website Group [ISPORT] SUPERLI…" at bounding box center [611, 219] width 1222 height 439
drag, startPoint x: 745, startPoint y: 571, endPoint x: 735, endPoint y: 577, distance: 11.7
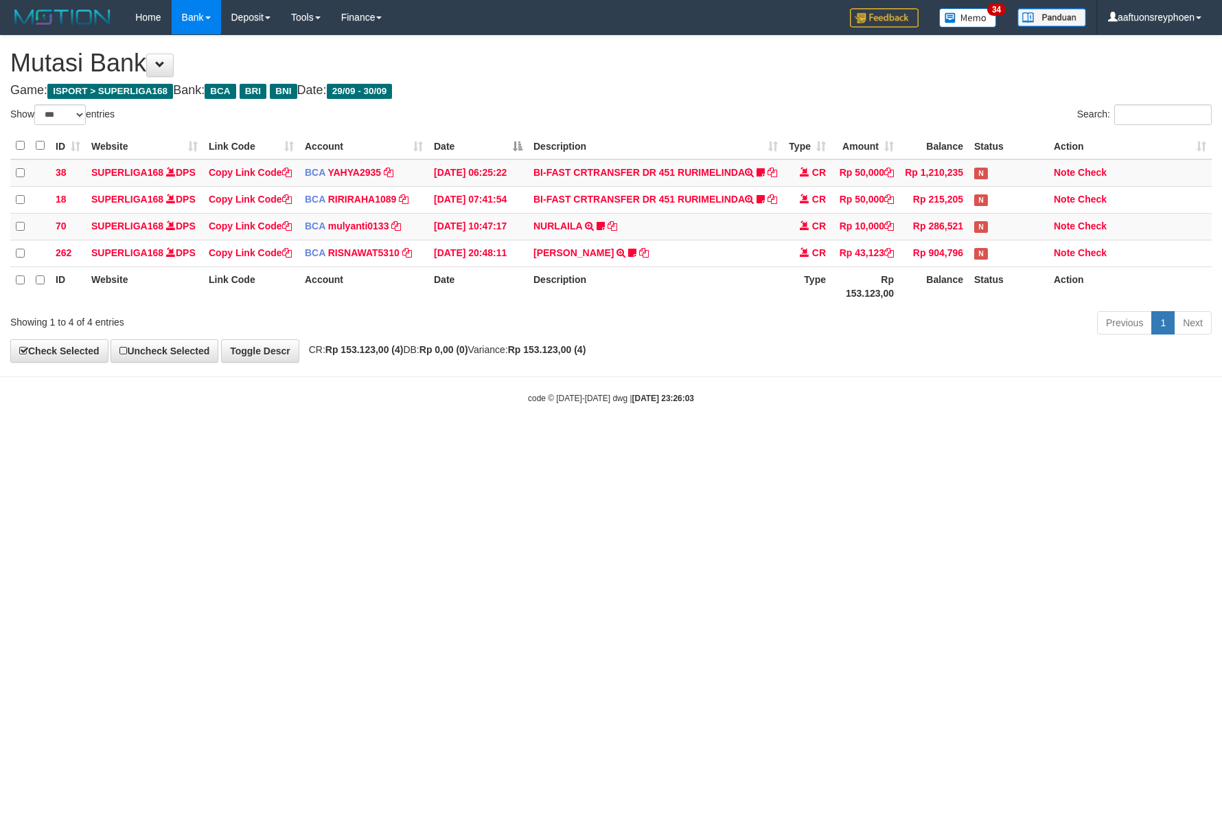
click at [744, 439] on html "Toggle navigation Home Bank Account List Load By Website Group [ISPORT] SUPERLI…" at bounding box center [611, 219] width 1222 height 439
click at [747, 439] on html "Toggle navigation Home Bank Account List Load By Website Group [ISPORT] SUPERLI…" at bounding box center [611, 219] width 1222 height 439
drag, startPoint x: 747, startPoint y: 558, endPoint x: 15, endPoint y: 660, distance: 739.1
click at [729, 439] on html "Toggle navigation Home Bank Account List Load By Website Group [ISPORT] SUPERLI…" at bounding box center [611, 219] width 1222 height 439
select select "***"
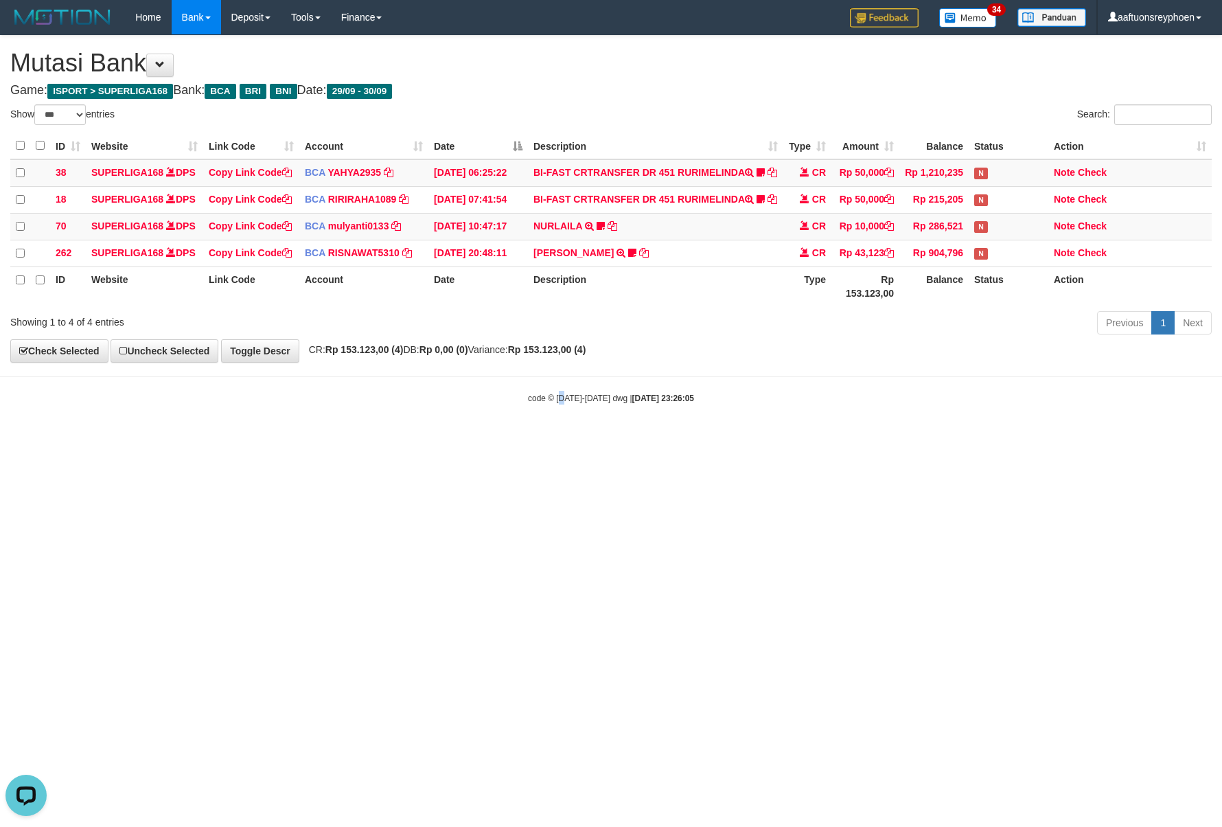
drag, startPoint x: 562, startPoint y: 583, endPoint x: 695, endPoint y: 574, distance: 133.5
click at [591, 439] on html "Toggle navigation Home Bank Account List Load By Website Group [ISPORT] SUPERLI…" at bounding box center [611, 219] width 1222 height 439
click at [852, 439] on html "Toggle navigation Home Bank Account List Load By Website Group [ISPORT] SUPERLI…" at bounding box center [611, 219] width 1222 height 439
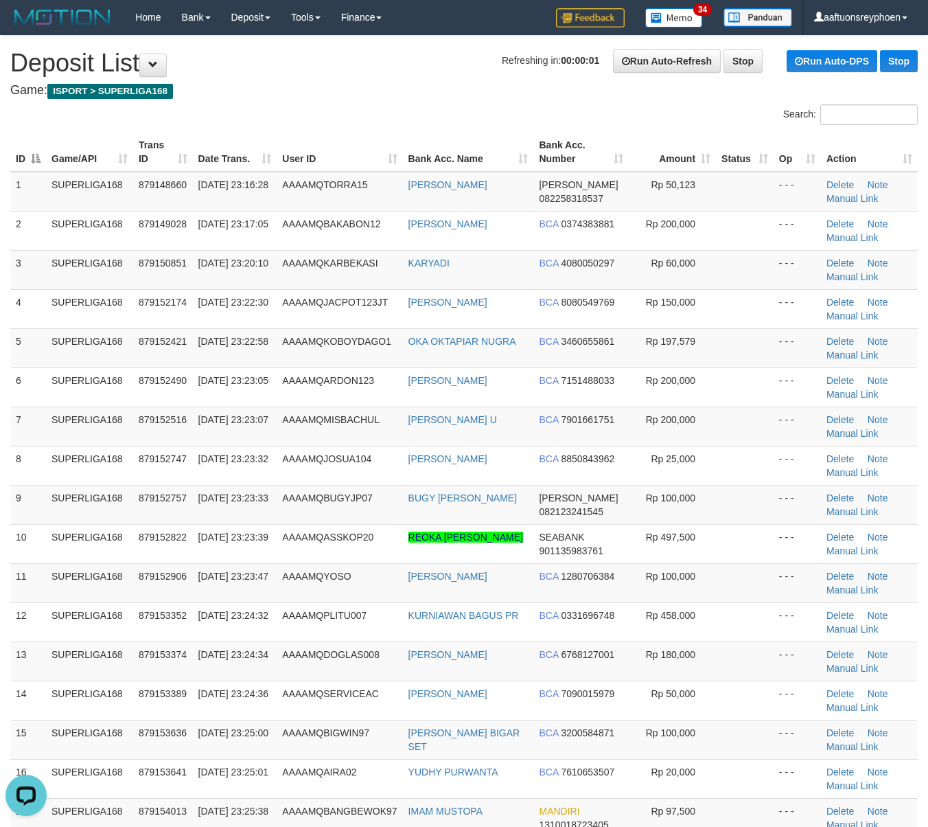
click at [0, 471] on div "ID Game/API Trans ID Date Trans. User ID Bank Acc. Name Bank Acc. Number Amount…" at bounding box center [464, 562] width 928 height 869
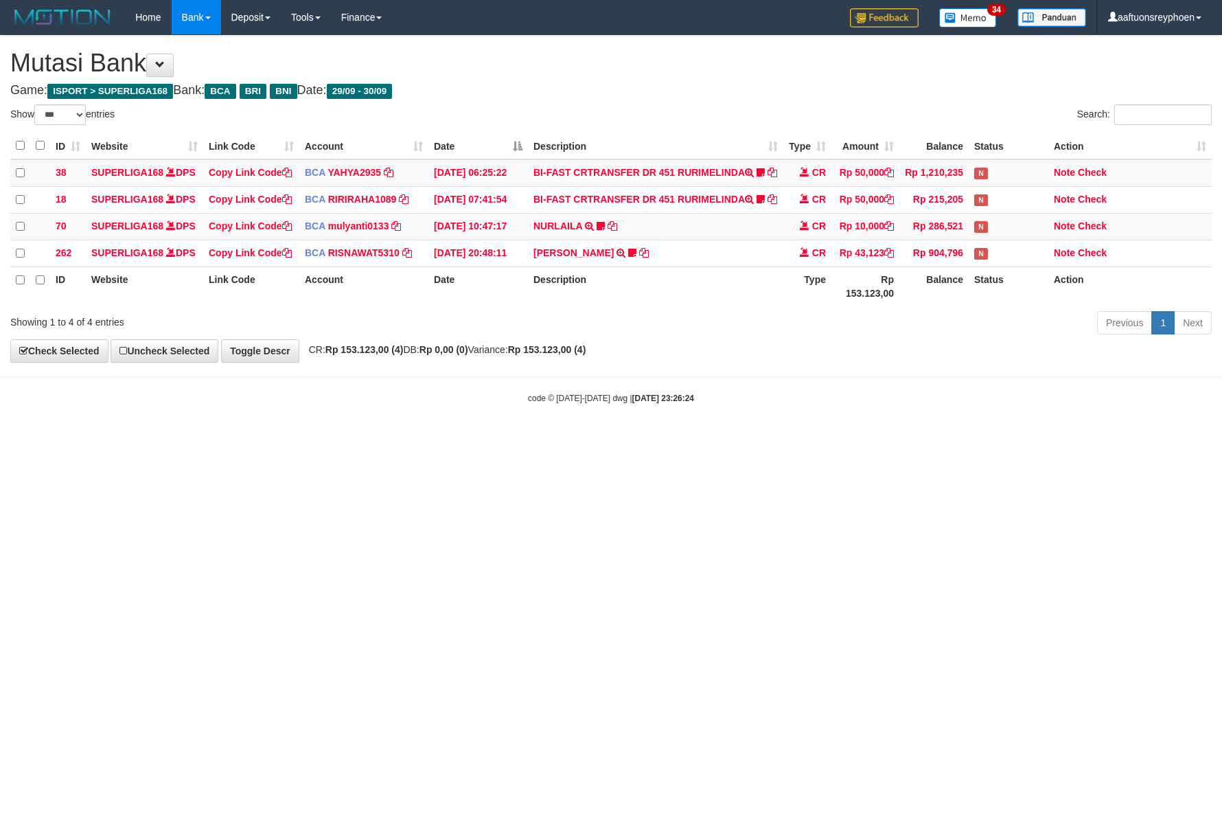
select select "***"
drag, startPoint x: 880, startPoint y: 510, endPoint x: 1220, endPoint y: 485, distance: 340.8
click at [940, 439] on html "Toggle navigation Home Bank Account List Load By Website Group [ISPORT] SUPERLI…" at bounding box center [611, 219] width 1222 height 439
drag, startPoint x: 886, startPoint y: 494, endPoint x: 1214, endPoint y: 464, distance: 329.7
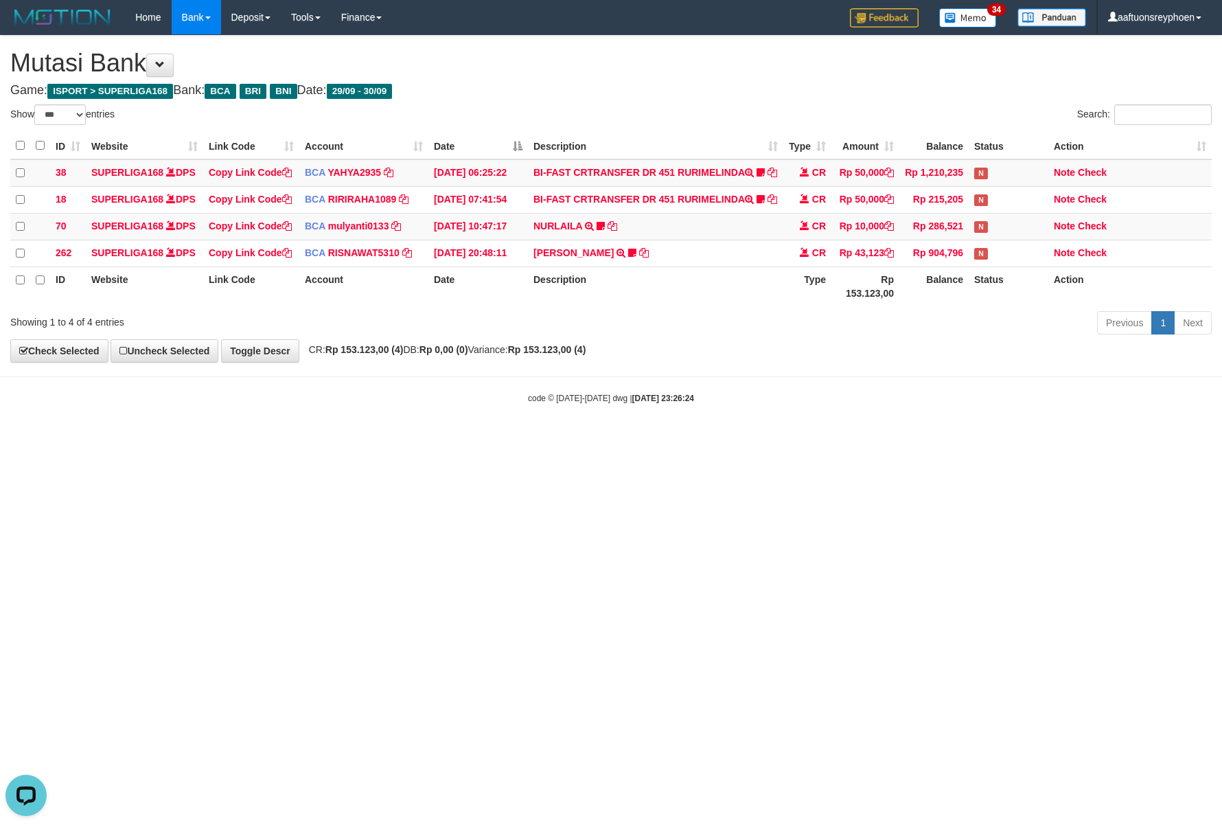
click at [1050, 439] on html "Toggle navigation Home Bank Account List Load By Website Group [ISPORT] SUPERLI…" at bounding box center [611, 219] width 1222 height 439
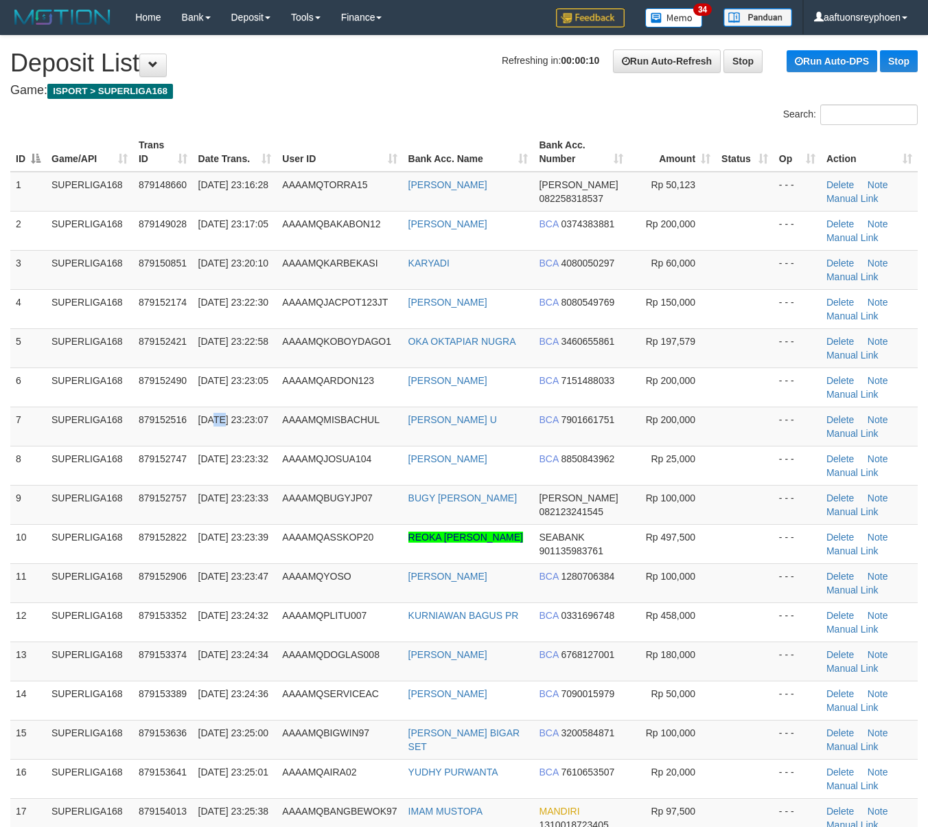
click at [196, 418] on td "[DATE] 23:23:07" at bounding box center [235, 426] width 84 height 39
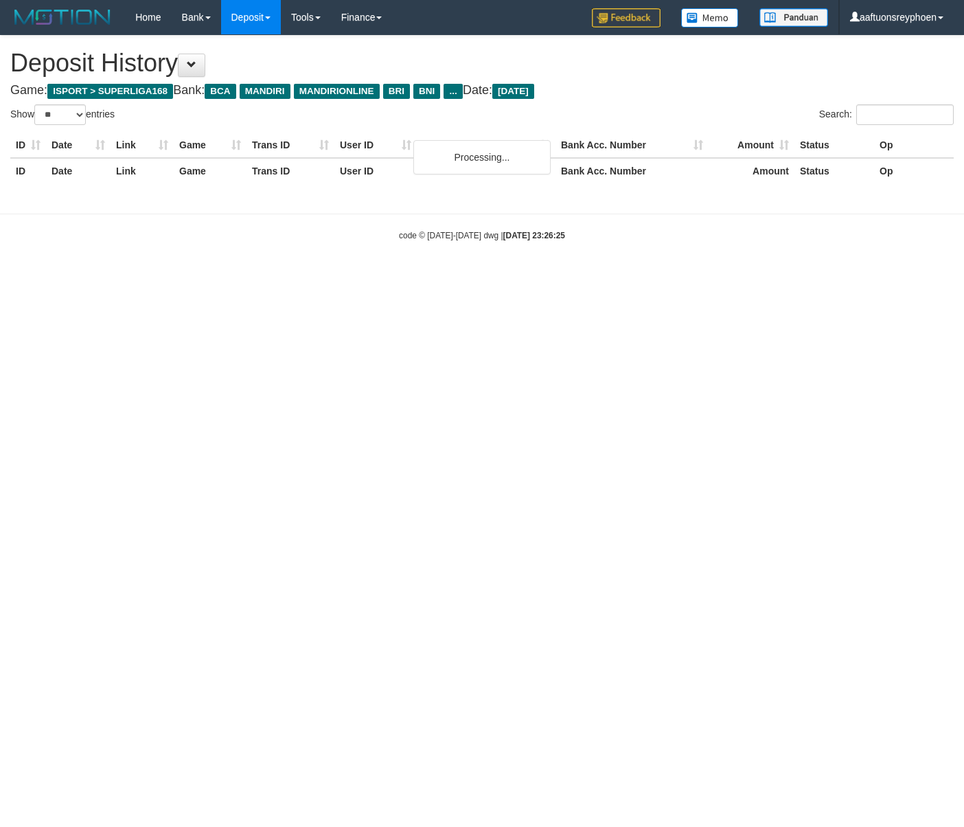
select select "**"
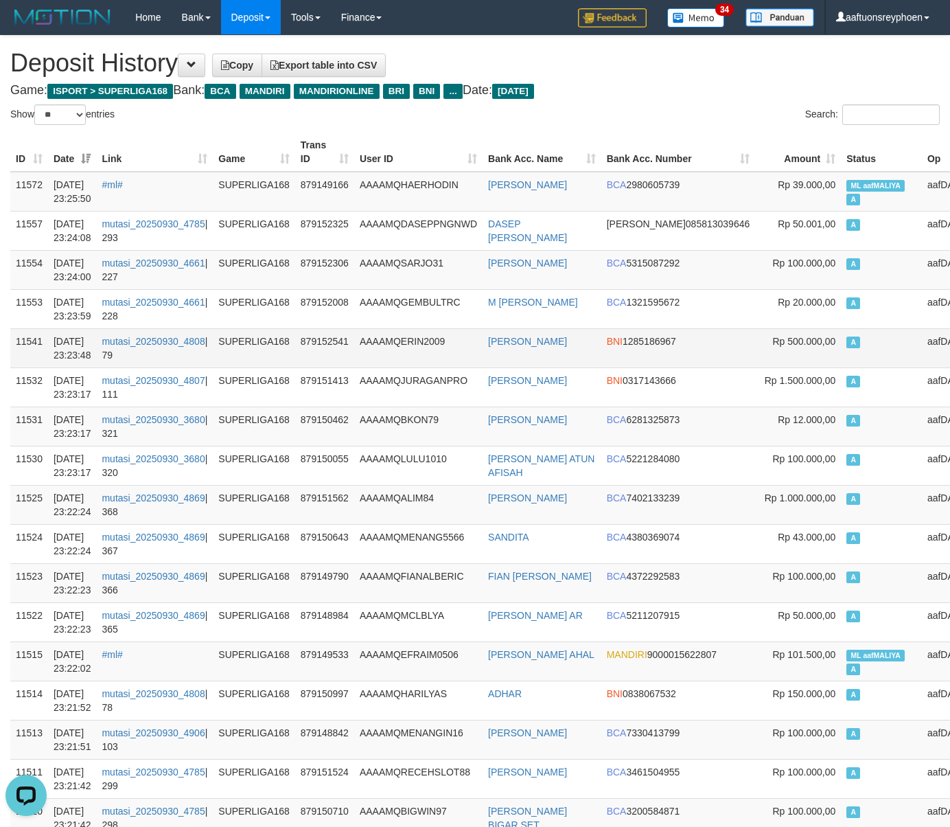
click at [648, 353] on td "BNI 1285186967" at bounding box center [679, 347] width 155 height 39
drag, startPoint x: 648, startPoint y: 353, endPoint x: 6, endPoint y: 376, distance: 642.5
click at [646, 352] on td "BNI 1285186967" at bounding box center [679, 347] width 155 height 39
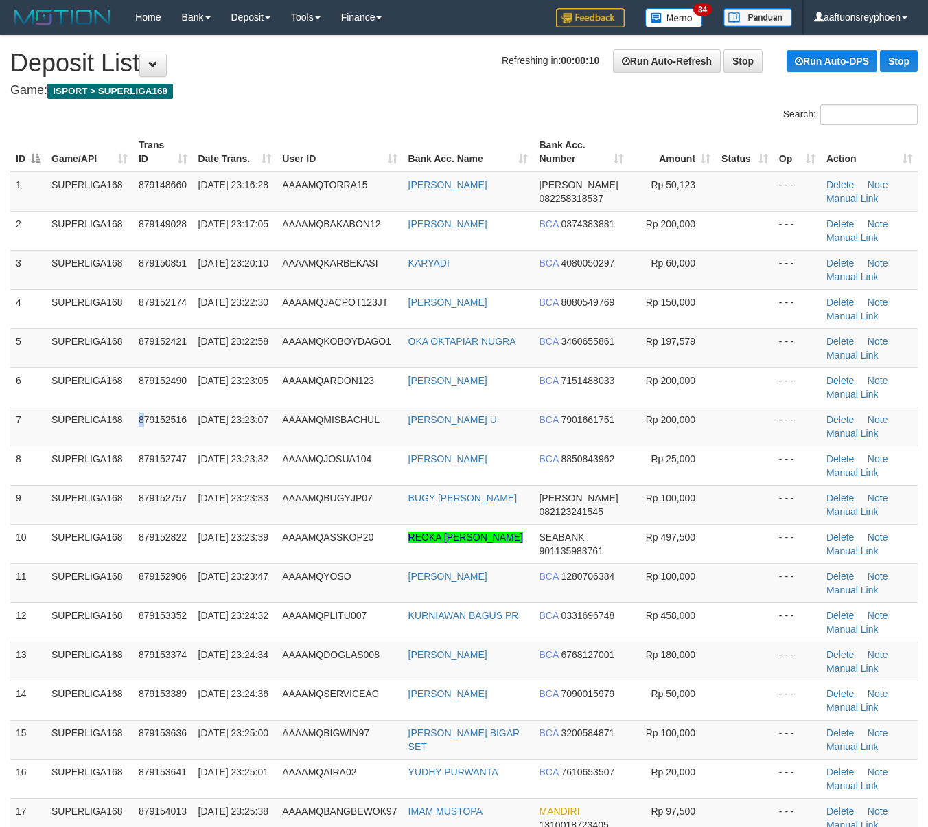
click at [19, 418] on td "7" at bounding box center [28, 426] width 36 height 39
drag, startPoint x: 20, startPoint y: 418, endPoint x: 0, endPoint y: 419, distance: 20.0
click at [12, 418] on td "7" at bounding box center [28, 426] width 36 height 39
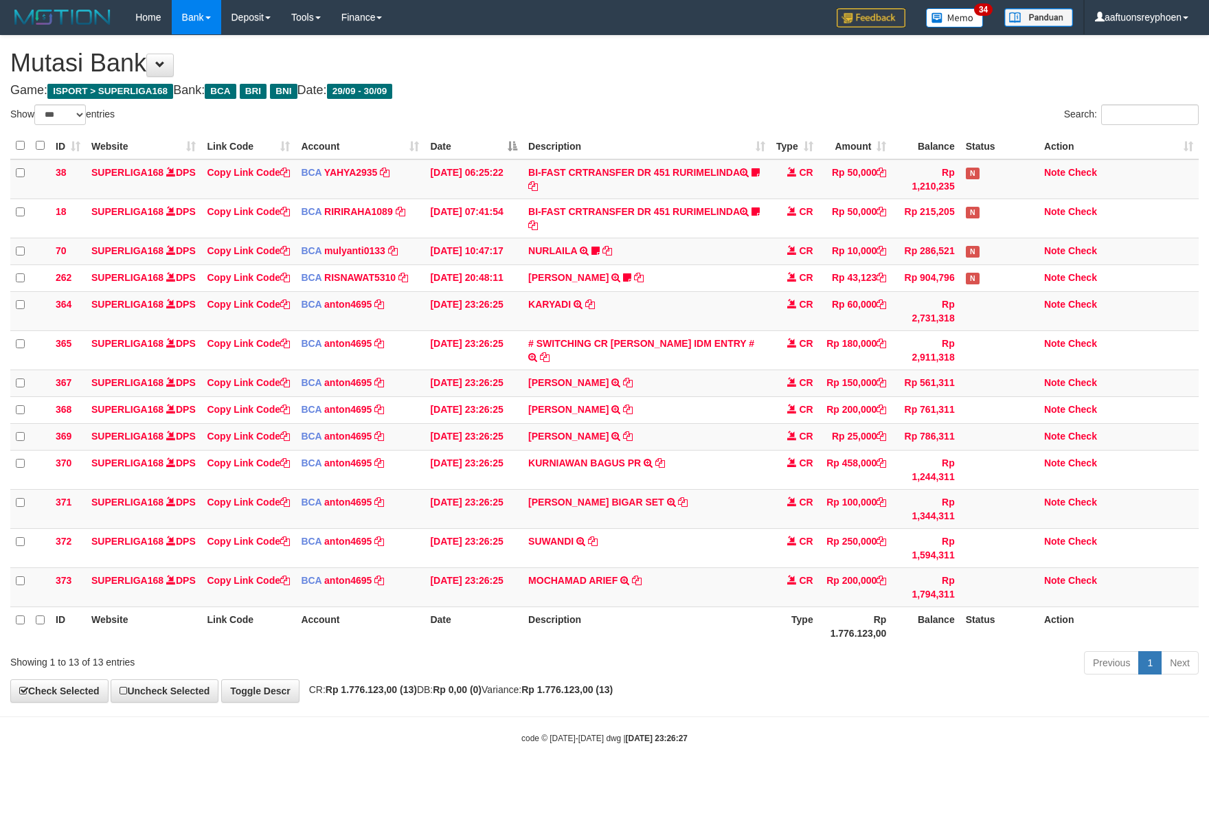
select select "***"
click at [692, 349] on link "# SWITCHING CR [PERSON_NAME] IDM ENTRY #" at bounding box center [641, 343] width 226 height 11
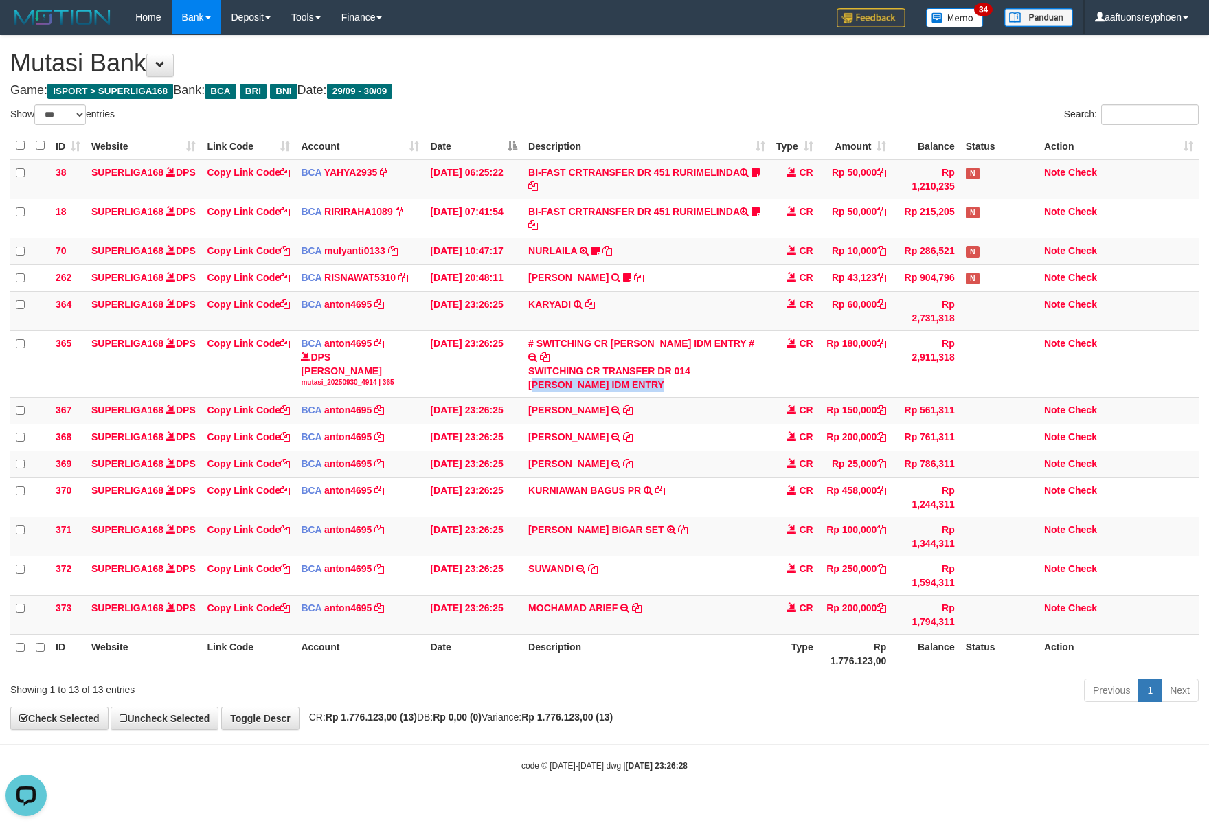
drag, startPoint x: 696, startPoint y: 399, endPoint x: 1218, endPoint y: 429, distance: 522.8
click at [773, 396] on tr "365 SUPERLIGA168 DPS Copy Link Code BCA anton4695 DPS ANTON mutasi_20250930_491…" at bounding box center [604, 363] width 1188 height 67
copy tr "ITA PURNAMA IDM ENTRY"
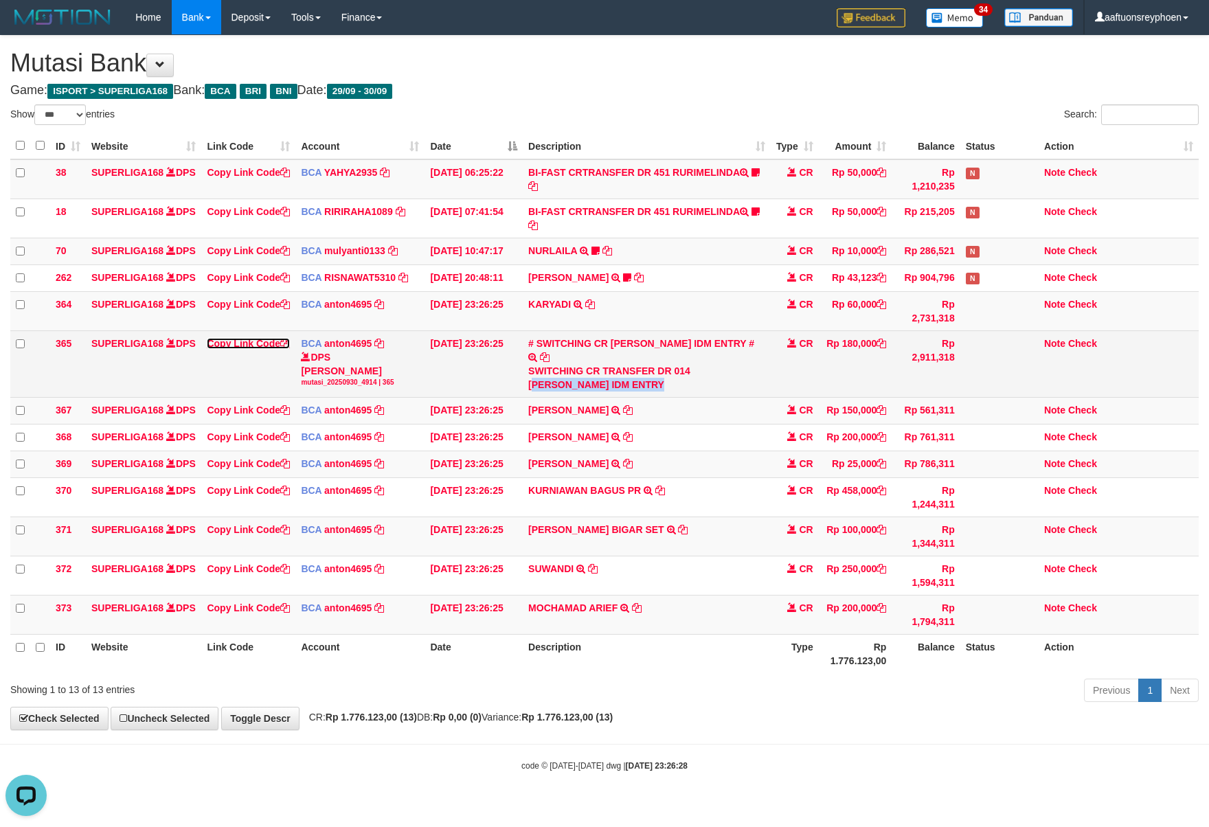
click at [245, 349] on link "Copy Link Code" at bounding box center [248, 343] width 83 height 11
copy tr "ITA PURNAMA IDM ENTRY"
drag, startPoint x: 245, startPoint y: 366, endPoint x: 1210, endPoint y: 438, distance: 967.6
click at [251, 349] on link "Copy Link Code" at bounding box center [248, 343] width 83 height 11
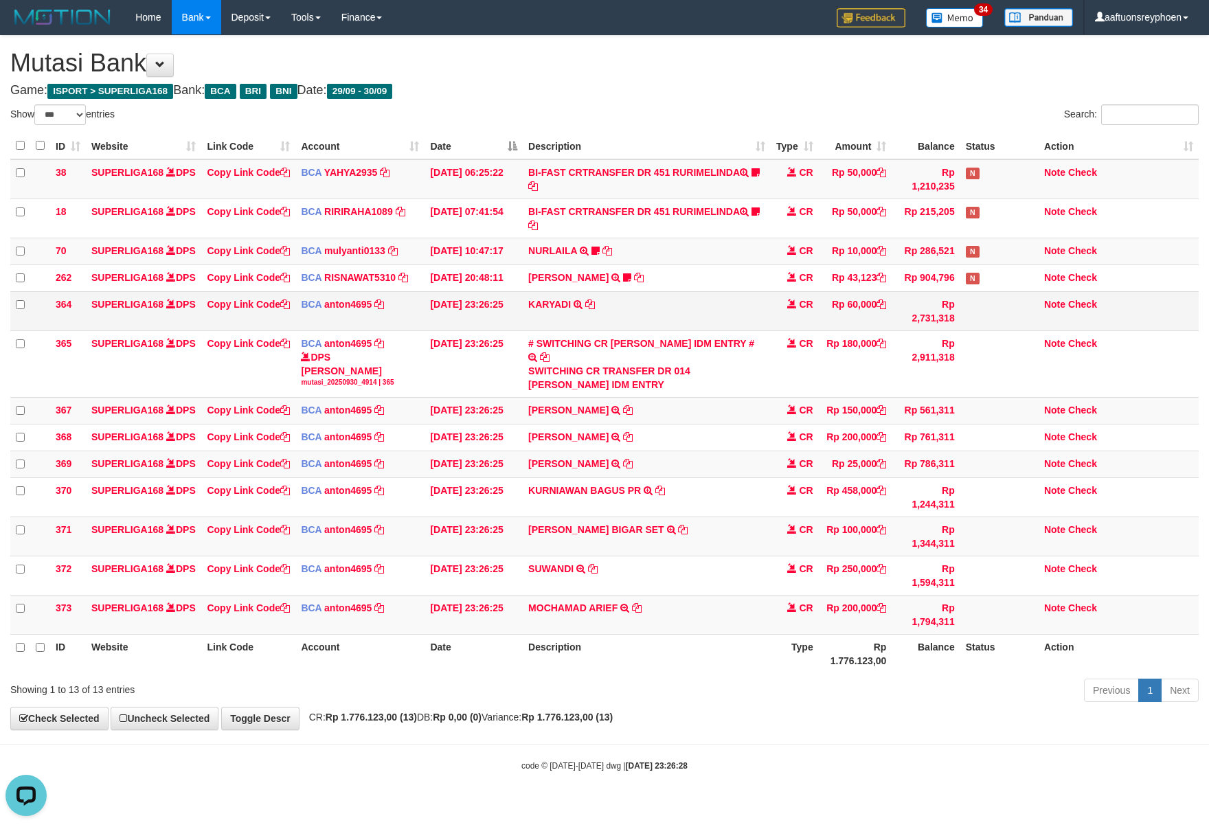
drag, startPoint x: 1023, startPoint y: 391, endPoint x: 1165, endPoint y: 341, distance: 150.7
click at [1053, 380] on tr "365 SUPERLIGA168 DPS Copy Link Code BCA anton4695 DPS ANTON mutasi_20250930_491…" at bounding box center [604, 363] width 1188 height 67
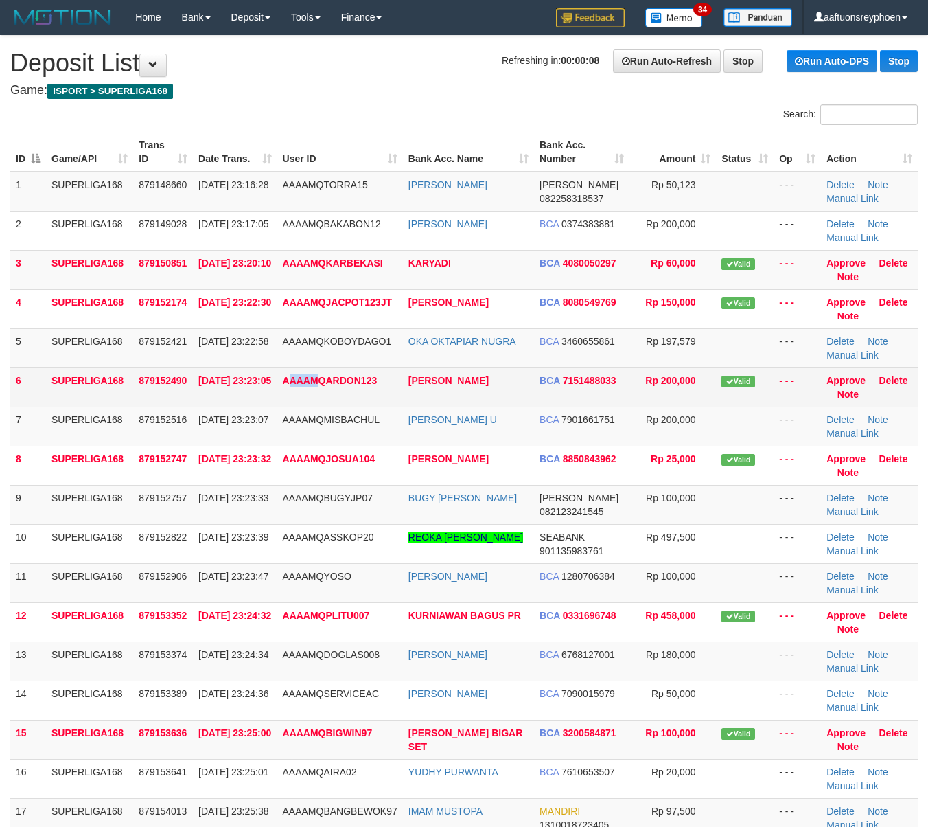
drag, startPoint x: 319, startPoint y: 376, endPoint x: 317, endPoint y: 394, distance: 17.2
click at [317, 379] on span "AAAAMQARDON123" at bounding box center [330, 380] width 95 height 11
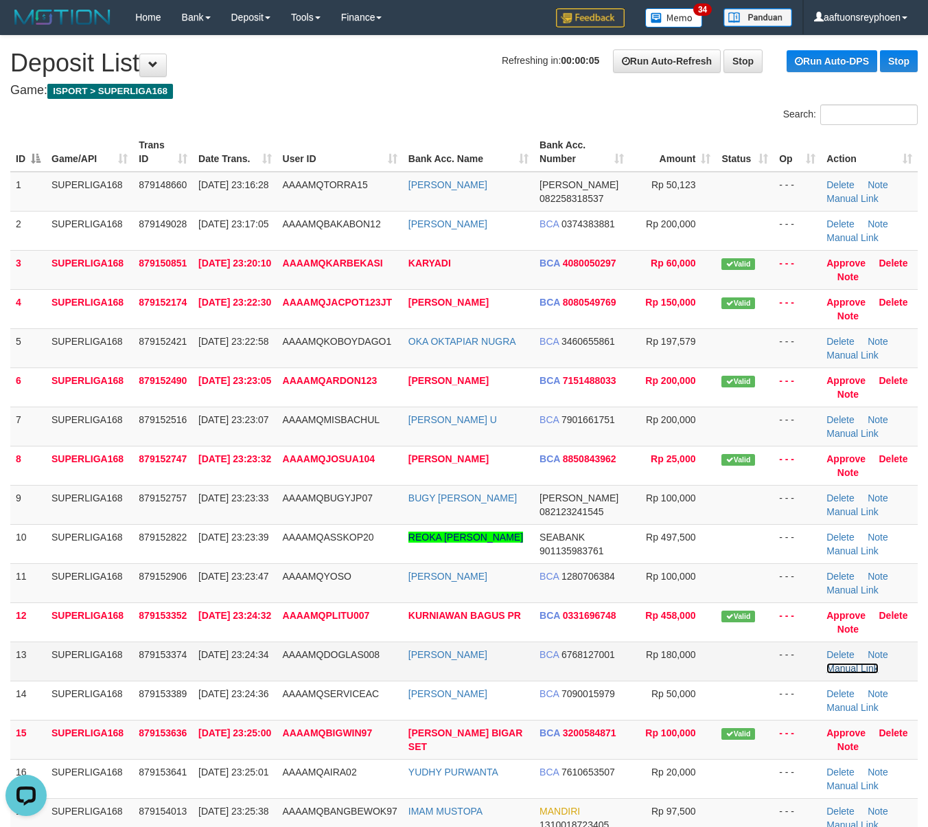
click at [853, 671] on link "Manual Link" at bounding box center [853, 668] width 52 height 11
click at [125, 155] on th "Game/API" at bounding box center [89, 152] width 87 height 39
drag, startPoint x: 132, startPoint y: 152, endPoint x: 1, endPoint y: 181, distance: 133.6
click at [78, 160] on th "Game/API" at bounding box center [89, 152] width 87 height 39
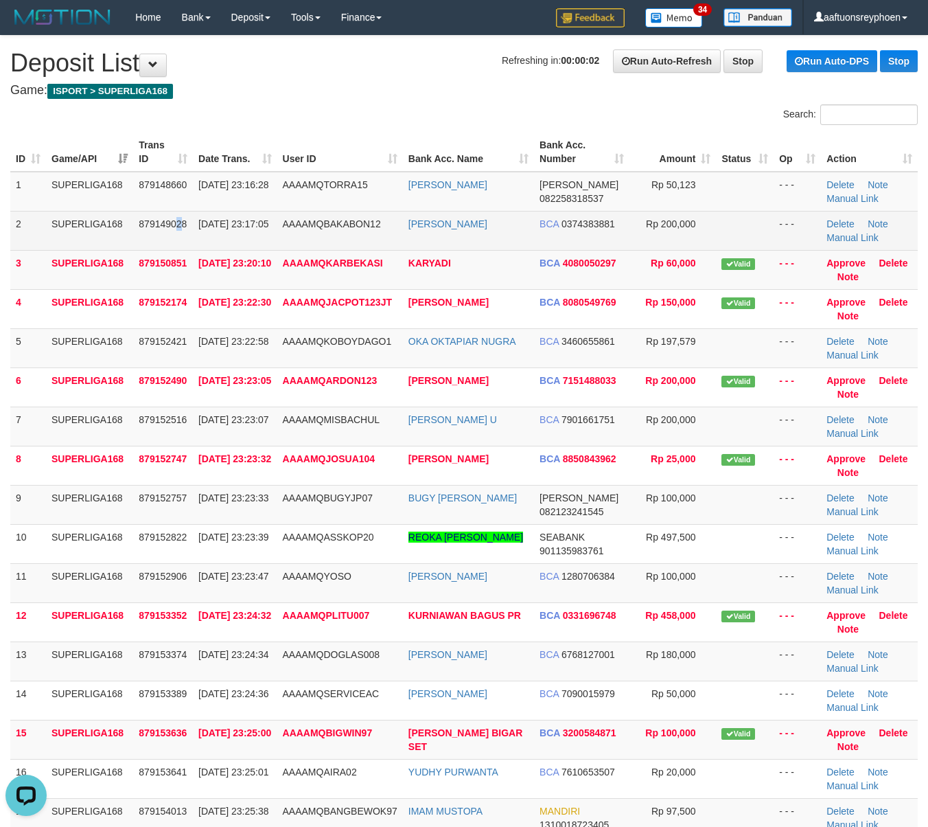
click at [169, 223] on td "879149028" at bounding box center [163, 230] width 60 height 39
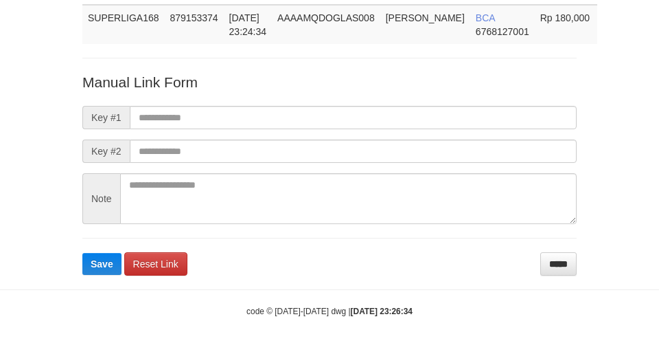
scroll to position [100, 0]
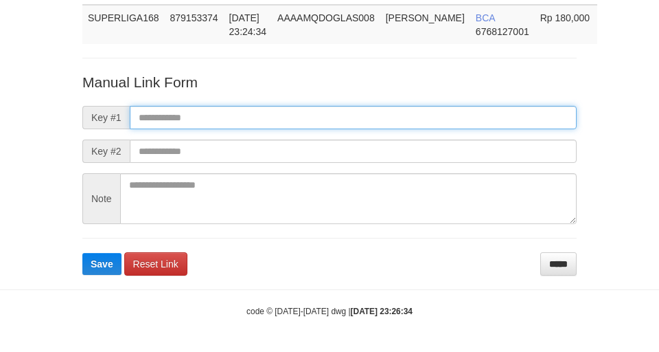
click at [319, 113] on input "text" at bounding box center [353, 117] width 447 height 23
paste input "**********"
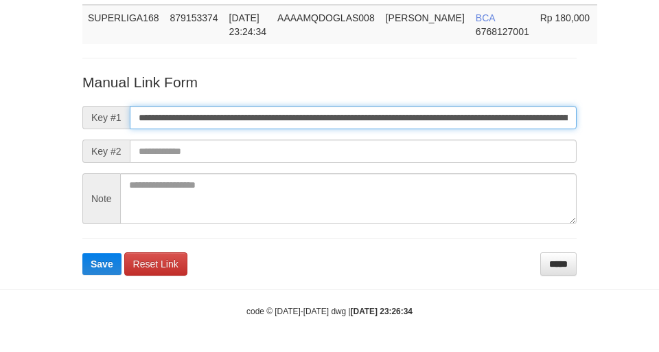
scroll to position [0, 977]
type input "**********"
click at [82, 253] on button "Save" at bounding box center [101, 264] width 39 height 22
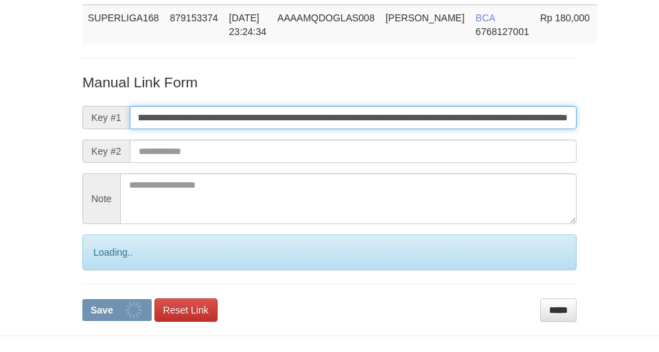
click at [319, 113] on input "**********" at bounding box center [353, 117] width 447 height 23
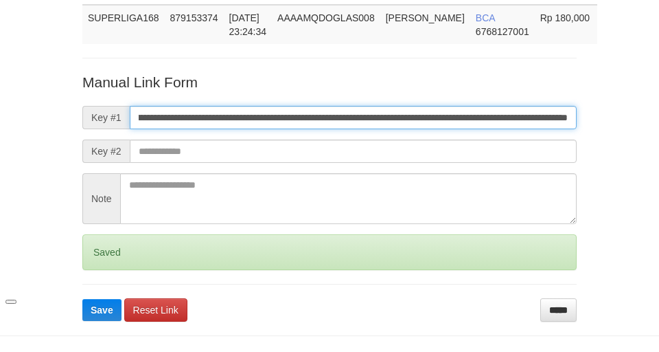
click at [319, 113] on input "**********" at bounding box center [353, 117] width 447 height 23
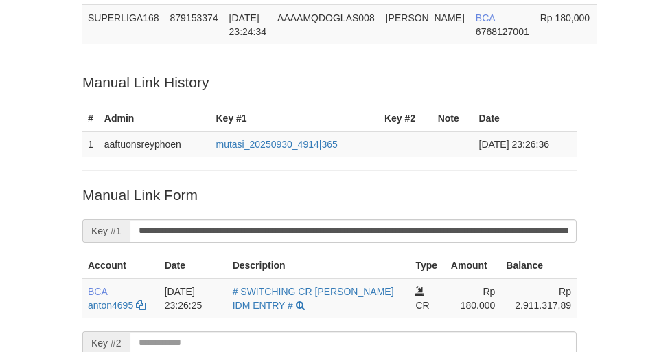
drag, startPoint x: 141, startPoint y: 74, endPoint x: 174, endPoint y: 96, distance: 40.2
click at [141, 73] on p "Manual Link History" at bounding box center [329, 82] width 494 height 20
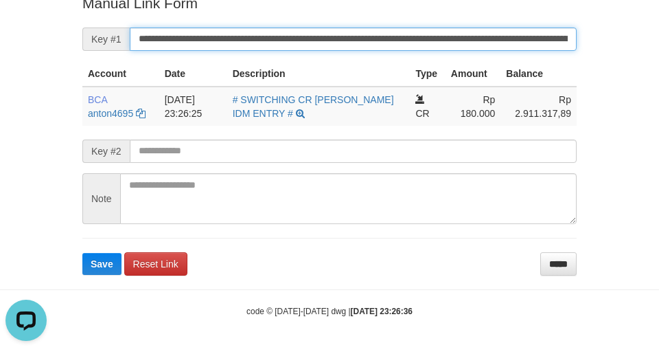
click at [82, 253] on button "Save" at bounding box center [101, 264] width 39 height 22
click at [242, 45] on input "**********" at bounding box center [353, 38] width 447 height 23
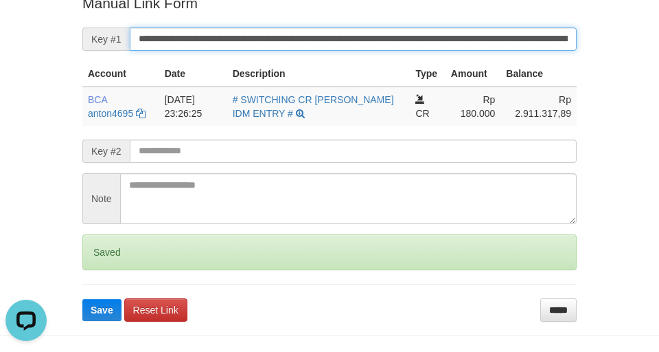
click at [82, 299] on button "Save" at bounding box center [101, 310] width 39 height 22
click at [242, 45] on input "**********" at bounding box center [353, 38] width 447 height 23
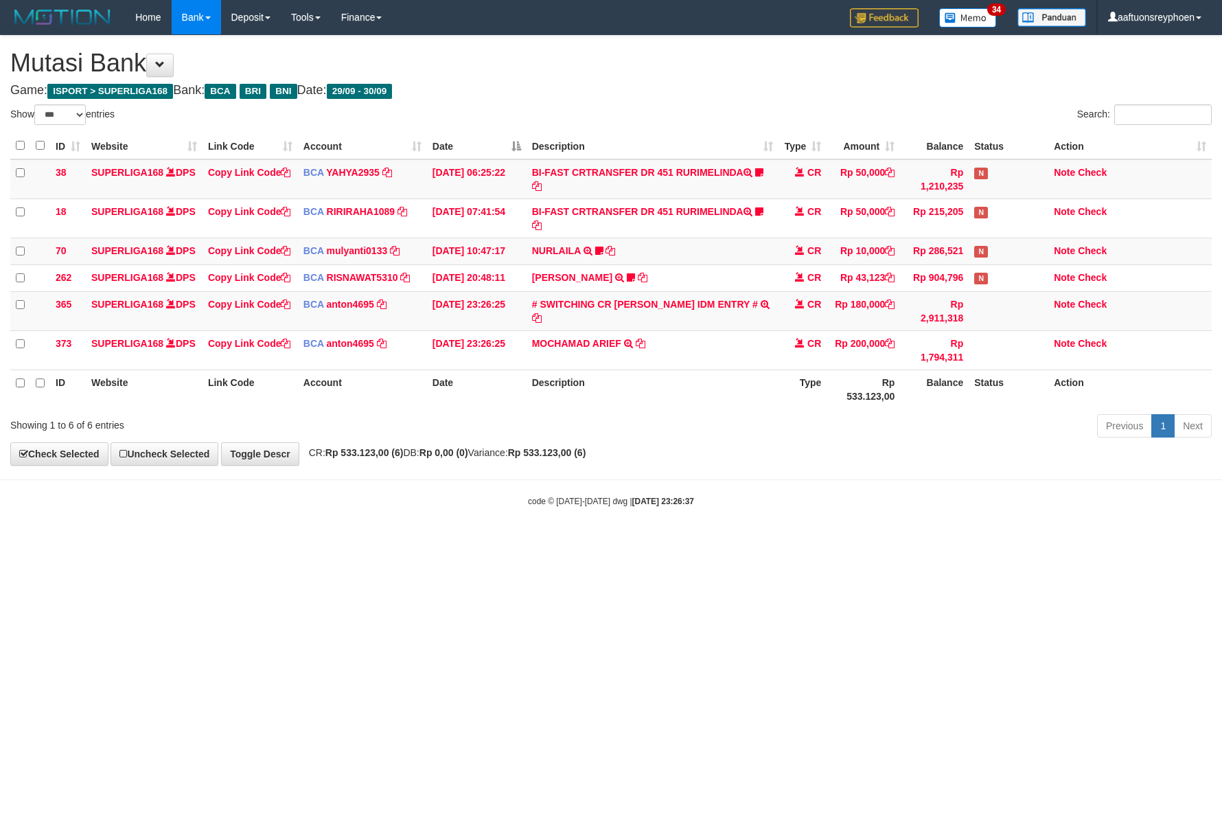
select select "***"
drag, startPoint x: 545, startPoint y: 571, endPoint x: 569, endPoint y: 580, distance: 25.6
click at [555, 542] on html "Toggle navigation Home Bank Account List Load By Website Group [ISPORT] SUPERLI…" at bounding box center [611, 271] width 1222 height 542
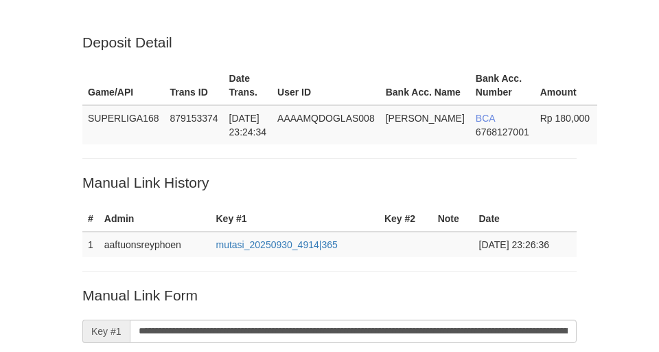
click at [244, 319] on input "**********" at bounding box center [353, 330] width 447 height 23
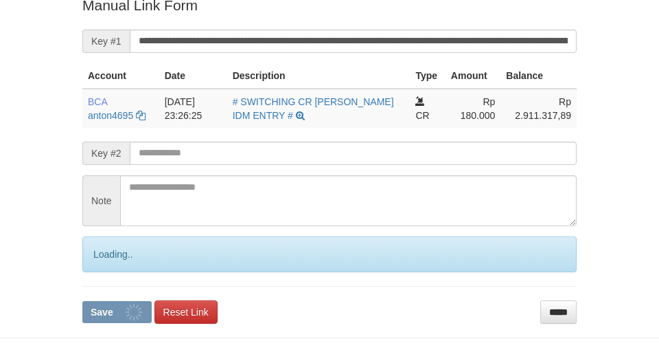
click at [82, 301] on button "Save" at bounding box center [116, 312] width 69 height 22
click at [244, 43] on input "**********" at bounding box center [353, 41] width 447 height 23
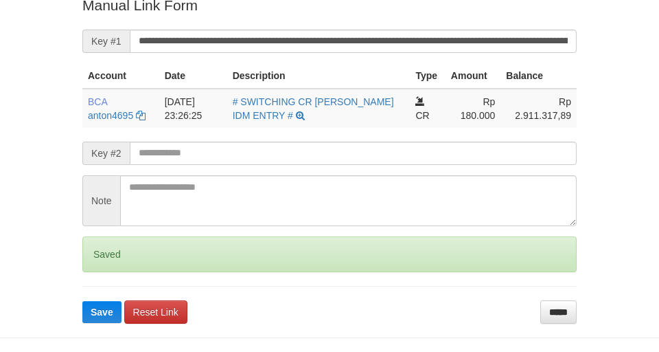
click at [82, 301] on button "Save" at bounding box center [101, 312] width 39 height 22
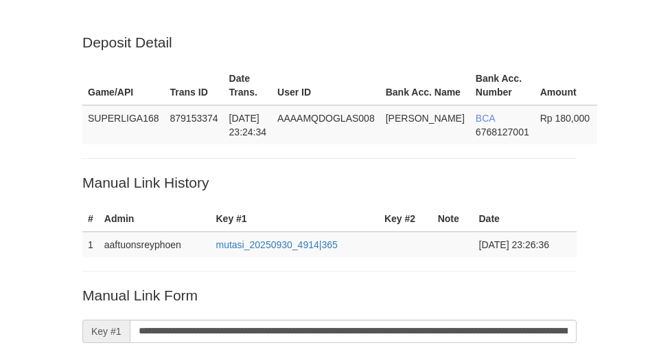
click at [244, 319] on input "**********" at bounding box center [353, 330] width 447 height 23
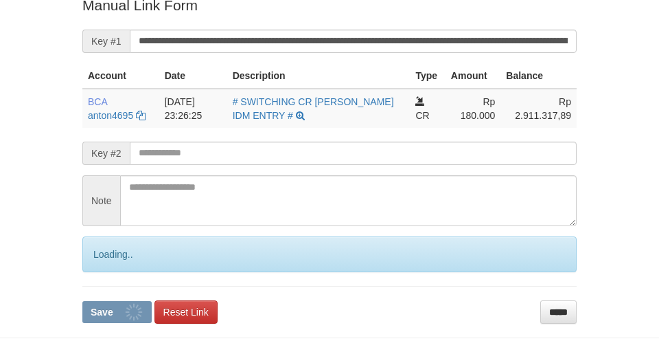
click at [82, 301] on button "Save" at bounding box center [116, 312] width 69 height 22
click at [244, 43] on input "**********" at bounding box center [353, 41] width 447 height 23
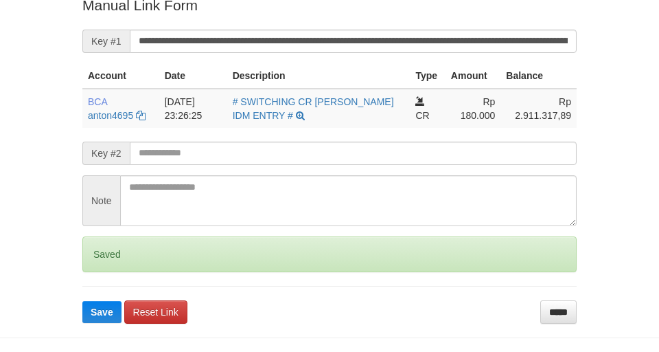
scroll to position [292, 0]
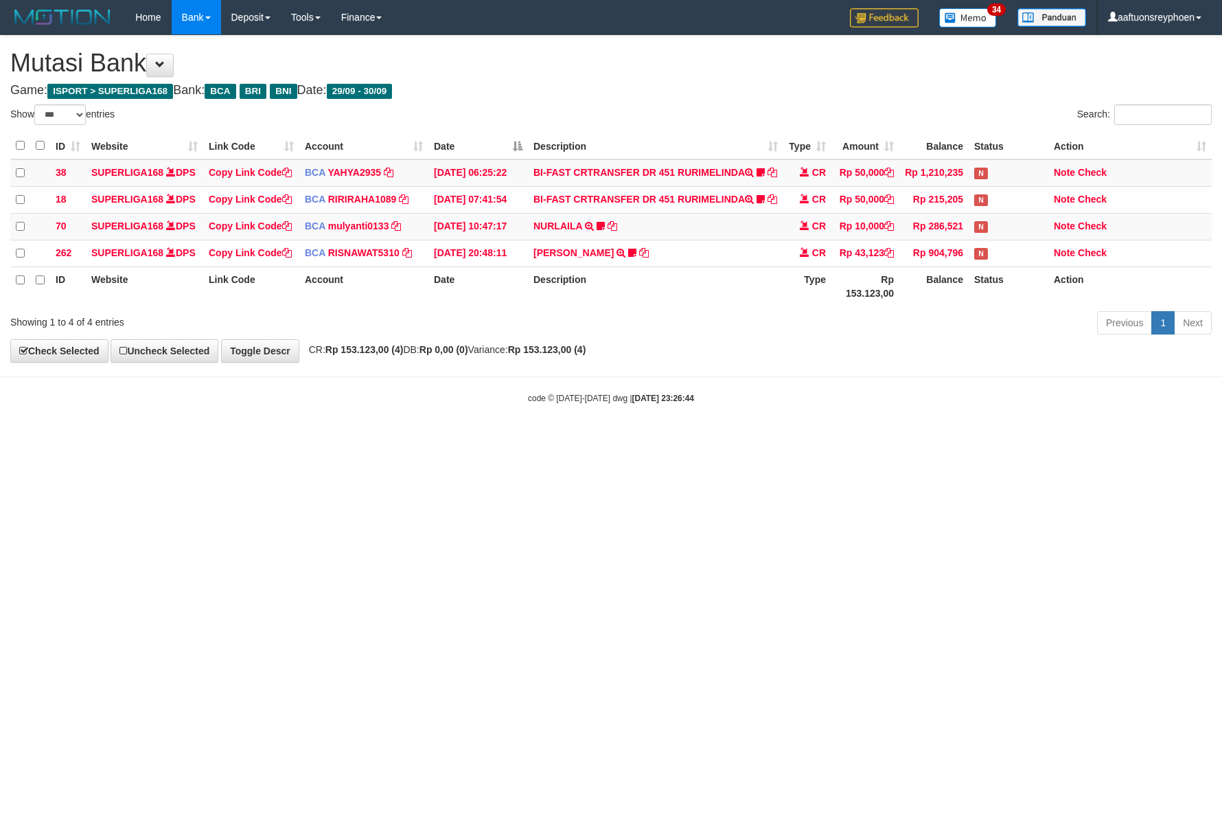
select select "***"
click at [583, 439] on html "Toggle navigation Home Bank Account List Load By Website Group [ISPORT] SUPERLI…" at bounding box center [611, 219] width 1222 height 439
click at [570, 439] on html "Toggle navigation Home Bank Account List Load By Website Group [ISPORT] SUPERLI…" at bounding box center [611, 219] width 1222 height 439
select select "***"
click at [632, 439] on html "Toggle navigation Home Bank Account List Load By Website Group [ISPORT] SUPERLI…" at bounding box center [611, 219] width 1222 height 439
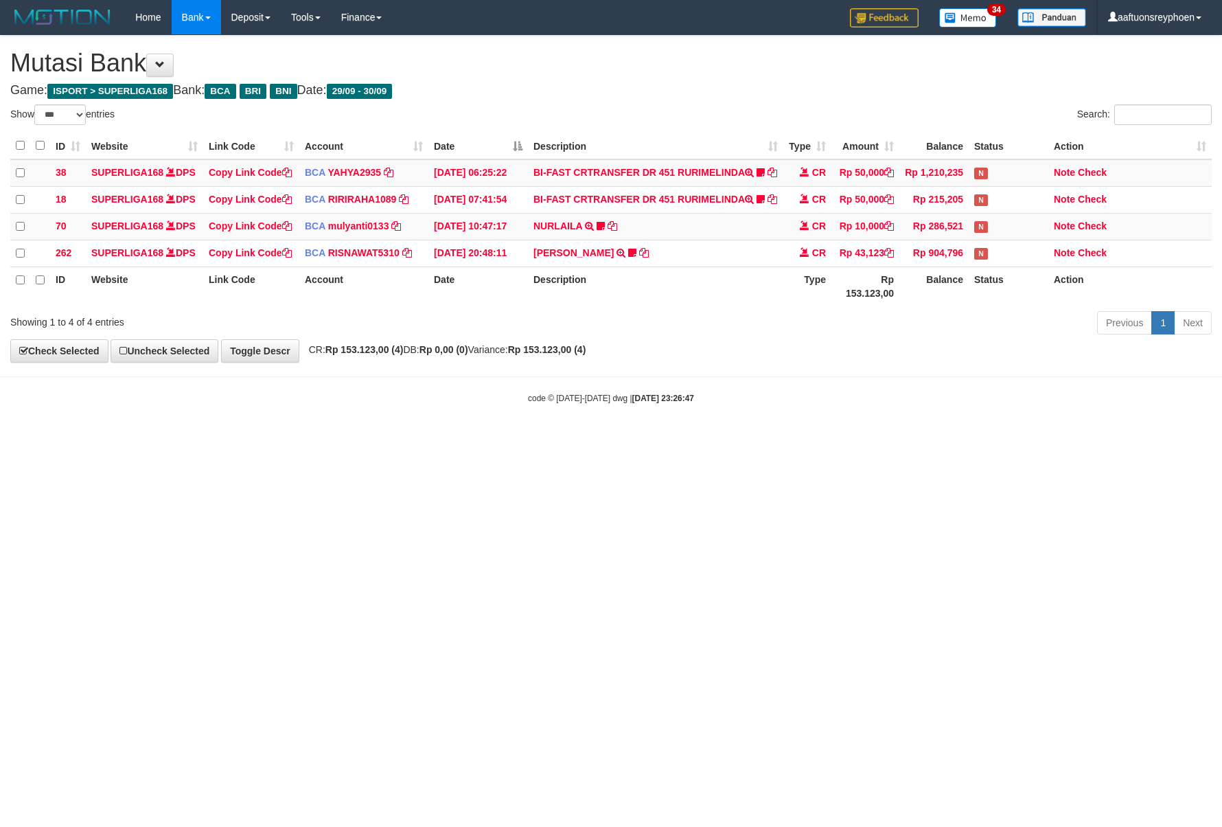
select select "***"
click at [632, 439] on html "Toggle navigation Home Bank Account List Load By Website Group [ISPORT] SUPERLI…" at bounding box center [611, 219] width 1222 height 439
click at [1207, 439] on body "Toggle navigation Home Bank Account List Load By Website Group [ISPORT] SUPERLI…" at bounding box center [611, 219] width 1222 height 439
select select "***"
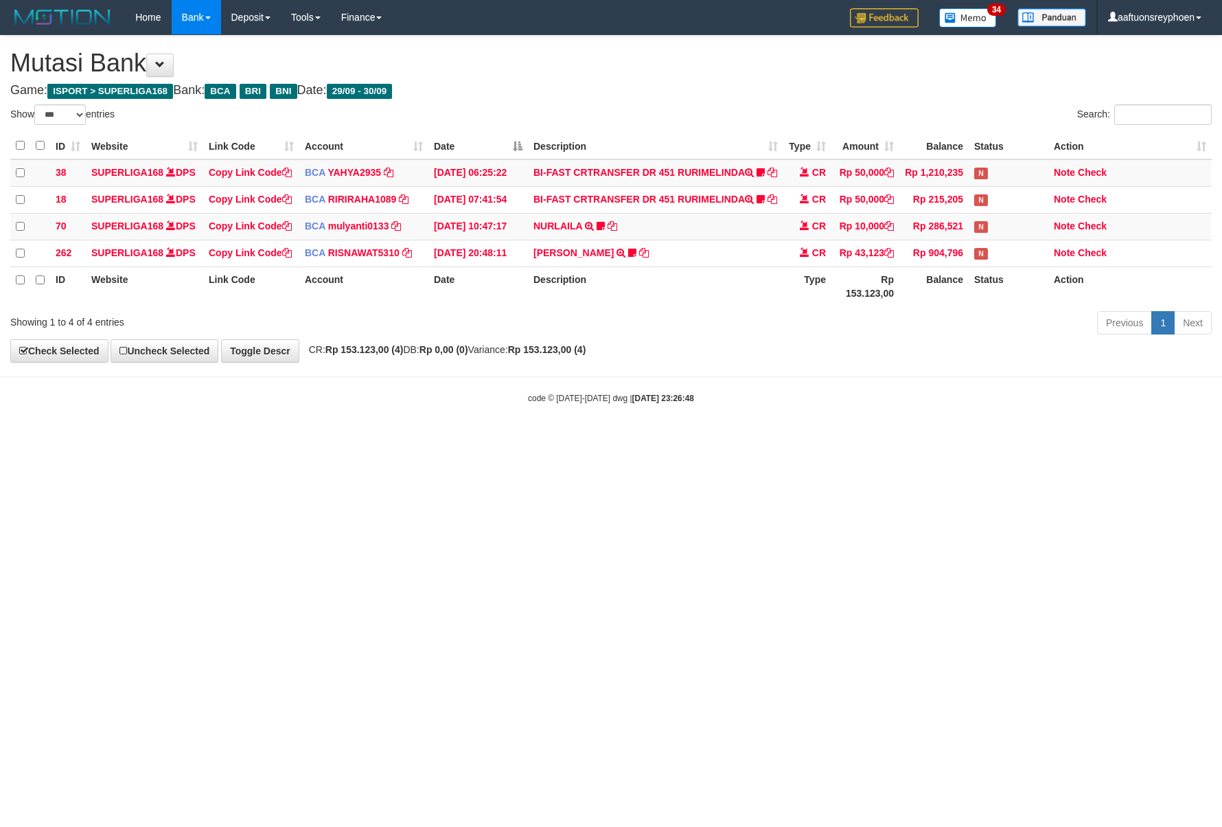
click at [617, 439] on html "Toggle navigation Home Bank Account List Load By Website Group [ISPORT] SUPERLI…" at bounding box center [611, 219] width 1222 height 439
select select "***"
click at [617, 439] on html "Toggle navigation Home Bank Account List Load By Website Group [ISPORT] SUPERLI…" at bounding box center [611, 219] width 1222 height 439
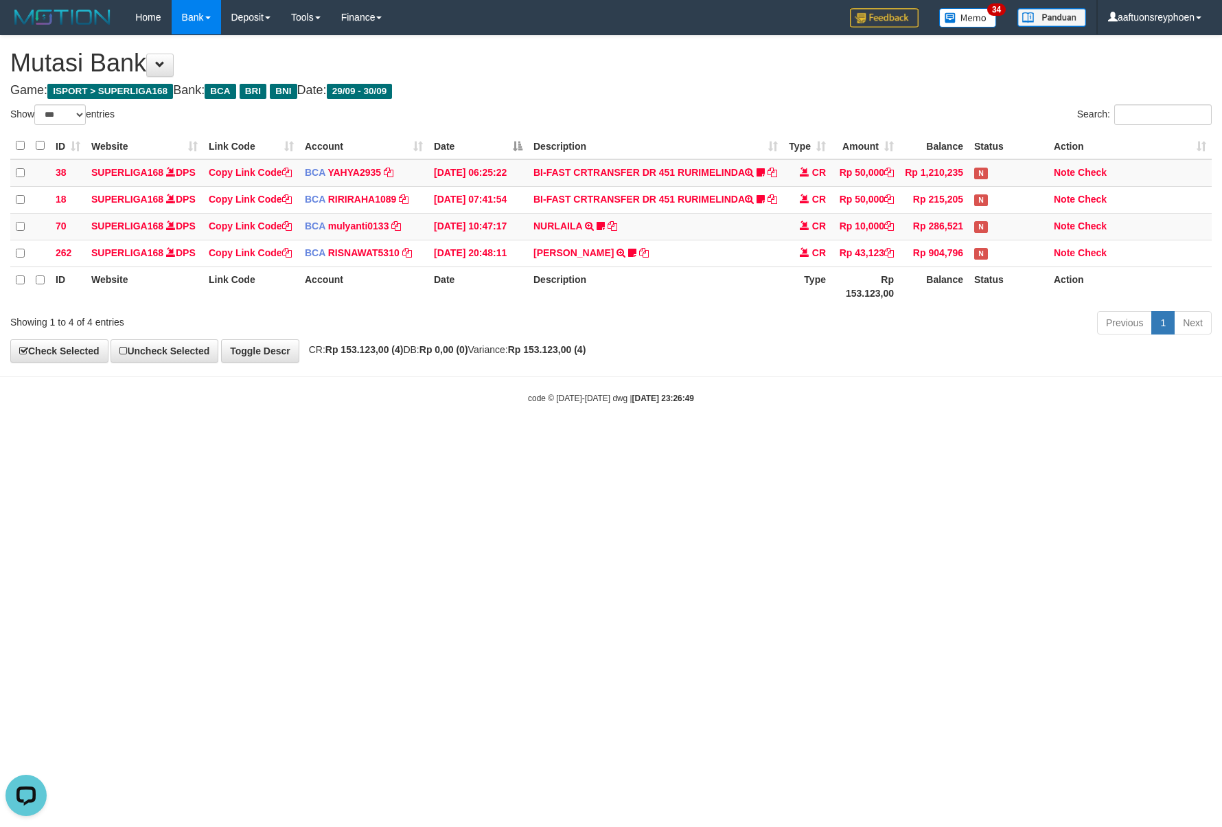
click at [617, 439] on html "Toggle navigation Home Bank Account List Load By Website Group [ISPORT] SUPERLI…" at bounding box center [611, 219] width 1222 height 439
click at [1179, 439] on body "Toggle navigation Home Bank Account List Load By Website Group [ISPORT] SUPERLI…" at bounding box center [611, 219] width 1222 height 439
click at [547, 439] on html "Toggle navigation Home Bank Account List Load By Website Group [ISPORT] SUPERLI…" at bounding box center [611, 219] width 1222 height 439
select select "***"
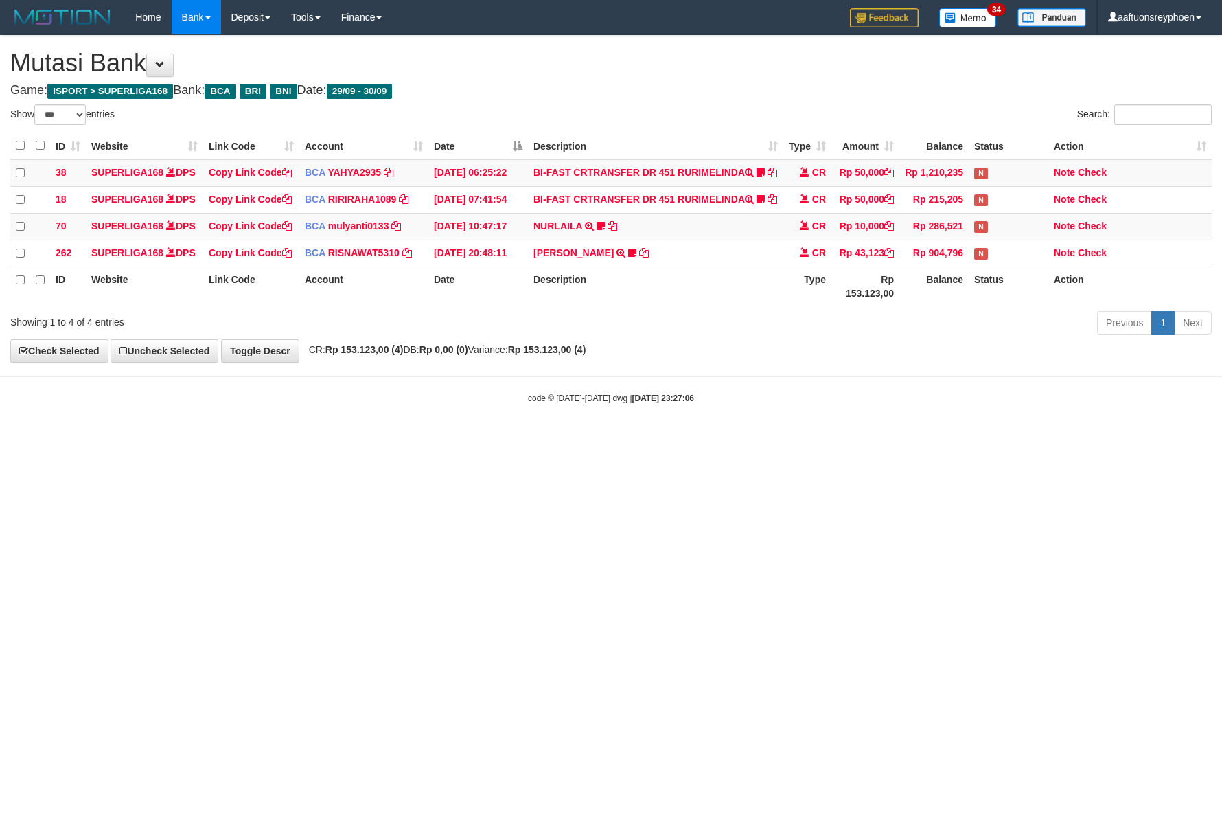
select select "***"
click at [632, 439] on html "Toggle navigation Home Bank Account List Load By Website Group [ISPORT] SUPERLI…" at bounding box center [611, 219] width 1222 height 439
click at [1217, 439] on html "Toggle navigation Home Bank Account List Load By Website Group [ISPORT] SUPERLI…" at bounding box center [611, 219] width 1222 height 439
select select "***"
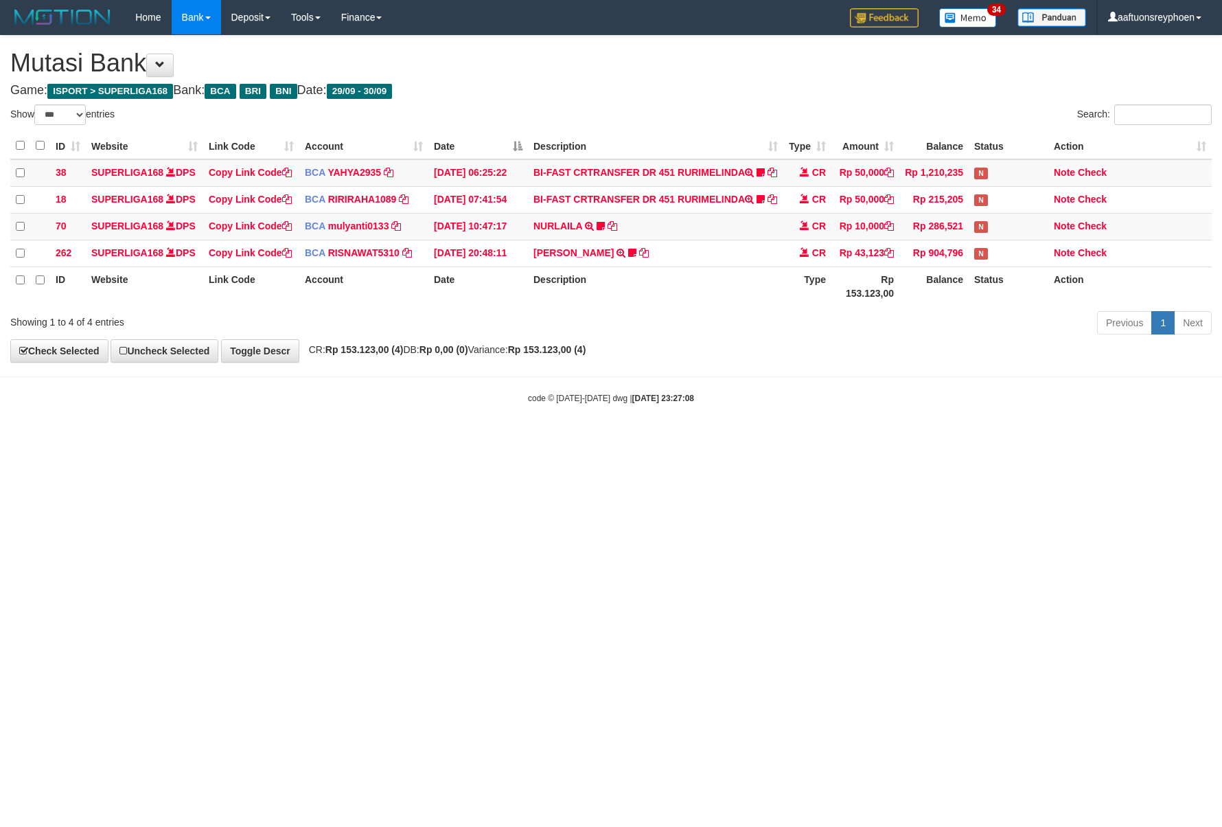
drag, startPoint x: 0, startPoint y: 0, endPoint x: 577, endPoint y: 589, distance: 824.6
click at [575, 439] on html "Toggle navigation Home Bank Account List Load By Website Group [ISPORT] SUPERLI…" at bounding box center [611, 219] width 1222 height 439
select select "***"
click at [572, 439] on html "Toggle navigation Home Bank Account List Load By Website Group [ISPORT] SUPERLI…" at bounding box center [611, 219] width 1222 height 439
drag, startPoint x: 572, startPoint y: 586, endPoint x: 1188, endPoint y: 525, distance: 619.0
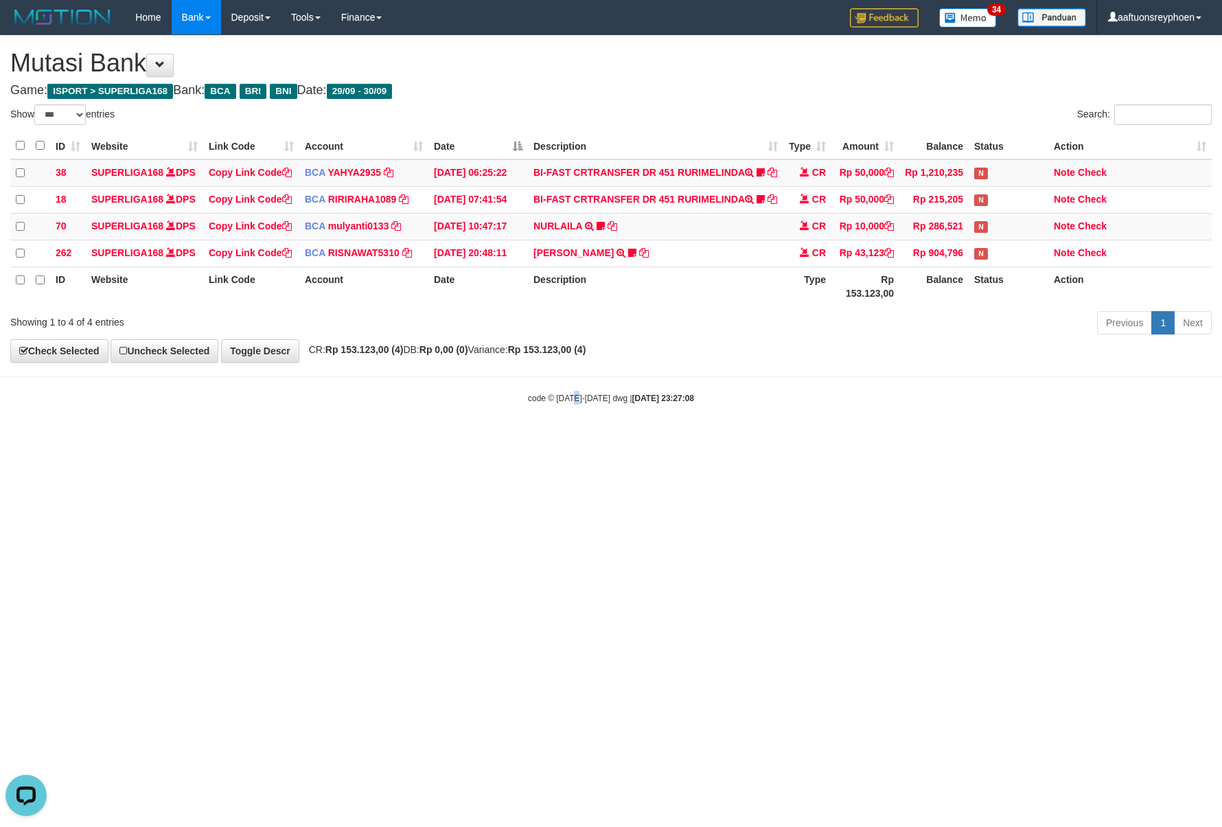
click at [578, 439] on html "Toggle navigation Home Bank Account List Load By Website Group [ISPORT] SUPERLI…" at bounding box center [611, 219] width 1222 height 439
click at [1211, 439] on html "Toggle navigation Home Bank Account List Load By Website Group [ISPORT] SUPERLI…" at bounding box center [611, 219] width 1222 height 439
drag, startPoint x: 556, startPoint y: 594, endPoint x: 1195, endPoint y: 532, distance: 642.4
click at [657, 439] on html "Toggle navigation Home Bank Account List Load By Website Group [ISPORT] SUPERLI…" at bounding box center [611, 219] width 1222 height 439
drag, startPoint x: 1207, startPoint y: 530, endPoint x: 1118, endPoint y: 545, distance: 89.8
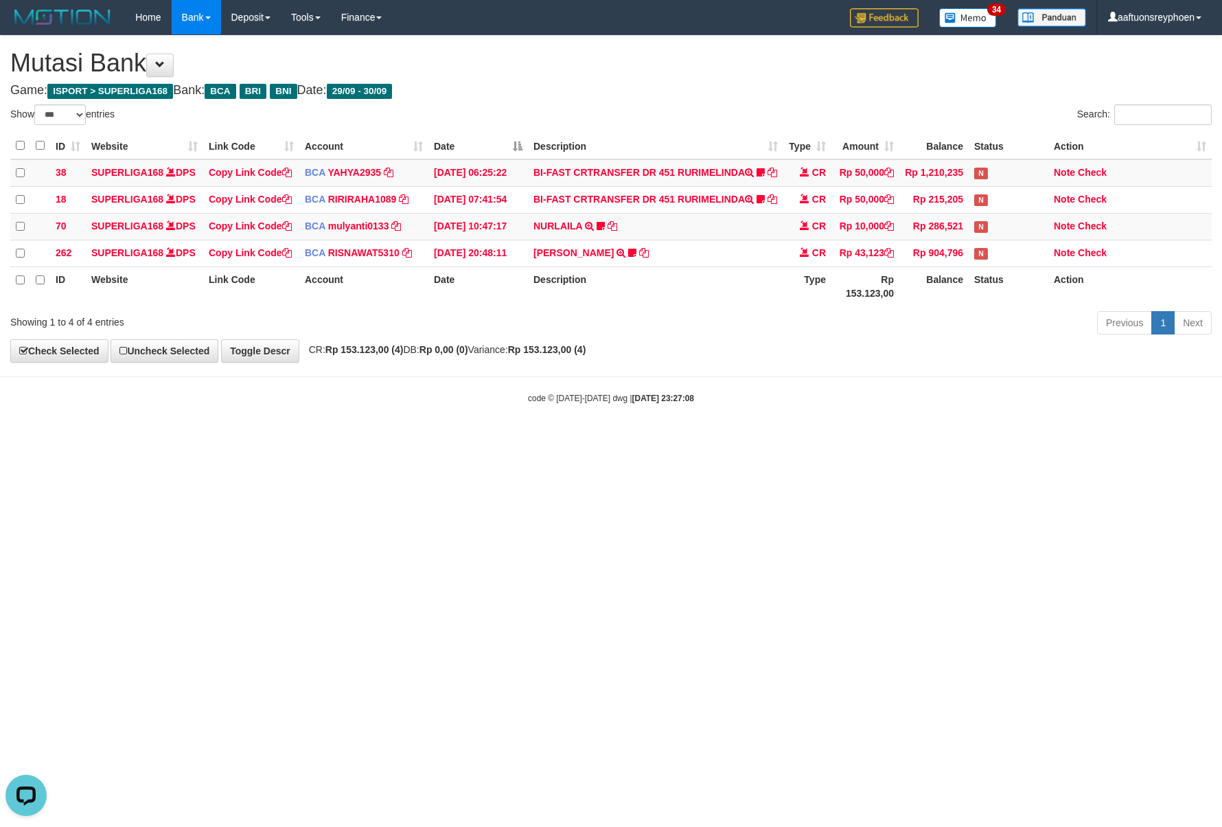
click at [1185, 439] on html "Toggle navigation Home Bank Account List Load By Website Group [ISPORT] SUPERLI…" at bounding box center [611, 219] width 1222 height 439
select select "***"
drag, startPoint x: 577, startPoint y: 582, endPoint x: 548, endPoint y: 582, distance: 28.8
click at [577, 439] on html "Toggle navigation Home Bank Account List Load By Website Group [ISPORT] SUPERLI…" at bounding box center [611, 219] width 1222 height 439
select select "***"
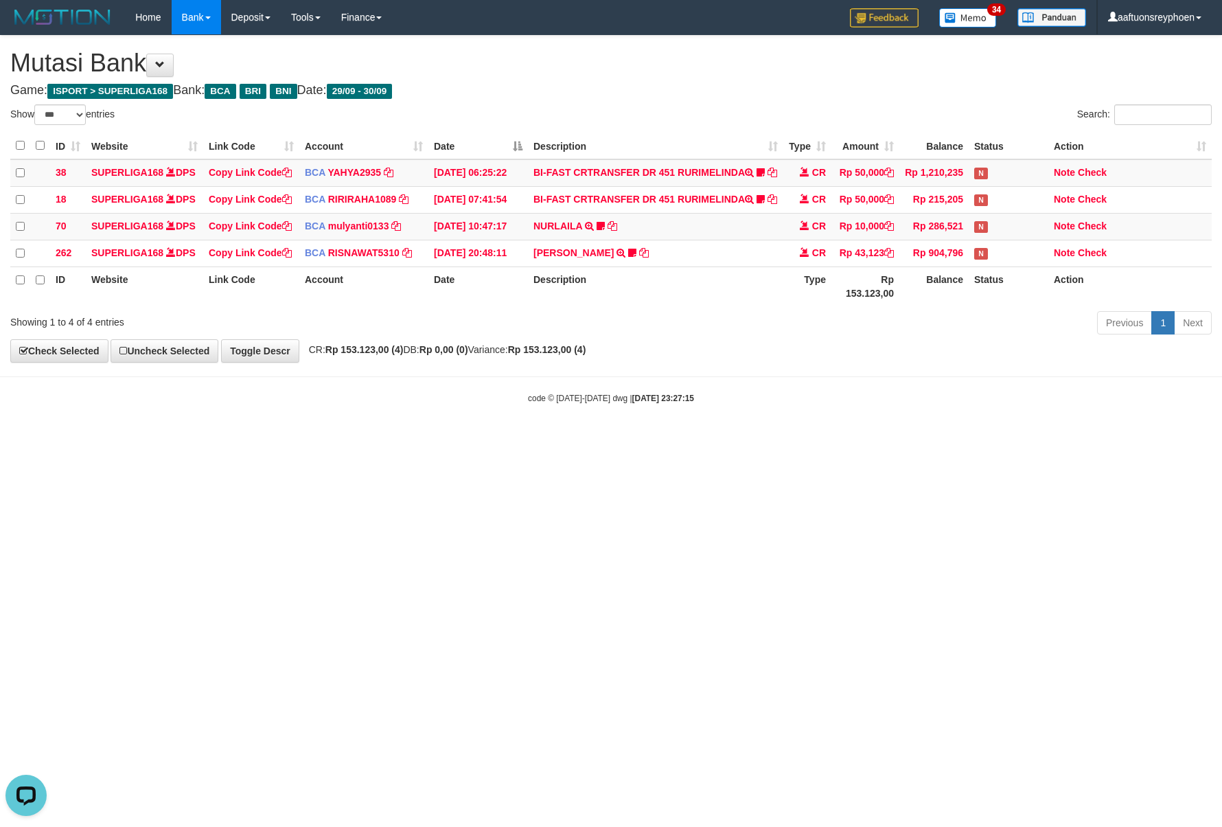
drag, startPoint x: 407, startPoint y: 506, endPoint x: 418, endPoint y: 504, distance: 10.5
click at [408, 439] on html "Toggle navigation Home Bank Account List Load By Website Group [ISPORT] SUPERLI…" at bounding box center [611, 219] width 1222 height 439
drag, startPoint x: 552, startPoint y: 355, endPoint x: 295, endPoint y: 440, distance: 271.2
click at [552, 306] on th "Description" at bounding box center [655, 285] width 255 height 39
click at [786, 439] on html "Toggle navigation Home Bank Account List Load By Website Group [ISPORT] SUPERLI…" at bounding box center [611, 219] width 1222 height 439
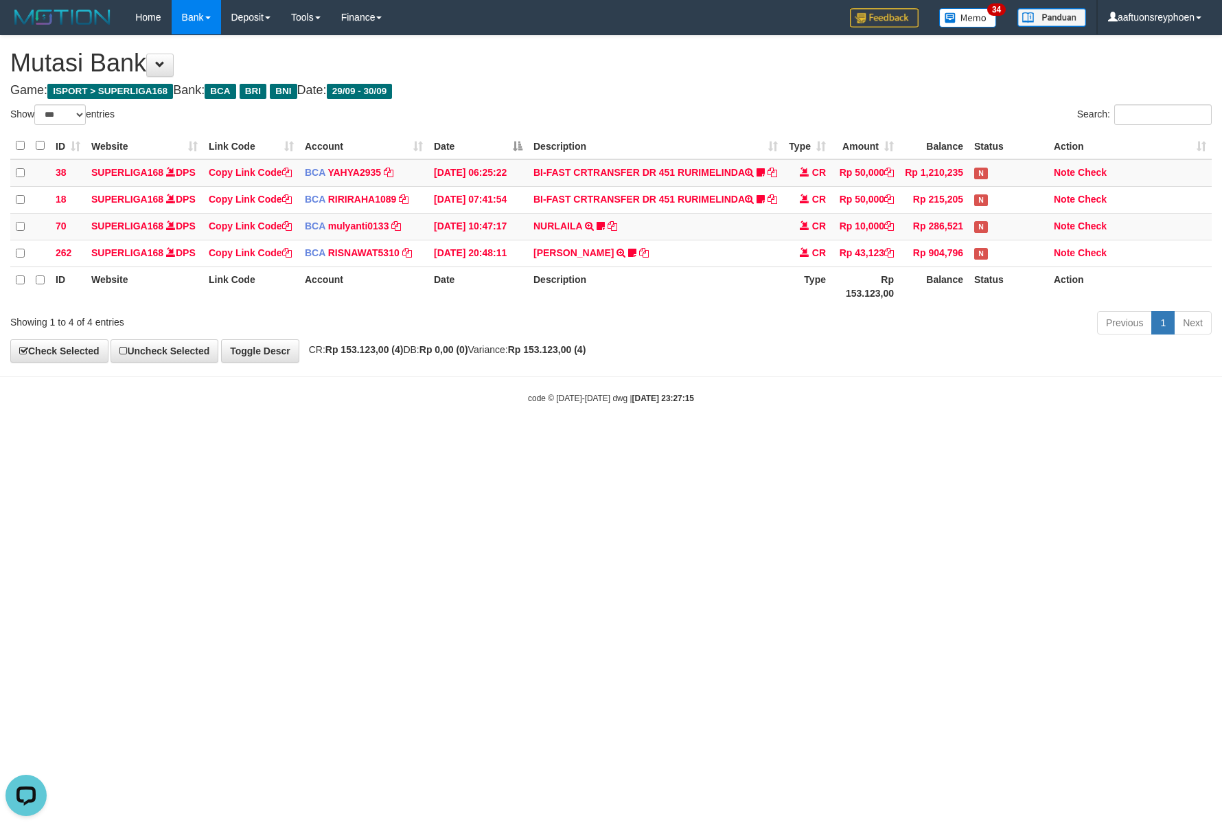
drag, startPoint x: 780, startPoint y: 522, endPoint x: 751, endPoint y: 528, distance: 29.5
click at [780, 439] on html "Toggle navigation Home Bank Account List Load By Website Group [ISPORT] SUPERLI…" at bounding box center [611, 219] width 1222 height 439
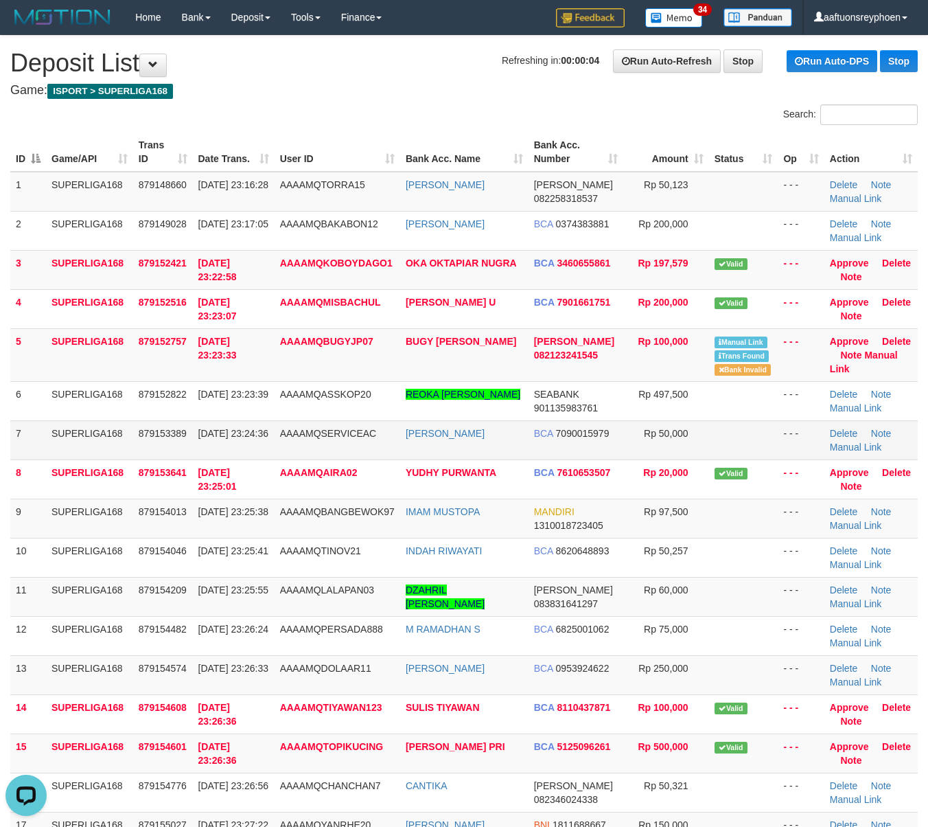
drag, startPoint x: 243, startPoint y: 413, endPoint x: 227, endPoint y: 424, distance: 19.8
click at [228, 398] on td "30/09/2025 23:23:39" at bounding box center [234, 400] width 82 height 39
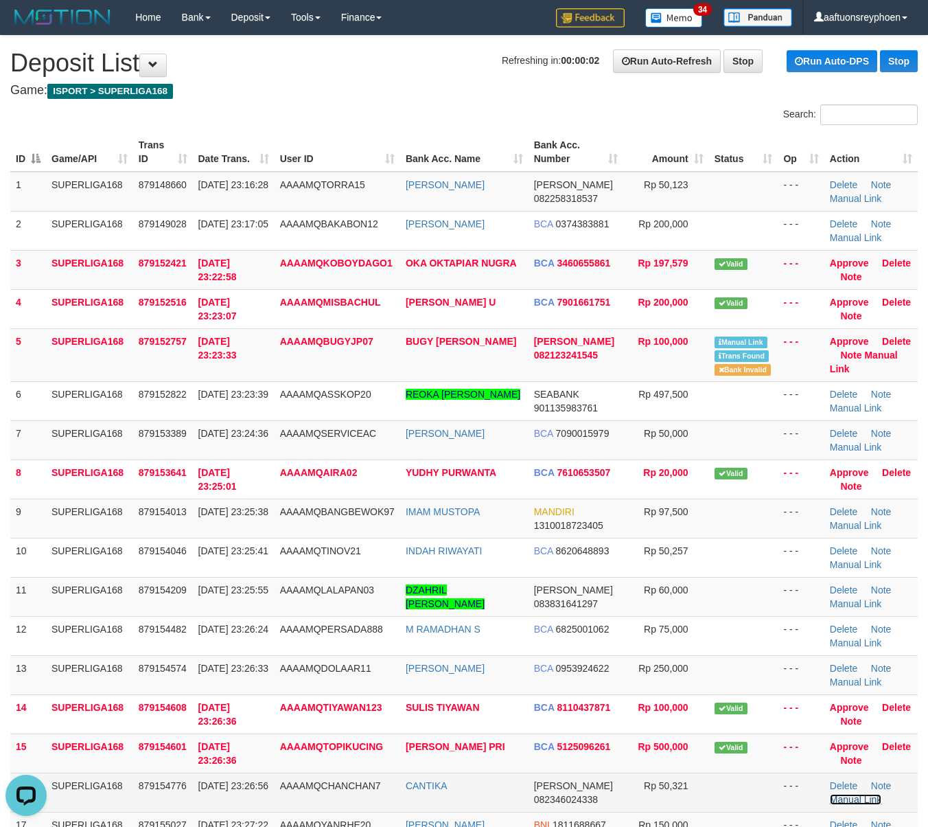
click at [850, 805] on link "Manual Link" at bounding box center [856, 799] width 52 height 11
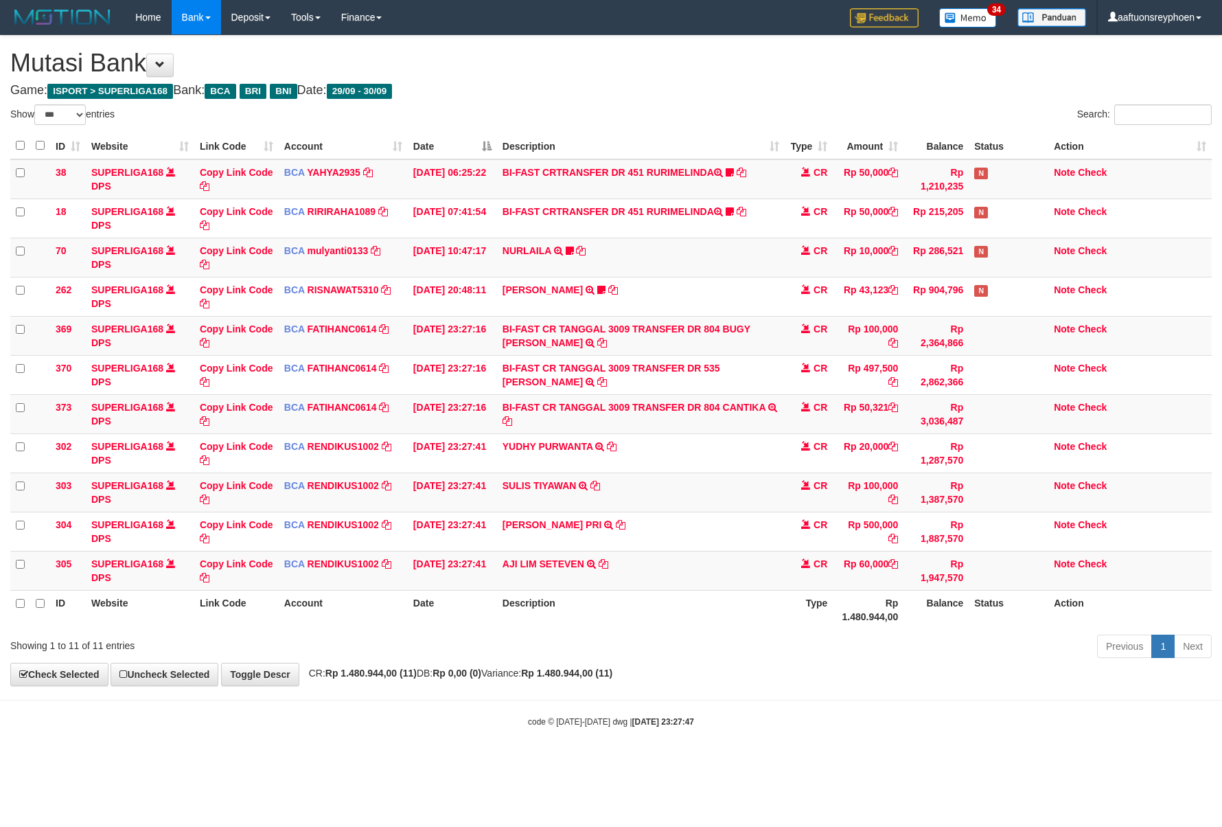
select select "***"
click at [802, 633] on div "ID Website Link Code Account Date Description Type Amount Balance Status Action…" at bounding box center [611, 380] width 1222 height 505
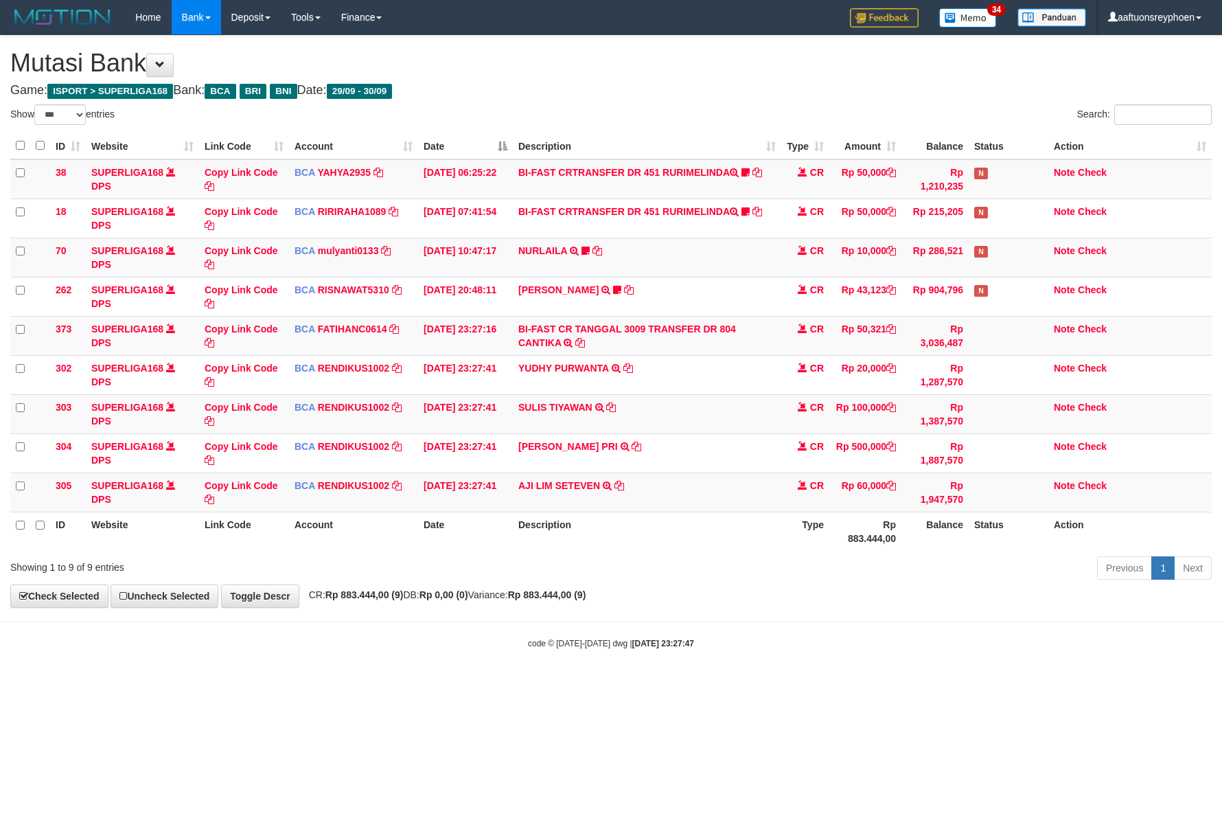
select select "***"
copy tr "BI-FAST CR TANGGAL 3009 TRANSFER DR 804 CANTIKA"
copy td "ANTIKA"
drag, startPoint x: 603, startPoint y: 344, endPoint x: 523, endPoint y: 344, distance: 80.3
click at [523, 344] on td "BI-FAST CR TANGGAL 3009 TRANSFER DR 804 CANTIKA BI-FAST CR TANGGAL :30/09 TRANS…" at bounding box center [647, 335] width 269 height 39
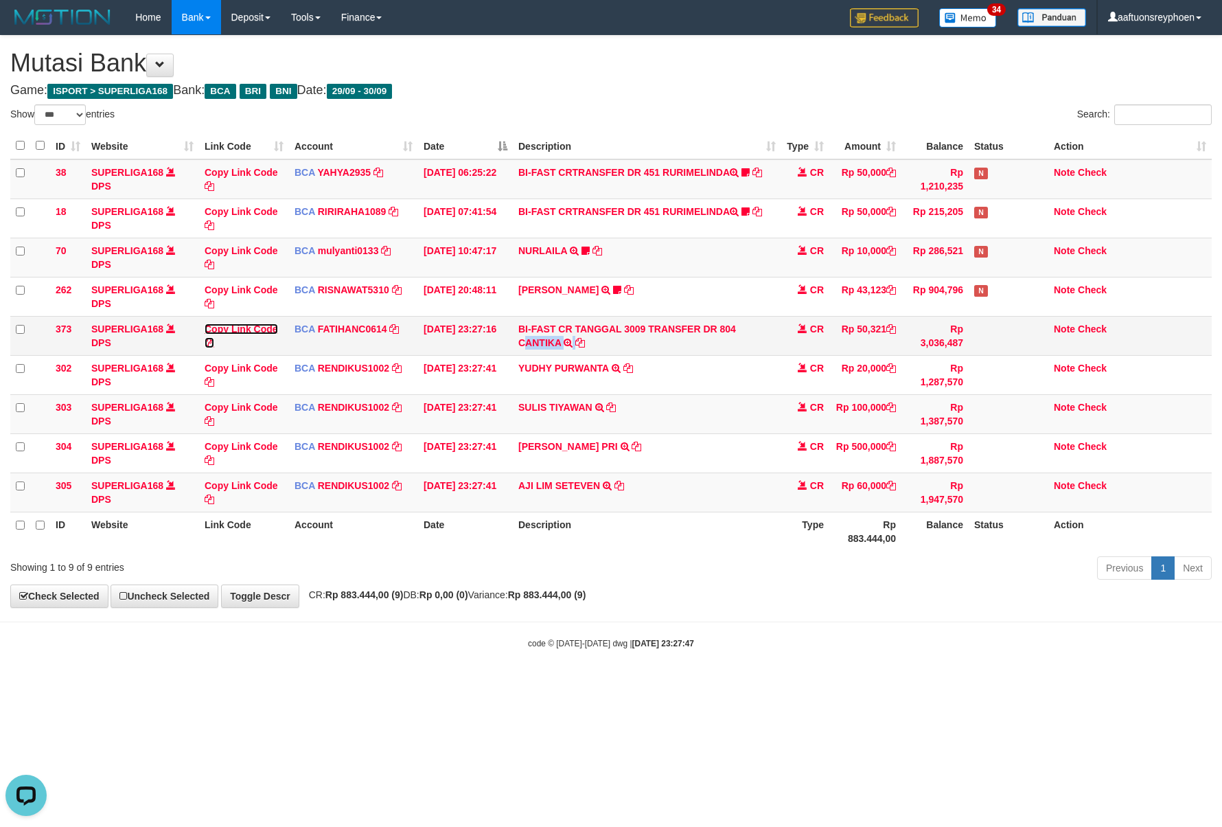
click at [253, 330] on link "Copy Link Code" at bounding box center [241, 335] width 73 height 25
copy td "ANTIKA"
click at [253, 330] on link "Copy Link Code" at bounding box center [241, 335] width 73 height 25
drag, startPoint x: 869, startPoint y: 401, endPoint x: 1213, endPoint y: 310, distance: 355.8
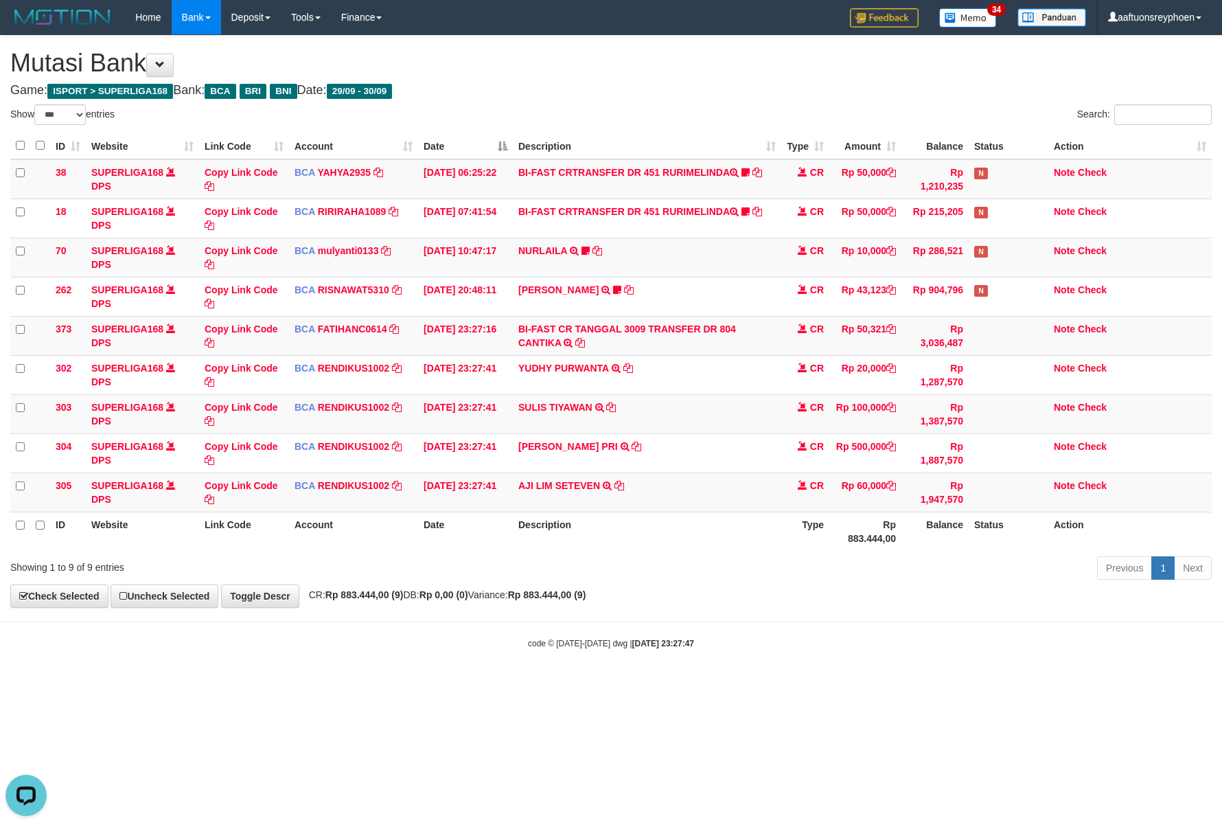
click at [932, 386] on tbody "38 SUPERLIGA168 DPS Copy Link Code BCA YAHYA2935 DPS YAHYA mutasi_20250930_4906…" at bounding box center [611, 335] width 1202 height 353
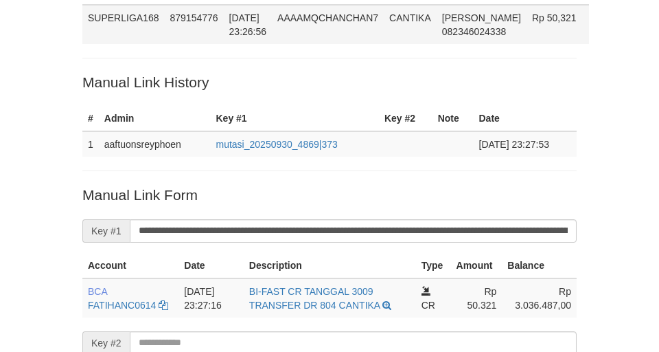
click at [253, 27] on div "Deposit Detail Game/API Trans ID Date Trans. User ID Bank Acc. Name Bank Acc. N…" at bounding box center [329, 192] width 515 height 549
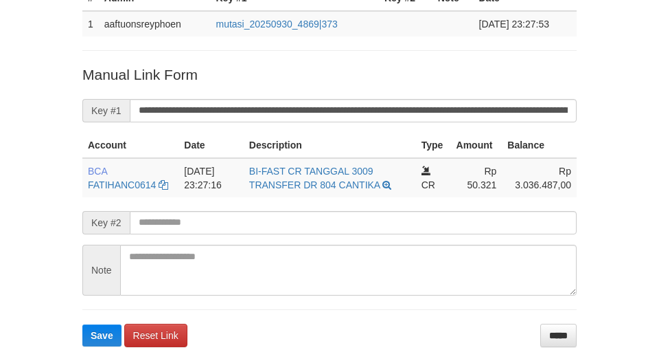
scroll to position [306, 0]
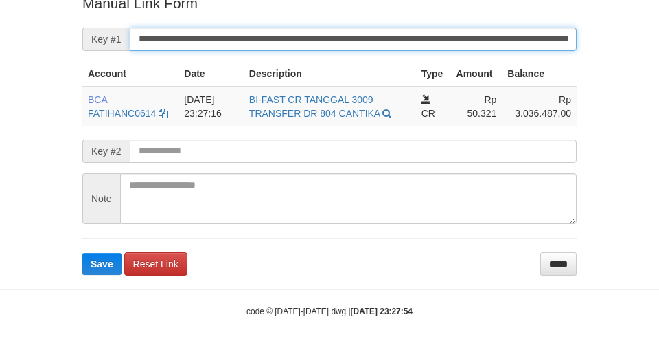
click at [82, 253] on button "Save" at bounding box center [101, 264] width 39 height 22
click at [244, 43] on input "**********" at bounding box center [353, 38] width 447 height 23
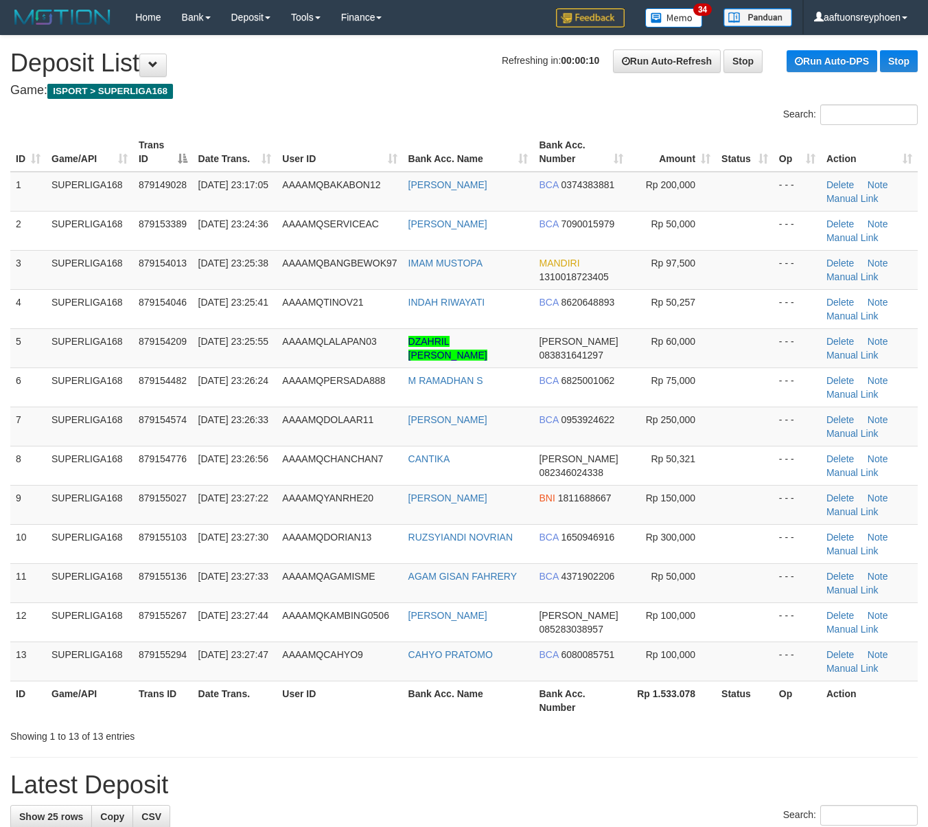
click at [177, 152] on th "Trans ID" at bounding box center [163, 152] width 60 height 39
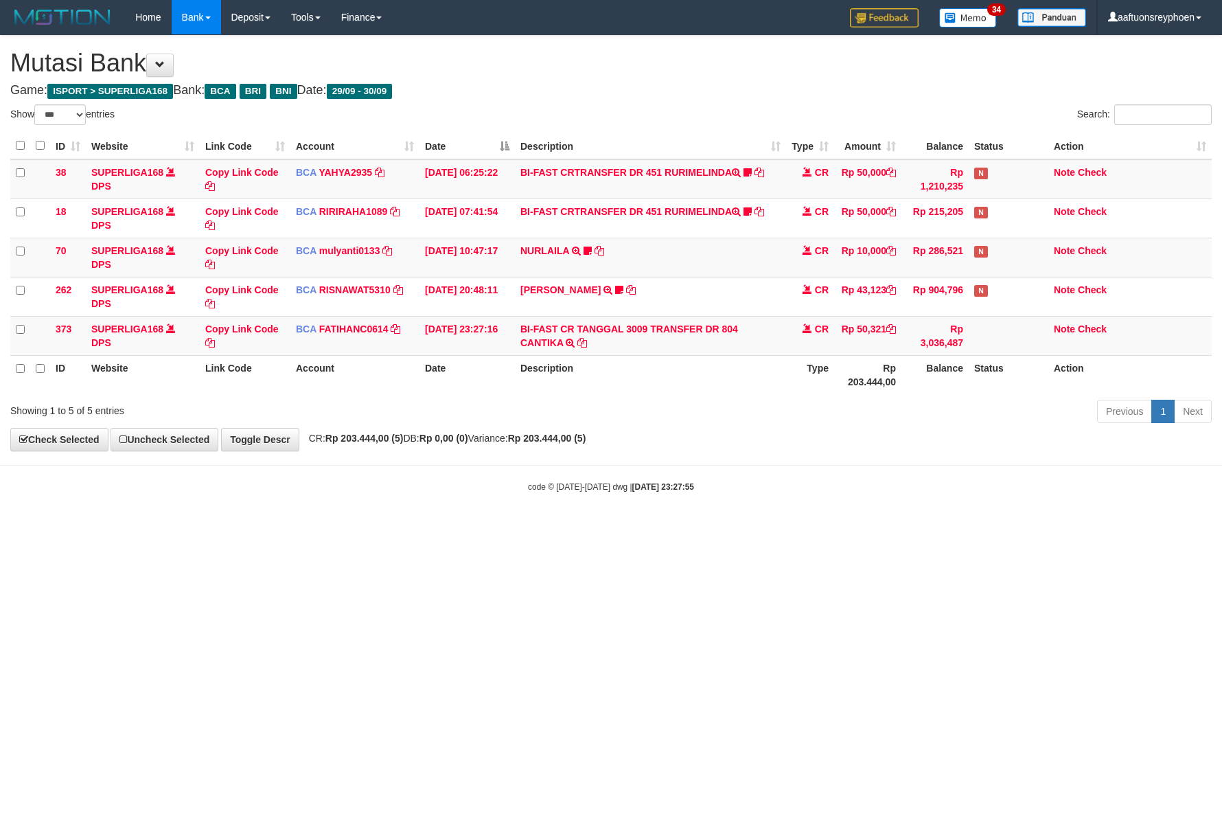
select select "***"
drag, startPoint x: 830, startPoint y: 424, endPoint x: 1216, endPoint y: 350, distance: 392.3
click at [872, 412] on div "Previous 1 Next" at bounding box center [866, 413] width 692 height 30
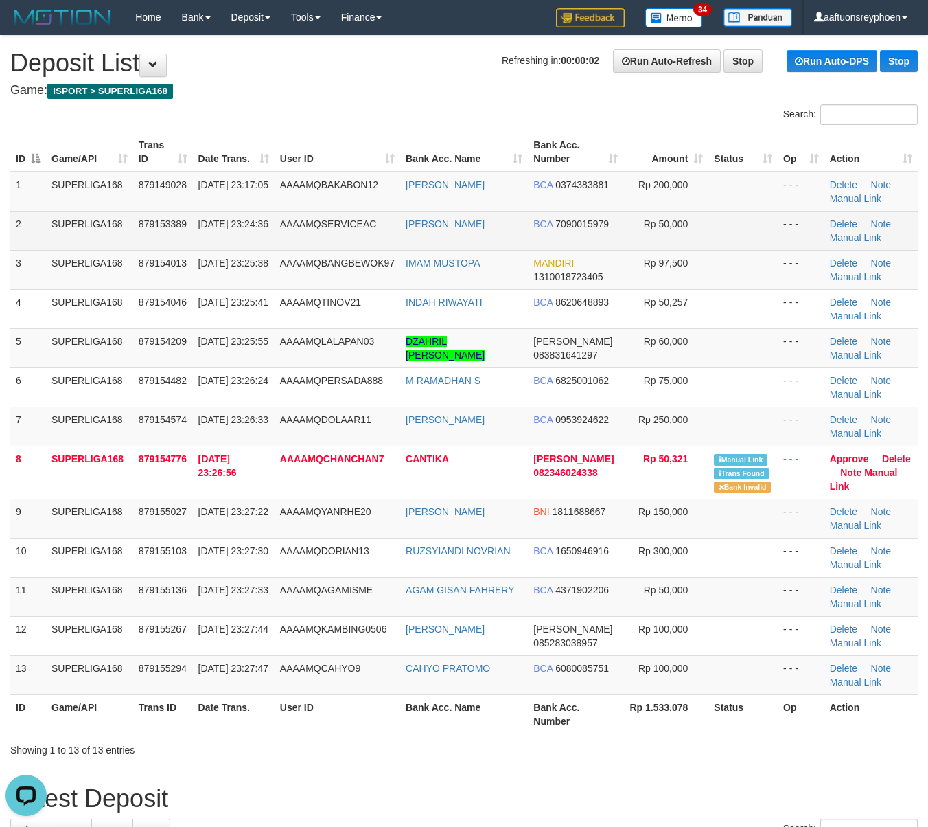
drag, startPoint x: 273, startPoint y: 242, endPoint x: 255, endPoint y: 245, distance: 17.5
click at [273, 242] on td "30/09/2025 23:24:36" at bounding box center [234, 230] width 82 height 39
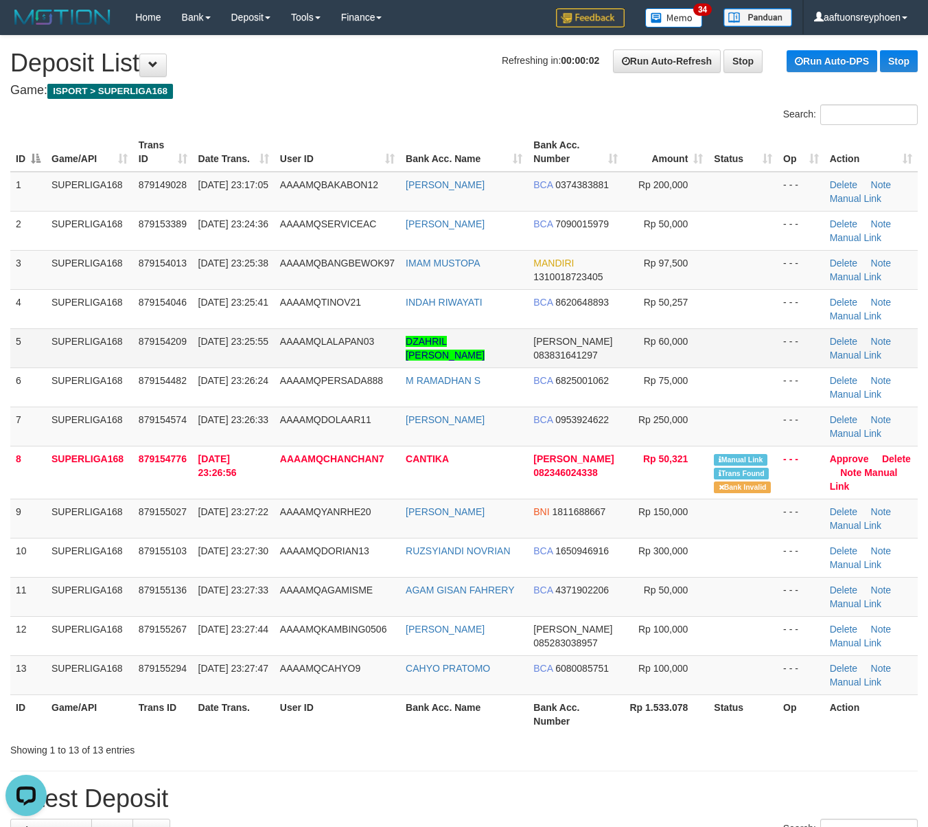
click at [114, 365] on td "SUPERLIGA168" at bounding box center [89, 347] width 87 height 39
drag, startPoint x: 114, startPoint y: 365, endPoint x: 7, endPoint y: 388, distance: 109.5
click at [109, 365] on td "SUPERLIGA168" at bounding box center [89, 347] width 87 height 39
drag, startPoint x: 3, startPoint y: 380, endPoint x: -45, endPoint y: 388, distance: 48.8
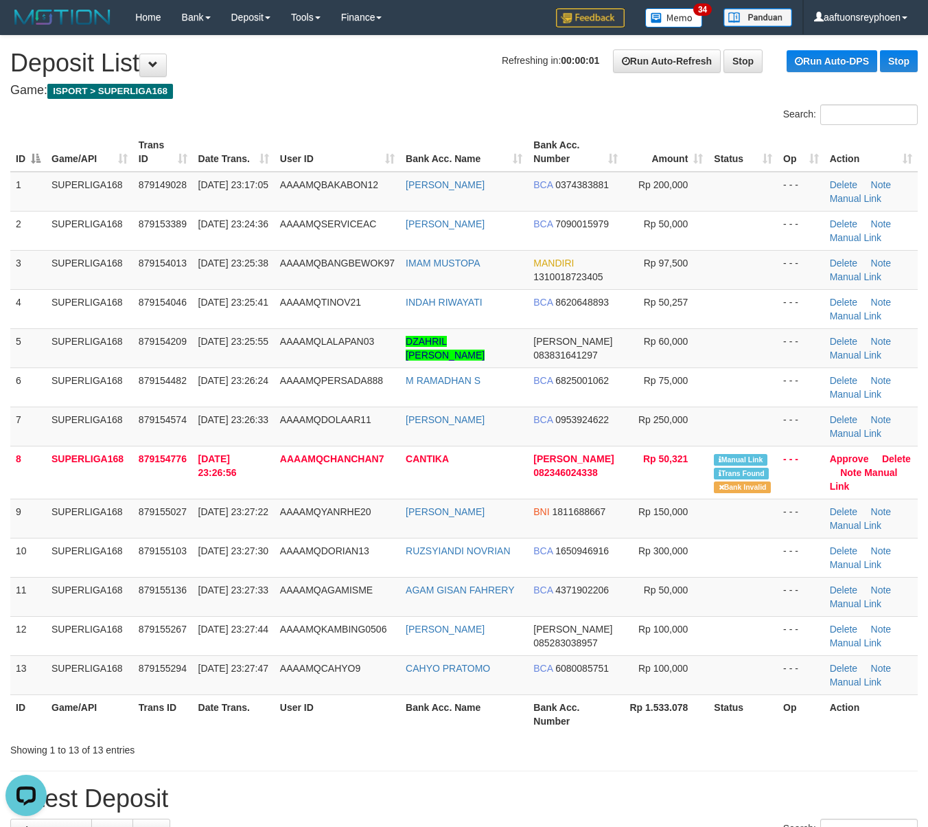
click at [86, 349] on td "SUPERLIGA168" at bounding box center [89, 347] width 87 height 39
drag, startPoint x: 229, startPoint y: 380, endPoint x: 672, endPoint y: 409, distance: 443.9
click at [238, 382] on span "30/09/2025 23:26:24" at bounding box center [233, 380] width 70 height 11
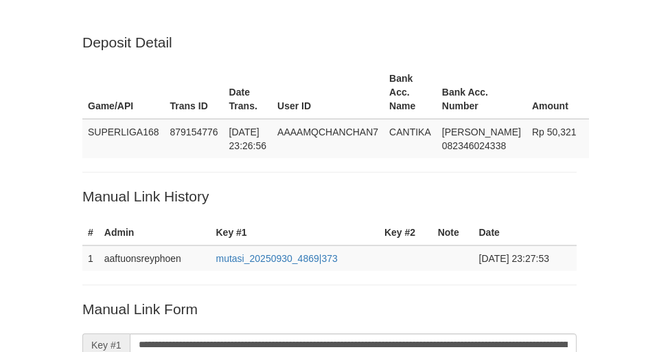
scroll to position [304, 0]
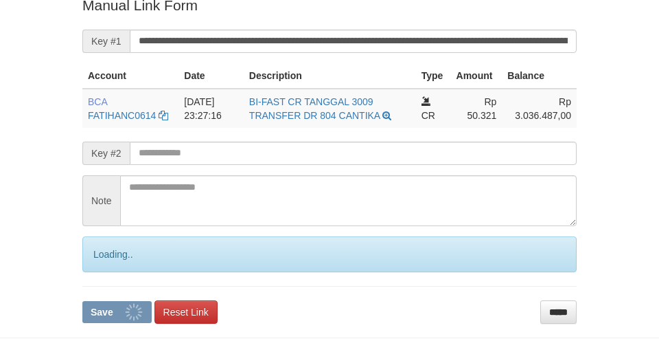
click at [244, 43] on input "**********" at bounding box center [353, 41] width 447 height 23
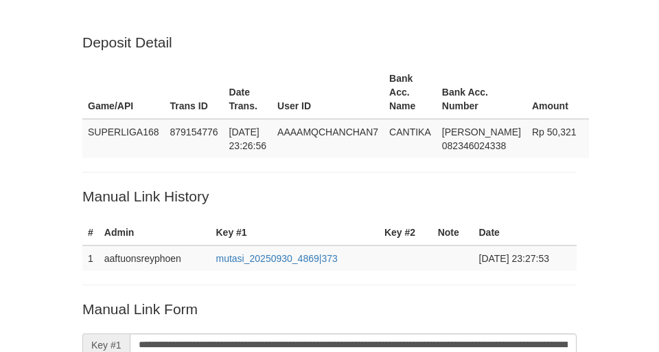
click at [244, 333] on input "**********" at bounding box center [353, 344] width 447 height 23
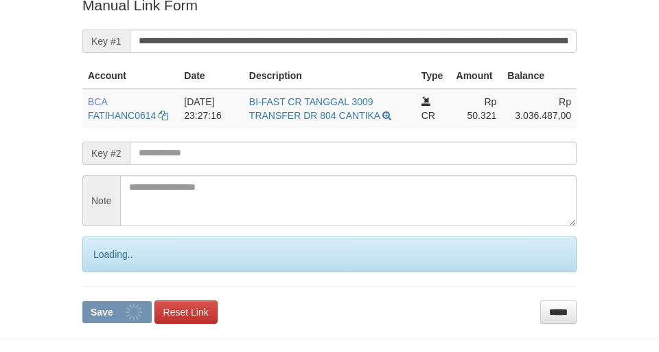
click at [273, 40] on input "**********" at bounding box center [353, 41] width 447 height 23
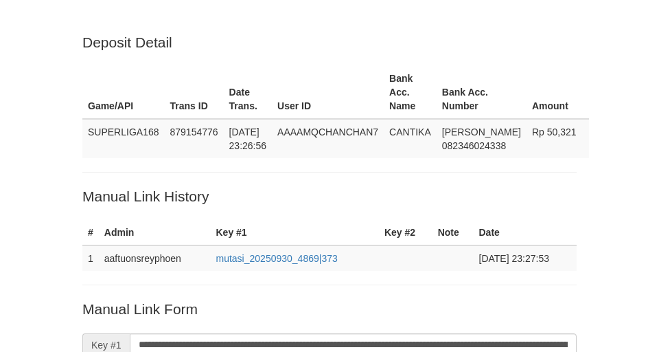
scroll to position [304, 0]
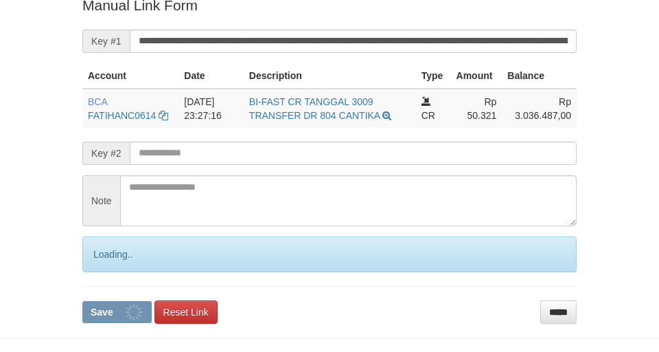
click at [273, 40] on input "**********" at bounding box center [353, 41] width 447 height 23
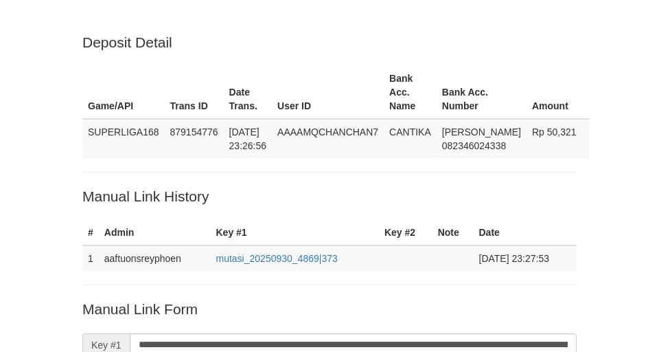
scroll to position [304, 0]
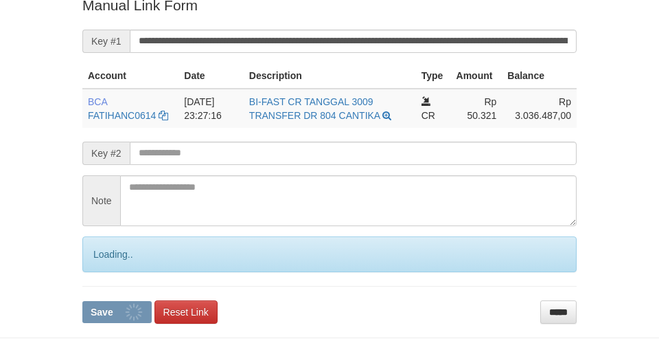
click at [273, 40] on input "**********" at bounding box center [353, 41] width 447 height 23
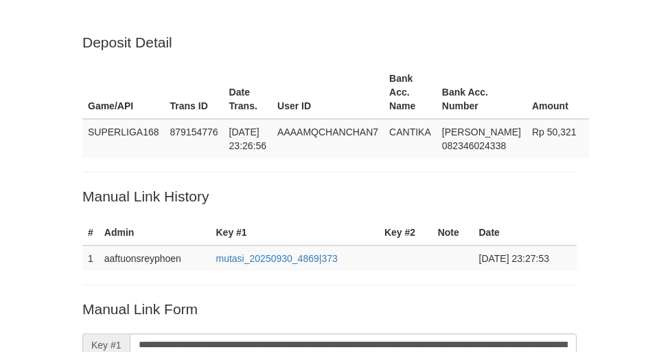
scroll to position [304, 0]
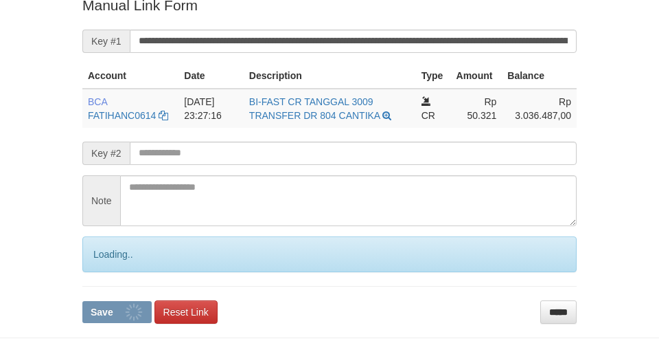
click at [273, 40] on input "**********" at bounding box center [353, 41] width 447 height 23
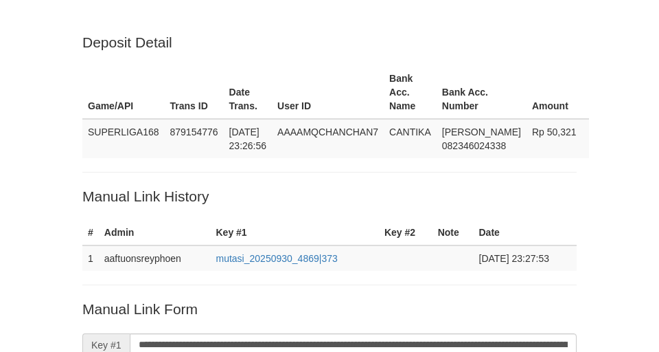
click at [273, 333] on input "**********" at bounding box center [353, 344] width 447 height 23
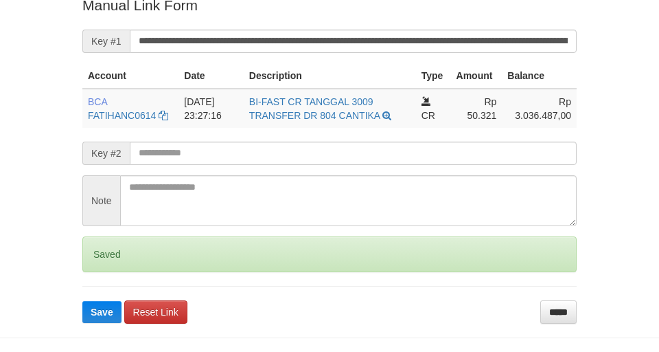
click at [82, 301] on button "Save" at bounding box center [101, 312] width 39 height 22
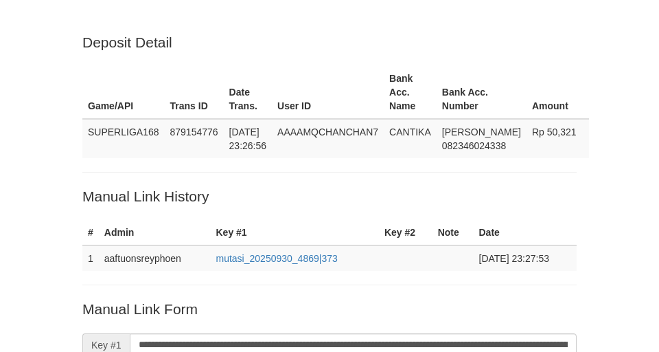
scroll to position [304, 0]
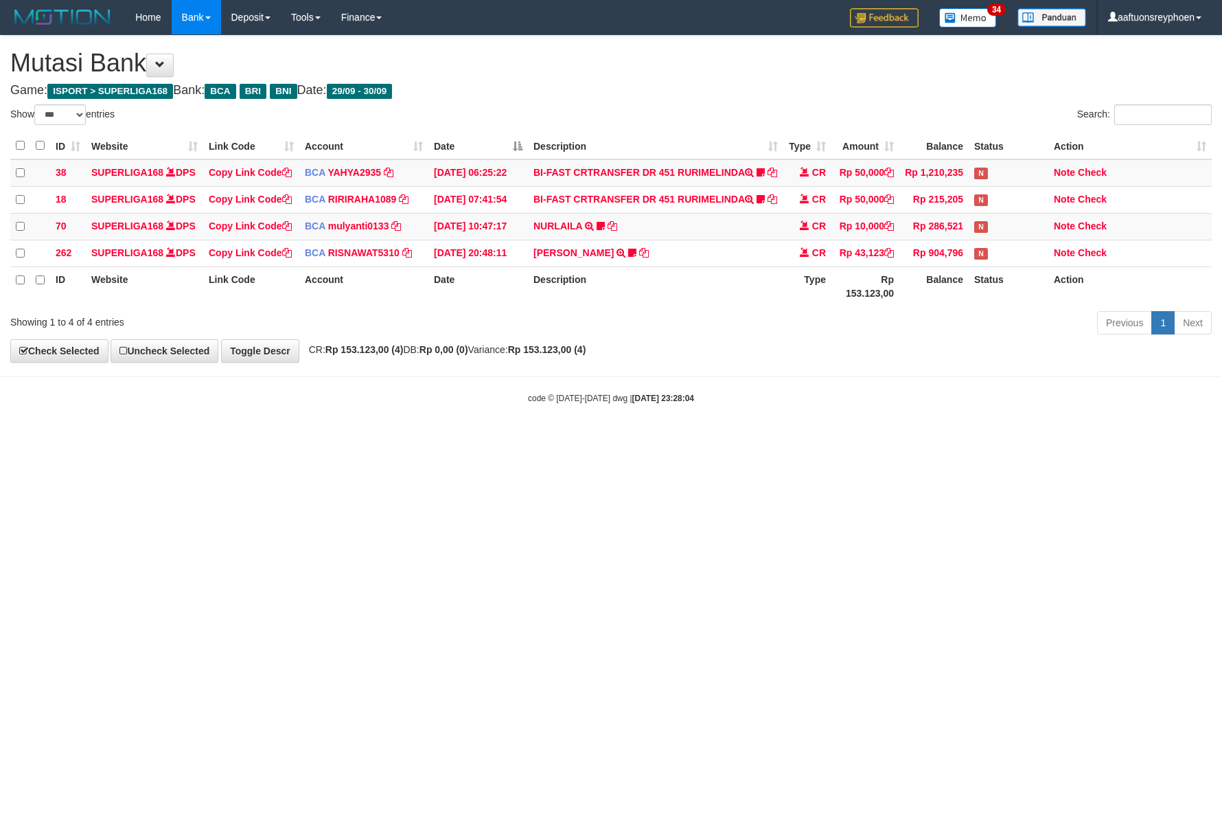
select select "***"
click at [1198, 438] on body "Toggle navigation Home Bank Account List Load By Website Group [ISPORT] SUPERLI…" at bounding box center [611, 219] width 1222 height 439
select select "***"
drag, startPoint x: 558, startPoint y: 466, endPoint x: 1185, endPoint y: 430, distance: 628.0
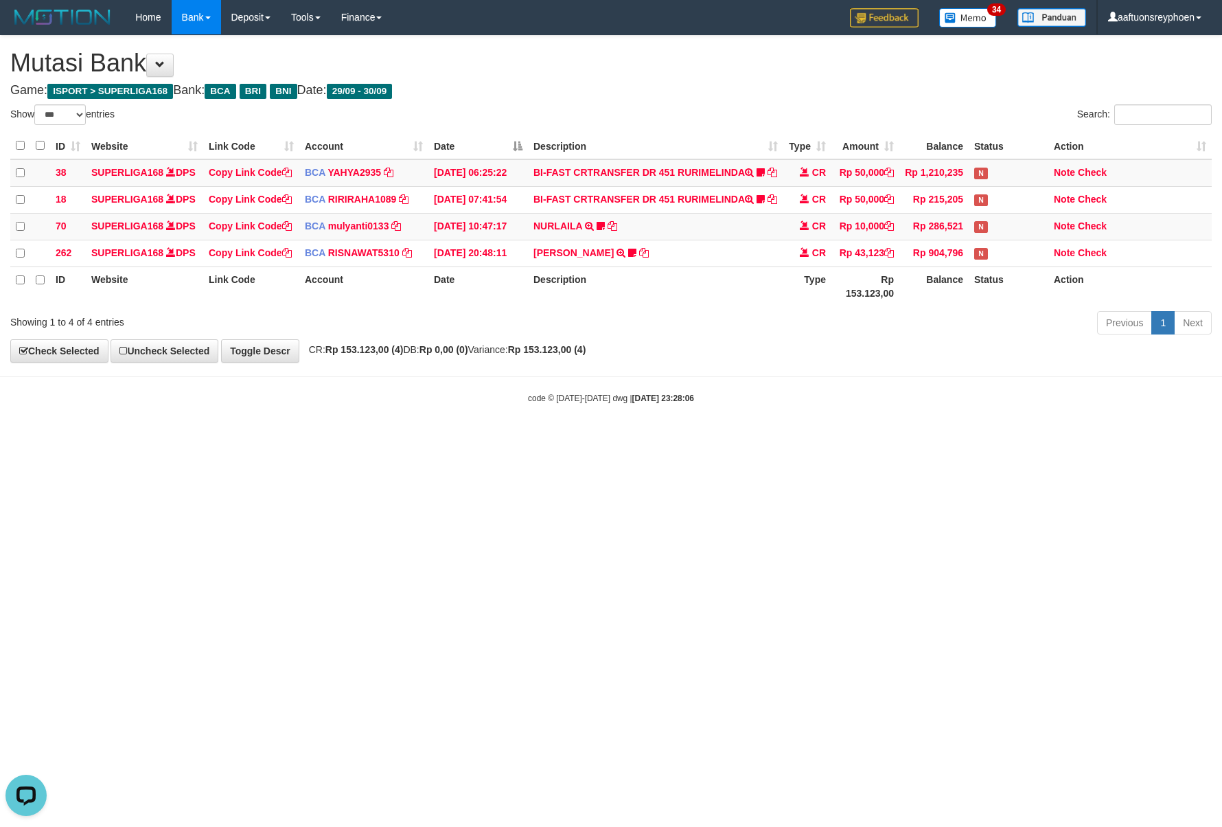
click at [588, 439] on body "Toggle navigation Home Bank Account List Load By Website Group [ISPORT] SUPERLI…" at bounding box center [611, 219] width 1222 height 439
drag, startPoint x: 1185, startPoint y: 430, endPoint x: 1115, endPoint y: 429, distance: 69.4
click at [1133, 427] on body "Toggle navigation Home Bank Account List Load By Website Group [ISPORT] SUPERLI…" at bounding box center [611, 219] width 1222 height 439
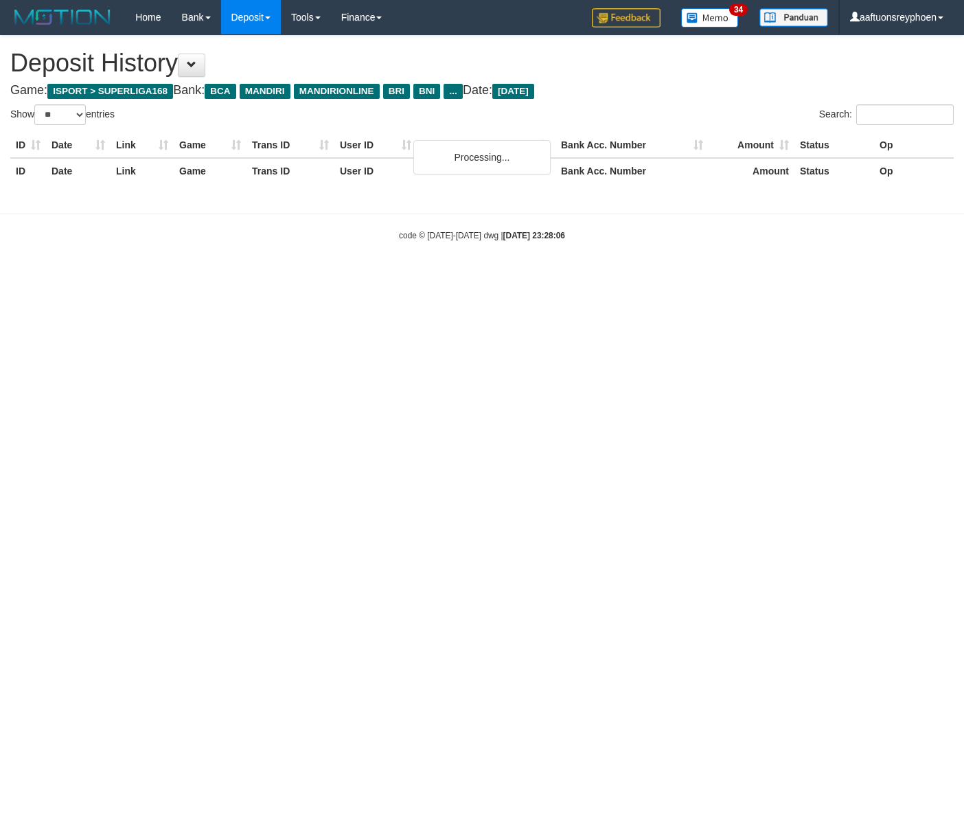
select select "**"
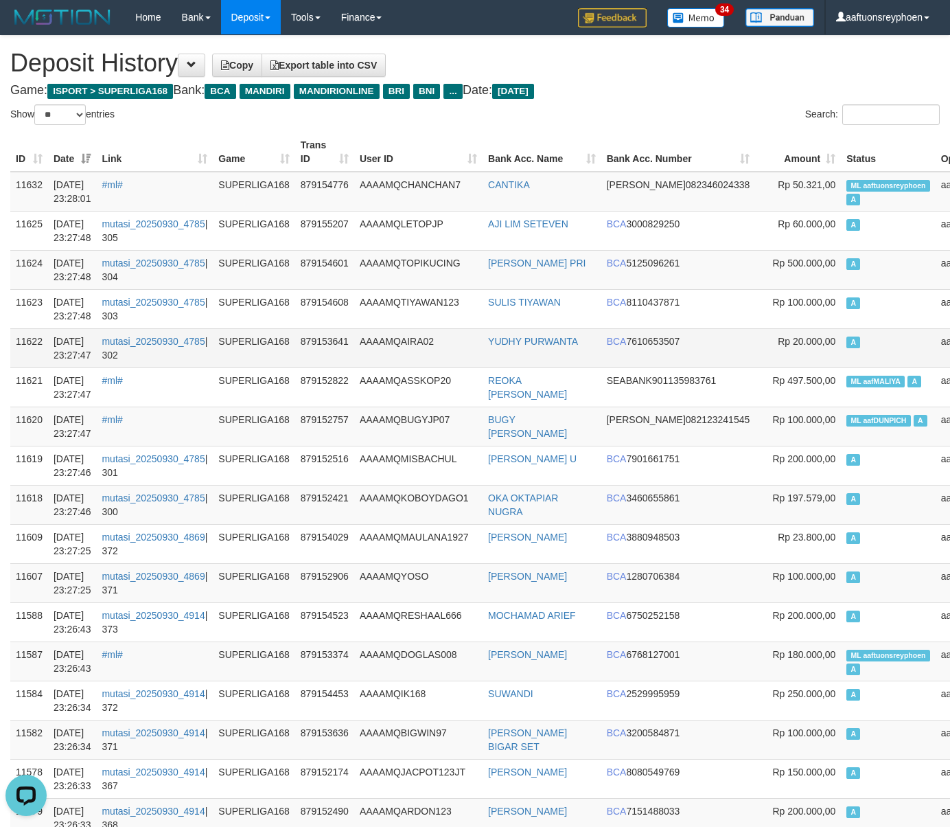
click at [841, 344] on td "A" at bounding box center [888, 347] width 95 height 39
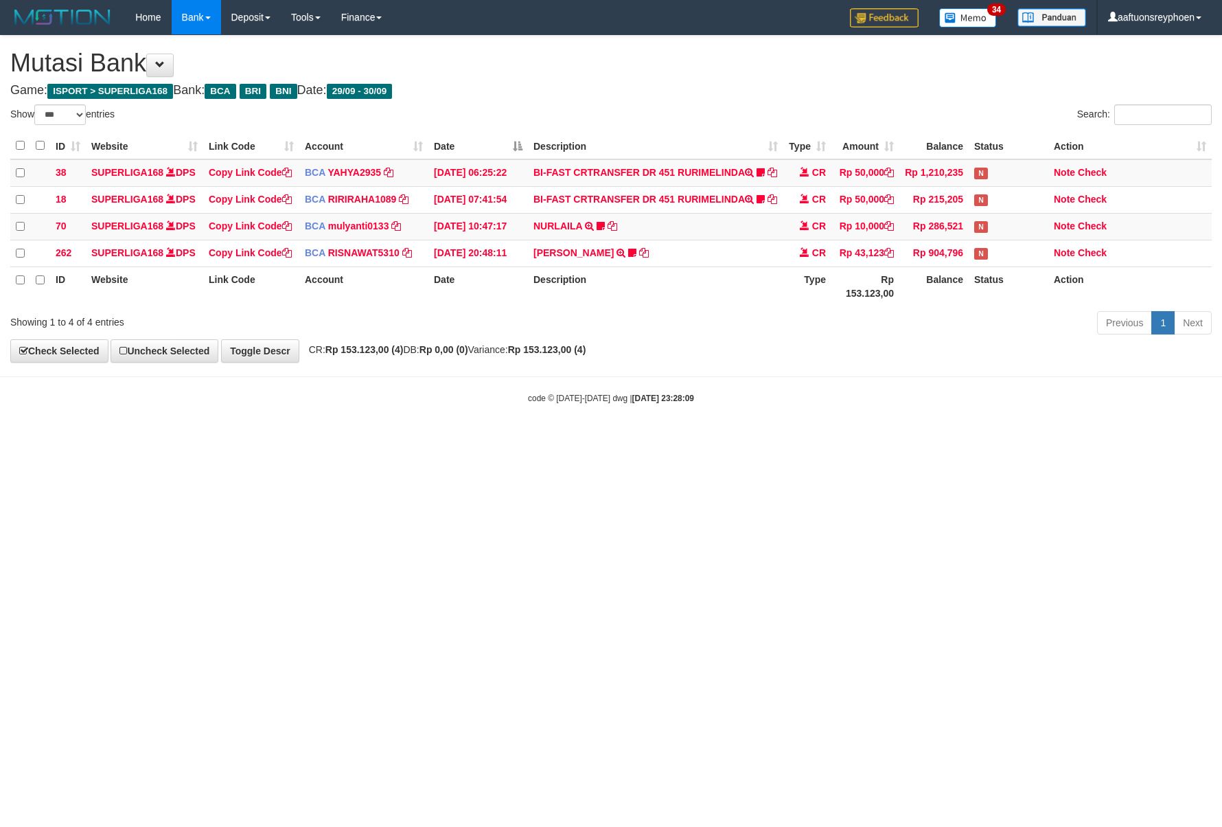
select select "***"
click at [907, 439] on body "Toggle navigation Home Bank Account List Load By Website Group [ISPORT] SUPERLI…" at bounding box center [611, 219] width 1222 height 439
drag, startPoint x: 514, startPoint y: 501, endPoint x: 572, endPoint y: 520, distance: 60.6
click at [518, 439] on html "Toggle navigation Home Bank Account List Load By Website Group [ISPORT] SUPERLI…" at bounding box center [611, 219] width 1222 height 439
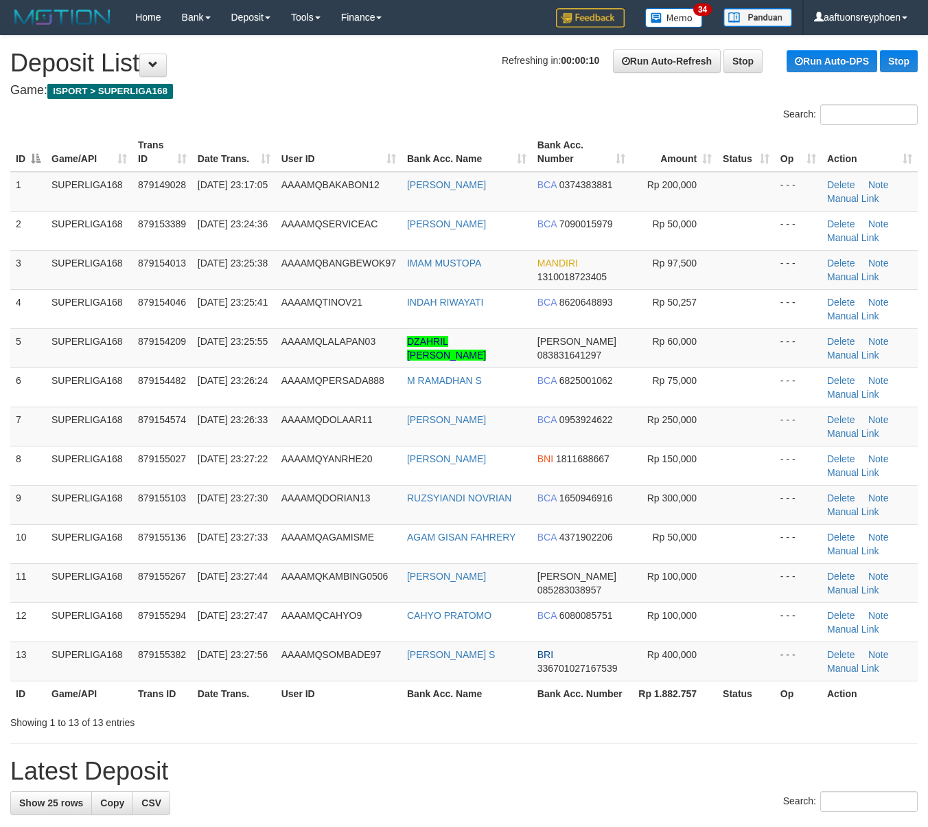
drag, startPoint x: 20, startPoint y: 365, endPoint x: 0, endPoint y: 368, distance: 20.1
click at [15, 365] on td "5" at bounding box center [28, 347] width 36 height 39
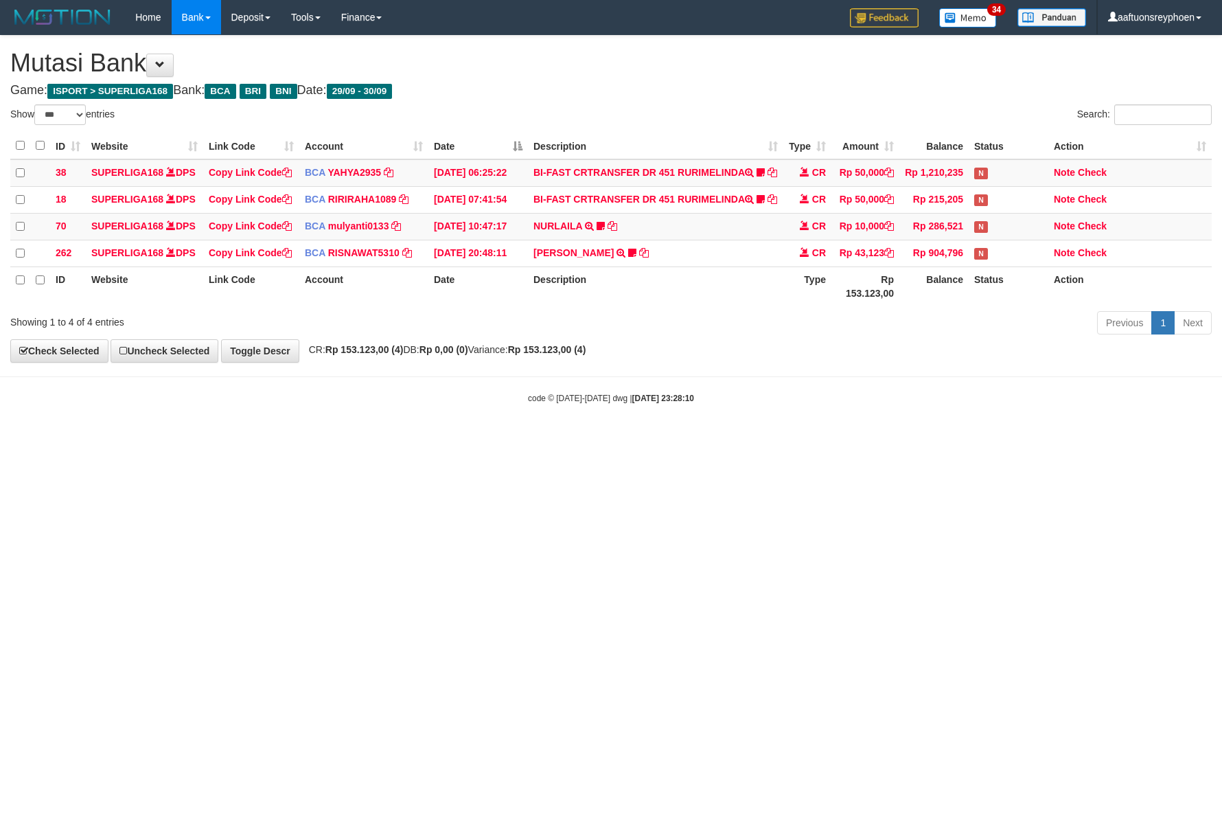
select select "***"
click at [368, 439] on html "Toggle navigation Home Bank Account List Load By Website Group [ISPORT] SUPERLI…" at bounding box center [611, 219] width 1222 height 439
drag, startPoint x: 368, startPoint y: 647, endPoint x: 926, endPoint y: 608, distance: 559.7
click at [418, 439] on html "Toggle navigation Home Bank Account List Load By Website Group [ISPORT] SUPERLI…" at bounding box center [611, 219] width 1222 height 439
drag, startPoint x: 953, startPoint y: 600, endPoint x: 817, endPoint y: 614, distance: 137.4
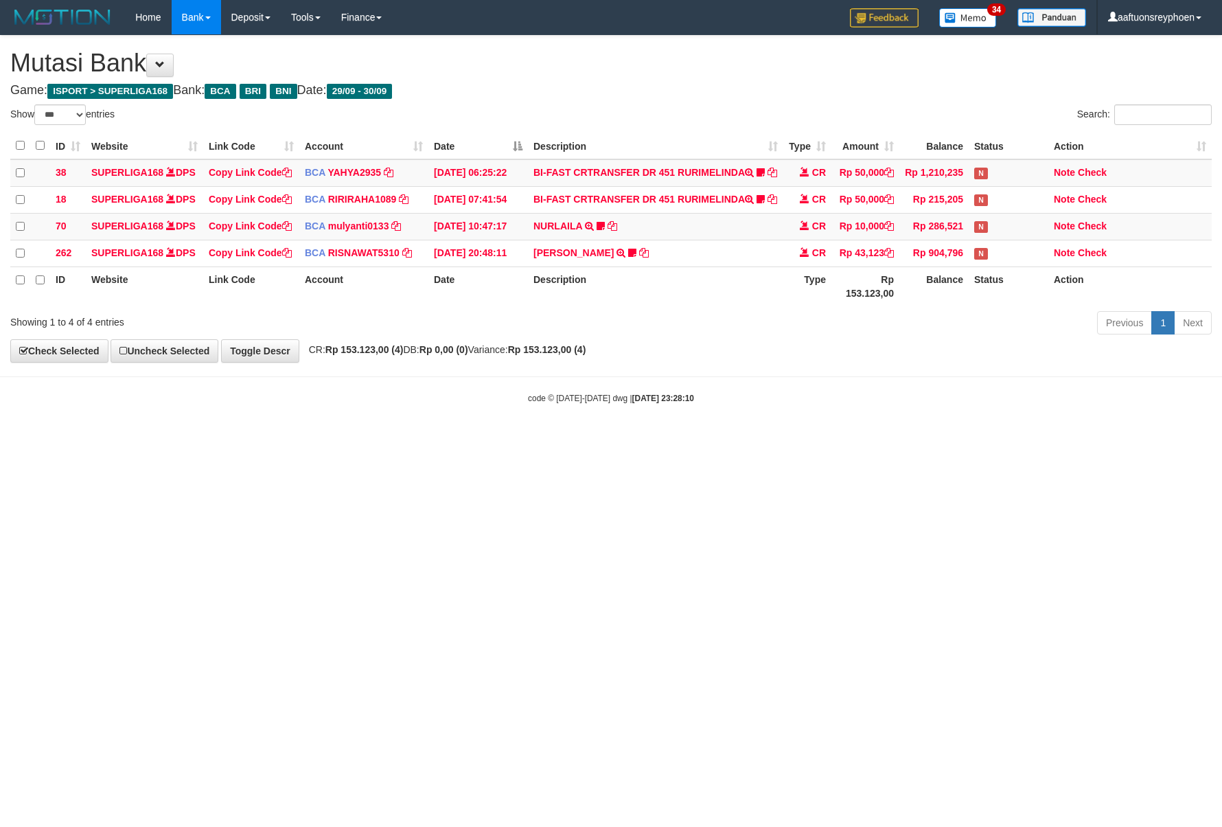
click at [910, 439] on html "Toggle navigation Home Bank Account List Load By Website Group [ISPORT] SUPERLI…" at bounding box center [611, 219] width 1222 height 439
select select "***"
click at [412, 439] on html "Toggle navigation Home Bank Account List Load By Website Group [ISPORT] SUPERLI…" at bounding box center [611, 219] width 1222 height 439
click at [413, 439] on html "Toggle navigation Home Bank Account List Load By Website Group [ISPORT] SUPERLI…" at bounding box center [611, 219] width 1222 height 439
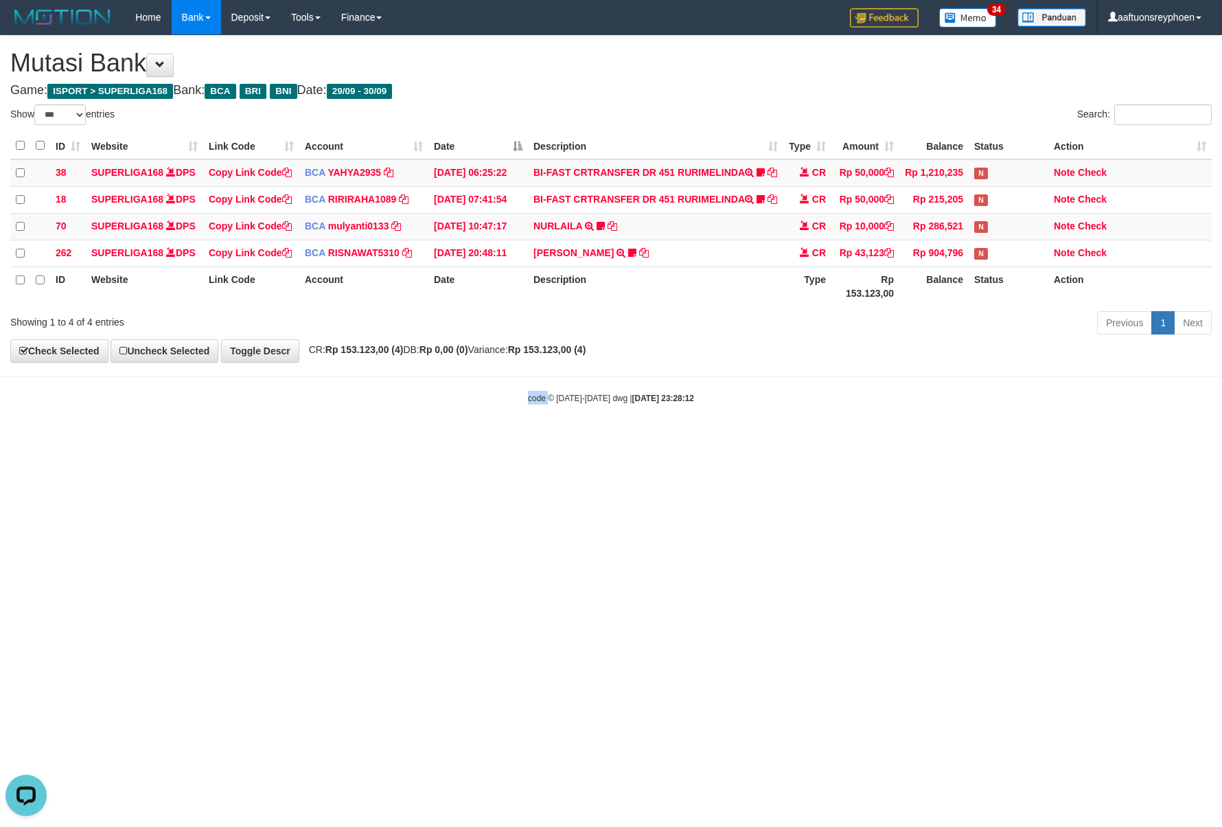
click at [413, 439] on html "Toggle navigation Home Bank Account List Load By Website Group [ISPORT] SUPERLI…" at bounding box center [611, 219] width 1222 height 439
drag, startPoint x: 413, startPoint y: 644, endPoint x: 737, endPoint y: 605, distance: 325.8
click at [415, 439] on html "Toggle navigation Home Bank Account List Load By Website Group [ISPORT] SUPERLI…" at bounding box center [611, 219] width 1222 height 439
click at [1089, 439] on html "Toggle navigation Home Bank Account List Load By Website Group [ISPORT] SUPERLI…" at bounding box center [611, 219] width 1222 height 439
click at [475, 439] on html "Toggle navigation Home Bank Account List Load By Website Group [ISPORT] SUPERLI…" at bounding box center [611, 219] width 1222 height 439
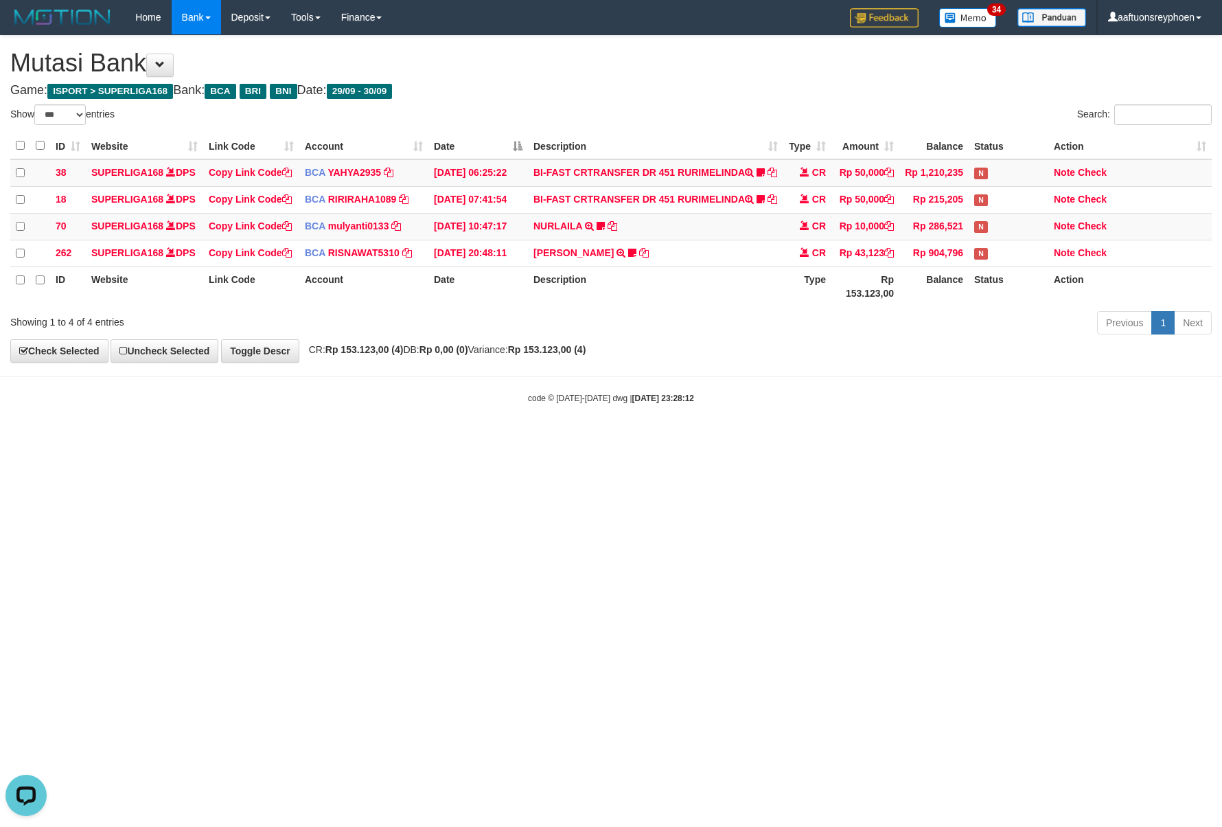
drag, startPoint x: 459, startPoint y: 621, endPoint x: 1221, endPoint y: 484, distance: 774.4
click at [493, 439] on html "Toggle navigation Home Bank Account List Load By Website Group [ISPORT] SUPERLI…" at bounding box center [611, 219] width 1222 height 439
select select "***"
click at [689, 439] on html "Toggle navigation Home Bank Account List Load By Website Group [ISPORT] SUPERLI…" at bounding box center [611, 219] width 1222 height 439
select select "***"
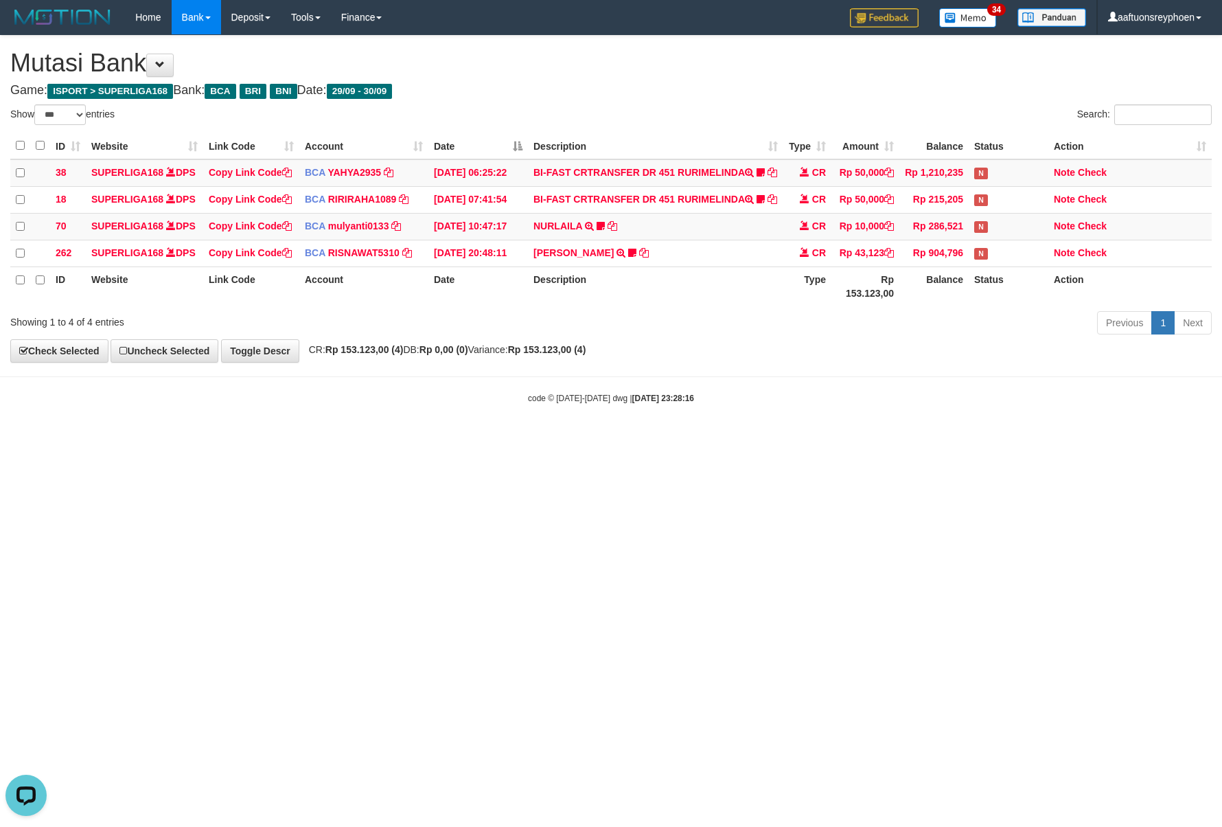
click at [454, 439] on html "Toggle navigation Home Bank Account List Load By Website Group [ISPORT] SUPERLI…" at bounding box center [611, 219] width 1222 height 439
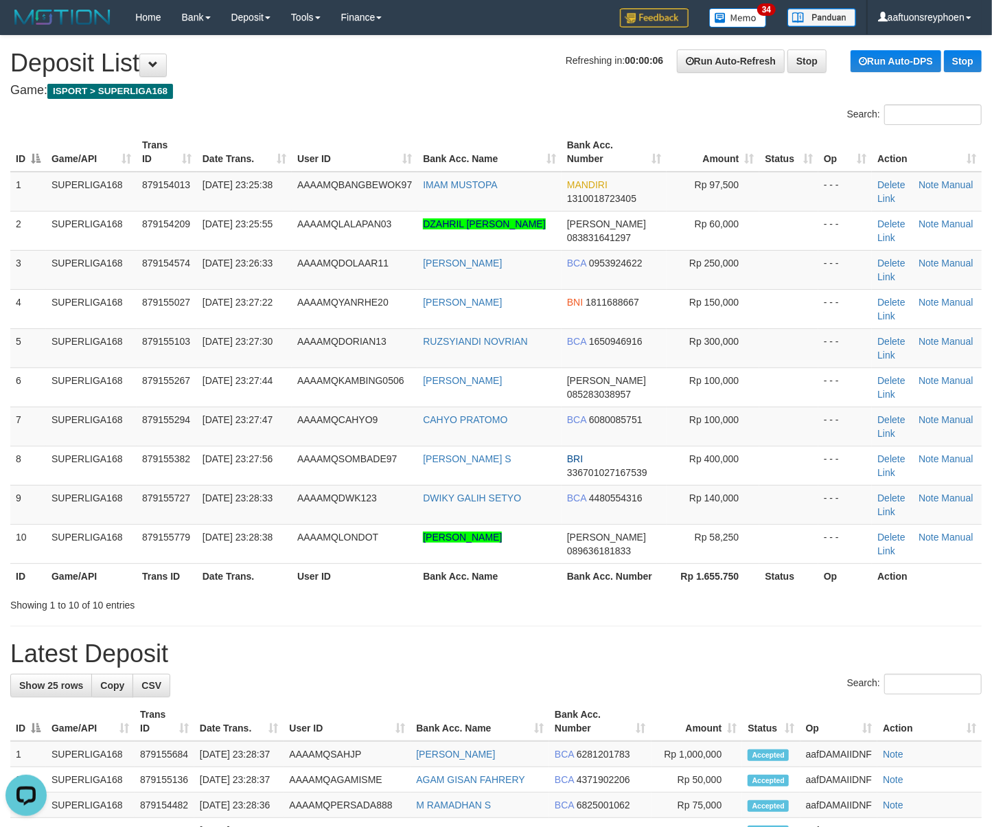
click at [0, 501] on html "Toggle navigation Home Bank Account List Load By Website Group [ISPORT] SUPERLI…" at bounding box center [496, 793] width 992 height 1586
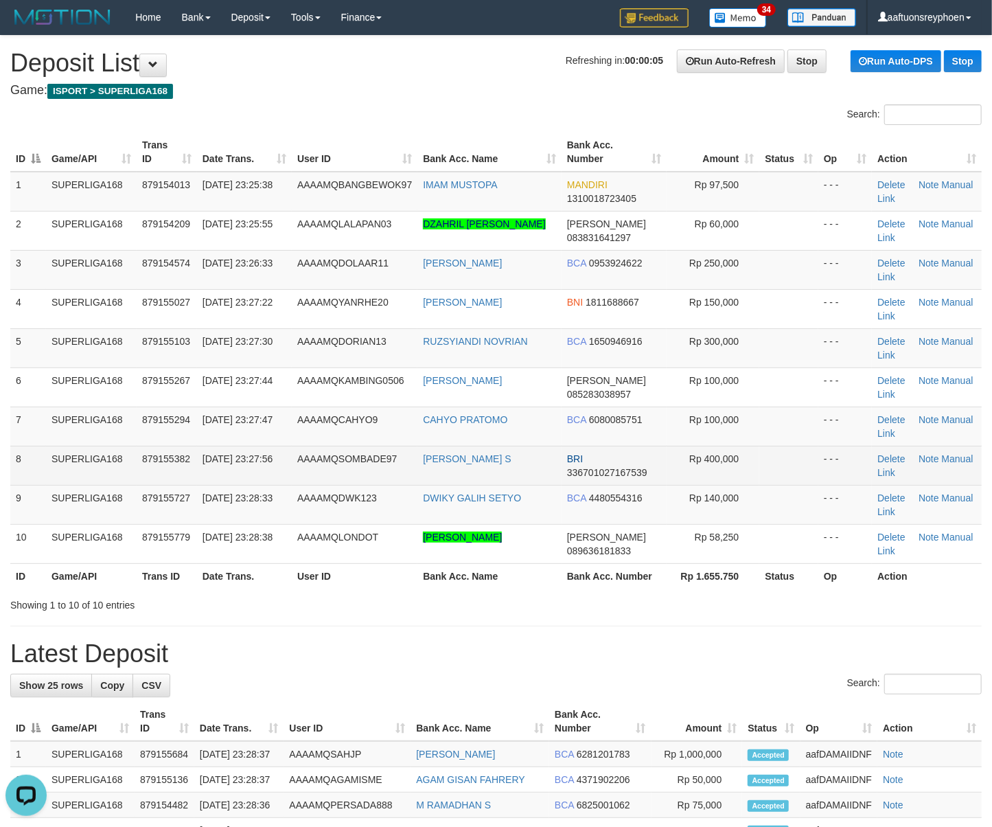
click at [177, 473] on td "879155382" at bounding box center [167, 465] width 60 height 39
click at [78, 468] on td "SUPERLIGA168" at bounding box center [91, 465] width 91 height 39
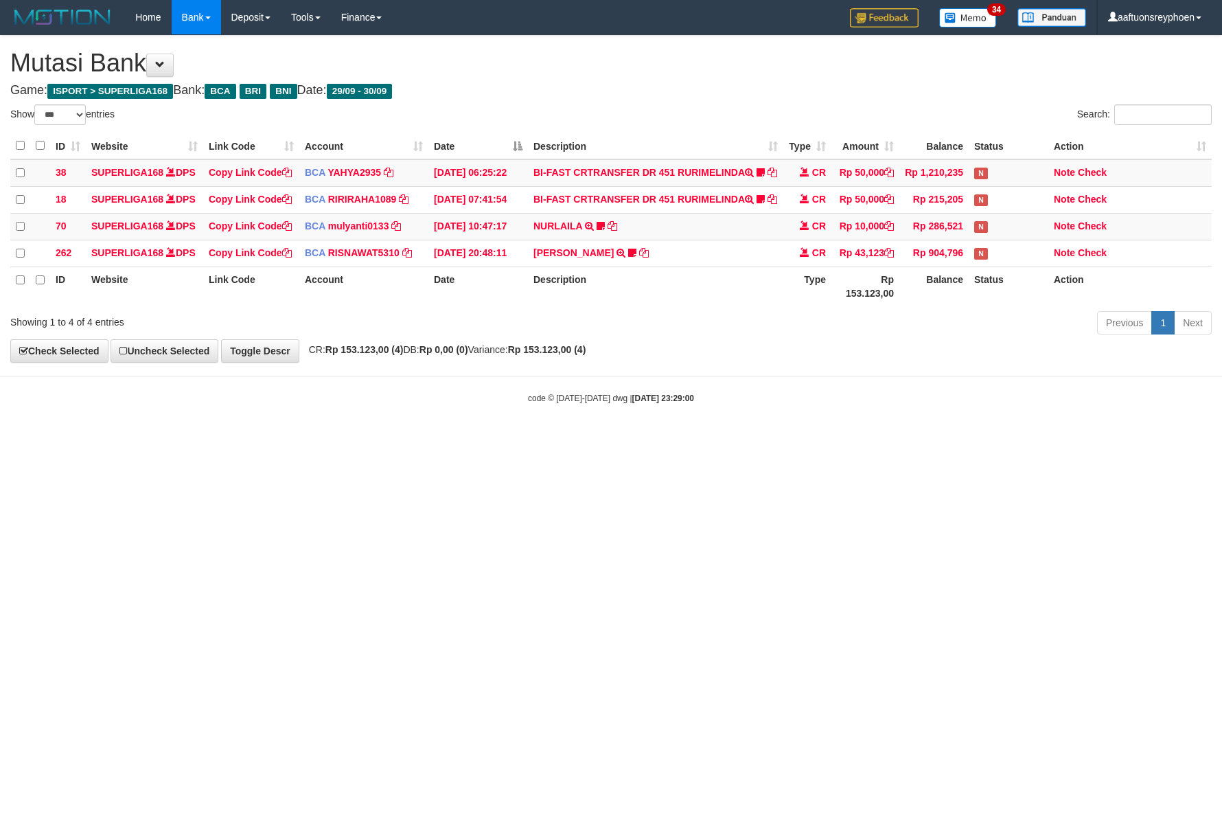
select select "***"
click at [1045, 439] on html "Toggle navigation Home Bank Account List Load By Website Group [ISPORT] SUPERLI…" at bounding box center [611, 219] width 1222 height 439
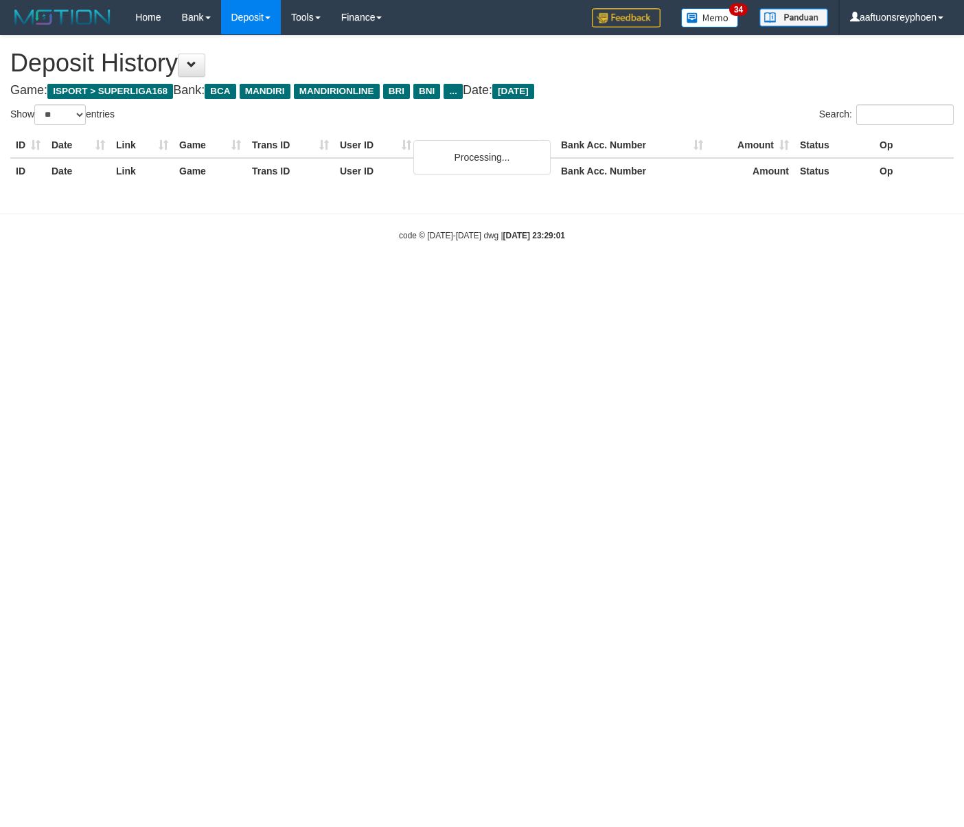
select select "**"
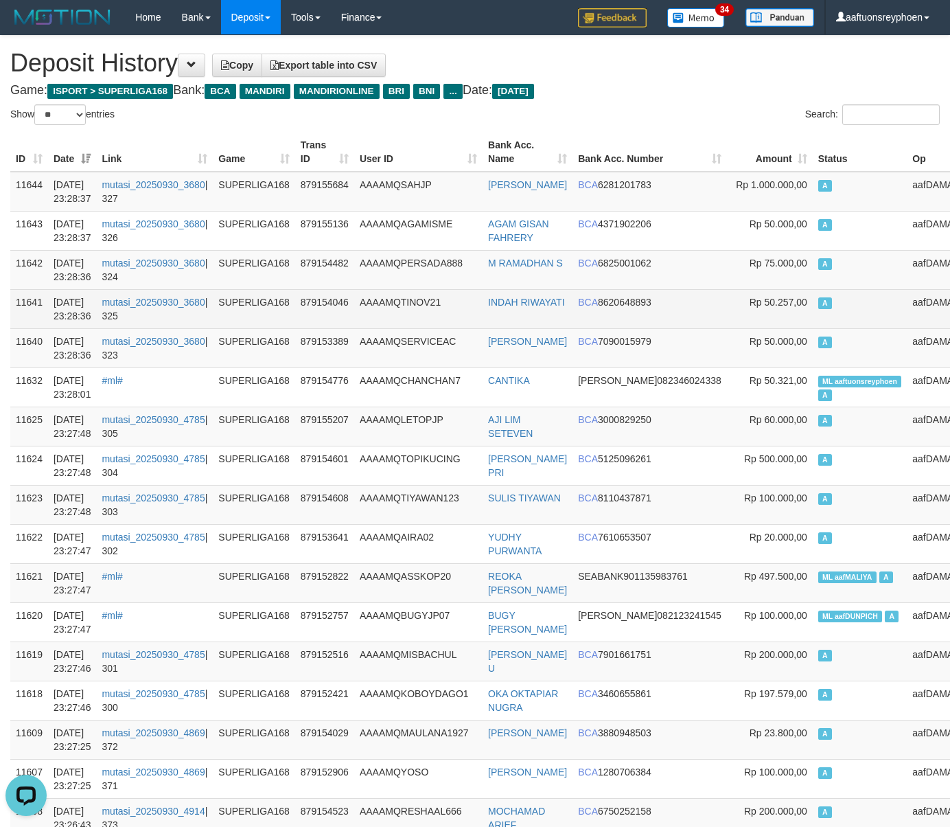
click at [835, 324] on td "A" at bounding box center [860, 308] width 95 height 39
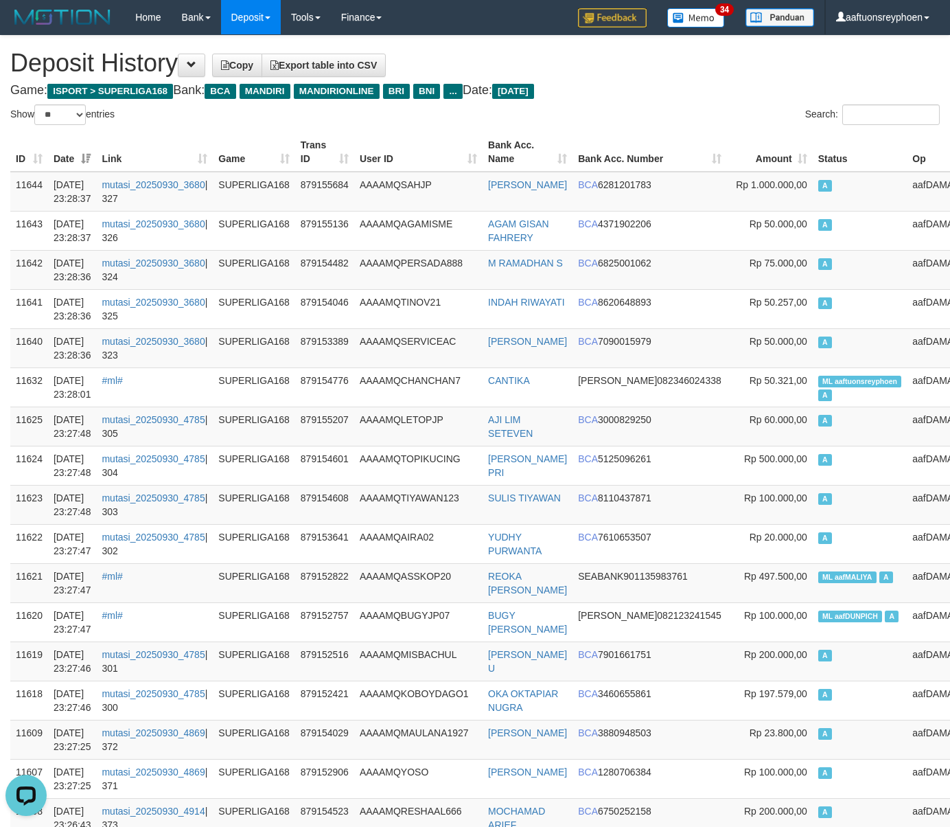
drag, startPoint x: 835, startPoint y: 324, endPoint x: 6, endPoint y: 416, distance: 834.0
click at [821, 325] on td "A" at bounding box center [860, 308] width 95 height 39
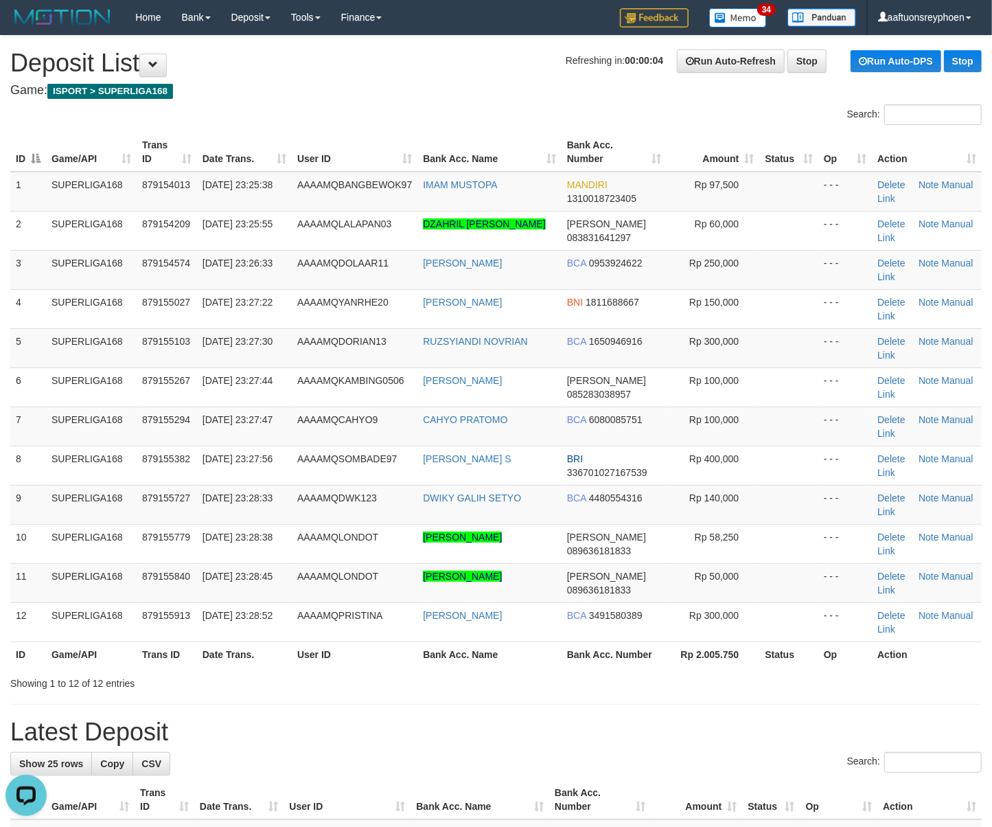
drag, startPoint x: 22, startPoint y: 387, endPoint x: 0, endPoint y: 400, distance: 25.2
click at [6, 396] on div "ID Game/API Trans ID Date Trans. User ID Bank Acc. Name Bank Acc. Number Amount…" at bounding box center [496, 399] width 992 height 543
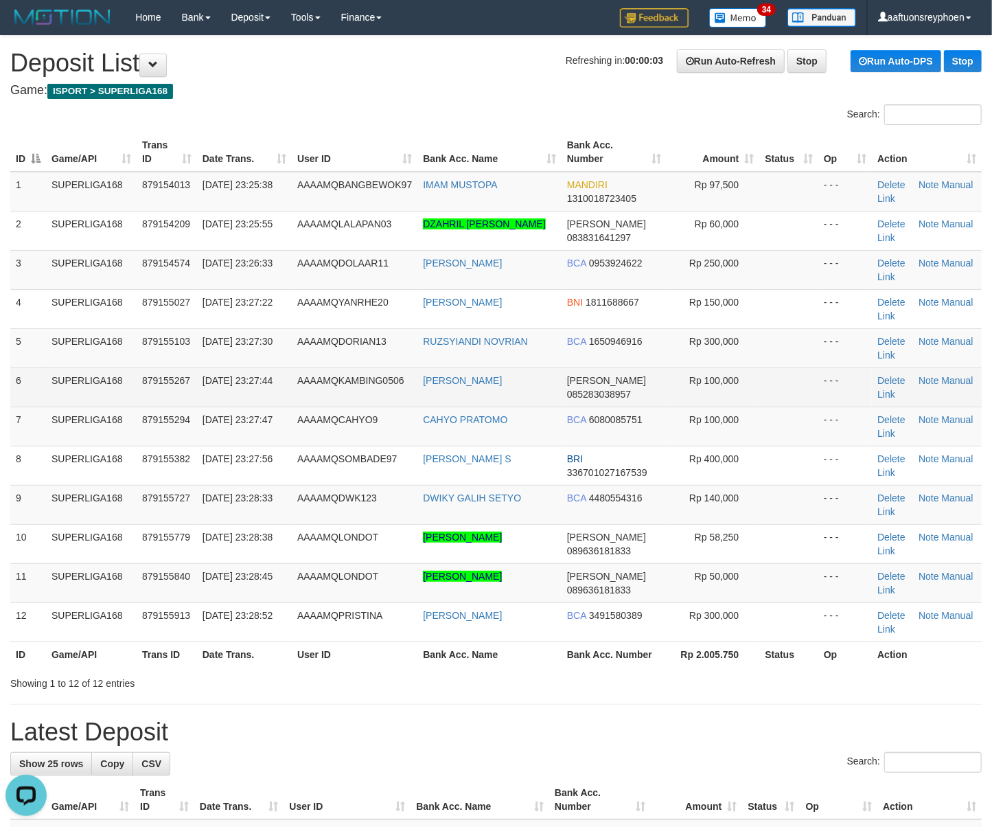
click at [141, 396] on td "879155267" at bounding box center [167, 386] width 60 height 39
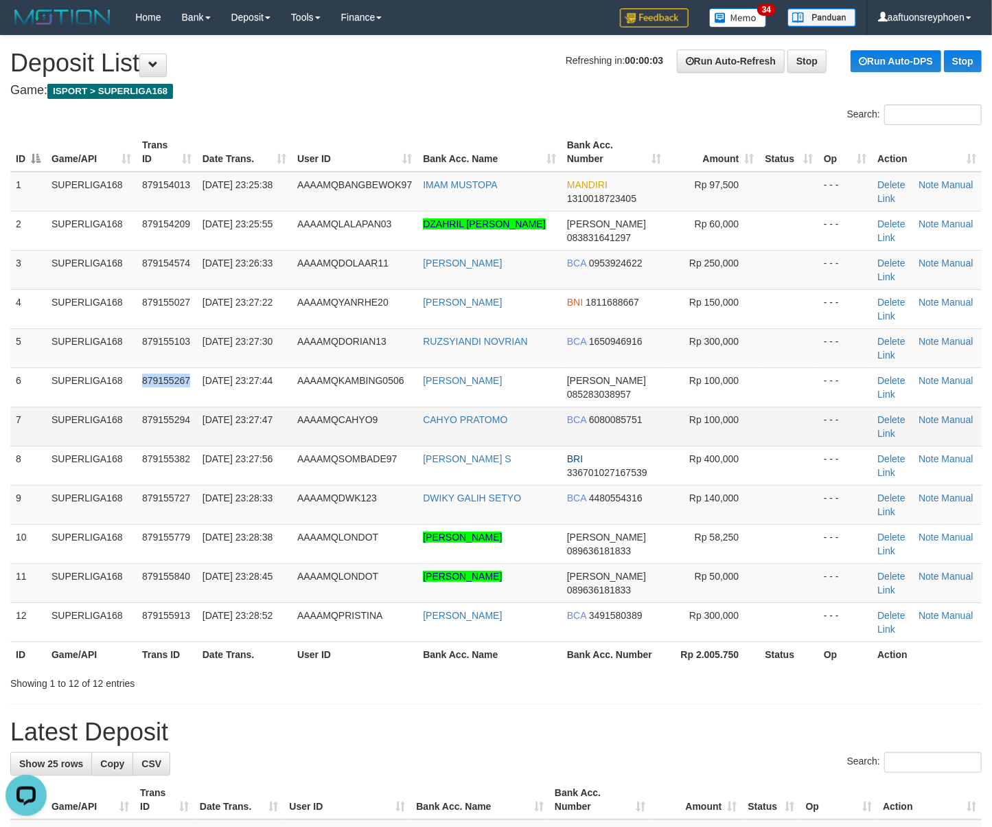
drag, startPoint x: 143, startPoint y: 396, endPoint x: 91, endPoint y: 415, distance: 54.7
click at [126, 402] on tr "6 SUPERLIGA168 879155267 30/09/2025 23:27:44 AAAAMQKAMBING0506 DENI SUPRIYADI D…" at bounding box center [496, 386] width 972 height 39
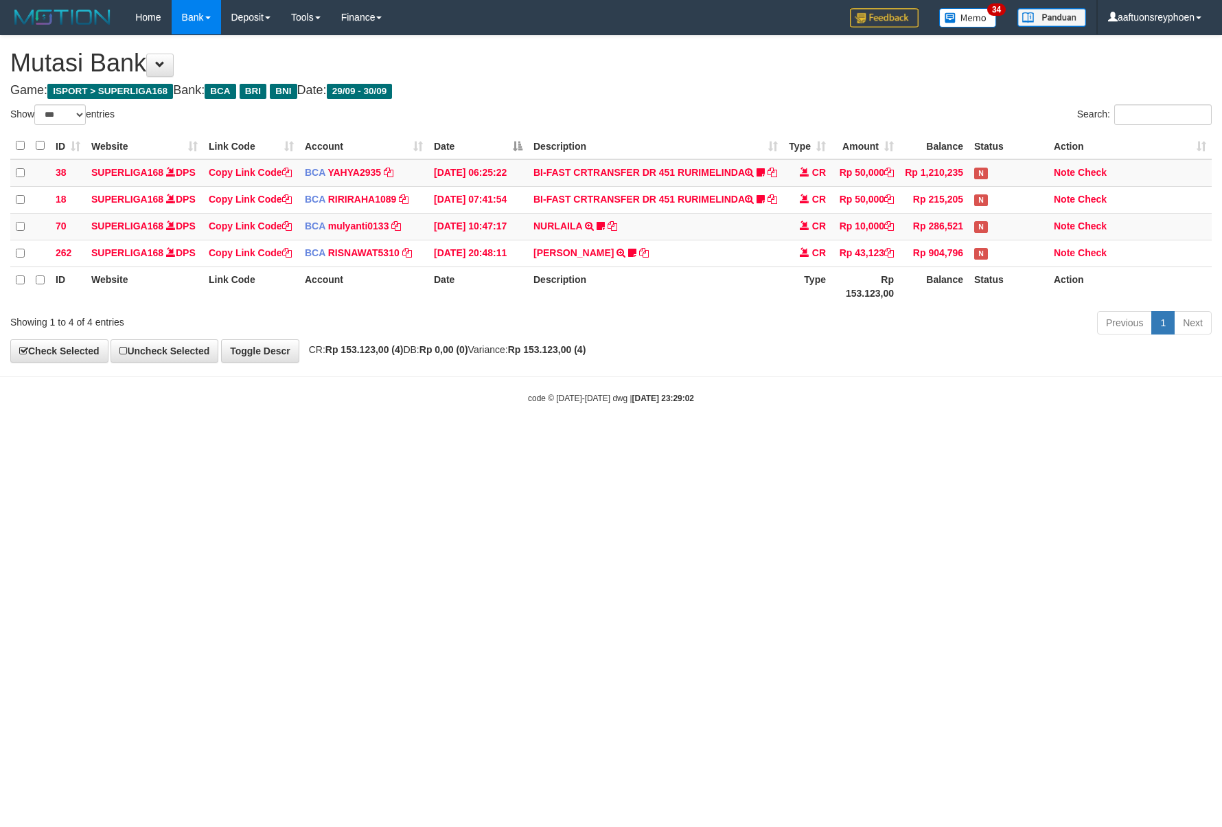
select select "***"
click at [834, 439] on html "Toggle navigation Home Bank Account List Load By Website Group [ISPORT] SUPERLI…" at bounding box center [611, 219] width 1222 height 439
select select "***"
drag, startPoint x: 743, startPoint y: 484, endPoint x: 1139, endPoint y: 440, distance: 398.0
click at [838, 439] on body "Toggle navigation Home Bank Account List Load By Website Group [ISPORT] SUPERLI…" at bounding box center [611, 219] width 1222 height 439
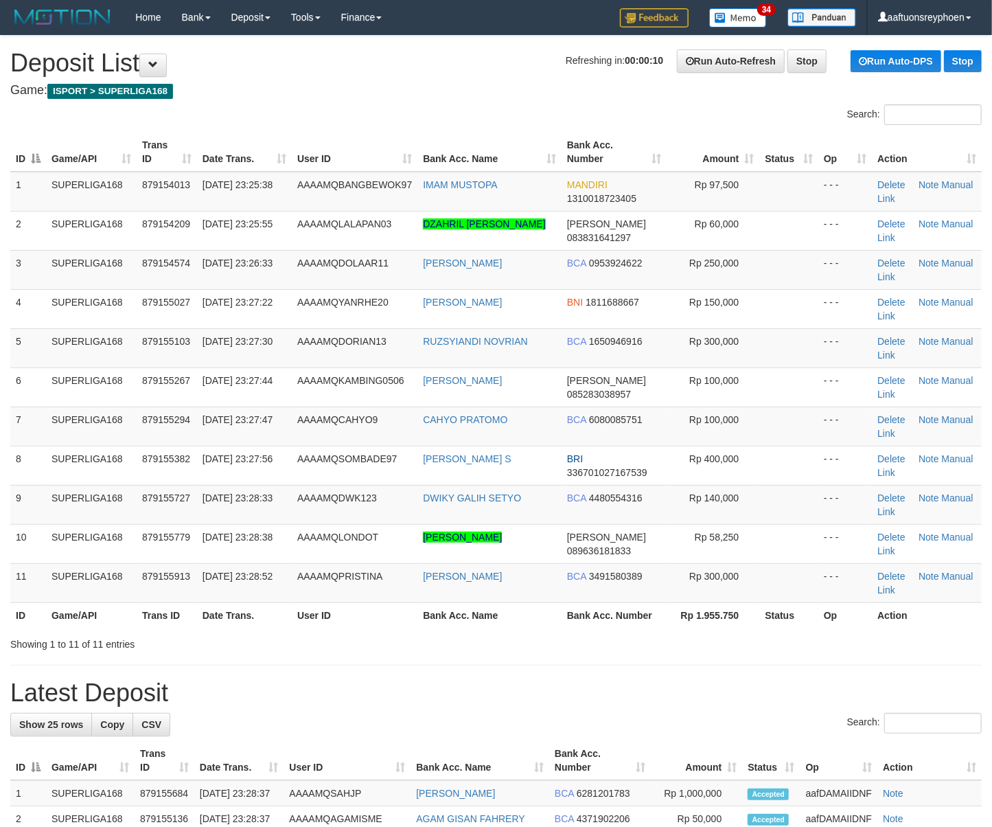
drag, startPoint x: 0, startPoint y: 0, endPoint x: 3, endPoint y: 427, distance: 427.2
click at [28, 423] on tr "7 SUPERLIGA168 879155294 30/09/2025 23:27:47 AAAAMQCAHYO9 CAHYO PRATOMO BCA 608…" at bounding box center [496, 426] width 972 height 39
drag, startPoint x: 169, startPoint y: 352, endPoint x: 3, endPoint y: 380, distance: 168.7
click at [166, 352] on td "879155103" at bounding box center [167, 347] width 60 height 39
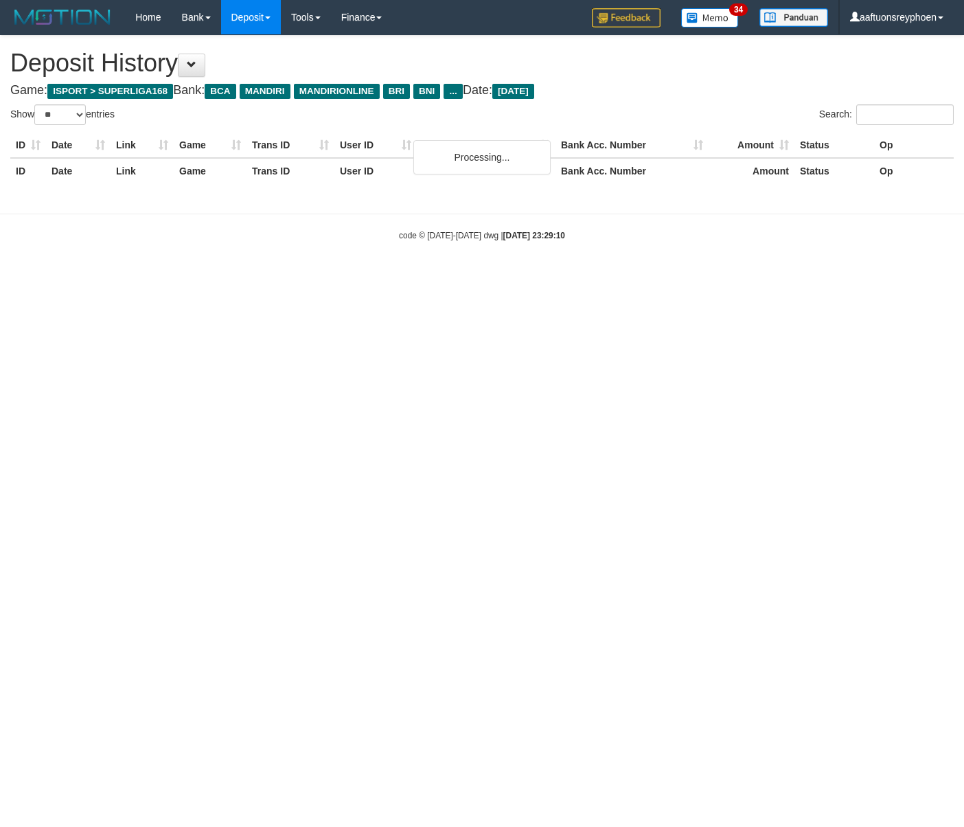
select select "**"
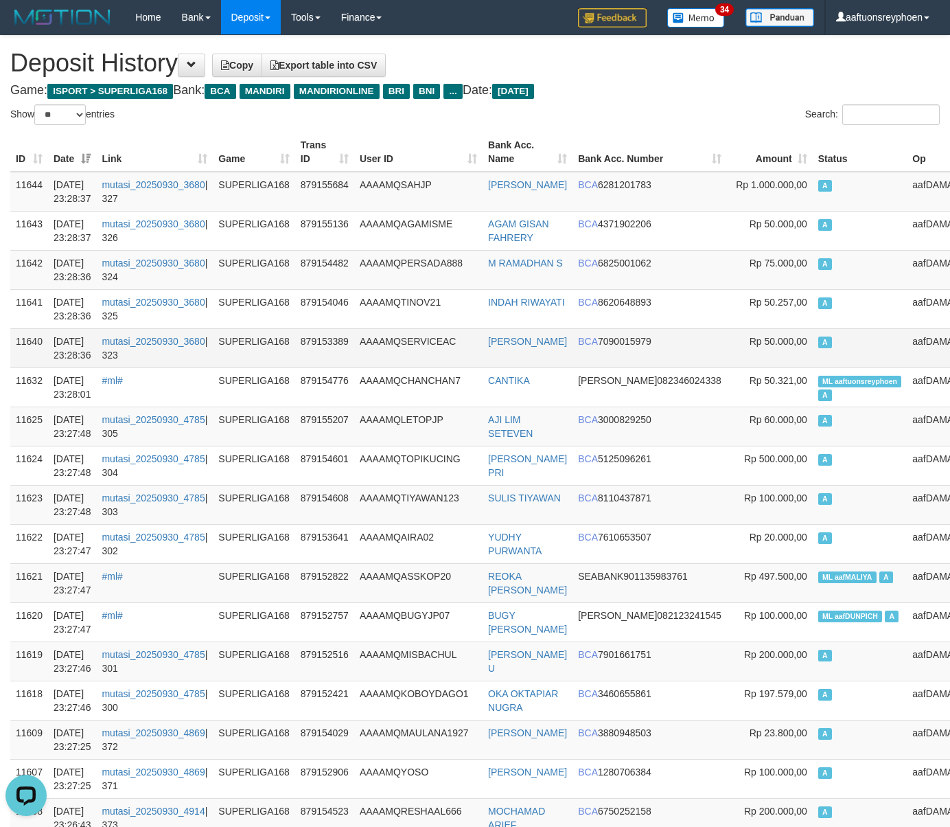
click at [813, 317] on td "A" at bounding box center [860, 308] width 95 height 39
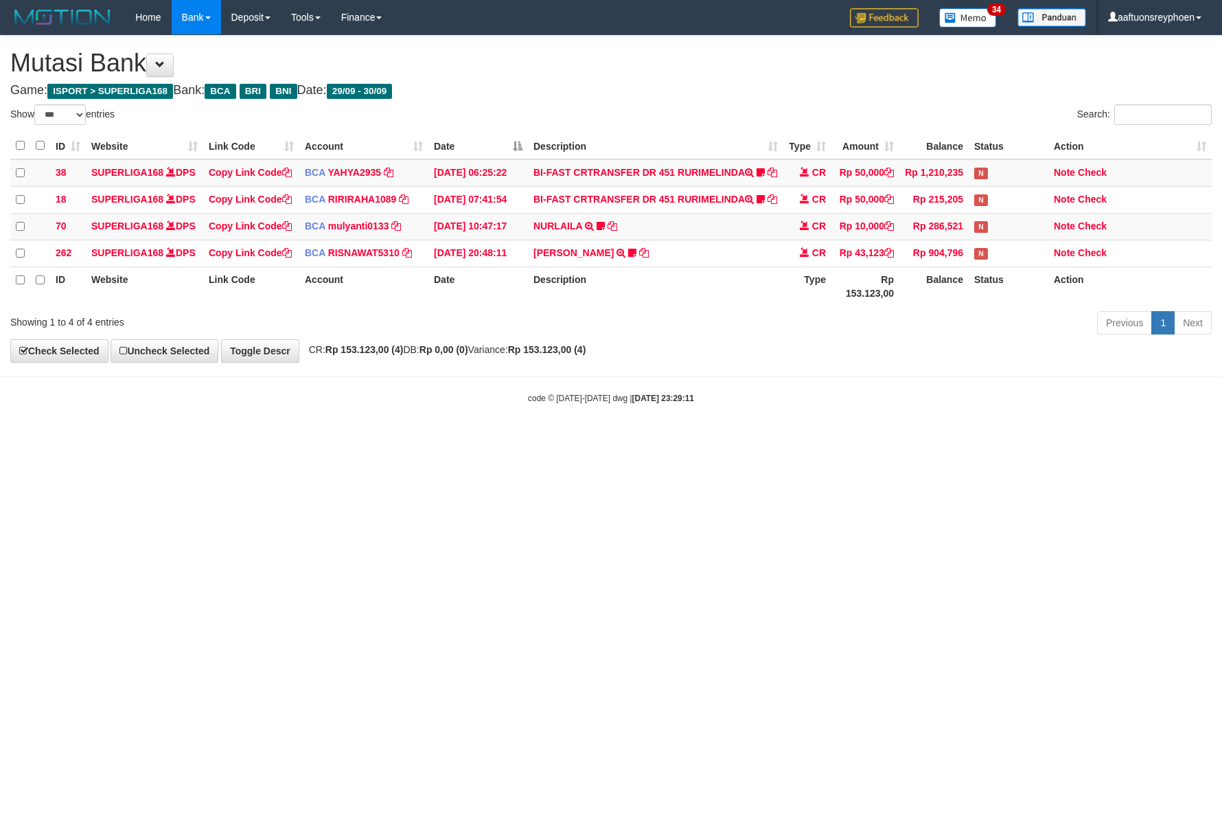
select select "***"
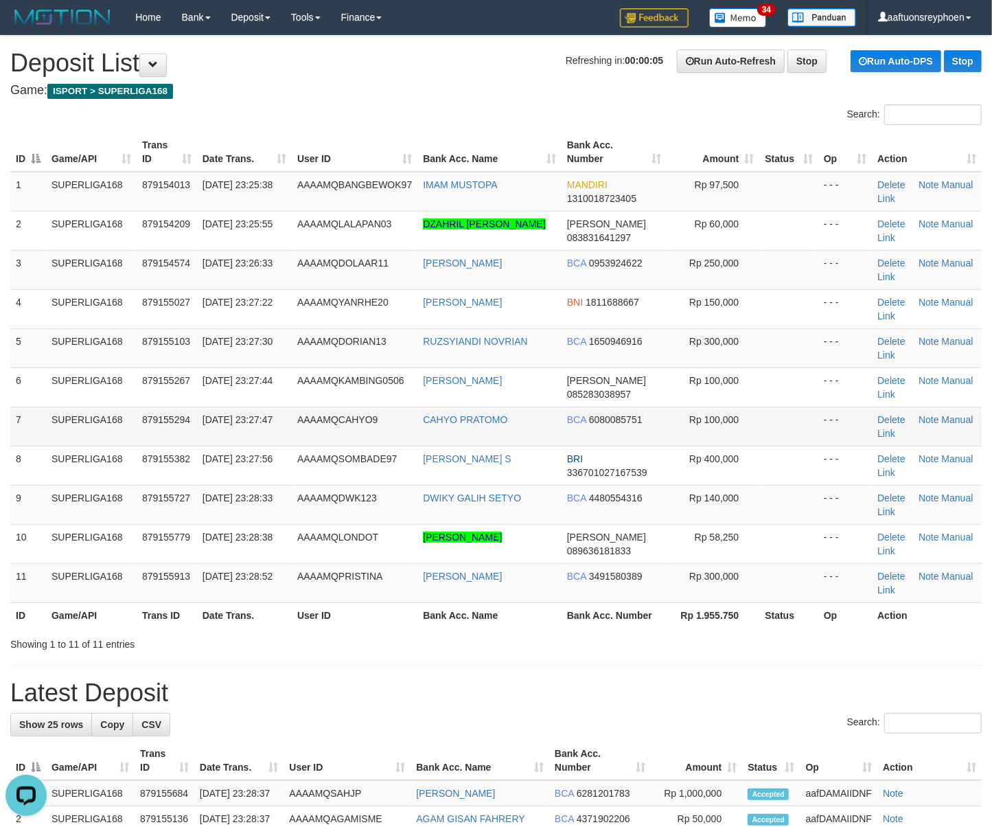
drag, startPoint x: 158, startPoint y: 440, endPoint x: 0, endPoint y: 465, distance: 159.9
click at [141, 440] on td "879155294" at bounding box center [167, 426] width 60 height 39
drag, startPoint x: 165, startPoint y: 435, endPoint x: 0, endPoint y: 466, distance: 167.6
click at [147, 440] on td "879155294" at bounding box center [167, 426] width 60 height 39
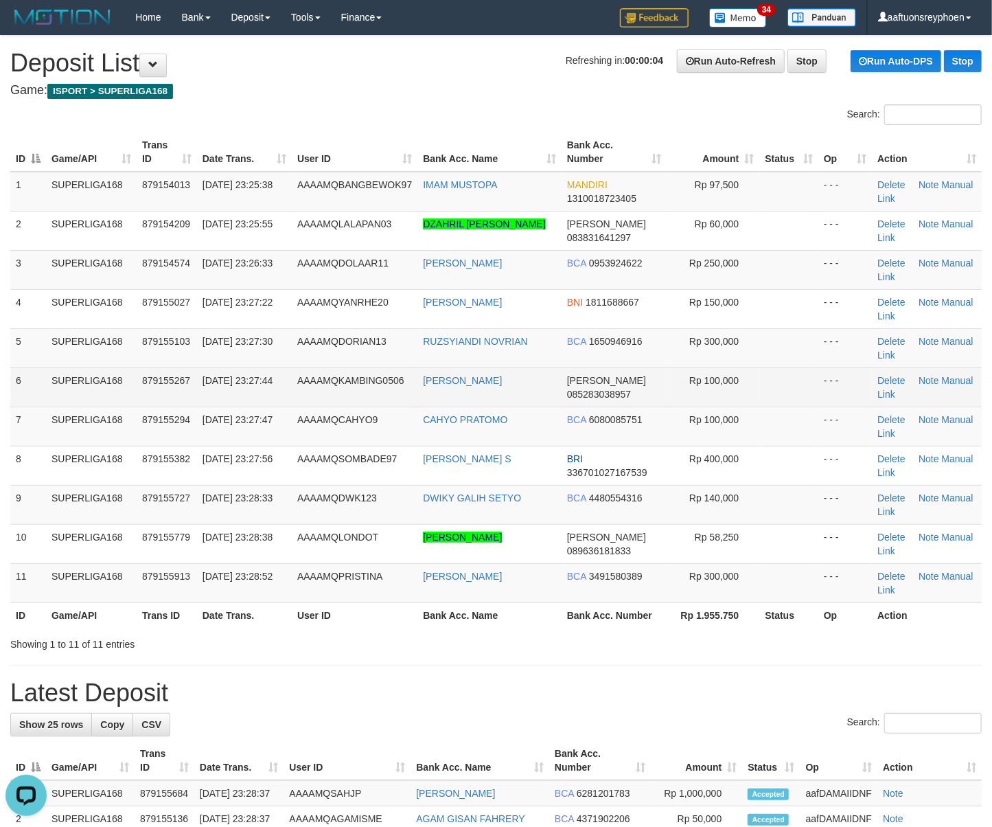
click at [146, 390] on td "879155267" at bounding box center [167, 386] width 60 height 39
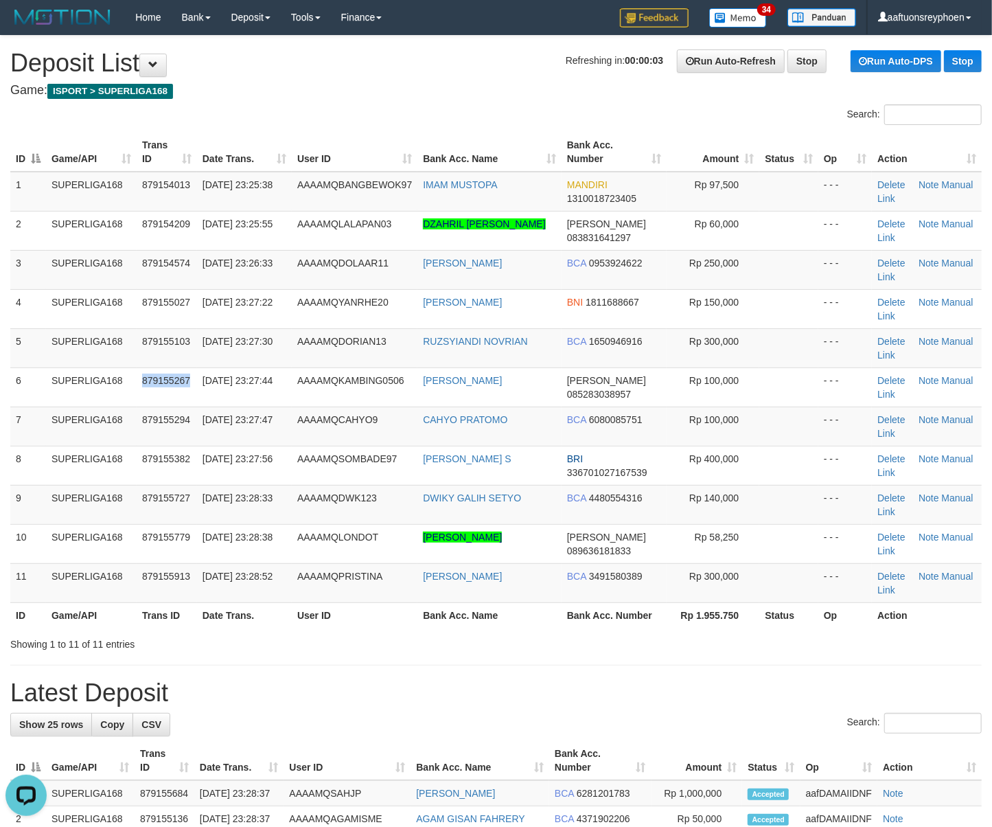
drag, startPoint x: 146, startPoint y: 390, endPoint x: 5, endPoint y: 394, distance: 140.2
click at [122, 391] on tr "6 SUPERLIGA168 879155267 30/09/2025 23:27:44 AAAAMQKAMBING0506 DENI SUPRIYADI D…" at bounding box center [496, 386] width 972 height 39
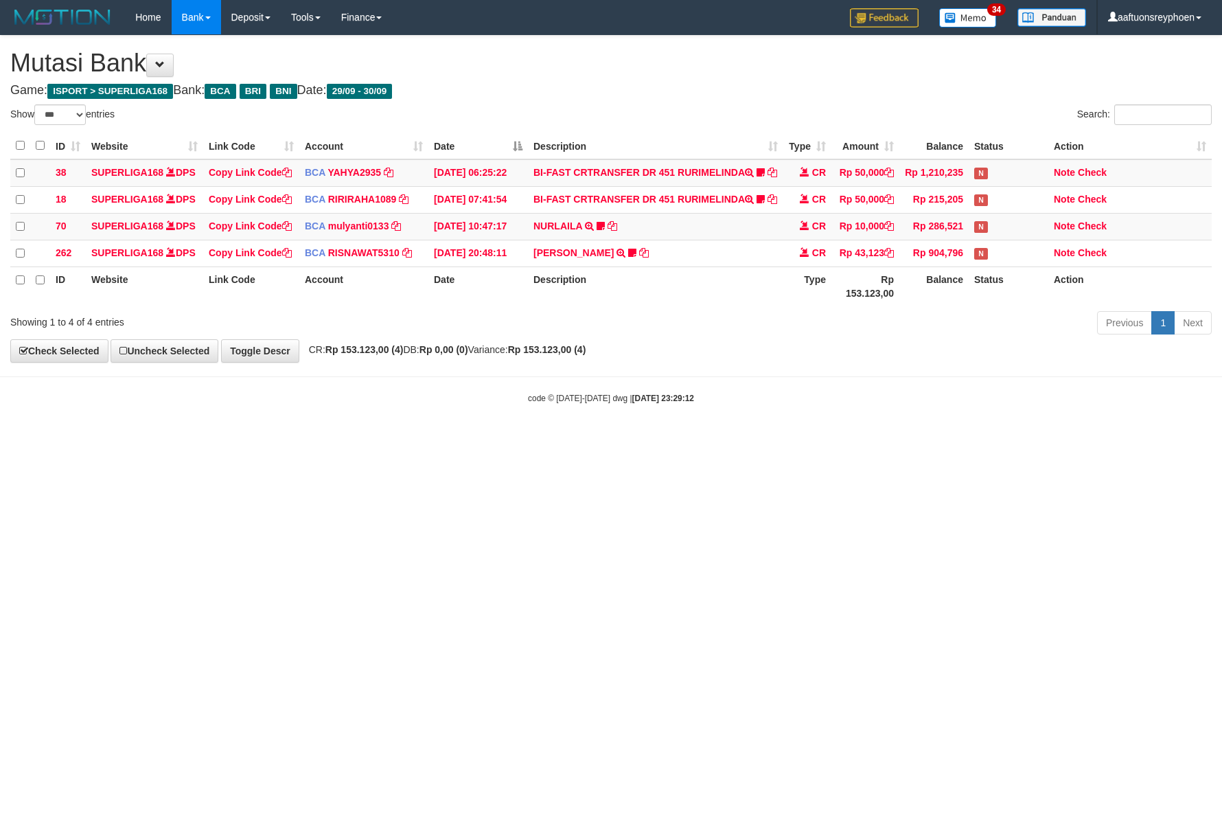
select select "***"
click at [630, 439] on html "Toggle navigation Home Bank Account List Load By Website Group [ISPORT] SUPERLI…" at bounding box center [611, 219] width 1222 height 439
drag, startPoint x: 1166, startPoint y: 477, endPoint x: 930, endPoint y: 512, distance: 238.8
click at [1158, 439] on body "Toggle navigation Home Bank Account List Load By Website Group [ISPORT] SUPERLI…" at bounding box center [611, 219] width 1222 height 439
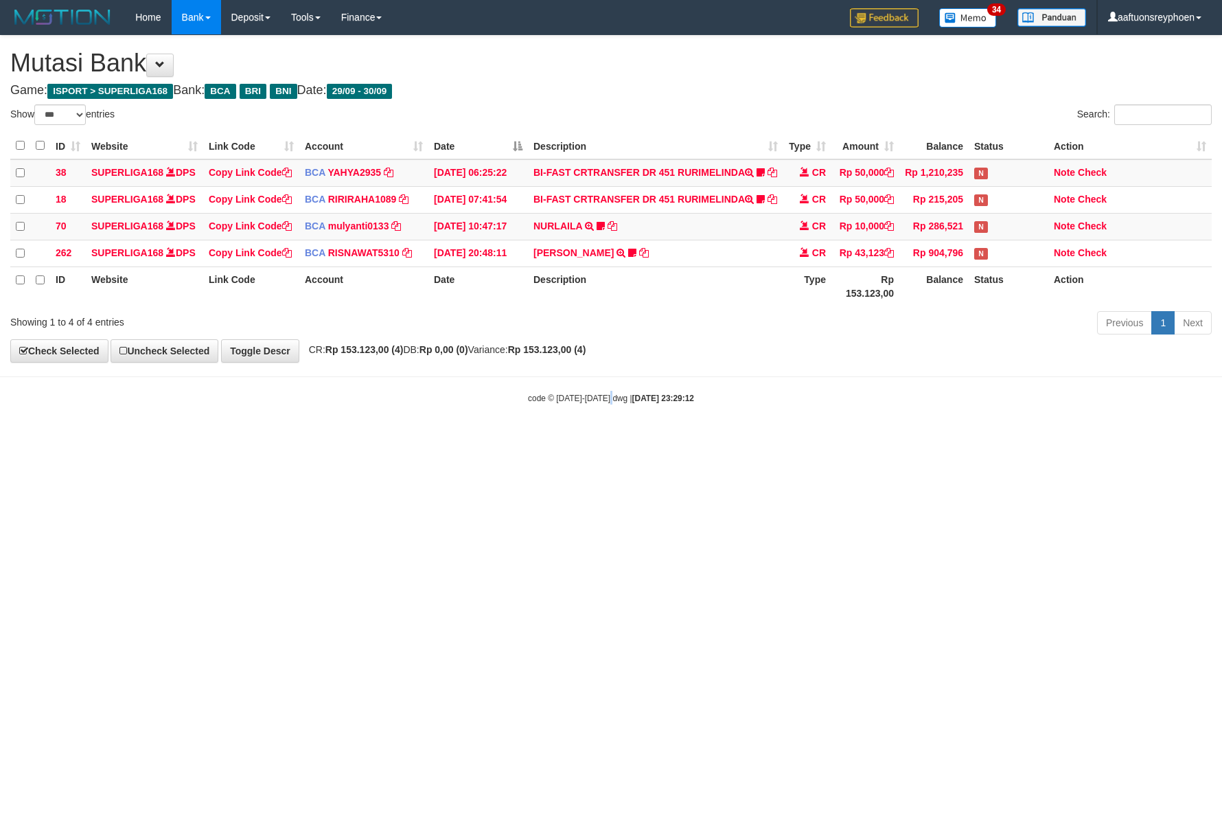
drag, startPoint x: 611, startPoint y: 548, endPoint x: 633, endPoint y: 556, distance: 24.1
click at [617, 439] on html "Toggle navigation Home Bank Account List Load By Website Group [ISPORT] SUPERLI…" at bounding box center [611, 219] width 1222 height 439
click at [616, 439] on html "Toggle navigation Home Bank Account List Load By Website Group [ISPORT] SUPERLI…" at bounding box center [611, 219] width 1222 height 439
drag, startPoint x: 616, startPoint y: 548, endPoint x: 887, endPoint y: 534, distance: 271.6
click at [617, 439] on html "Toggle navigation Home Bank Account List Load By Website Group [ISPORT] SUPERLI…" at bounding box center [611, 219] width 1222 height 439
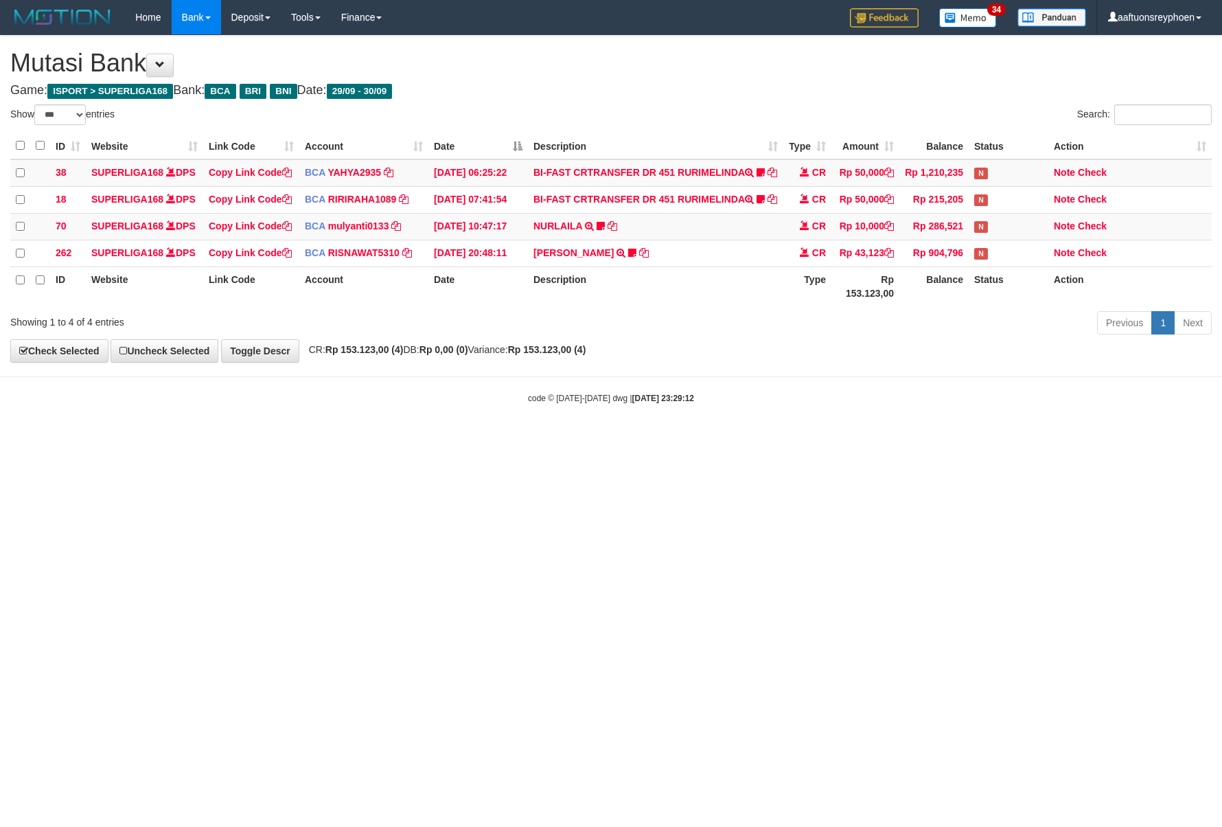
click at [1169, 439] on html "Toggle navigation Home Bank Account List Load By Website Group [ISPORT] SUPERLI…" at bounding box center [611, 219] width 1222 height 439
drag, startPoint x: 521, startPoint y: 591, endPoint x: 529, endPoint y: 592, distance: 8.4
click at [523, 439] on html "Toggle navigation Home Bank Account List Load By Website Group [ISPORT] SUPERLI…" at bounding box center [611, 219] width 1222 height 439
drag, startPoint x: 516, startPoint y: 584, endPoint x: 769, endPoint y: 556, distance: 254.3
click at [517, 439] on html "Toggle navigation Home Bank Account List Load By Website Group [ISPORT] SUPERLI…" at bounding box center [611, 219] width 1222 height 439
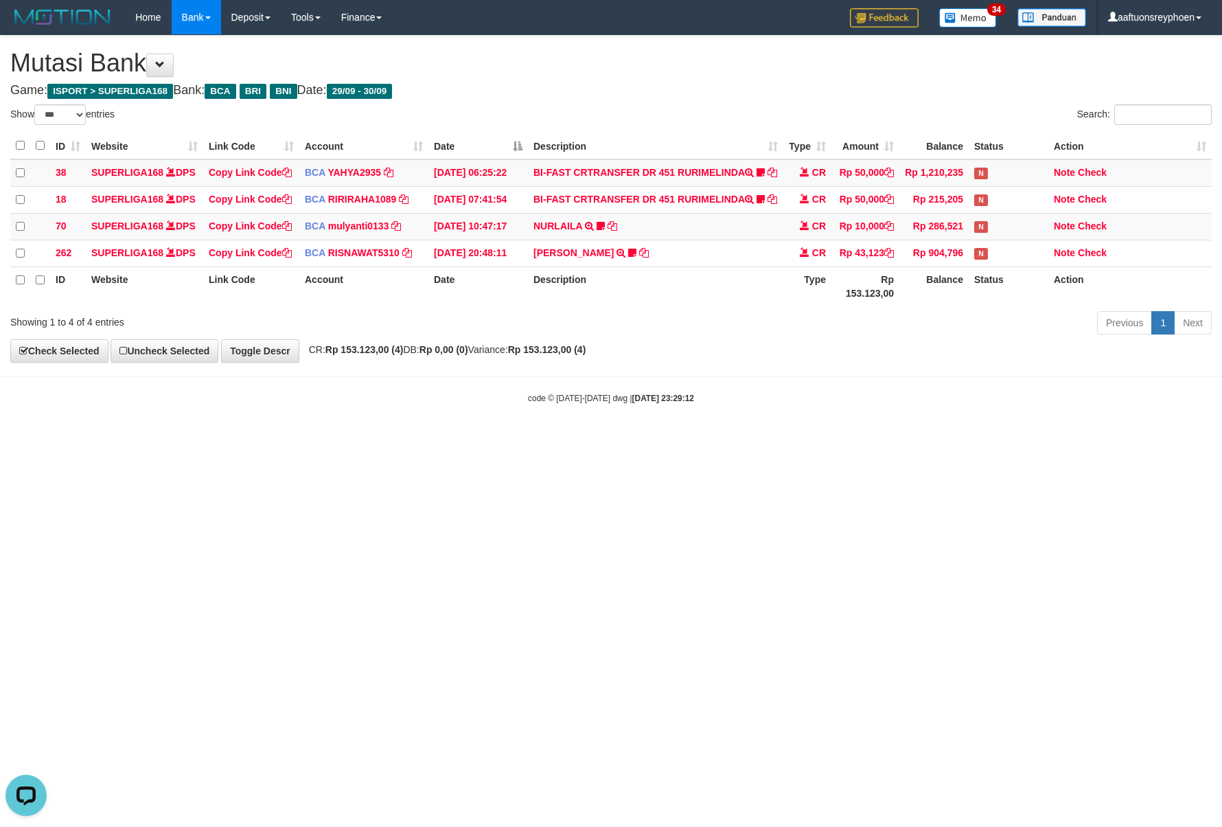
click at [1221, 439] on body "Toggle navigation Home Bank Account List Load By Website Group [ISPORT] SUPERLI…" at bounding box center [611, 219] width 1222 height 439
click at [616, 439] on html "Toggle navigation Home Bank Account List Load By Website Group [ISPORT] SUPERLI…" at bounding box center [611, 219] width 1222 height 439
click at [619, 439] on html "Toggle navigation Home Bank Account List Load By Website Group [ISPORT] SUPERLI…" at bounding box center [611, 219] width 1222 height 439
drag, startPoint x: 619, startPoint y: 559, endPoint x: 1202, endPoint y: 515, distance: 584.0
click at [622, 439] on html "Toggle navigation Home Bank Account List Load By Website Group [ISPORT] SUPERLI…" at bounding box center [611, 219] width 1222 height 439
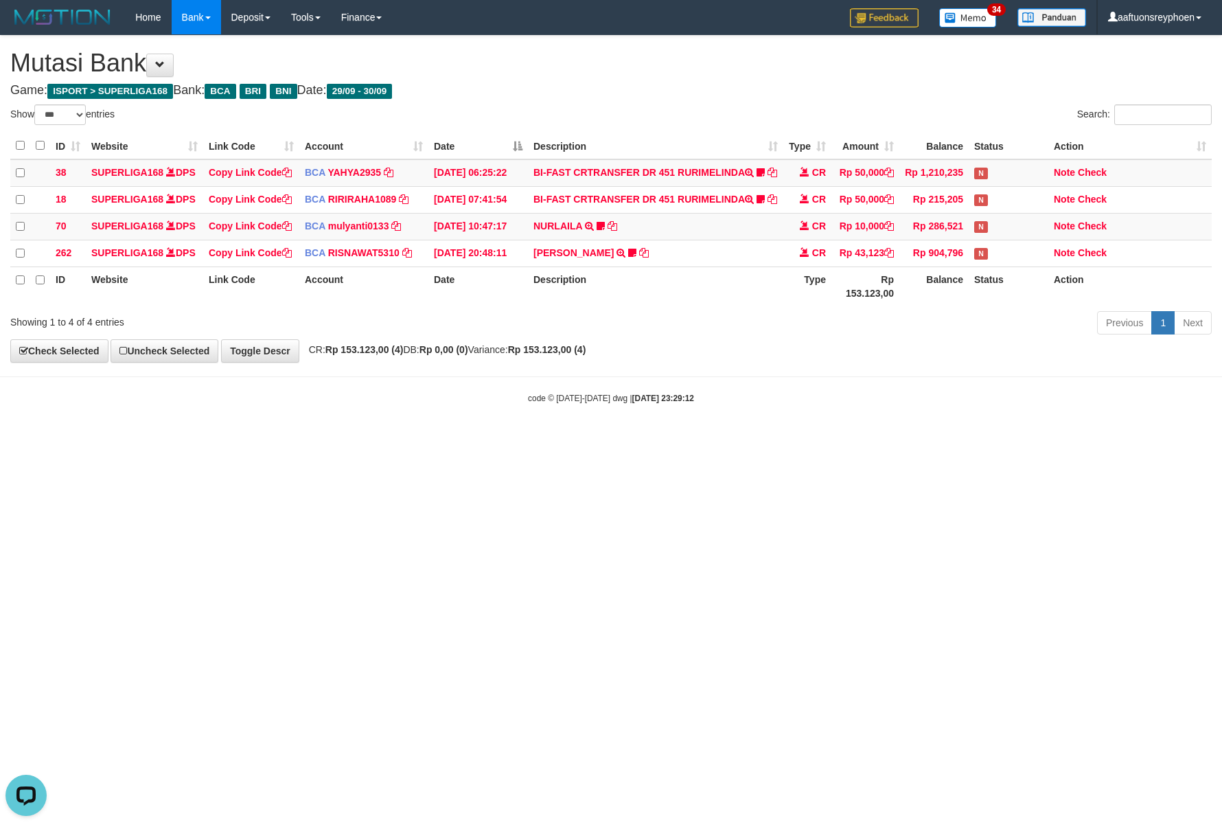
drag, startPoint x: 1206, startPoint y: 514, endPoint x: 1006, endPoint y: 552, distance: 203.4
click at [1192, 439] on html "Toggle navigation Home Bank Account List Load By Website Group [ISPORT] SUPERLI…" at bounding box center [611, 219] width 1222 height 439
drag, startPoint x: 508, startPoint y: 605, endPoint x: 496, endPoint y: 604, distance: 12.4
click at [511, 439] on html "Toggle navigation Home Bank Account List Load By Website Group [ISPORT] SUPERLI…" at bounding box center [611, 219] width 1222 height 439
drag, startPoint x: 496, startPoint y: 604, endPoint x: 619, endPoint y: 596, distance: 123.9
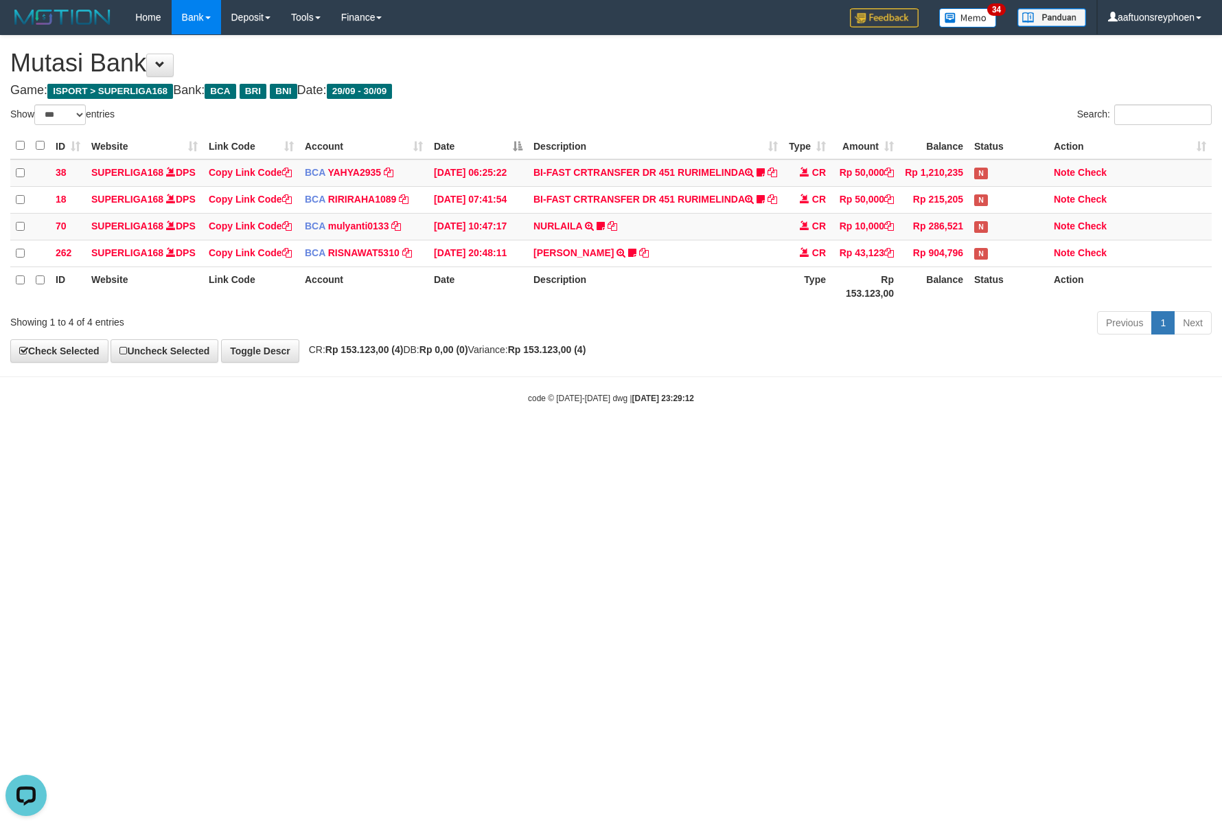
click at [555, 439] on html "Toggle navigation Home Bank Account List Load By Website Group [ISPORT] SUPERLI…" at bounding box center [611, 219] width 1222 height 439
